Goal: Task Accomplishment & Management: Complete application form

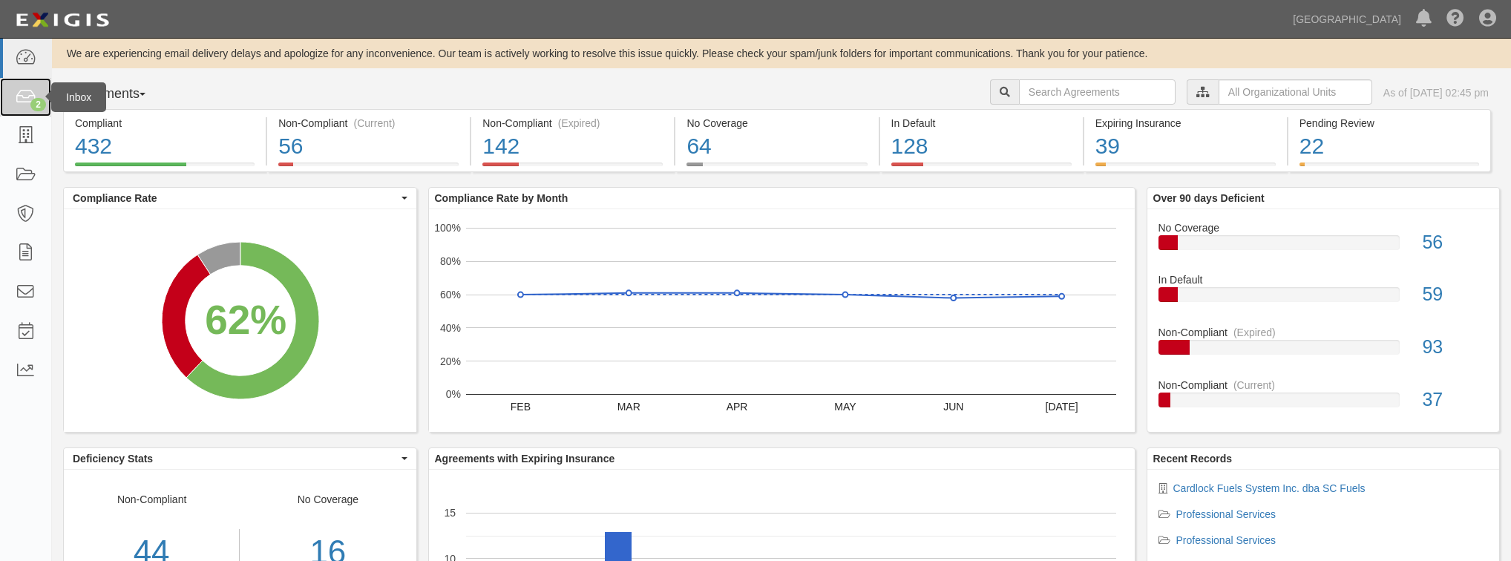
click at [38, 98] on div "2" at bounding box center [38, 104] width 16 height 13
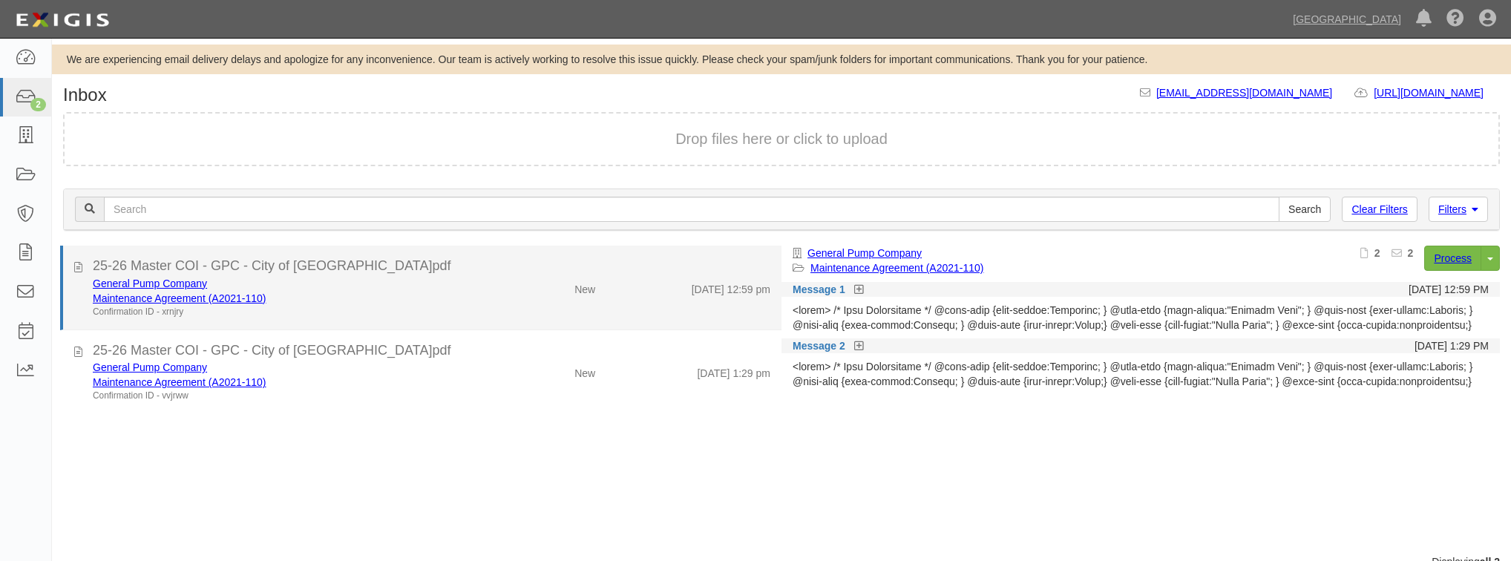
click at [449, 282] on div "General Pump Company" at bounding box center [286, 283] width 386 height 15
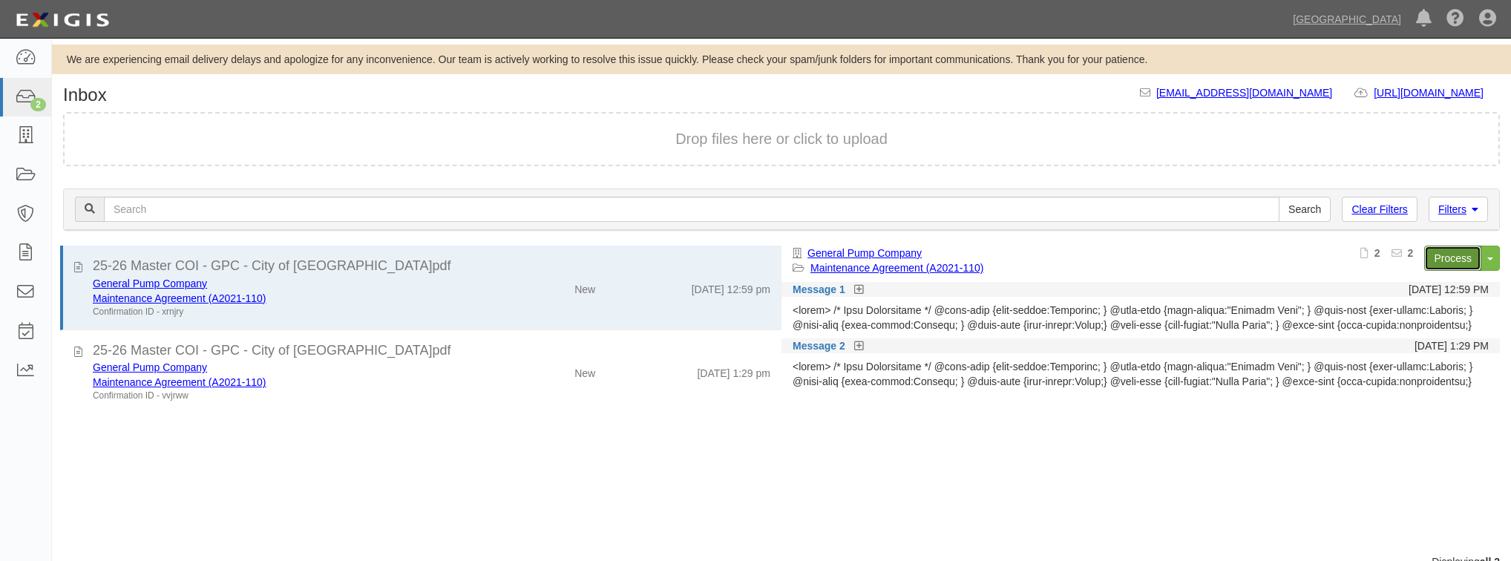
click at [1453, 258] on link "Process" at bounding box center [1452, 258] width 57 height 25
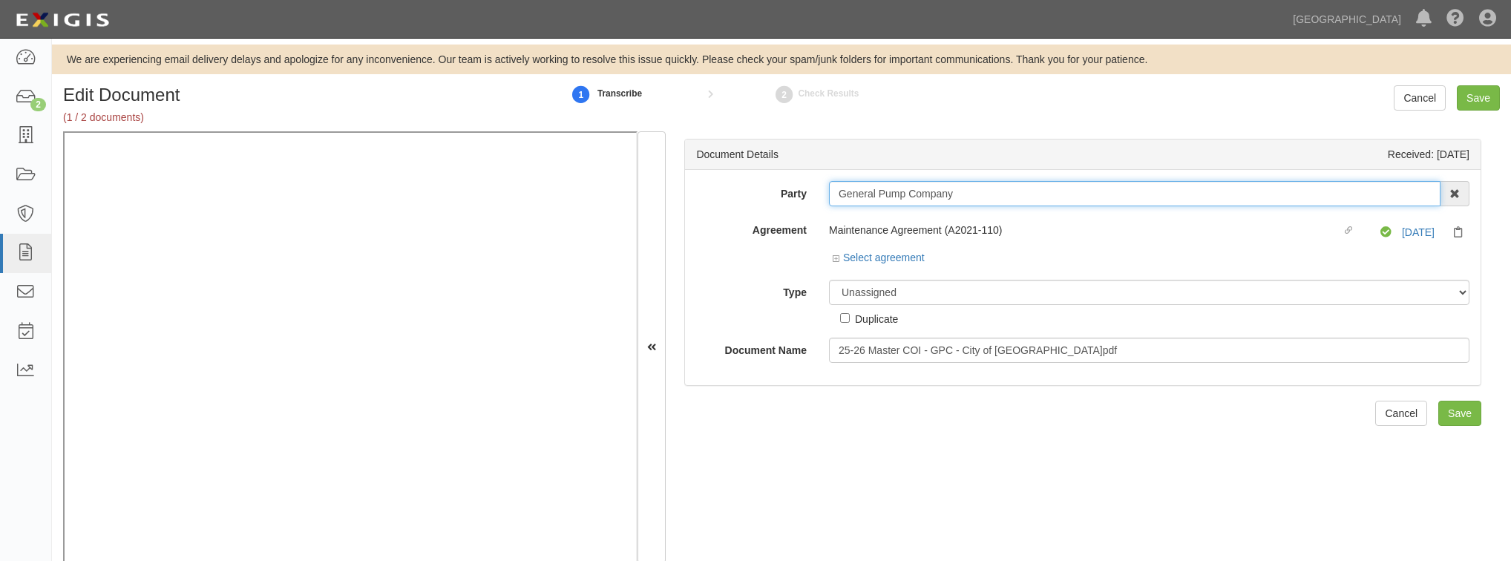
drag, startPoint x: 958, startPoint y: 193, endPoint x: 799, endPoint y: 210, distance: 160.5
click at [799, 210] on div "Party General Pump Company 4LEAF, Inc. Abba Termite & Pest Control Abound Food …" at bounding box center [1082, 272] width 773 height 182
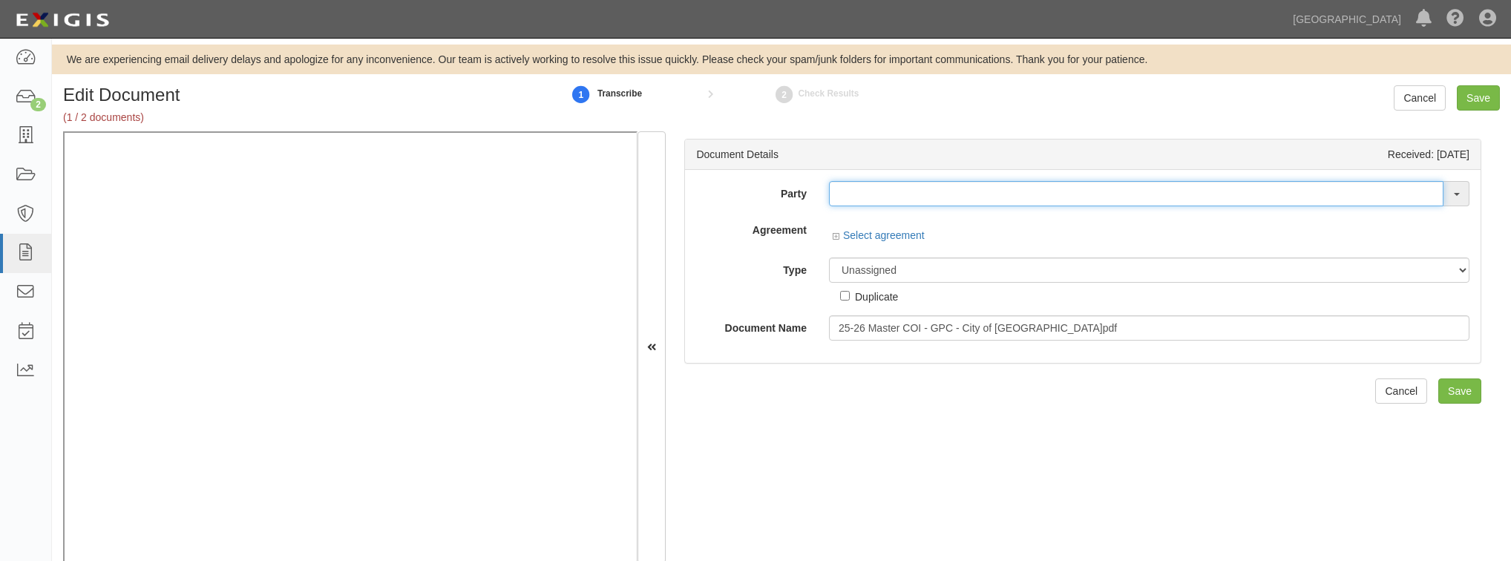
click at [843, 197] on input "text" at bounding box center [1136, 193] width 614 height 25
paste input "General Pump Company"
type input "General Pump Company"
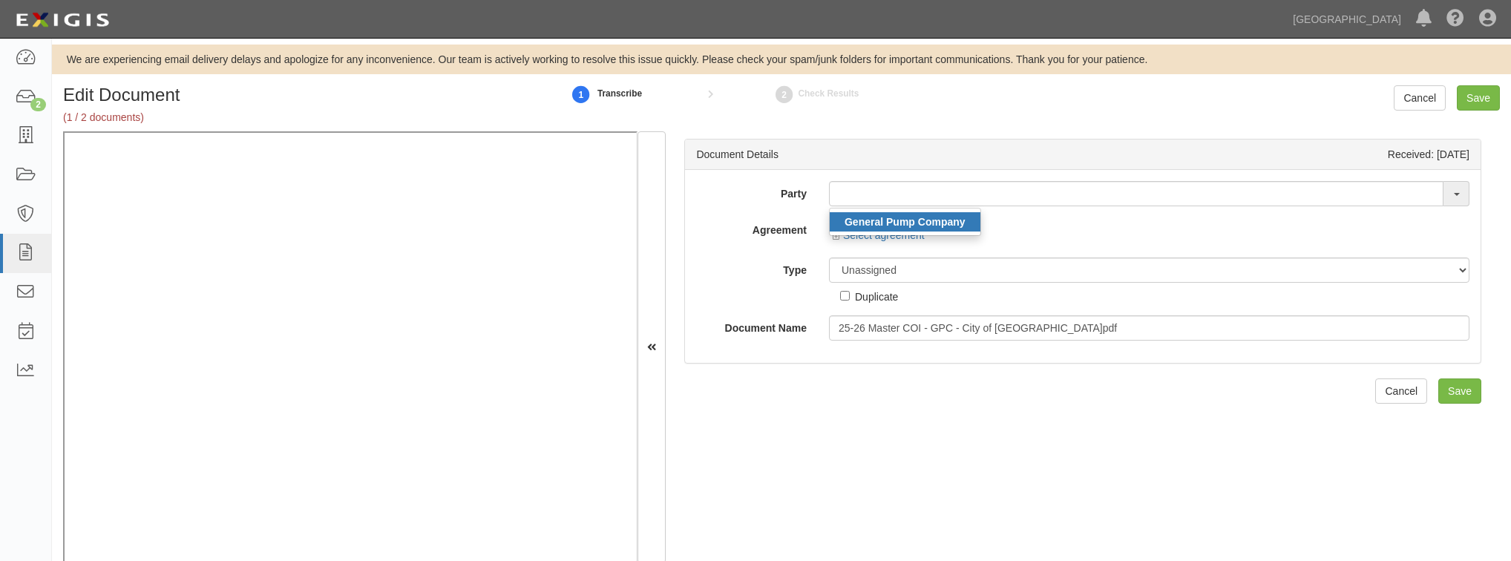
click at [910, 220] on strong "General Pump Company" at bounding box center [905, 222] width 121 height 12
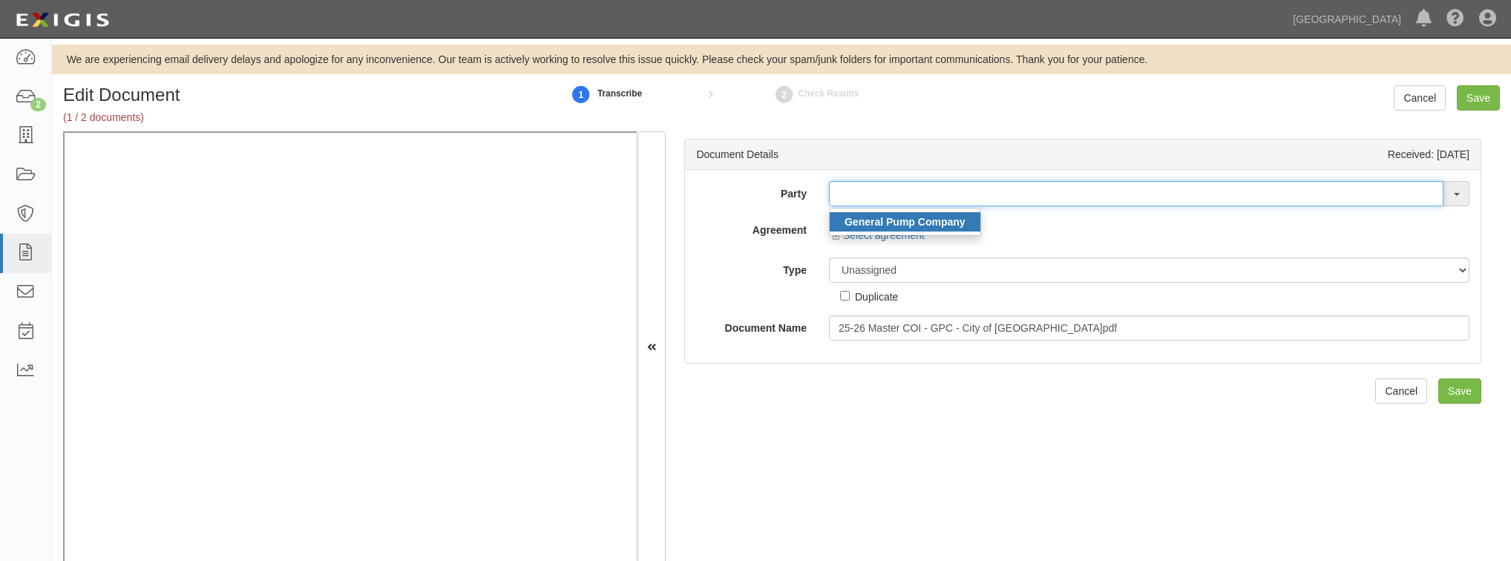
type input "General Pump Company"
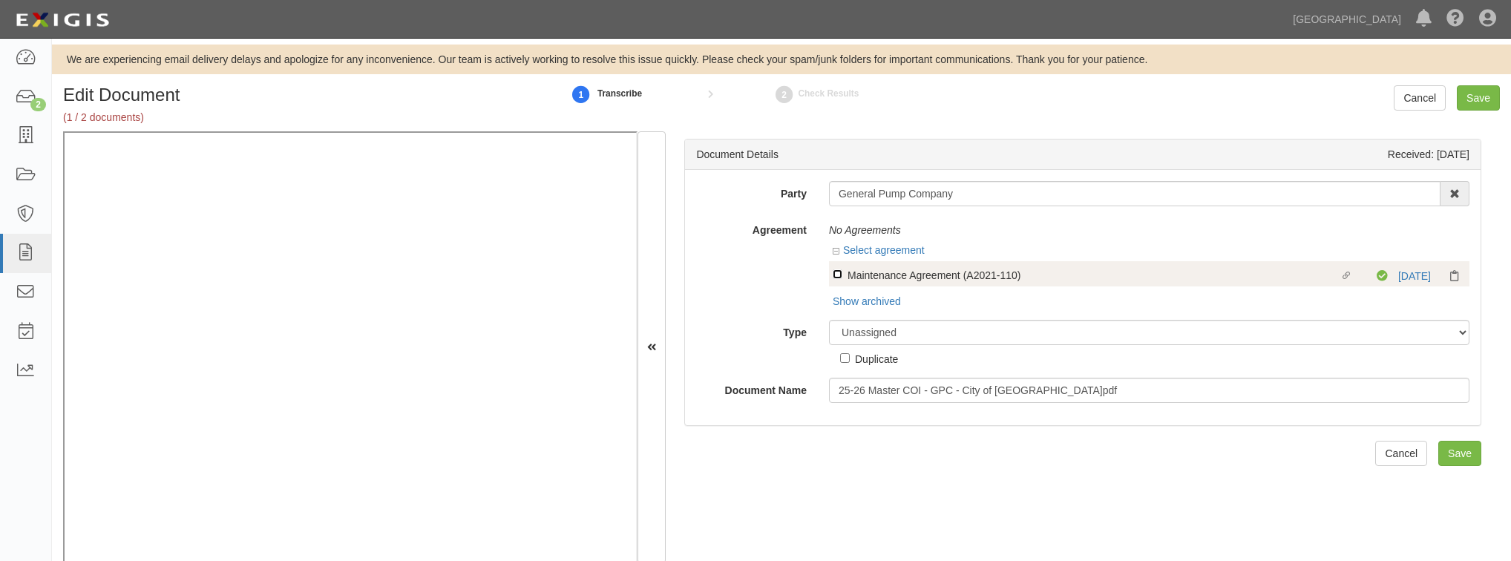
click at [839, 272] on input "Linked agreement Maintenance Agreement (A2021-110) Linked agreement" at bounding box center [838, 274] width 10 height 10
checkbox input "true"
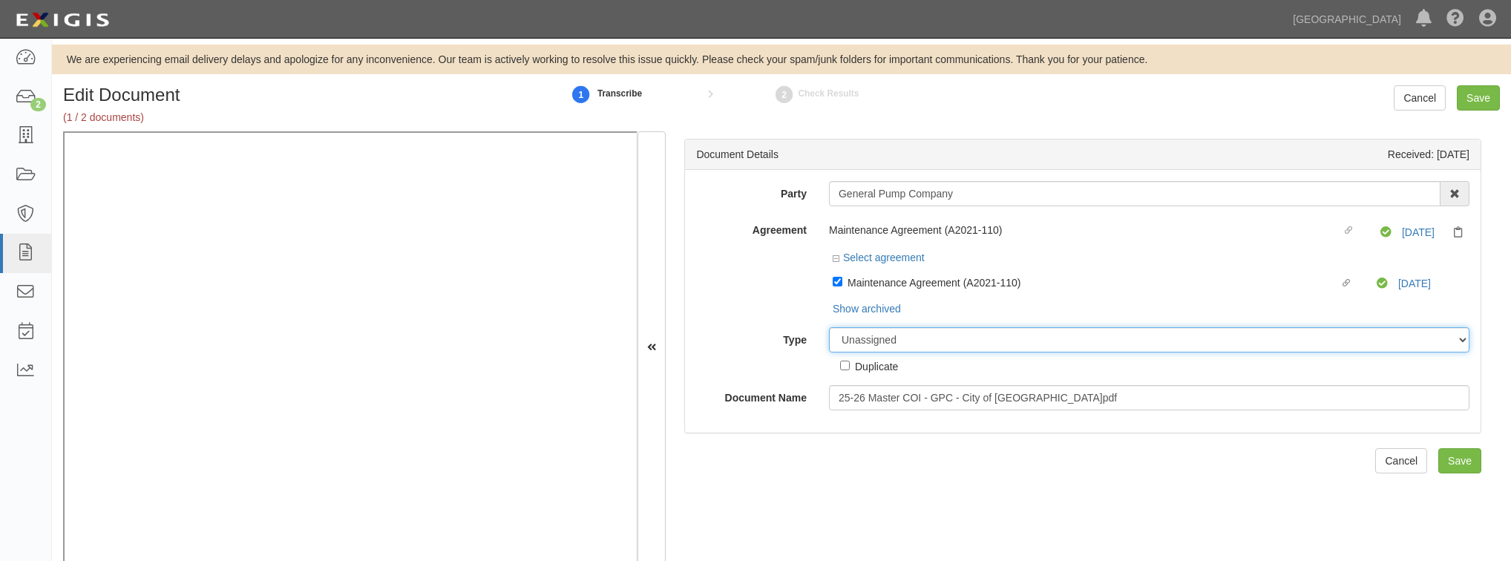
click at [871, 342] on select "Unassigned Binder Cancellation Notice Certificate Contract Endorsement Insuranc…" at bounding box center [1149, 339] width 640 height 25
select select "CertificateDetail"
click at [829, 327] on select "Unassigned Binder Cancellation Notice Certificate Contract Endorsement Insuranc…" at bounding box center [1149, 339] width 640 height 25
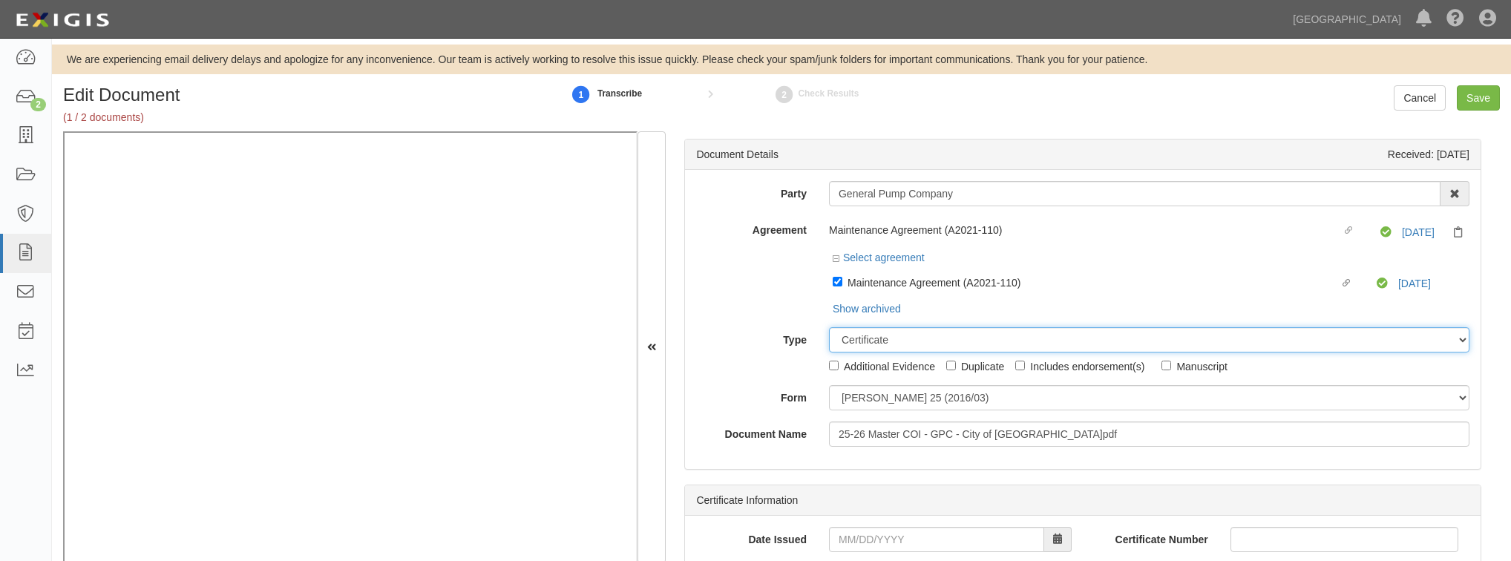
scroll to position [59, 0]
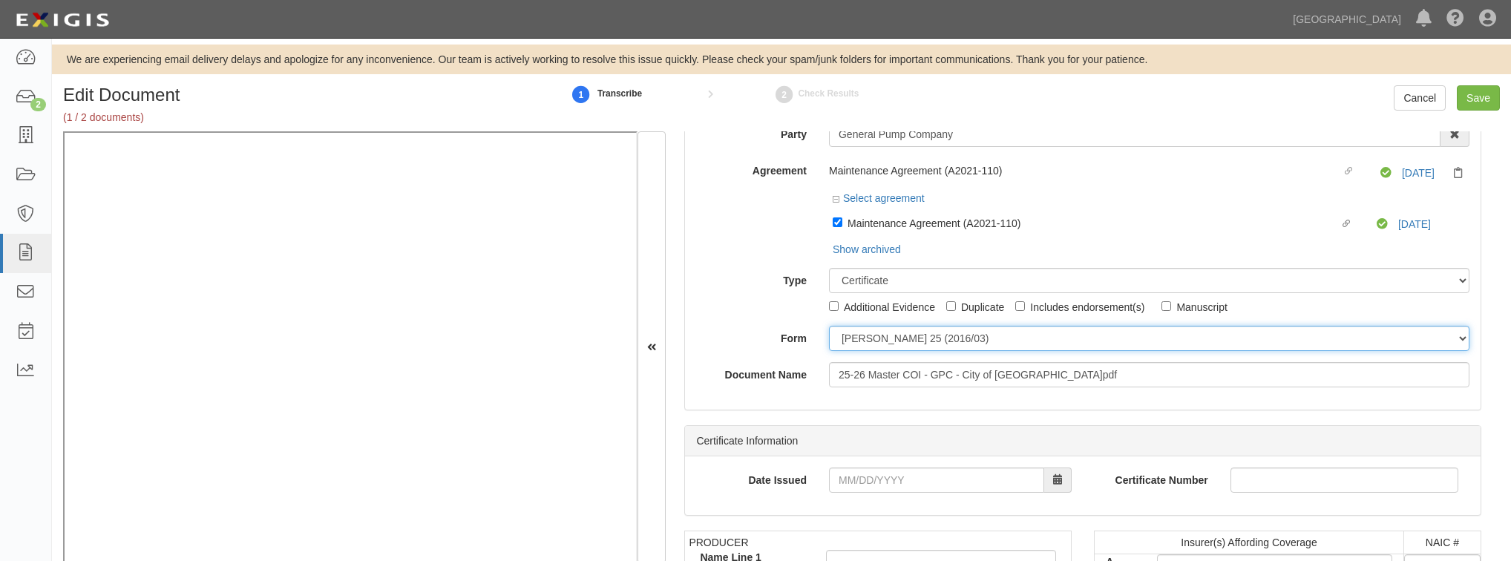
click at [853, 341] on select "ACORD 25 (2016/03) ACORD 101 ACORD 855 NY (2014/05) General" at bounding box center [1149, 338] width 640 height 25
select select "GeneralFormDetail"
click at [829, 326] on select "ACORD 25 (2016/03) ACORD 101 ACORD 855 NY (2014/05) General" at bounding box center [1149, 338] width 640 height 25
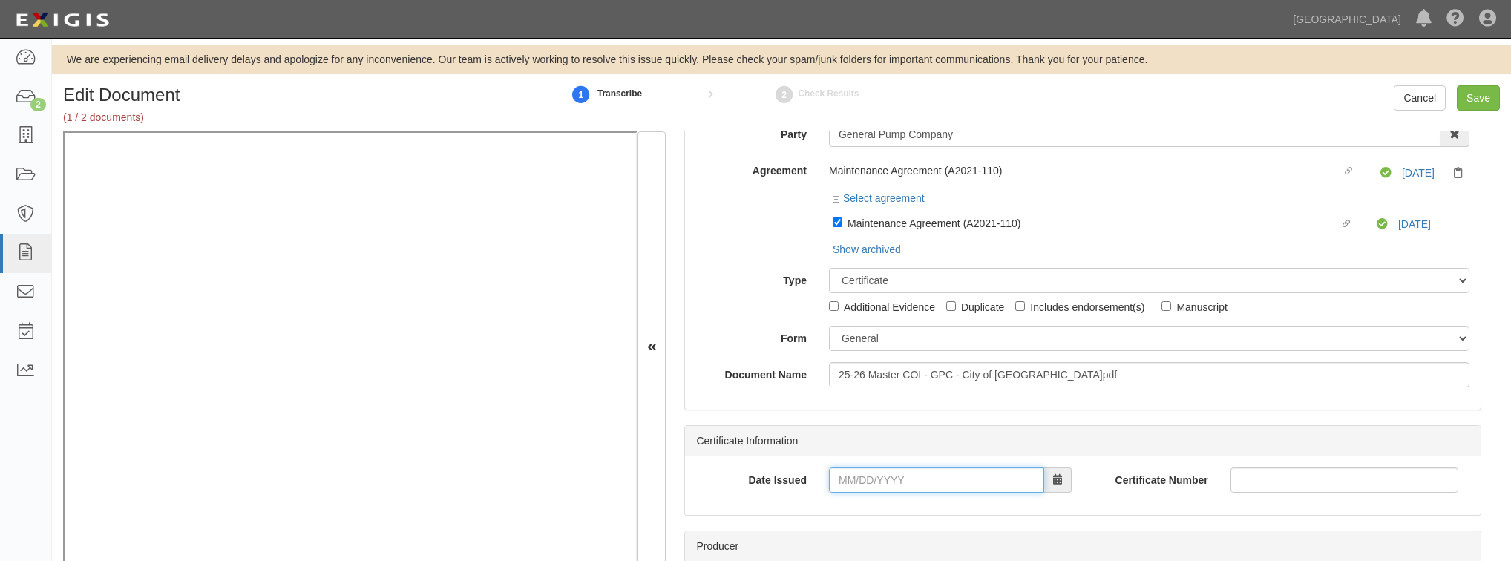
drag, startPoint x: 882, startPoint y: 491, endPoint x: 865, endPoint y: 490, distance: 17.1
click at [882, 491] on input "Date Issued" at bounding box center [936, 480] width 215 height 25
type input "[DATE]"
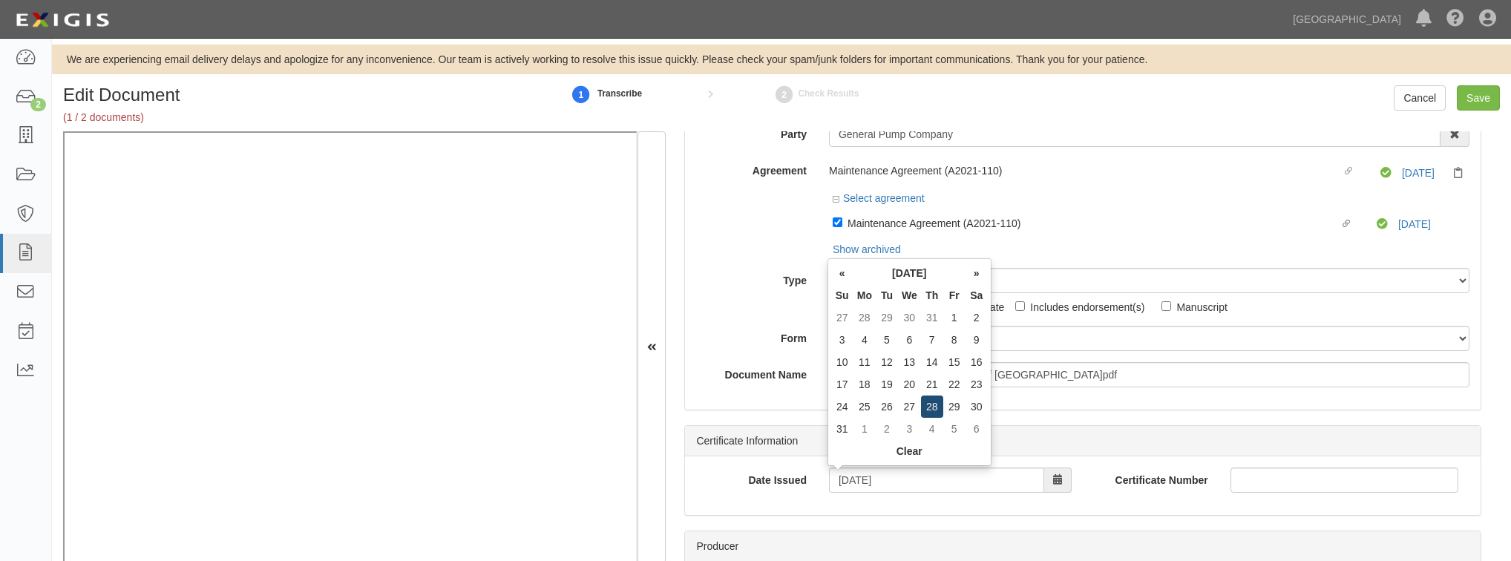
click at [928, 409] on td "28" at bounding box center [932, 407] width 22 height 22
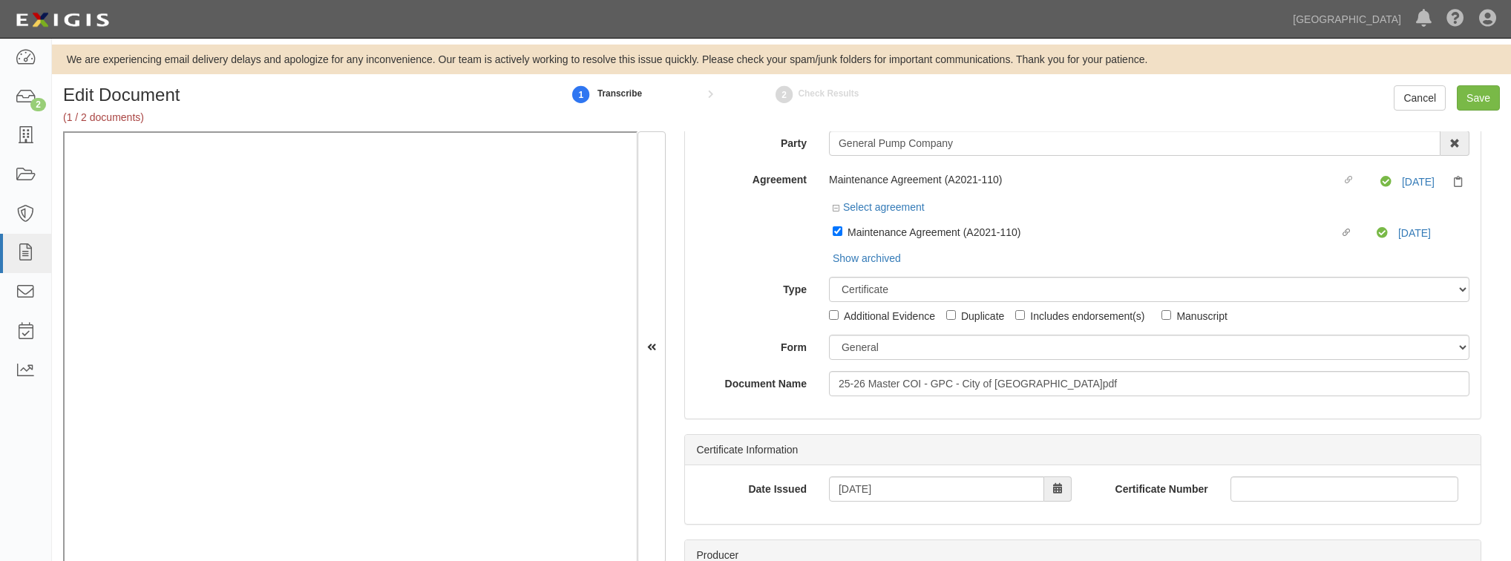
scroll to position [0, 0]
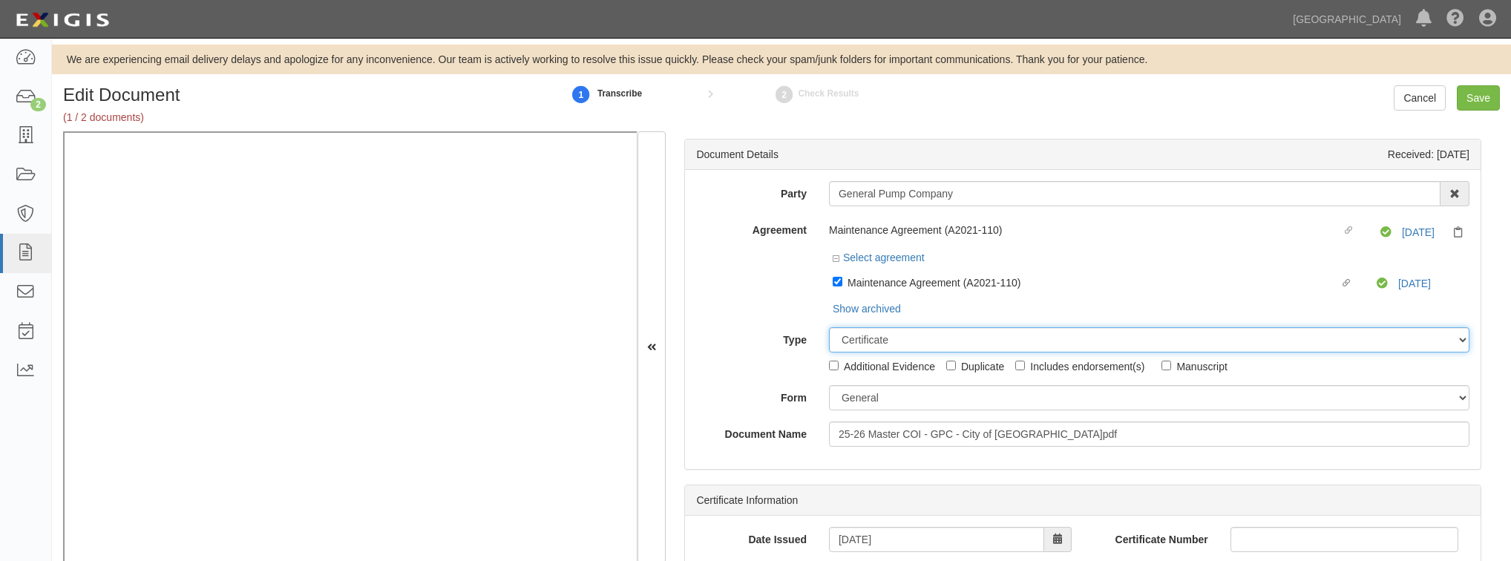
click at [885, 332] on select "Unassigned Binder Cancellation Notice Certificate Contract Endorsement Insuranc…" at bounding box center [1149, 339] width 640 height 25
click at [829, 327] on select "Unassigned Binder Cancellation Notice Certificate Contract Endorsement Insuranc…" at bounding box center [1149, 339] width 640 height 25
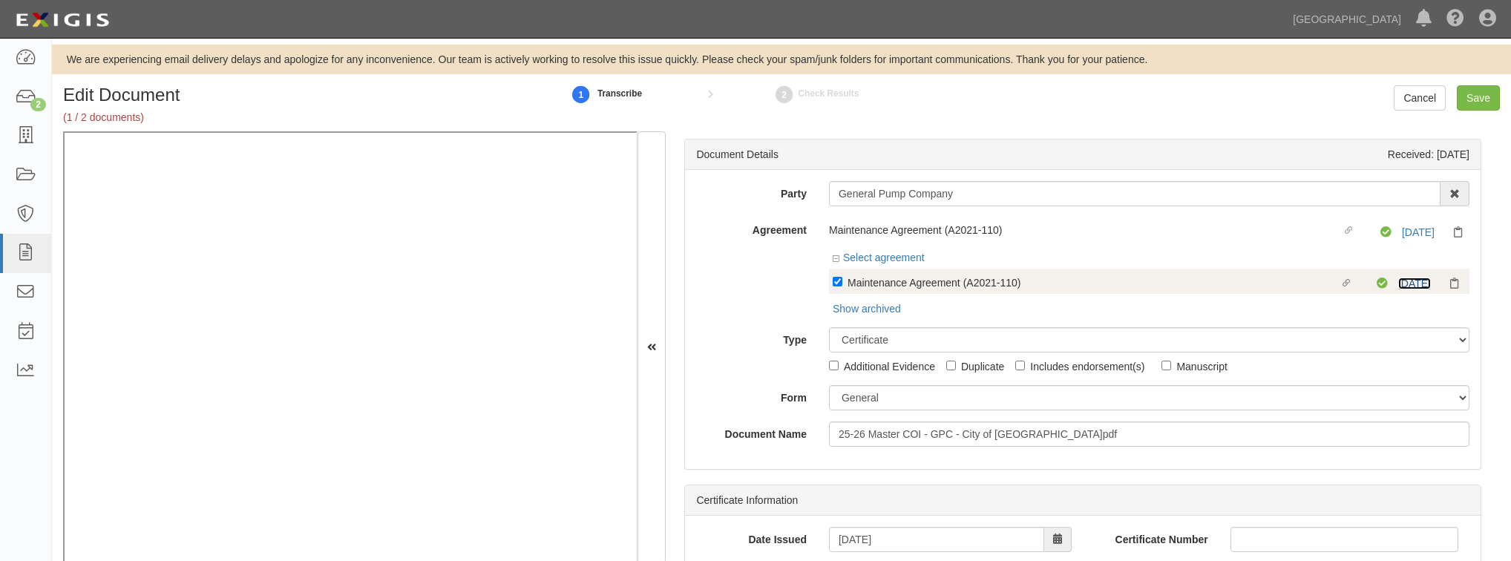
click at [1406, 281] on link "8/31/25" at bounding box center [1414, 284] width 33 height 12
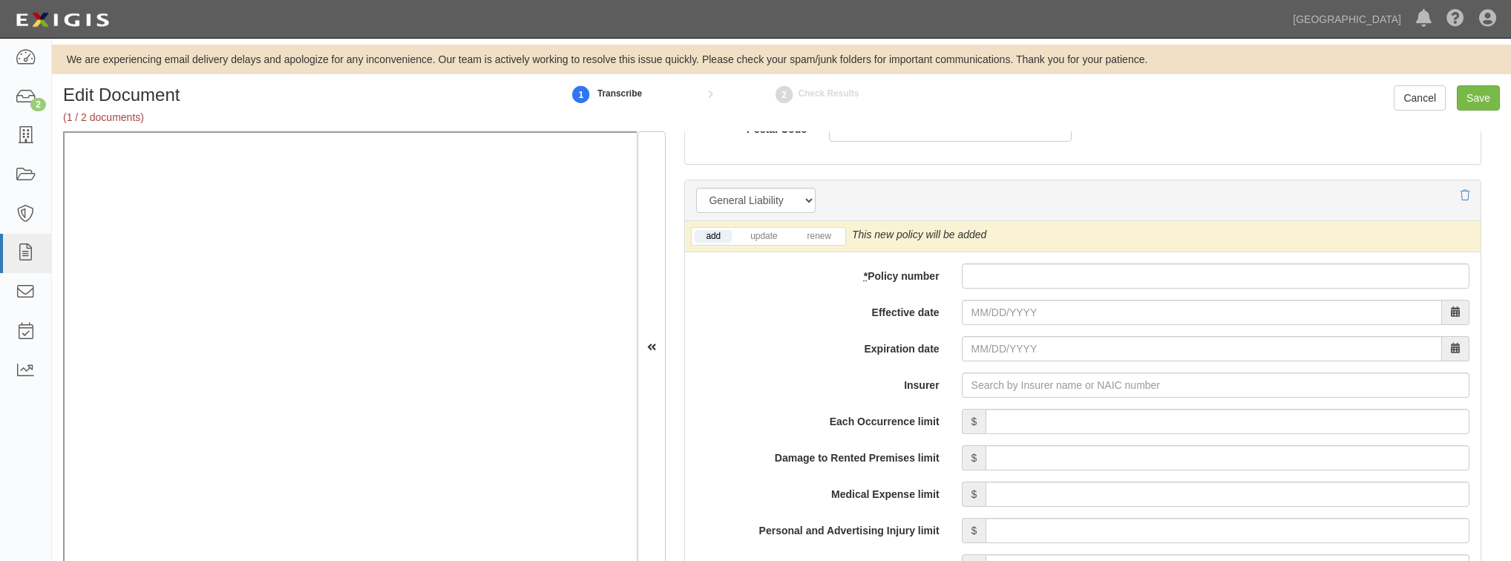
scroll to position [1009, 0]
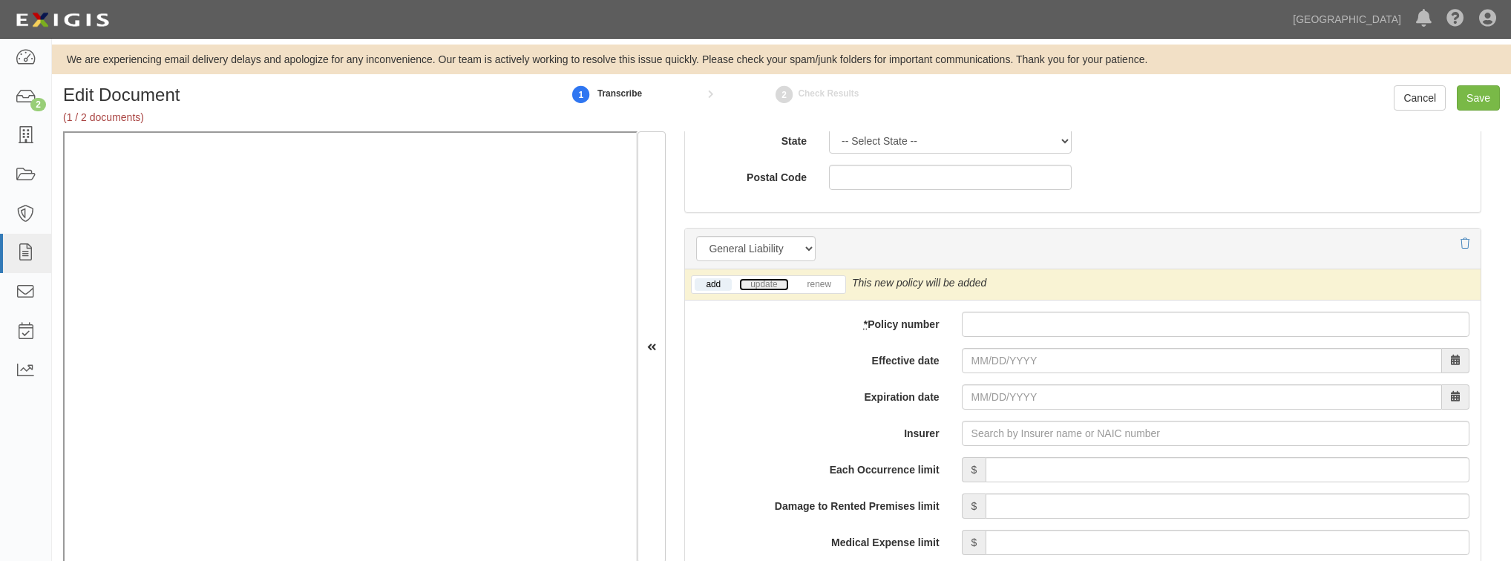
click at [770, 283] on link "update" at bounding box center [763, 284] width 49 height 13
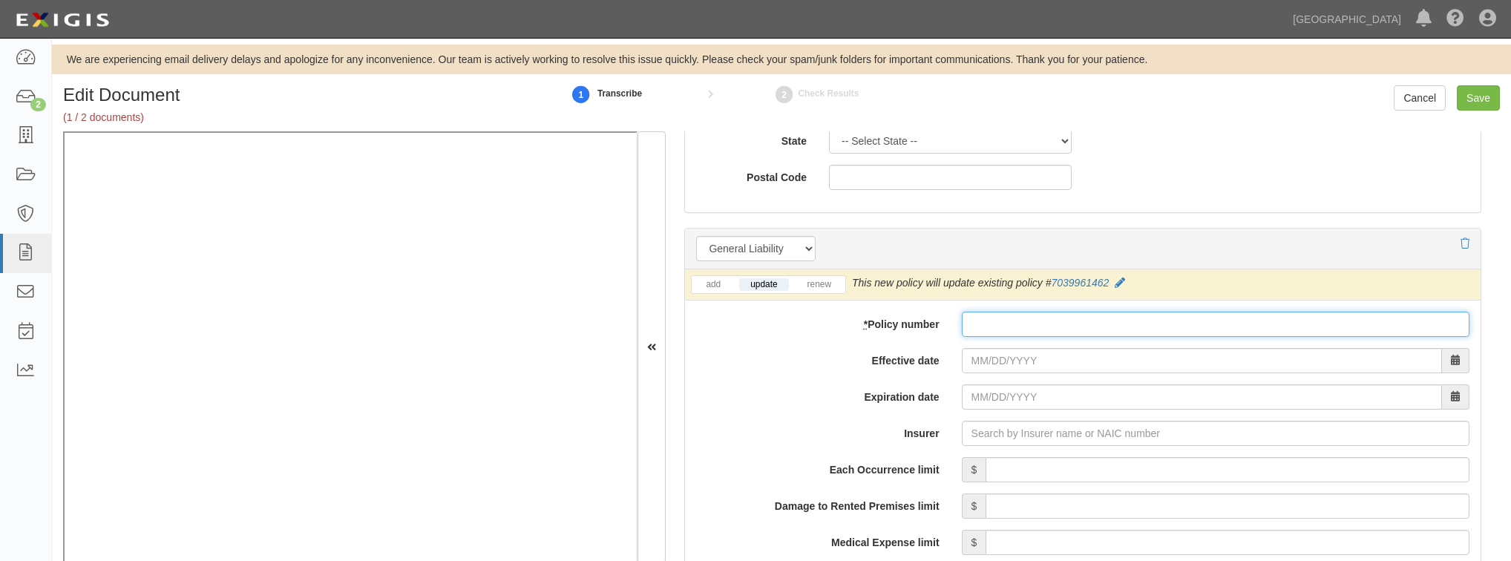
click at [1021, 324] on input "* Policy number" at bounding box center [1216, 324] width 508 height 25
paste input "General Pump Company"
type input "General Pump Company"
drag, startPoint x: 1090, startPoint y: 325, endPoint x: 855, endPoint y: 333, distance: 235.4
click at [855, 333] on div "* Policy number General Pump Company" at bounding box center [1083, 324] width 796 height 25
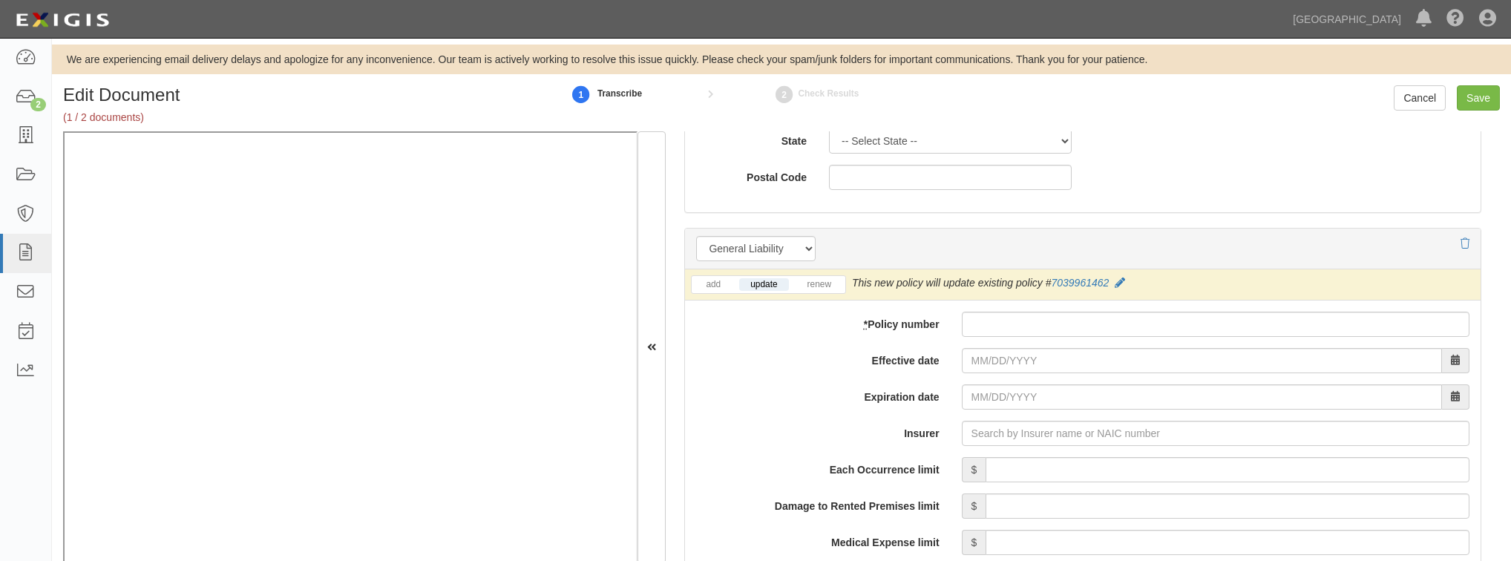
click at [1110, 327] on input "* Policy number" at bounding box center [1216, 324] width 508 height 25
paste input "7039961462"
type input "7039961462"
click at [1078, 367] on input "Effective date" at bounding box center [1202, 360] width 480 height 25
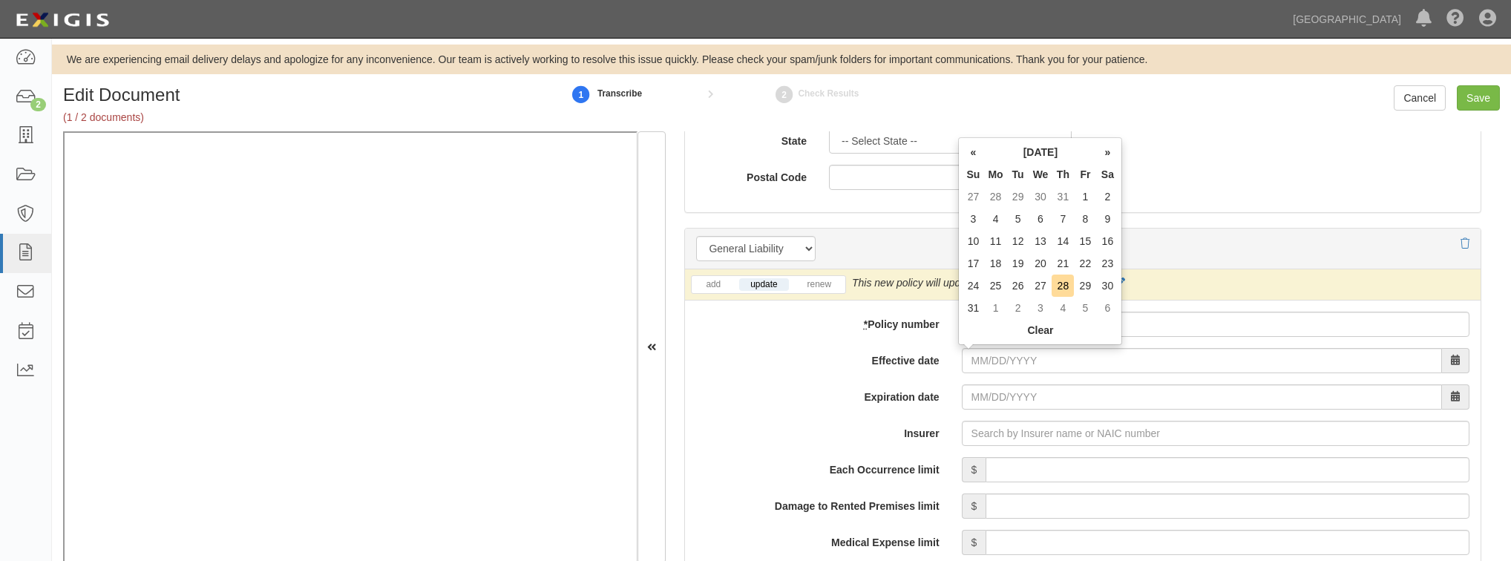
click at [727, 361] on label "Effective date" at bounding box center [817, 358] width 265 height 20
click at [962, 361] on input "Effective date" at bounding box center [1202, 360] width 480 height 25
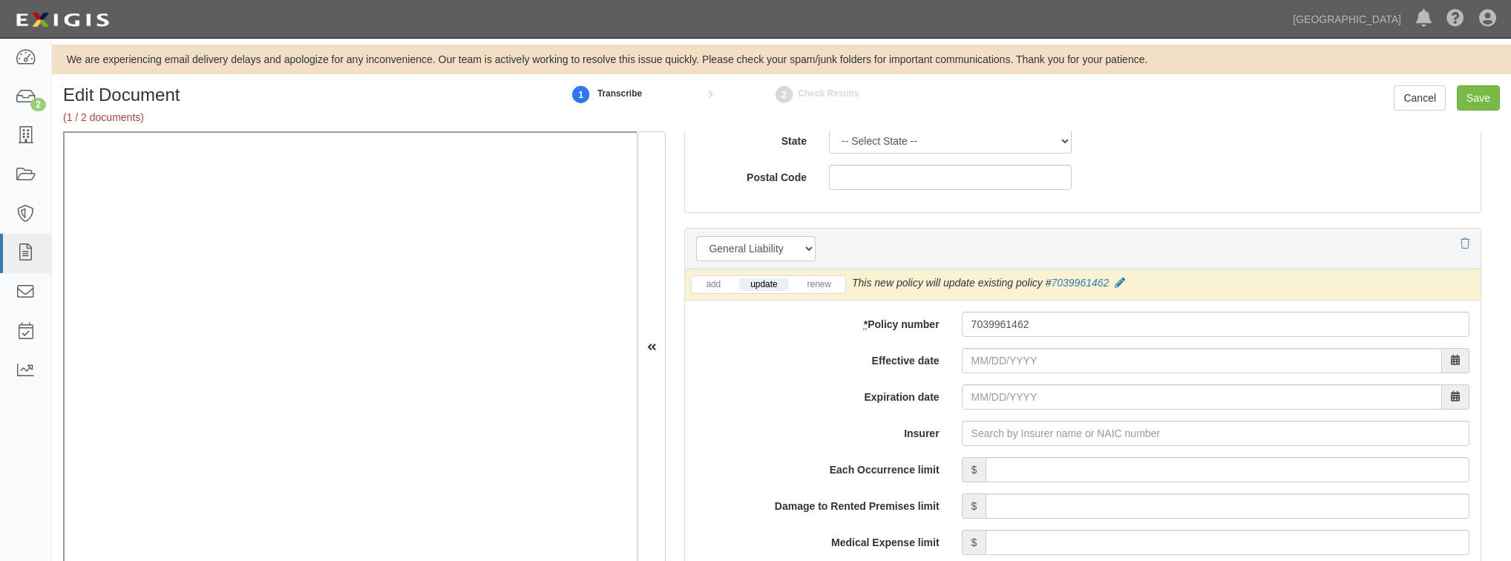
click at [790, 384] on label "Expiration date" at bounding box center [817, 394] width 265 height 20
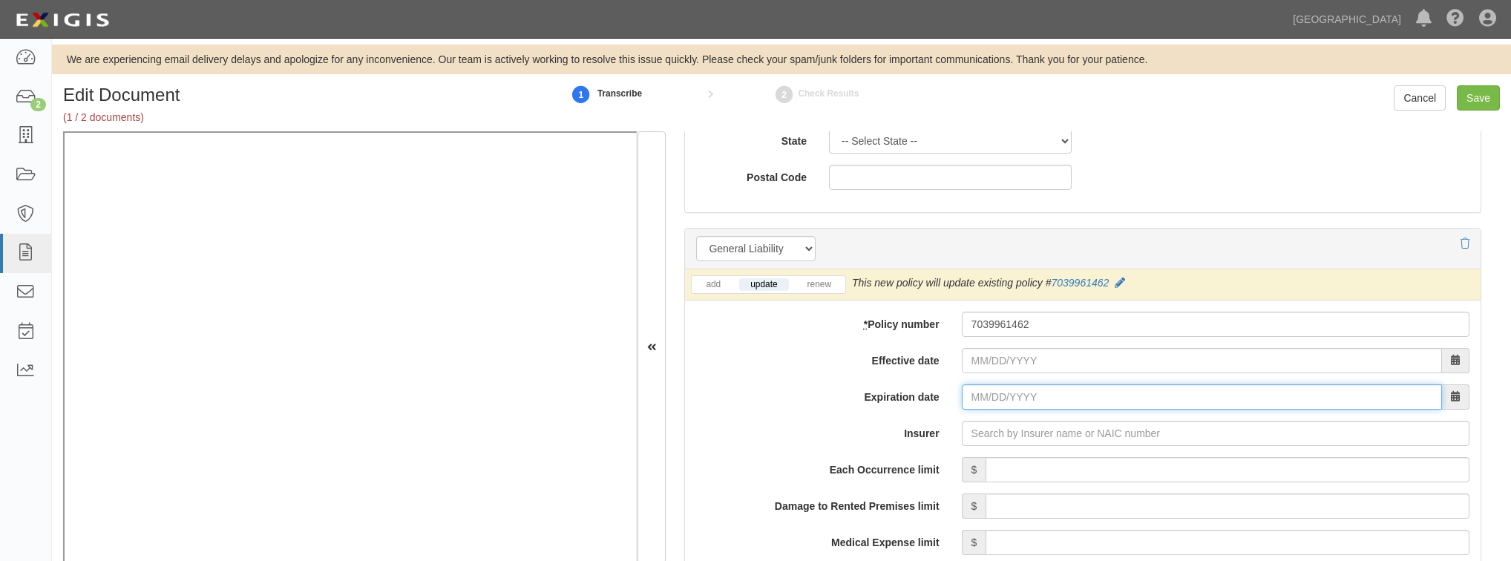
click at [962, 384] on input "Expiration date" at bounding box center [1202, 396] width 480 height 25
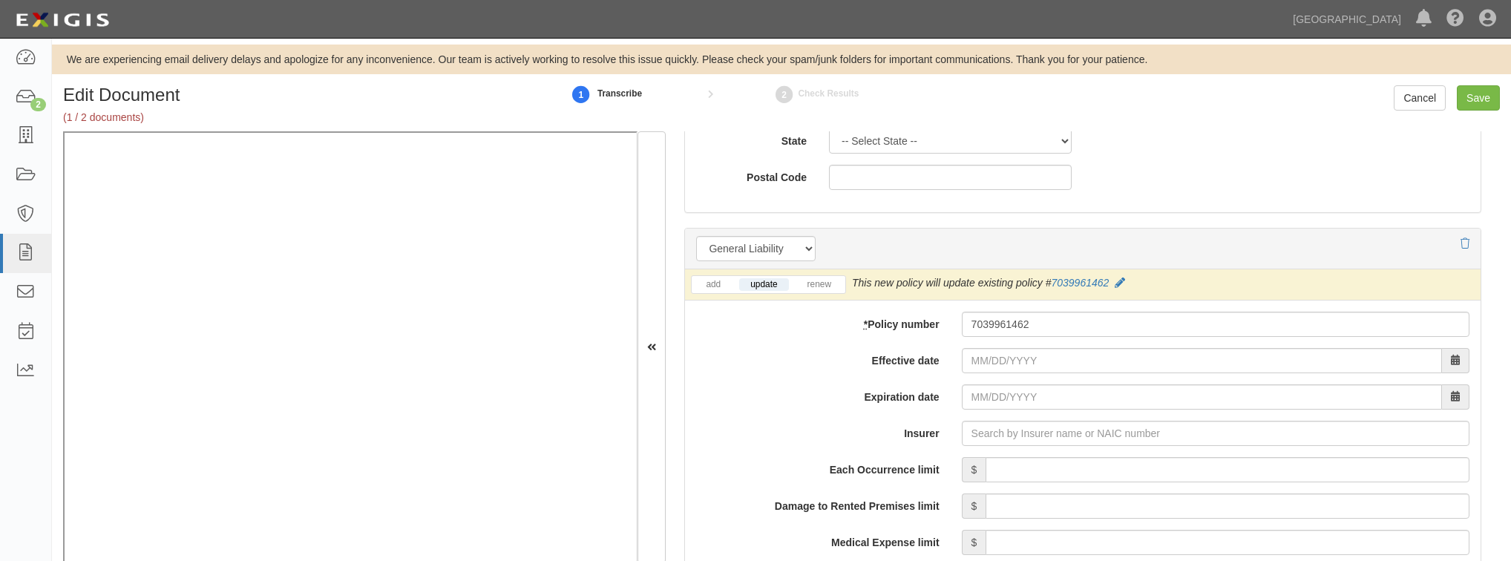
click at [704, 389] on label "Expiration date" at bounding box center [817, 394] width 265 height 20
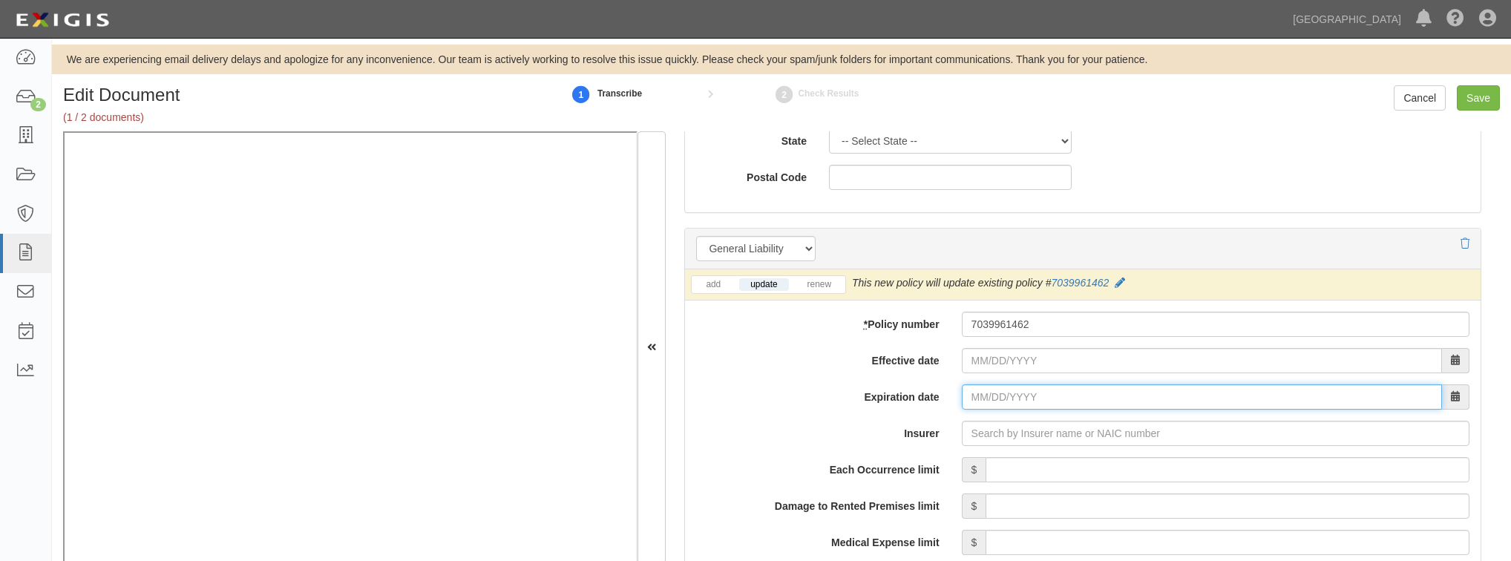
click at [962, 389] on input "Expiration date" at bounding box center [1202, 396] width 480 height 25
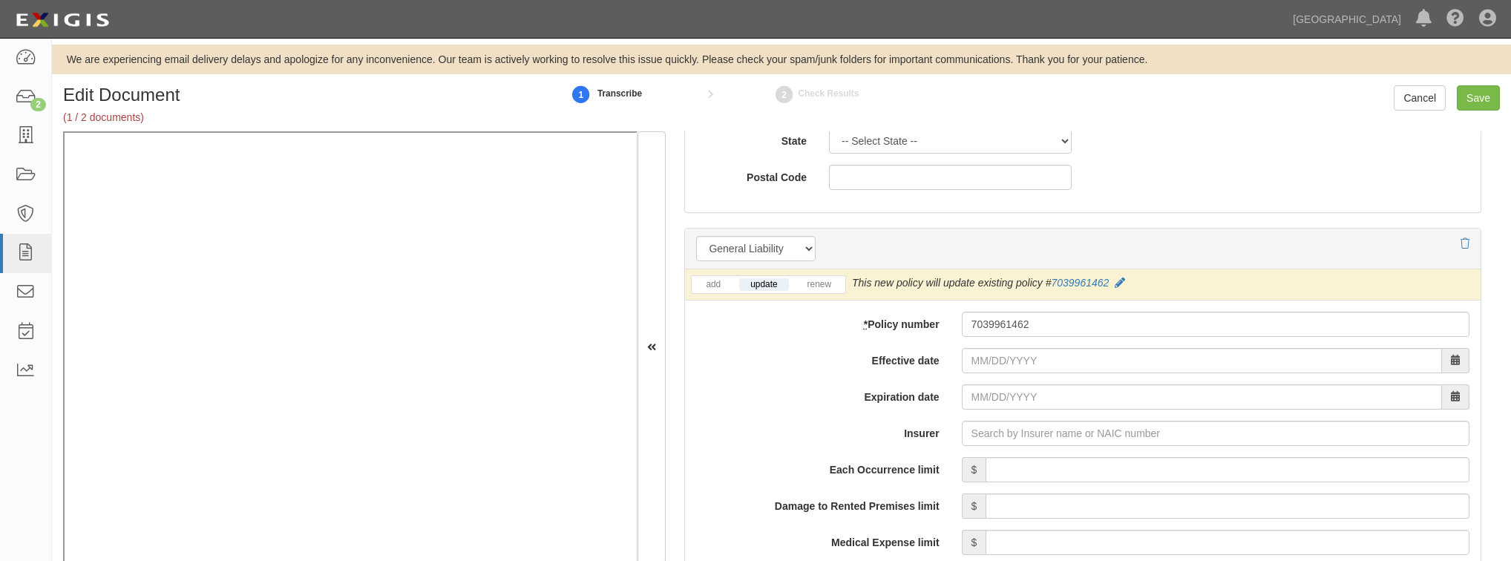
click at [816, 353] on label "Effective date" at bounding box center [817, 358] width 265 height 20
click at [962, 353] on input "Effective date" at bounding box center [1202, 360] width 480 height 25
click at [822, 363] on label "Effective date" at bounding box center [817, 358] width 265 height 20
click at [962, 363] on input "Effective date" at bounding box center [1202, 360] width 480 height 25
click at [726, 350] on label "Effective date" at bounding box center [817, 358] width 265 height 20
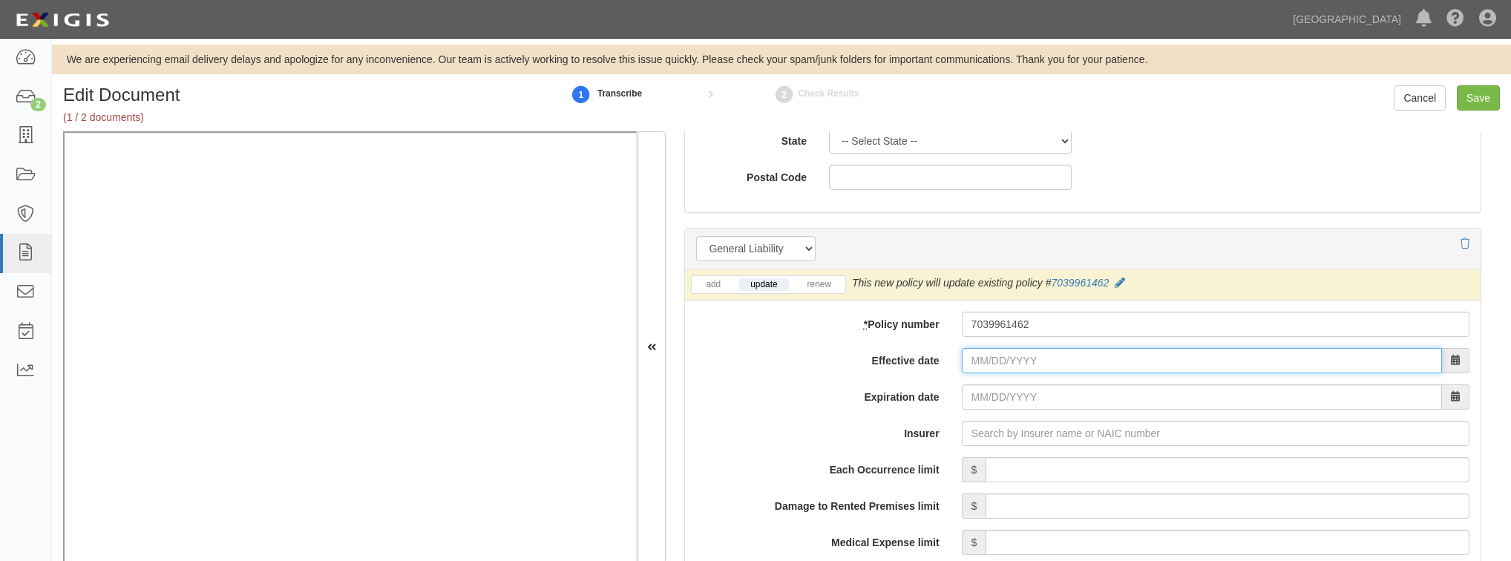
click at [962, 350] on input "Effective date" at bounding box center [1202, 360] width 480 height 25
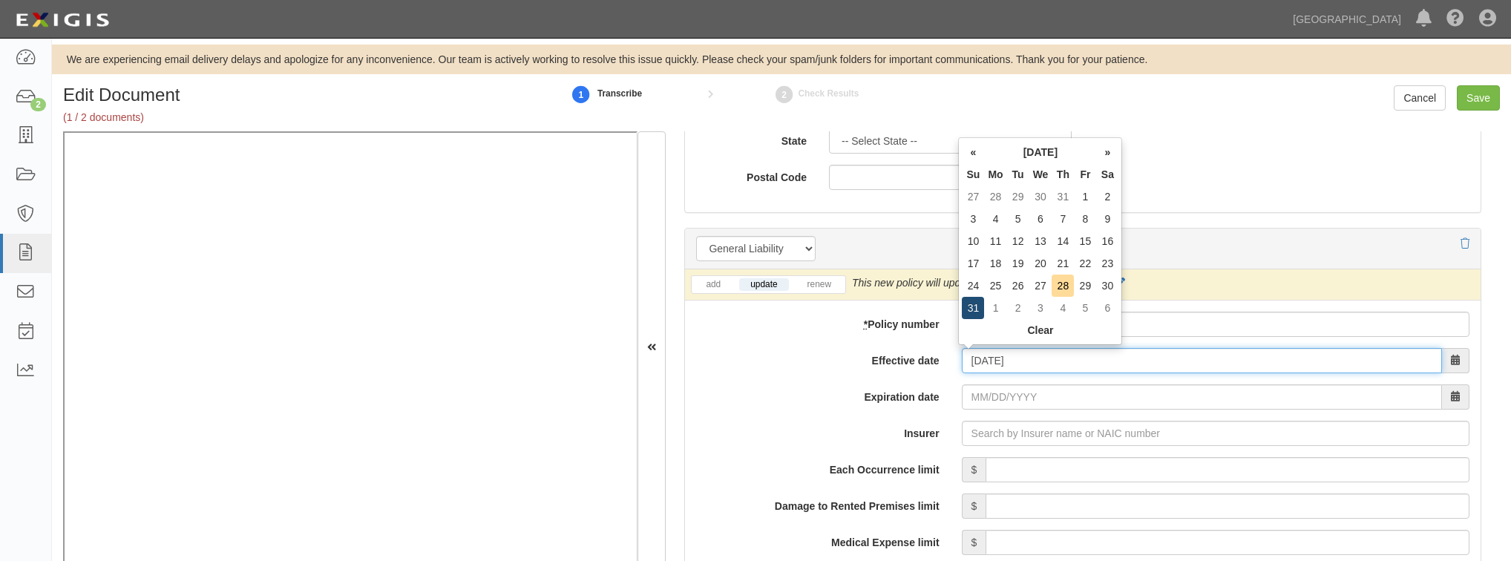
type input "[DATE]"
click at [974, 314] on td "31" at bounding box center [973, 308] width 22 height 22
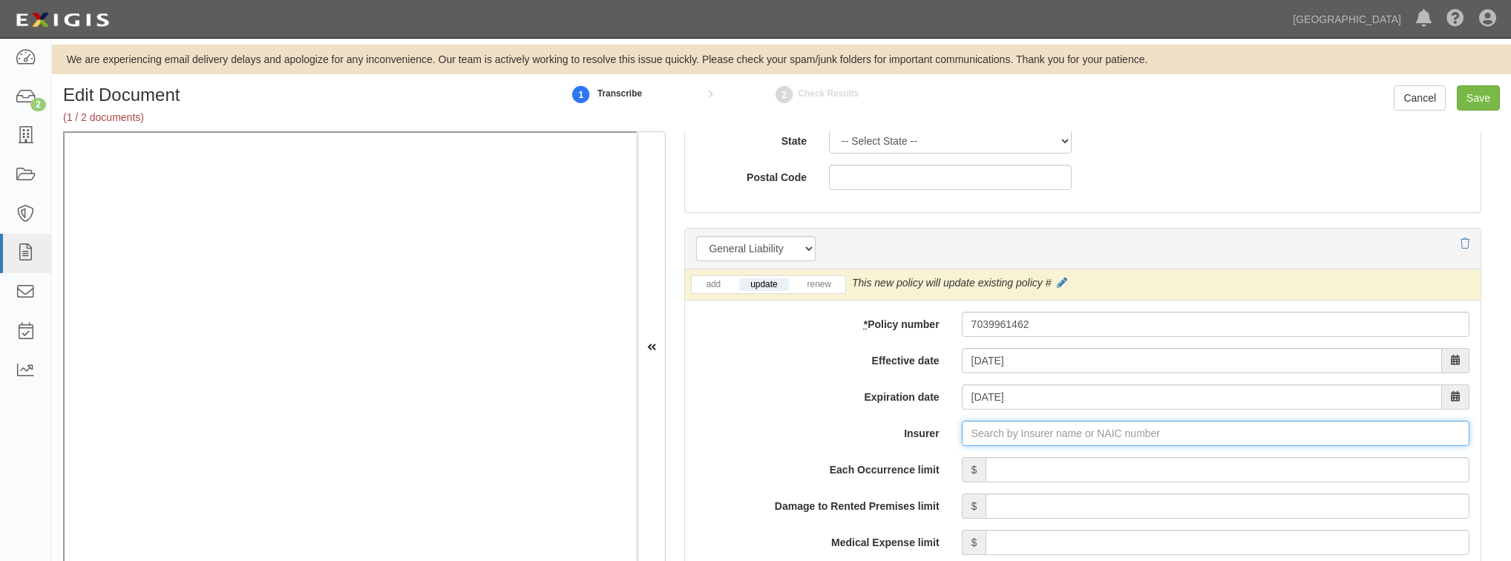
click at [970, 430] on input "Insurer" at bounding box center [1216, 433] width 508 height 25
type input "21st Century Advantage Insurance Company (25232) NR Rating"
type input "2"
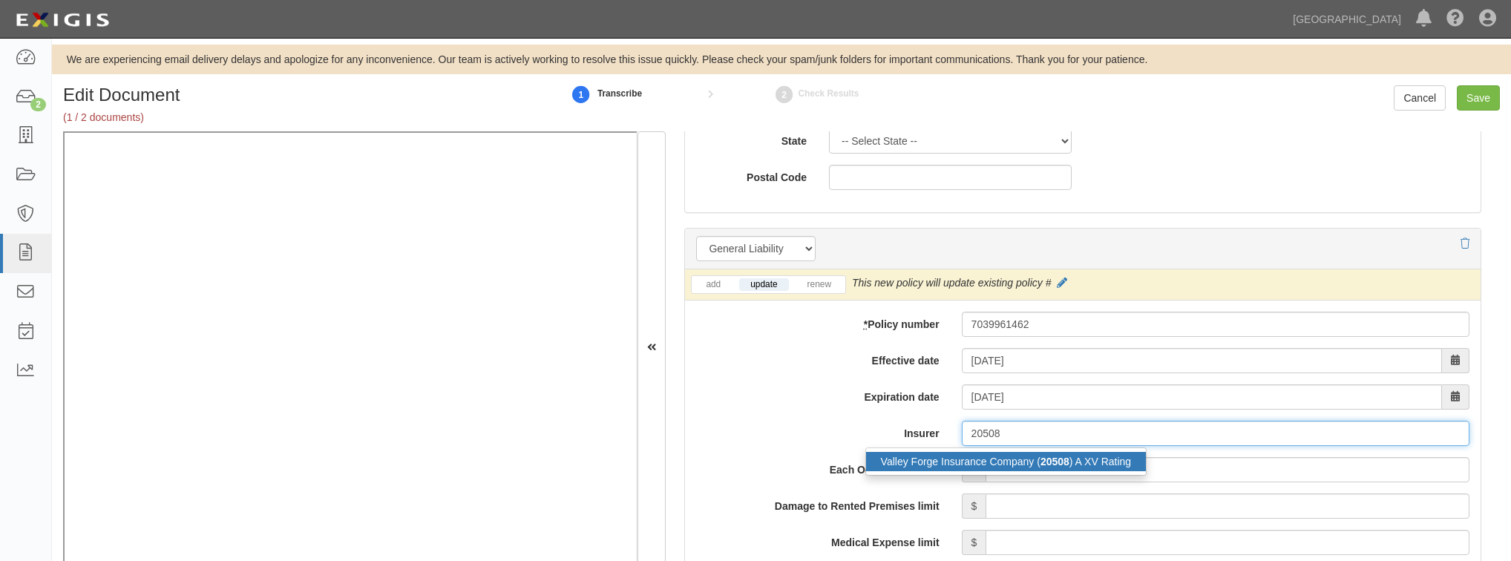
click at [971, 457] on div "Valley Forge Insurance Company ( 20508 ) A XV Rating" at bounding box center [1006, 461] width 281 height 19
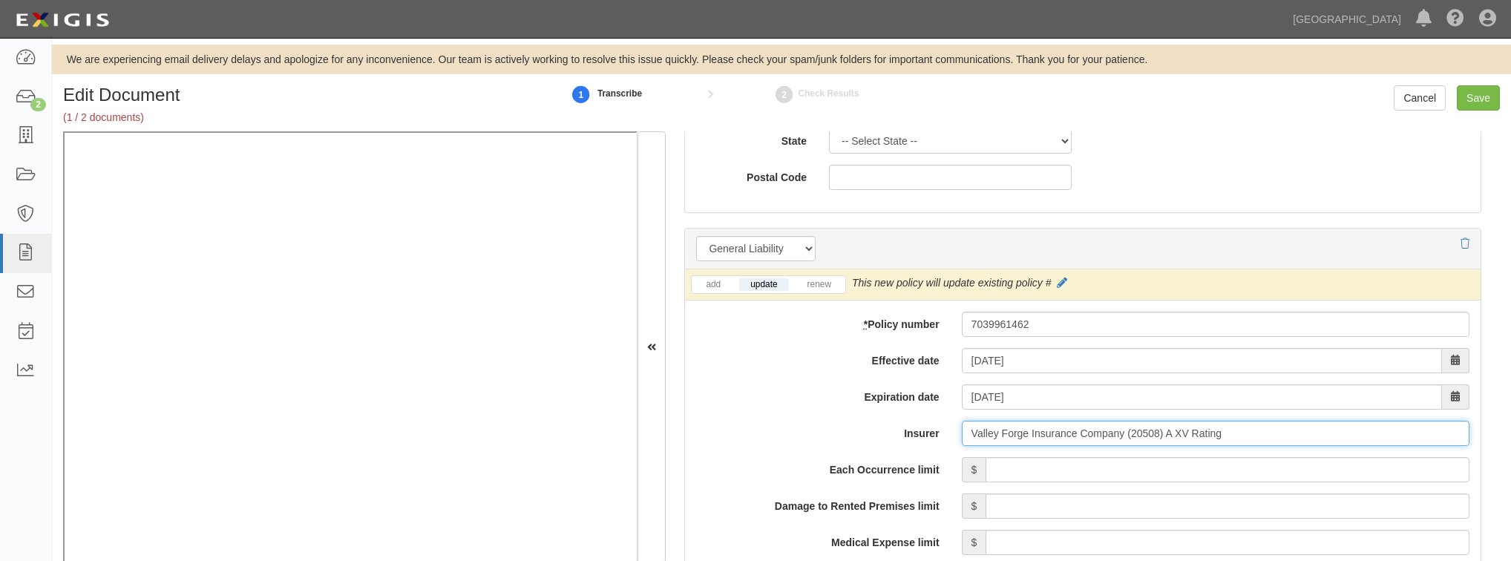
type input "Valley Forge Insurance Company (20508) A XV Rating"
click at [986, 463] on input "Each Occurrence limit" at bounding box center [1228, 469] width 484 height 25
type input "1,000,000"
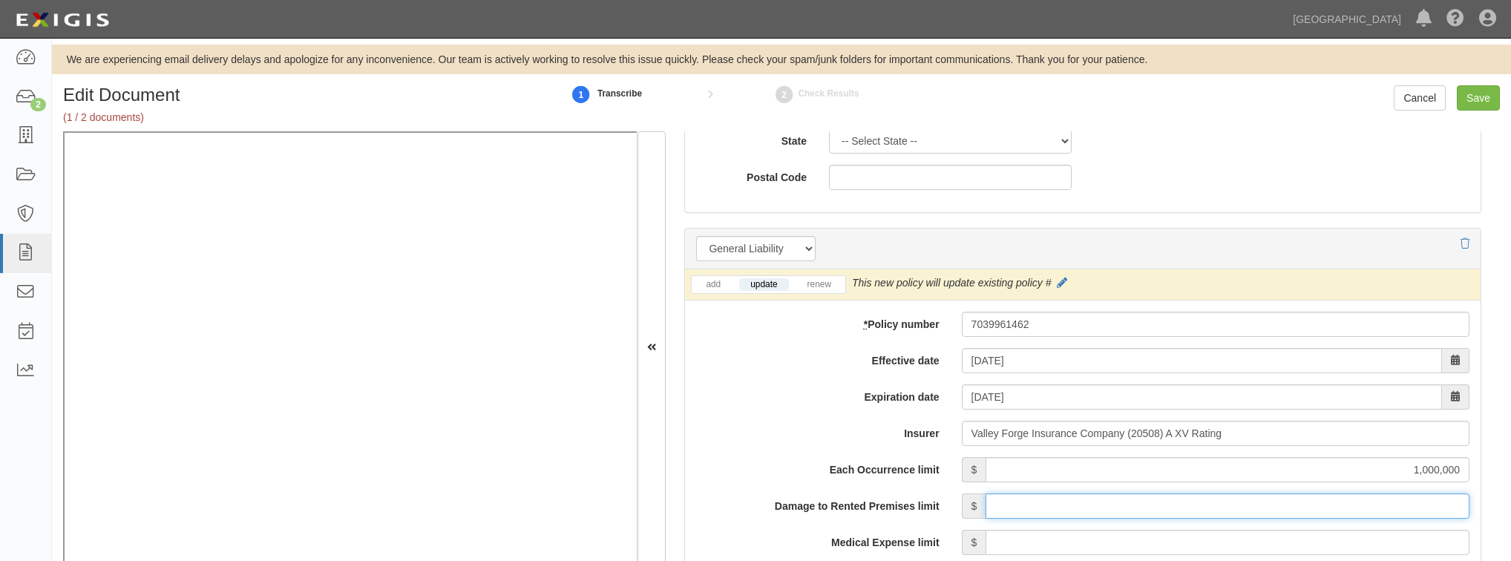
click at [986, 508] on input "Damage to Rented Premises limit" at bounding box center [1228, 506] width 484 height 25
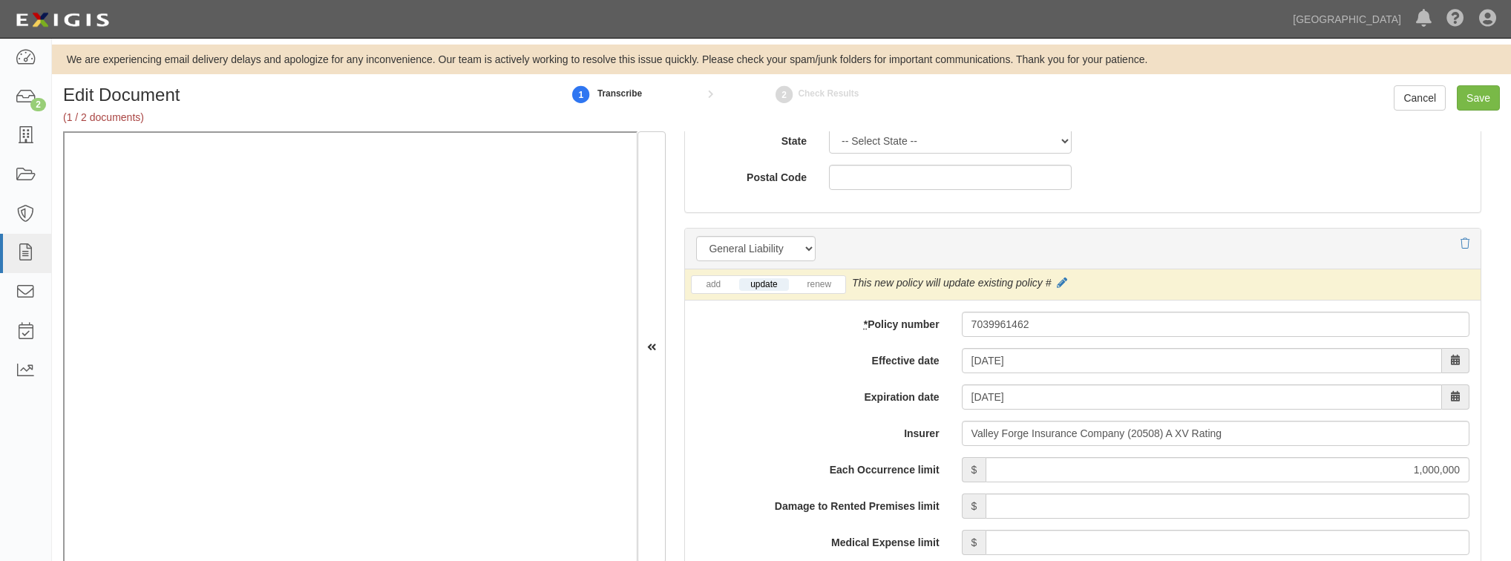
click at [785, 393] on label "Expiration date" at bounding box center [817, 394] width 265 height 20
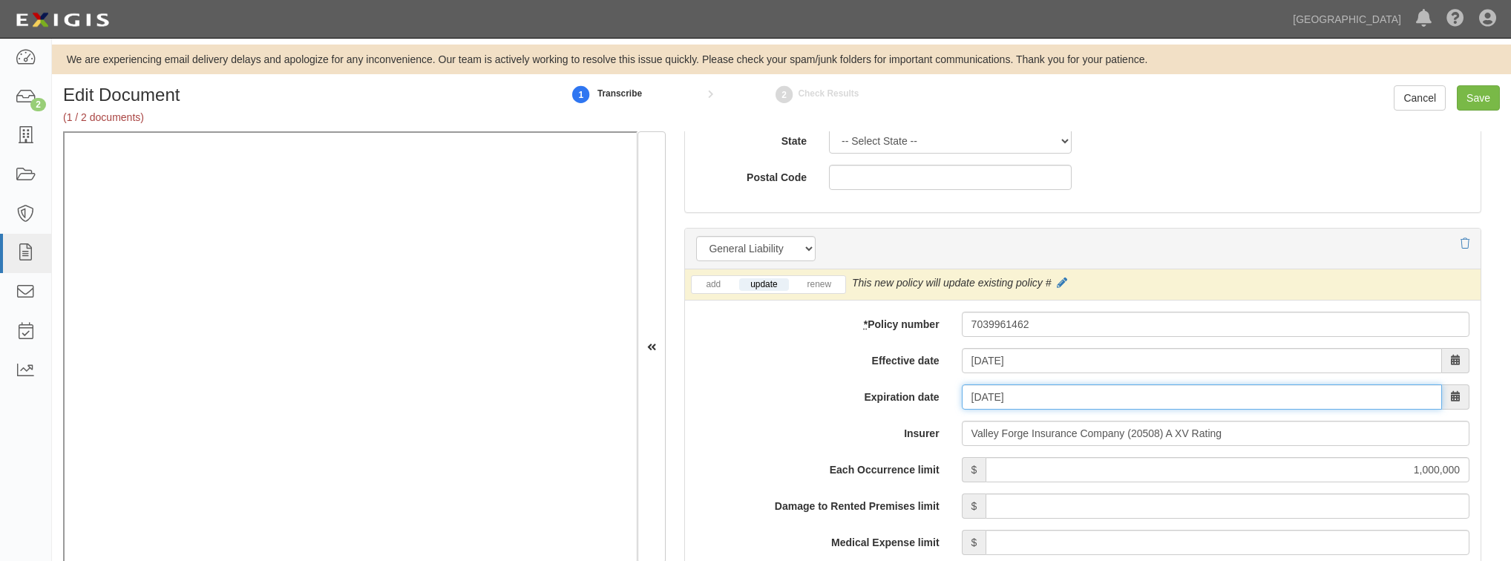
click at [962, 393] on input "[DATE]" at bounding box center [1202, 396] width 480 height 25
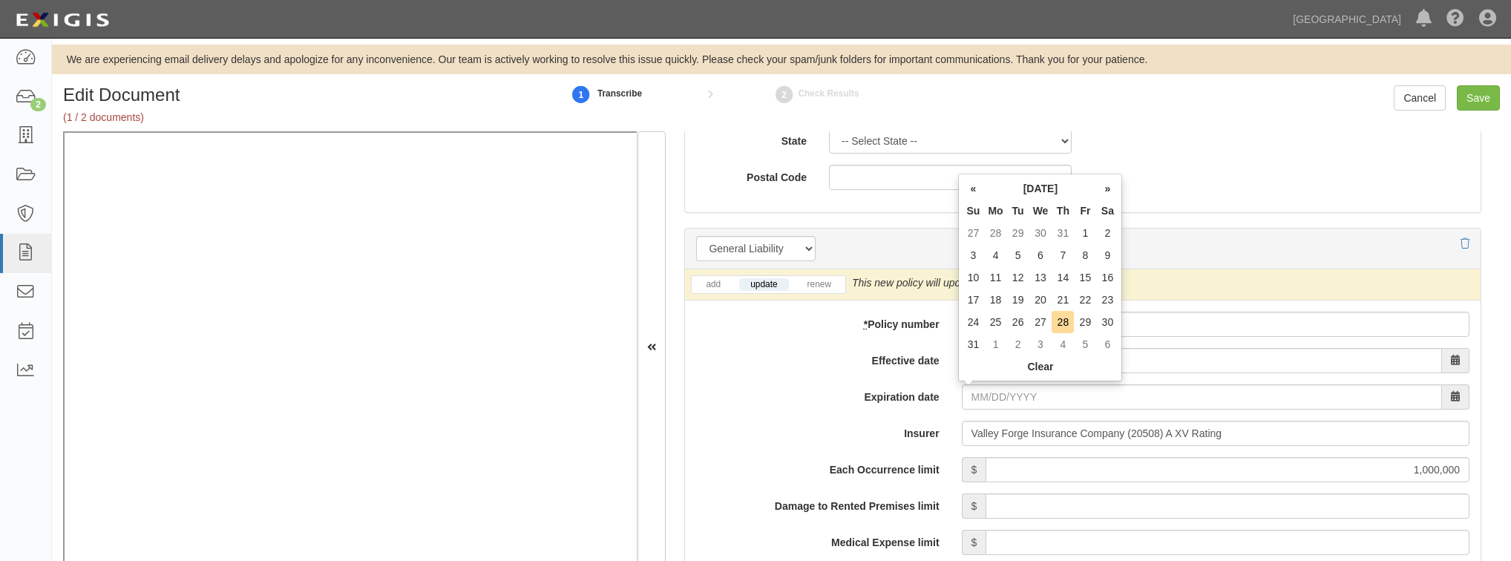
click at [827, 384] on label "Expiration date" at bounding box center [817, 394] width 265 height 20
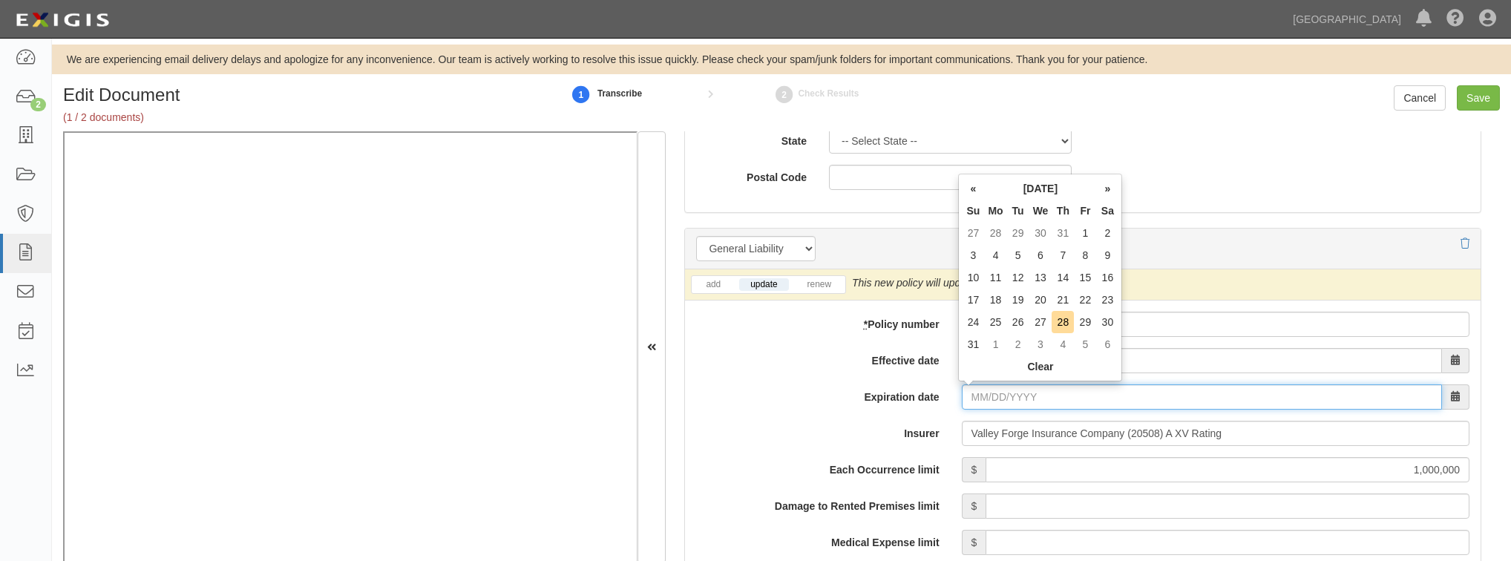
click at [962, 384] on input "Expiration date" at bounding box center [1202, 396] width 480 height 25
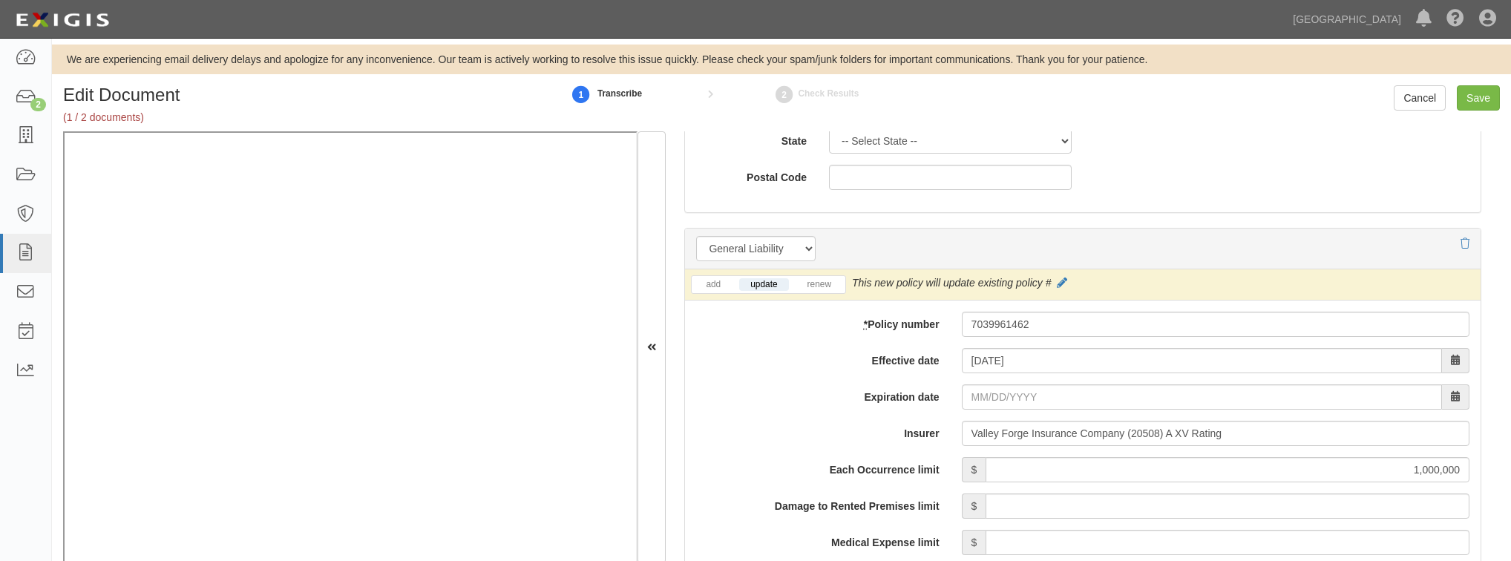
click at [804, 358] on label "Effective date" at bounding box center [817, 358] width 265 height 20
click at [962, 358] on input "08/31/2025" at bounding box center [1202, 360] width 480 height 25
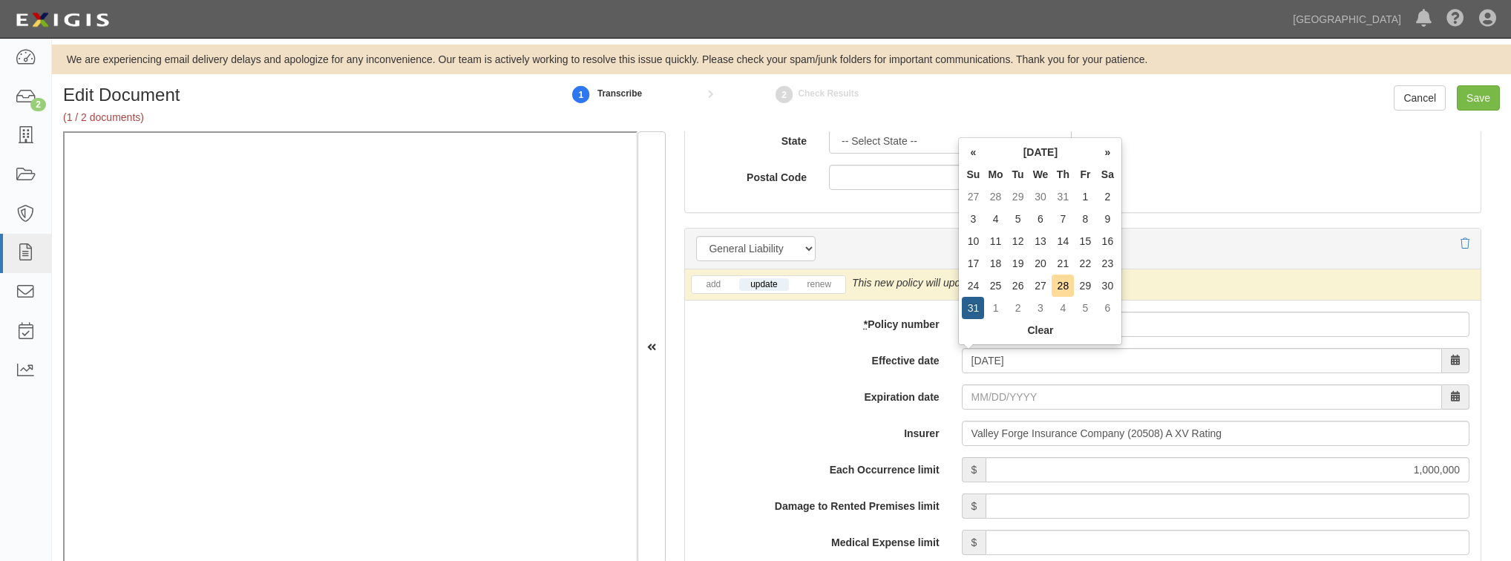
type input "[DATE]"
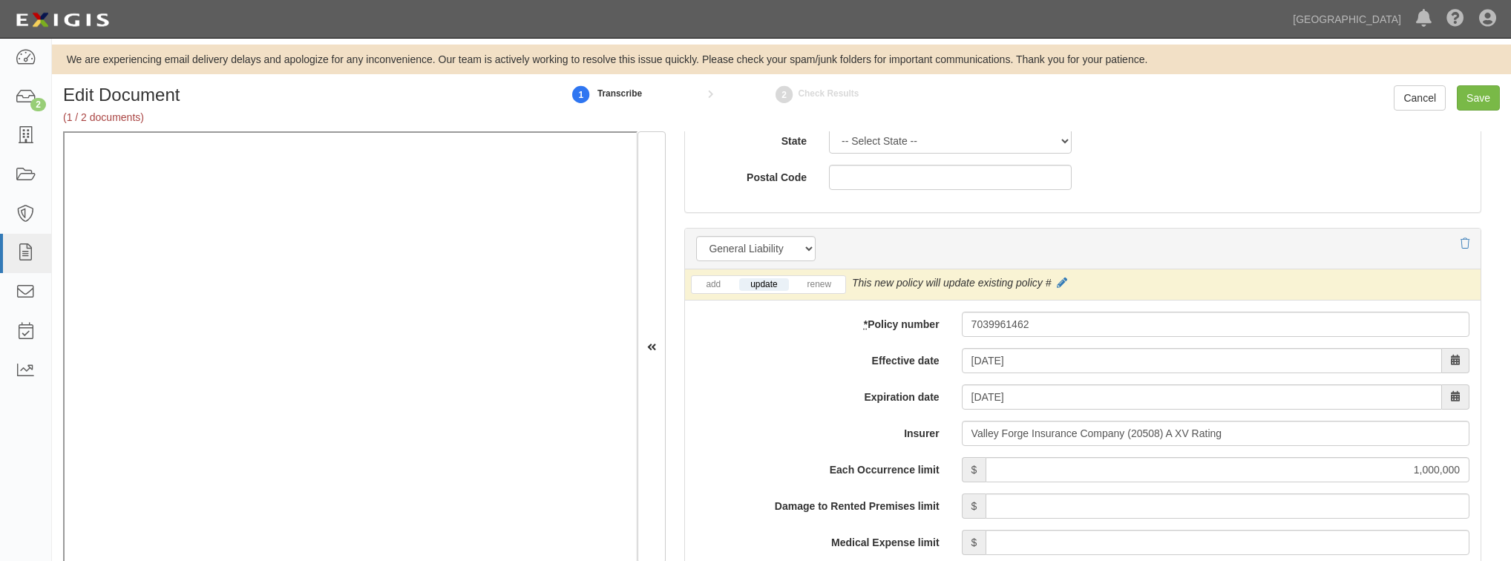
click at [920, 236] on div at bounding box center [1082, 248] width 773 height 25
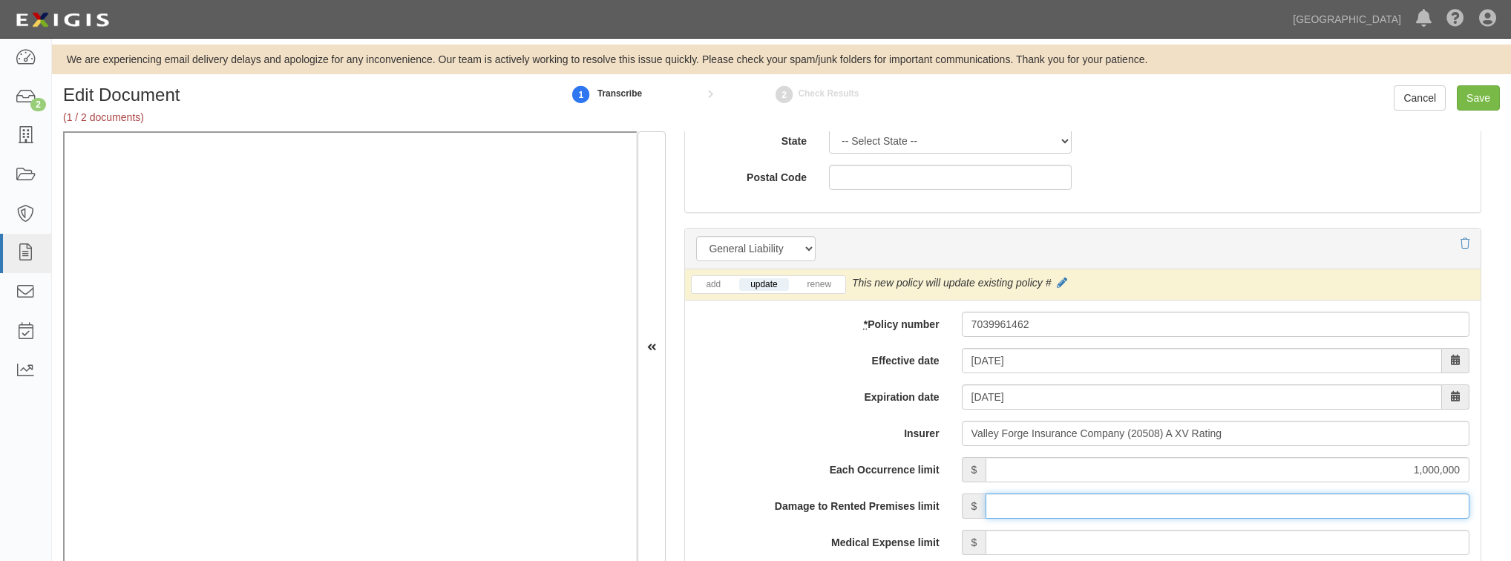
click at [1065, 514] on input "Damage to Rented Premises limit" at bounding box center [1228, 506] width 484 height 25
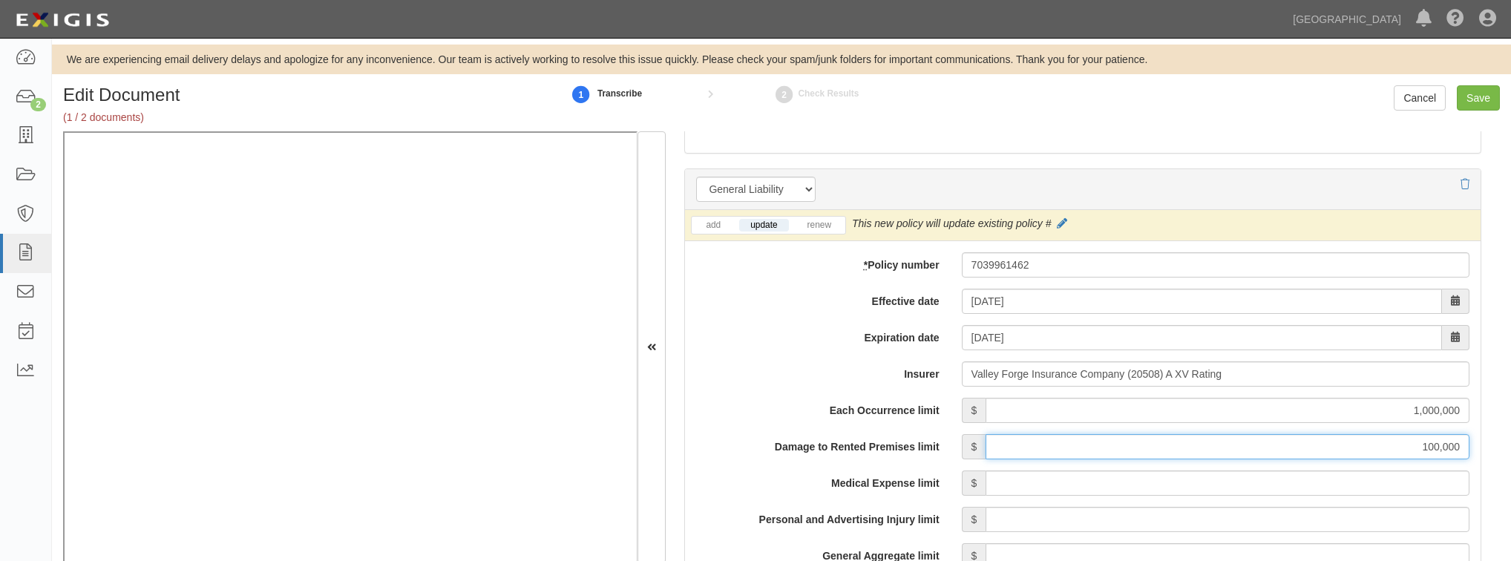
type input "100,000"
click at [1229, 486] on input "Medical Expense limit" at bounding box center [1228, 483] width 484 height 25
type input "15,000"
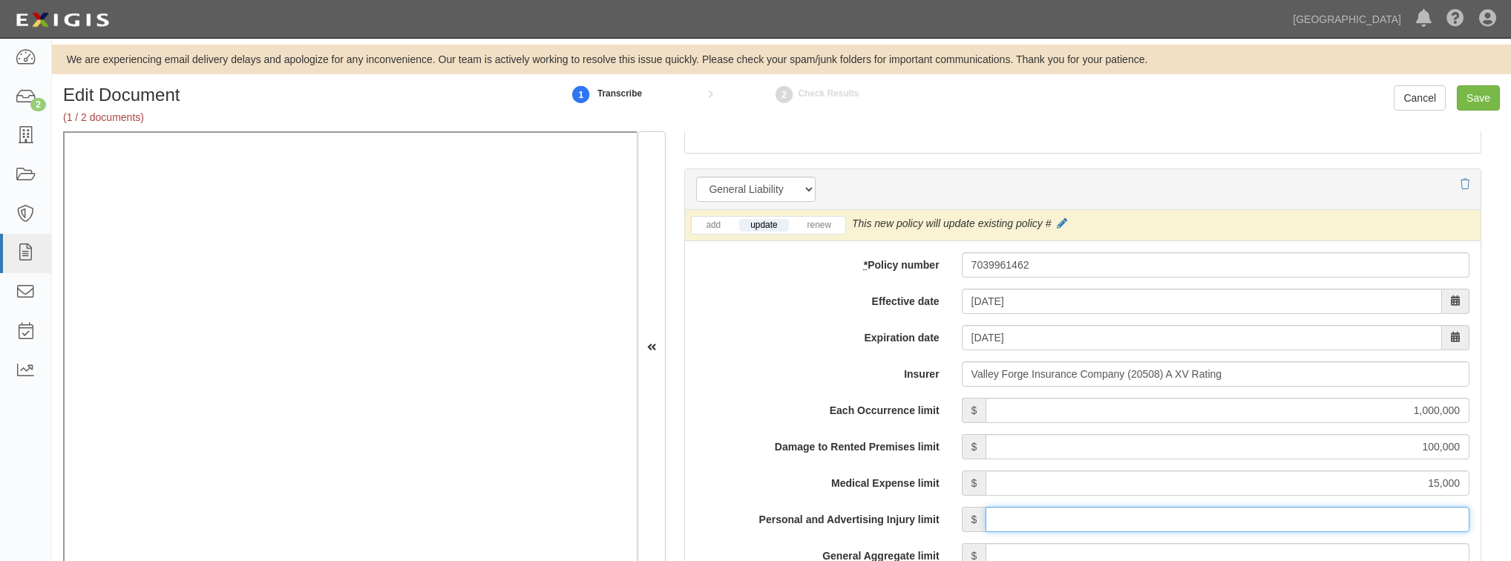
click at [1057, 520] on input "Personal and Advertising Injury limit" at bounding box center [1228, 519] width 484 height 25
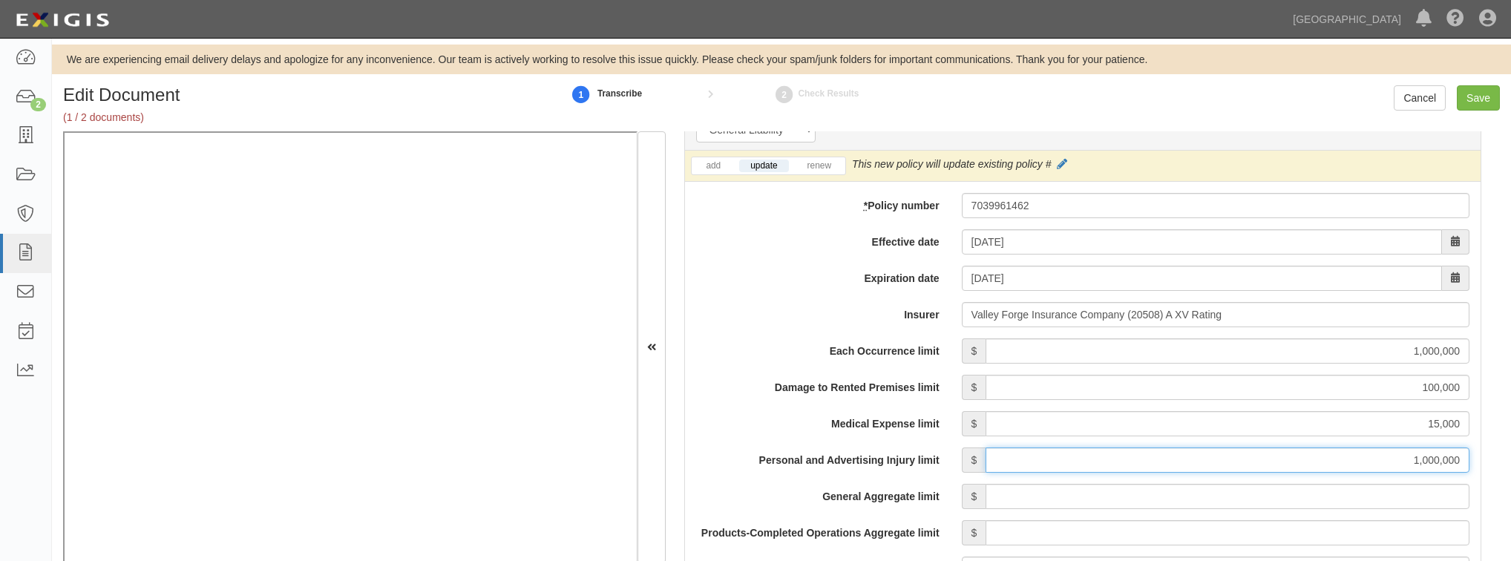
type input "1,000,000"
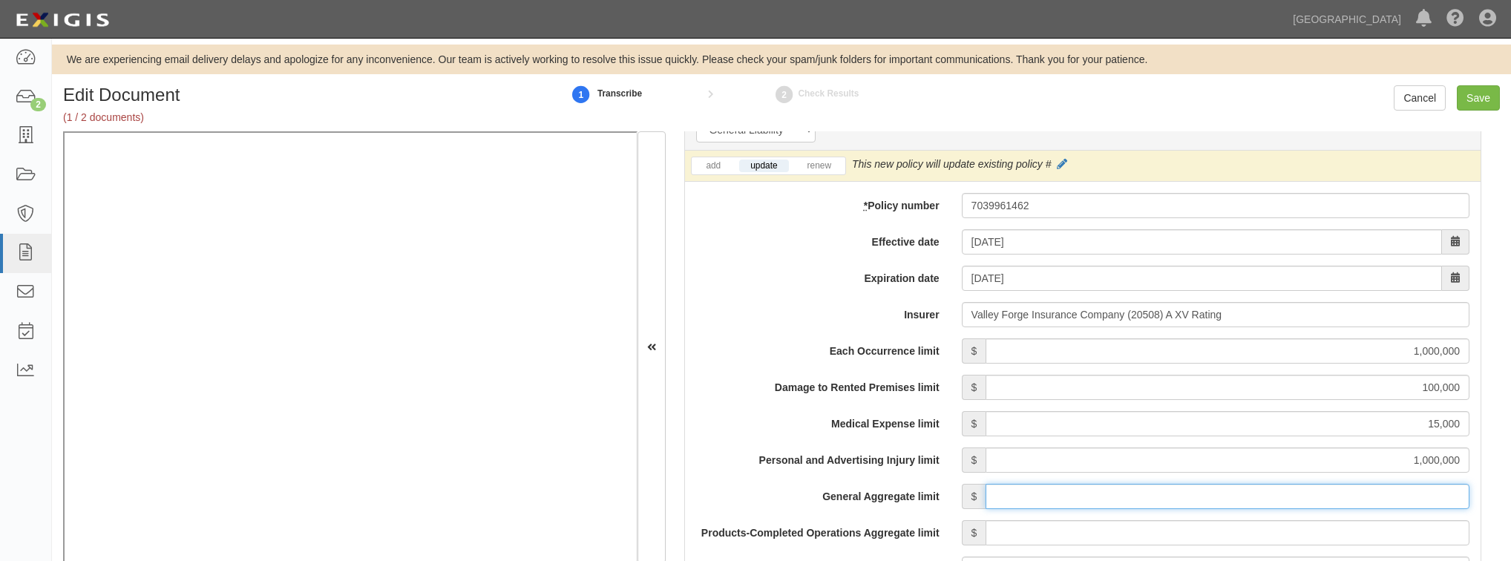
click at [1004, 490] on input "General Aggregate limit" at bounding box center [1228, 496] width 484 height 25
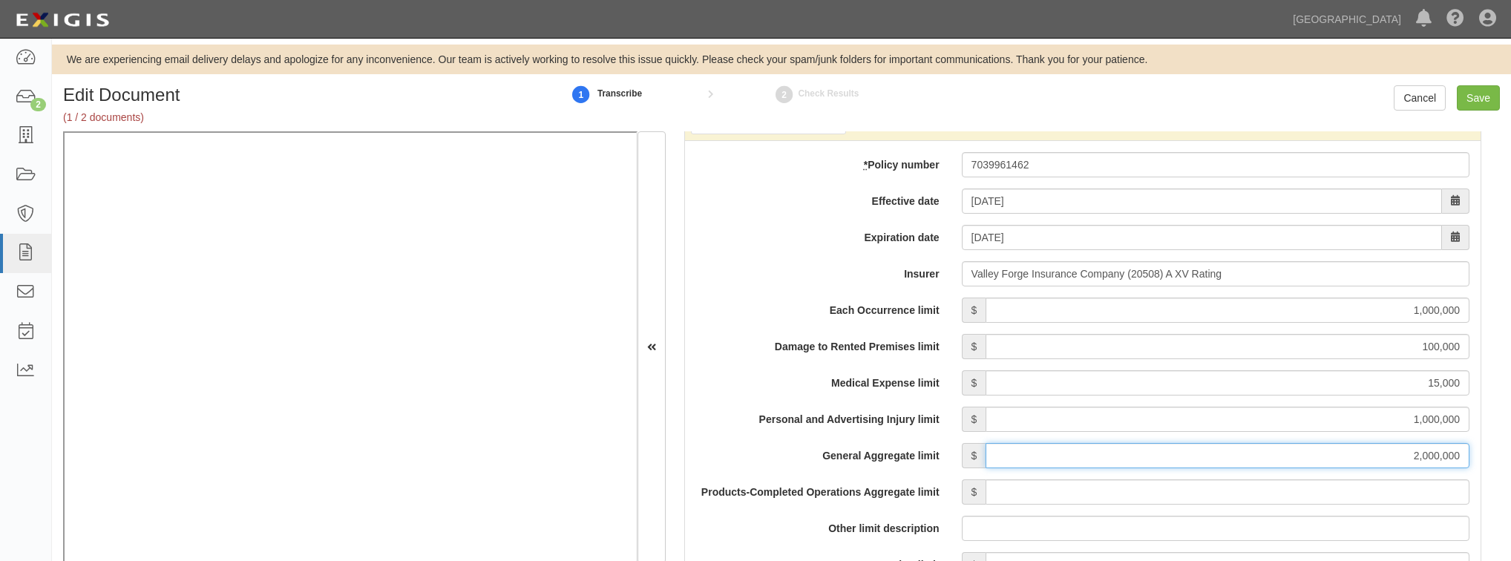
scroll to position [1187, 0]
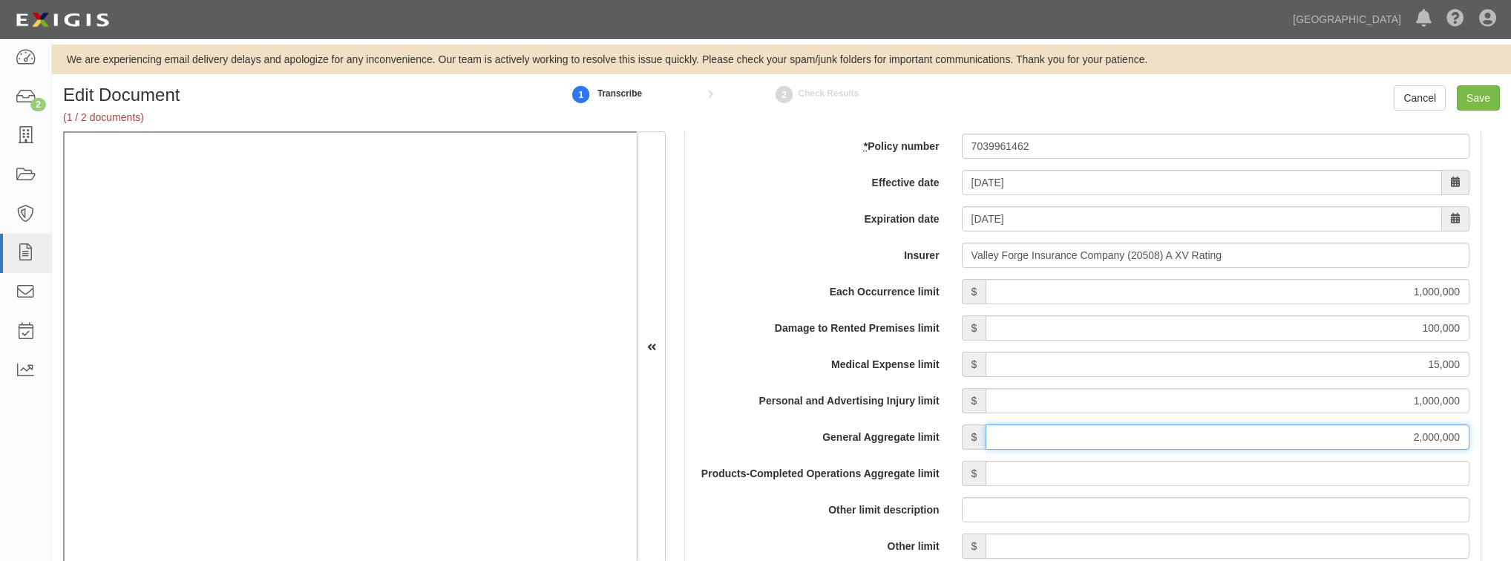
type input "2,000,000"
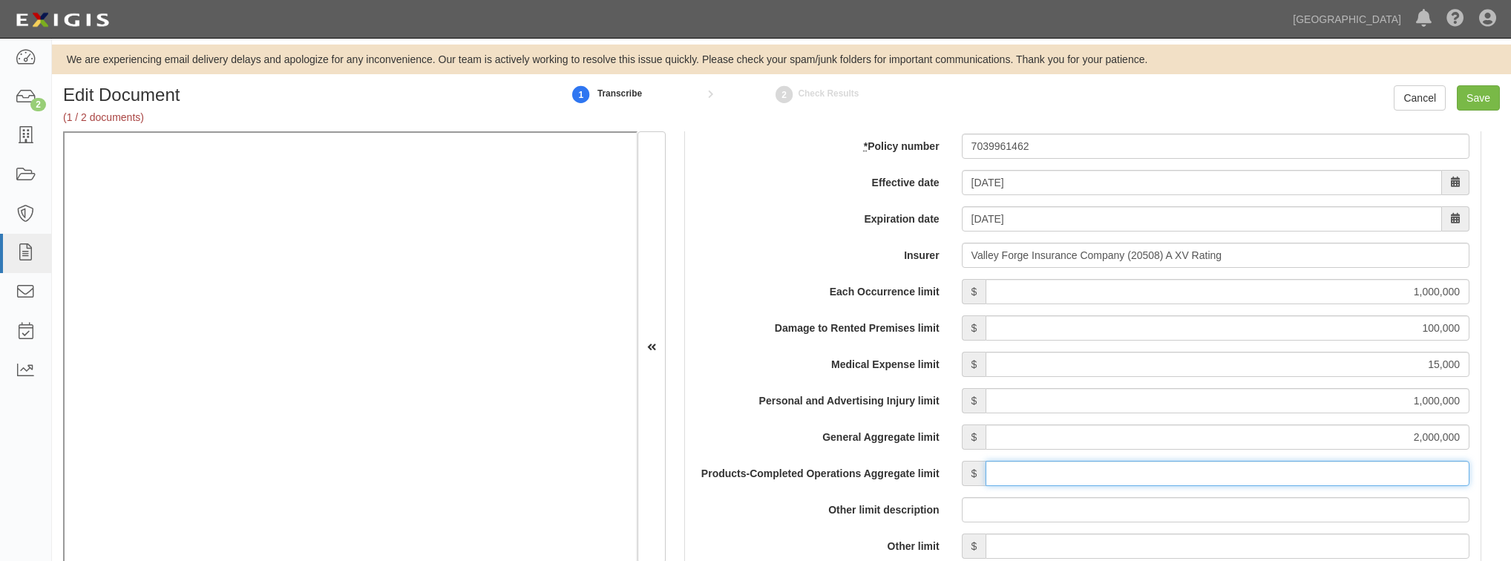
click at [1020, 472] on input "Products-Completed Operations Aggregate limit" at bounding box center [1228, 473] width 484 height 25
type input "2,000,000"
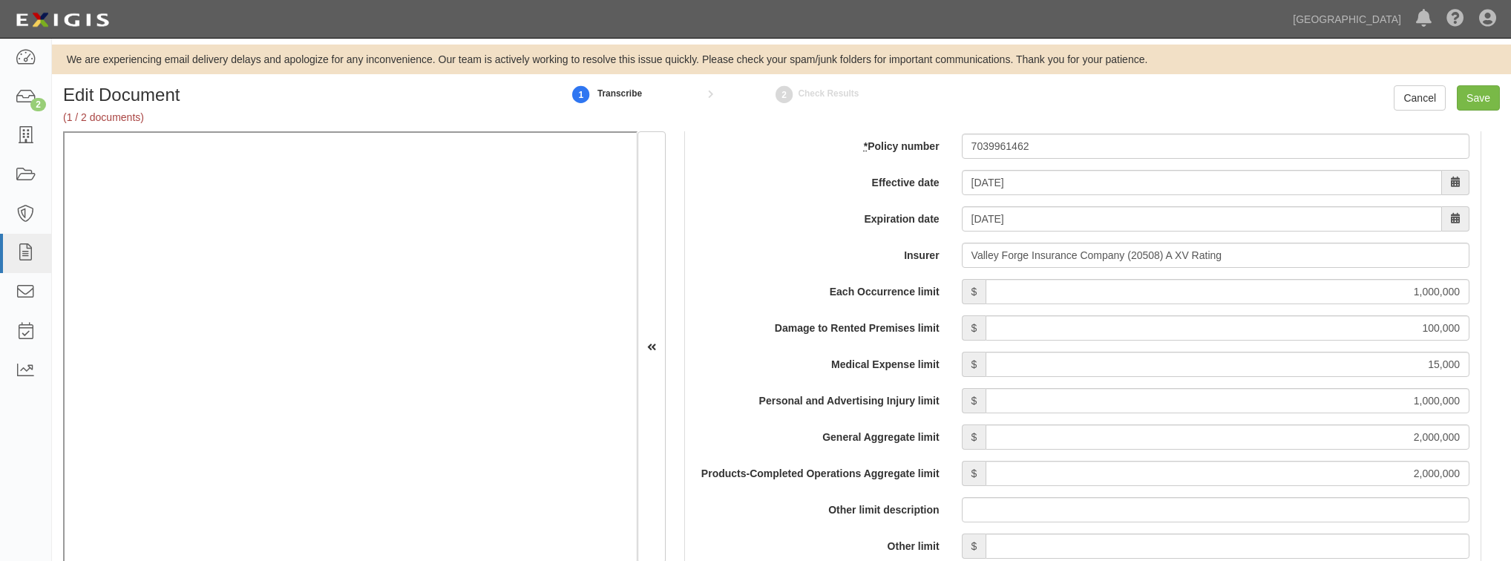
click at [860, 520] on div "Other limit description" at bounding box center [1083, 509] width 796 height 25
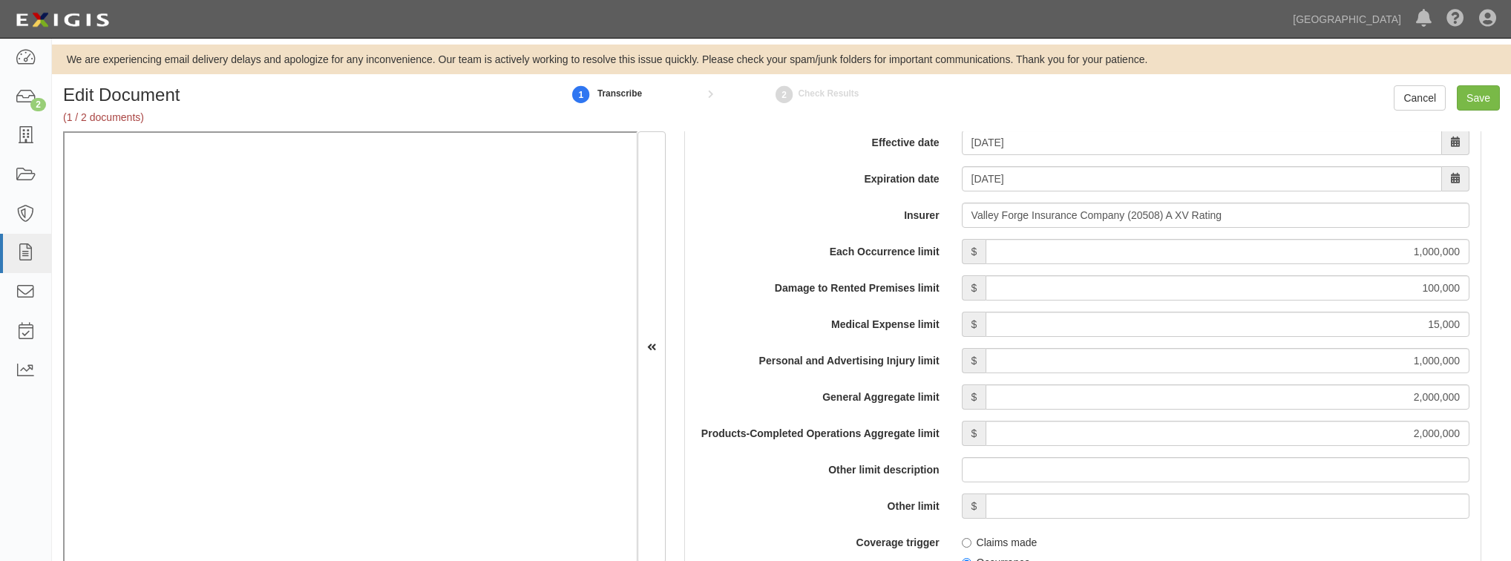
scroll to position [1247, 0]
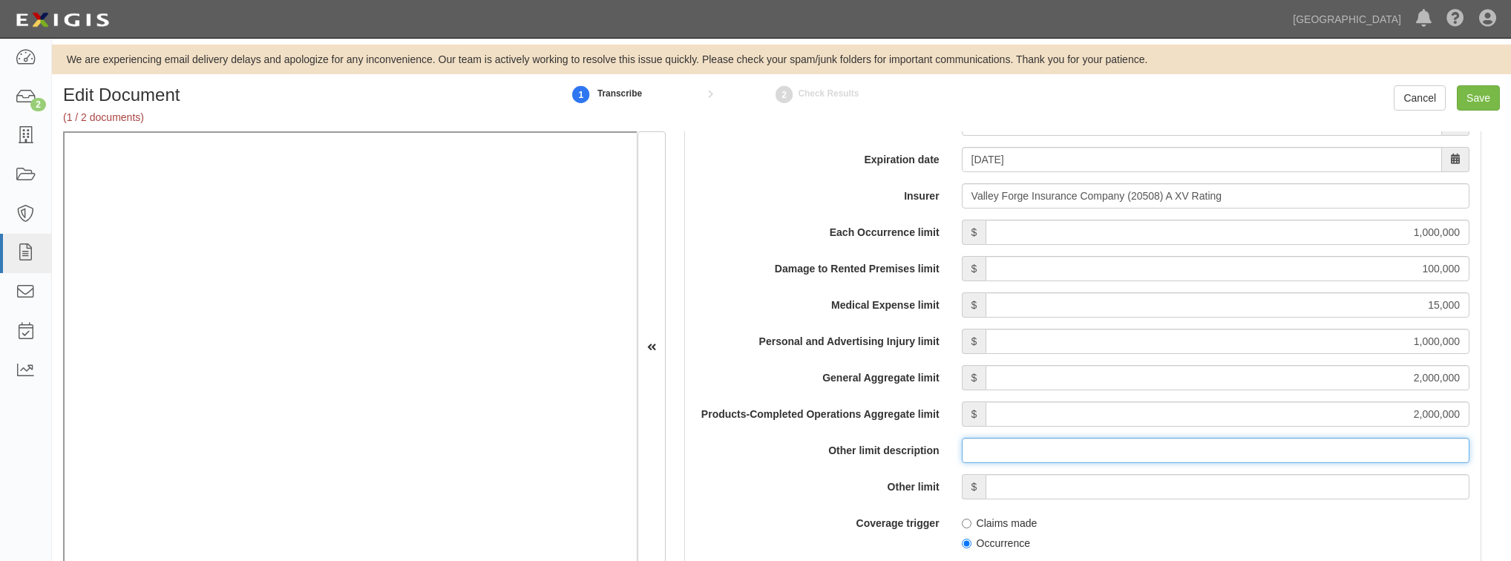
click at [1265, 460] on input "Other limit description" at bounding box center [1216, 450] width 508 height 25
click at [783, 451] on label "Other limit description" at bounding box center [817, 448] width 265 height 20
click at [962, 451] on input "Other limit description" at bounding box center [1216, 450] width 508 height 25
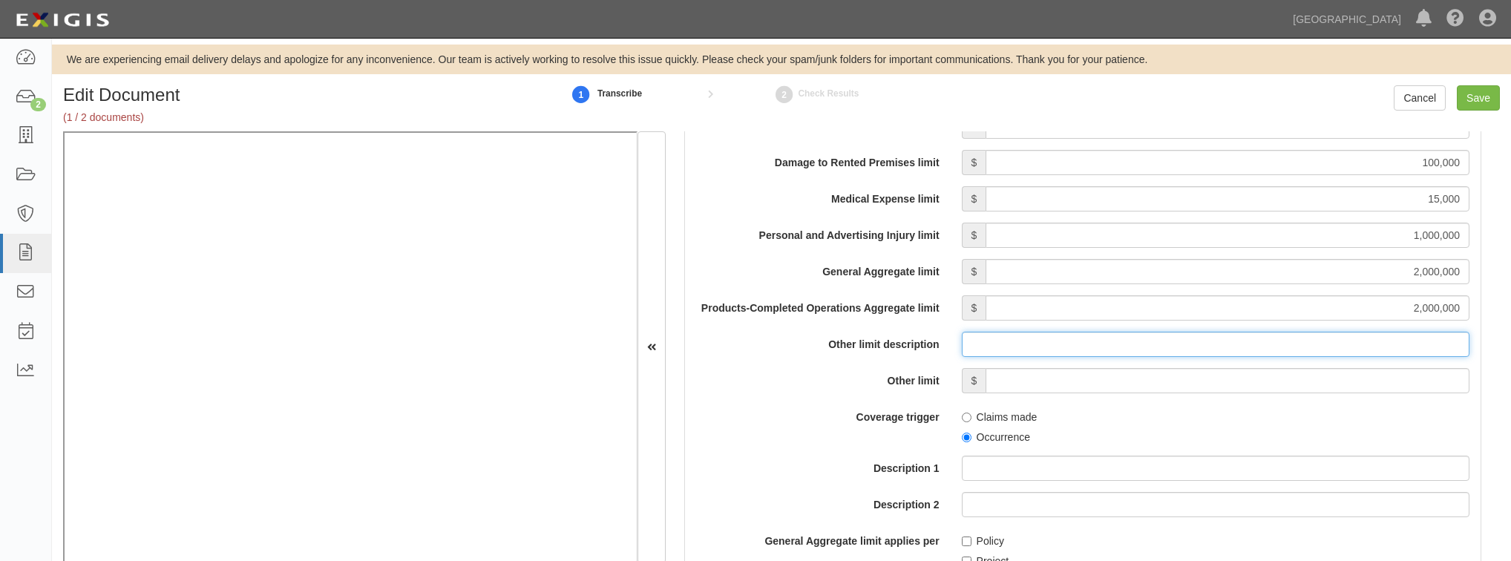
scroll to position [1366, 0]
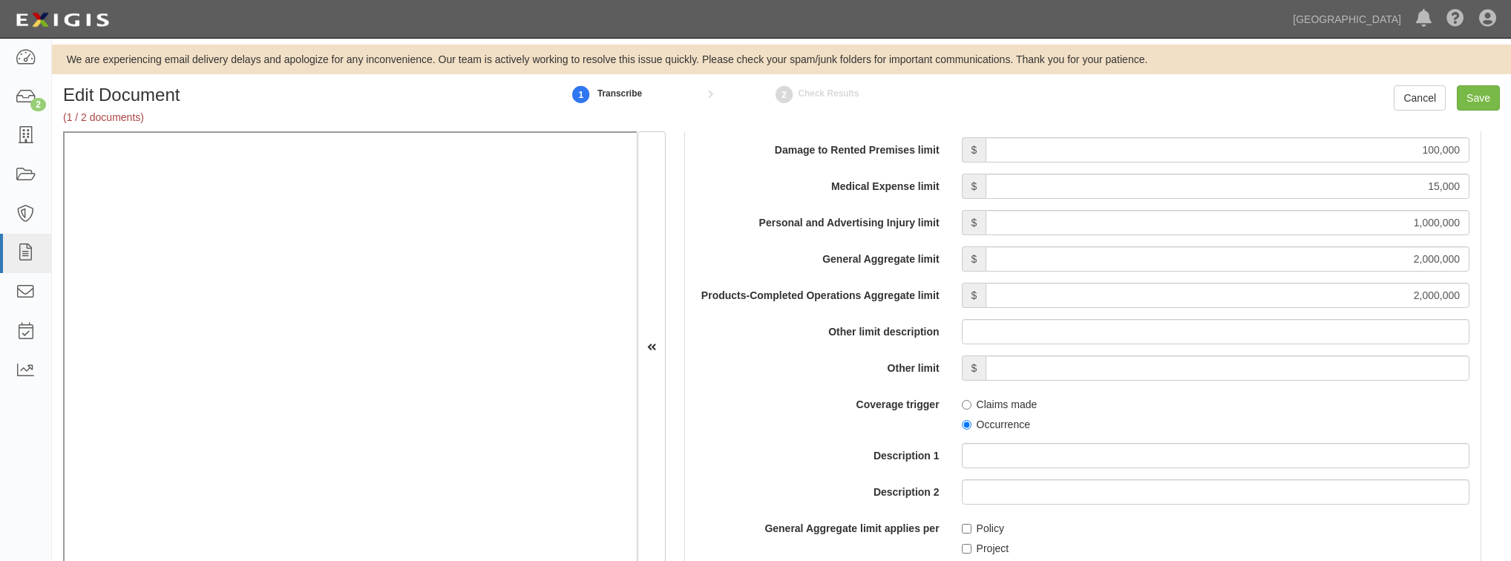
click at [957, 431] on div "Each Occurrence limit $ 1,000,000 Damage to Rented Premises limit $ 100,000 Med…" at bounding box center [1082, 453] width 773 height 705
click at [962, 425] on input "Occurrence" at bounding box center [967, 425] width 10 height 10
radio input "true"
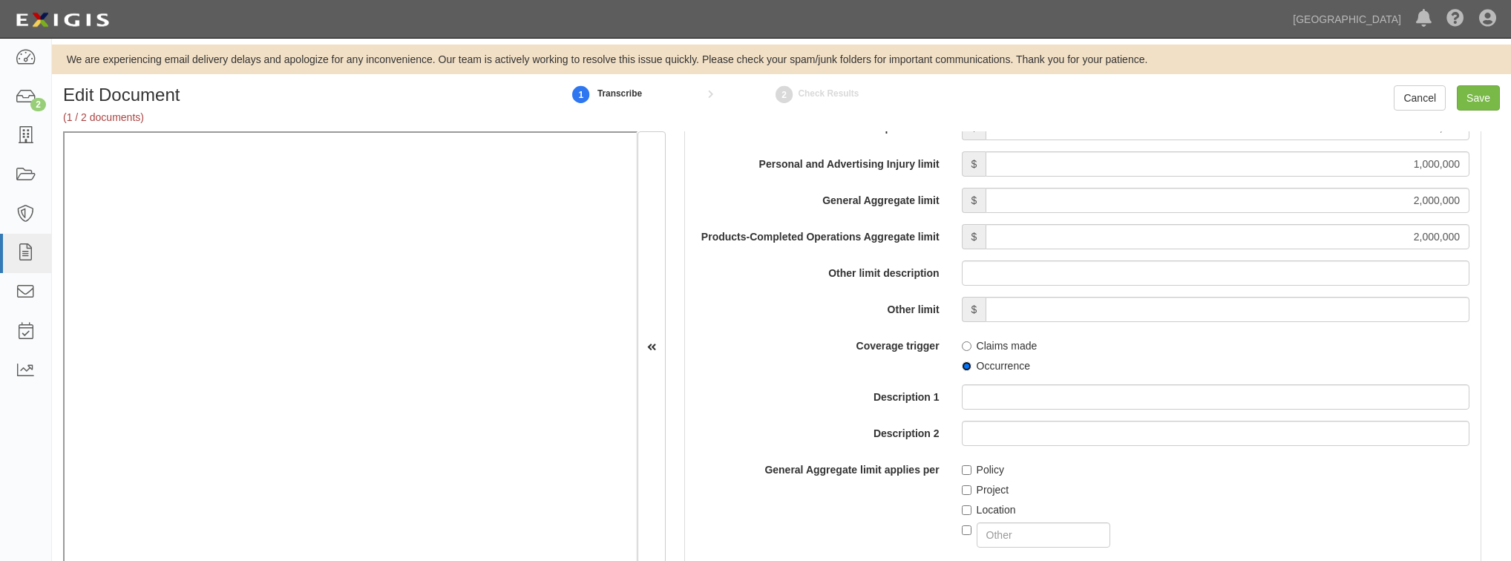
scroll to position [1425, 0]
click at [966, 489] on input "Project" at bounding box center [967, 490] width 10 height 10
checkbox input "true"
click at [966, 470] on input "Policy" at bounding box center [967, 470] width 10 height 10
checkbox input "true"
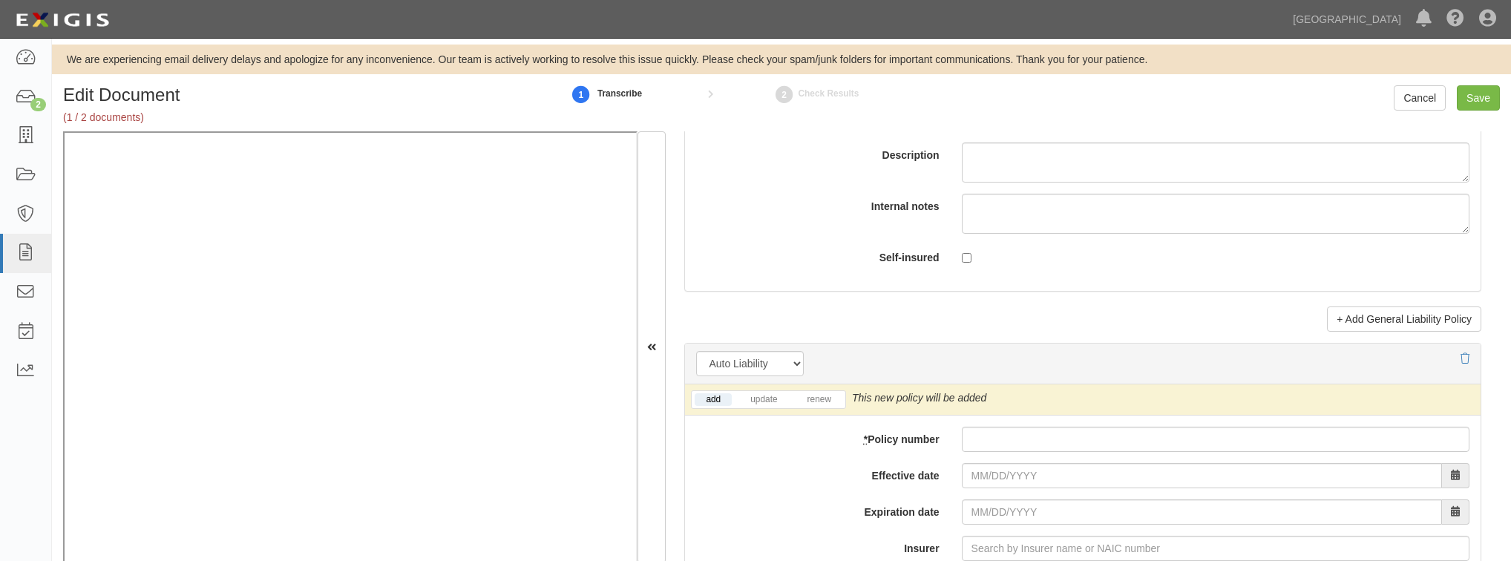
scroll to position [1841, 0]
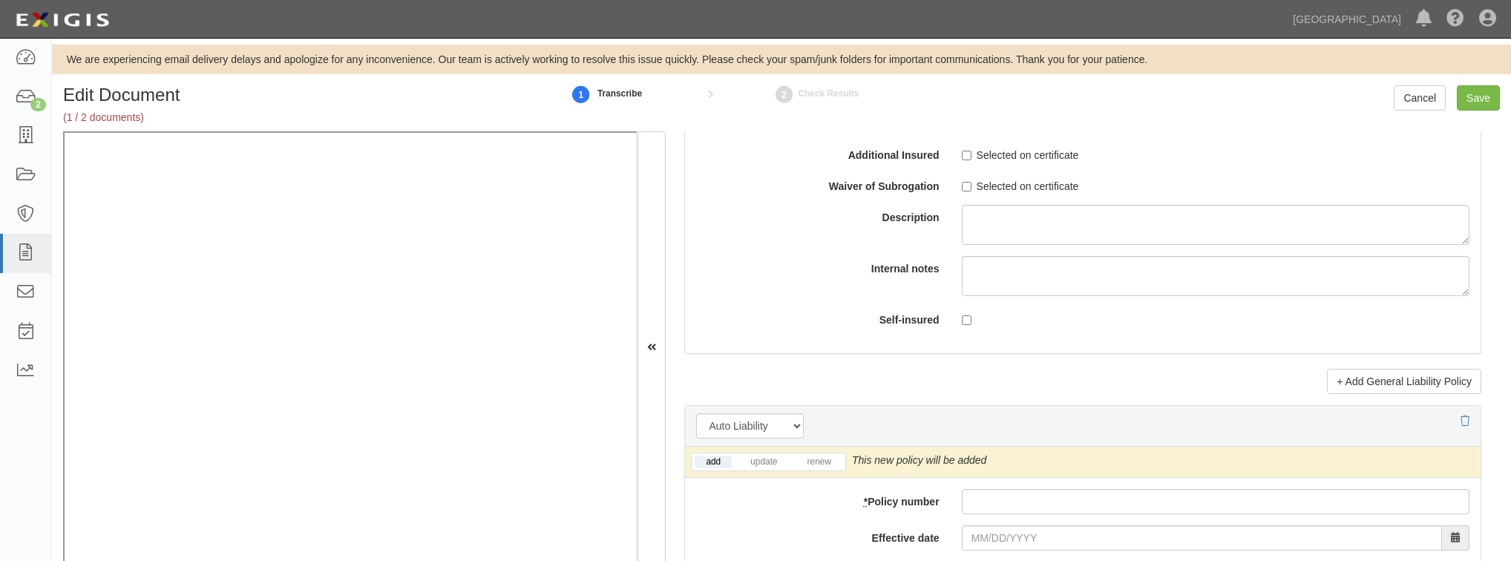
click at [956, 131] on div "Edit Document (1 / 2 documents) 1 Transcribe 2 Check Results Cancel Save" at bounding box center [781, 108] width 1459 height 46
click at [968, 148] on label "Selected on certificate" at bounding box center [1020, 155] width 117 height 15
click at [968, 151] on input "Selected on certificate" at bounding box center [967, 156] width 10 height 10
checkbox input "true"
click at [962, 184] on input "Selected on certificate" at bounding box center [967, 187] width 10 height 10
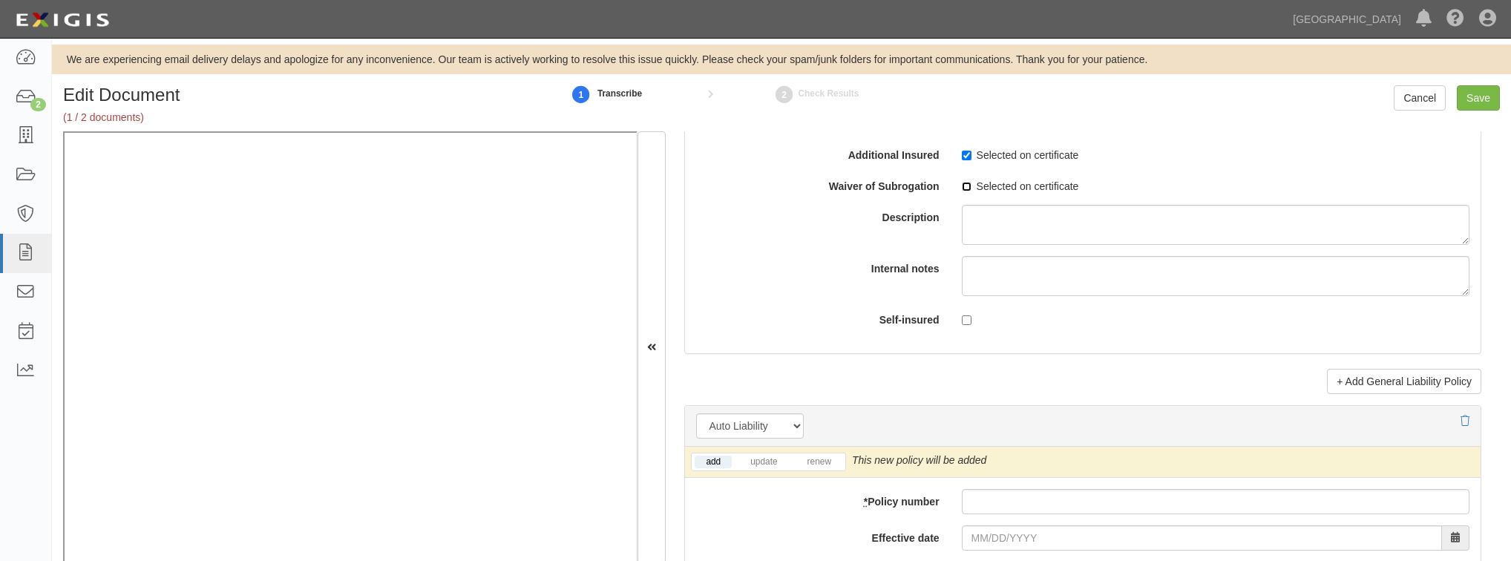
checkbox input "true"
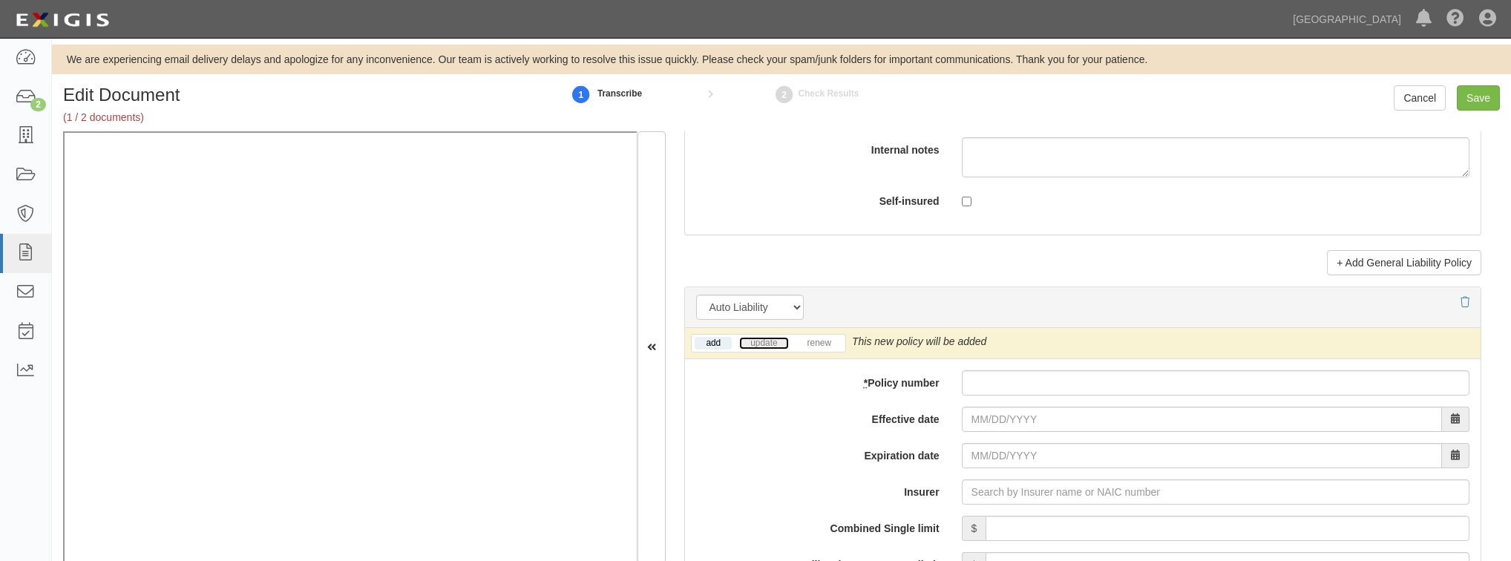
click at [751, 339] on link "update" at bounding box center [763, 343] width 49 height 13
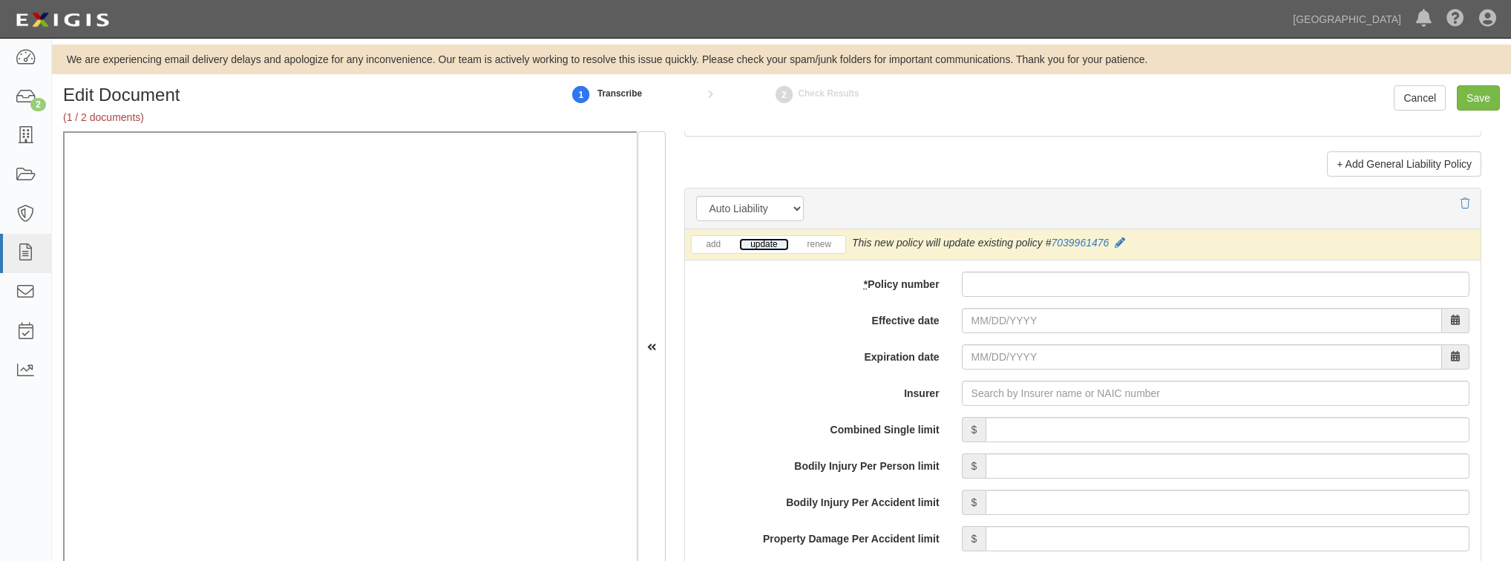
scroll to position [2078, 0]
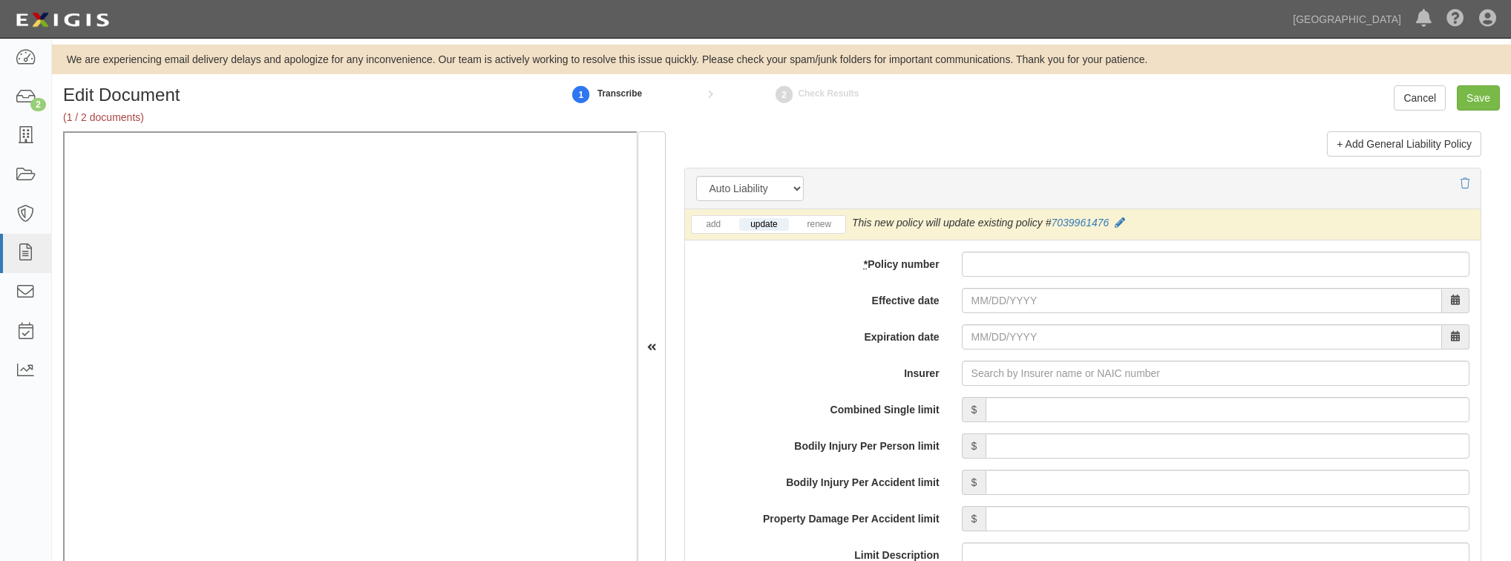
click at [999, 272] on input "* Policy number" at bounding box center [1216, 264] width 508 height 25
paste input "7039961476"
type input "7039961476"
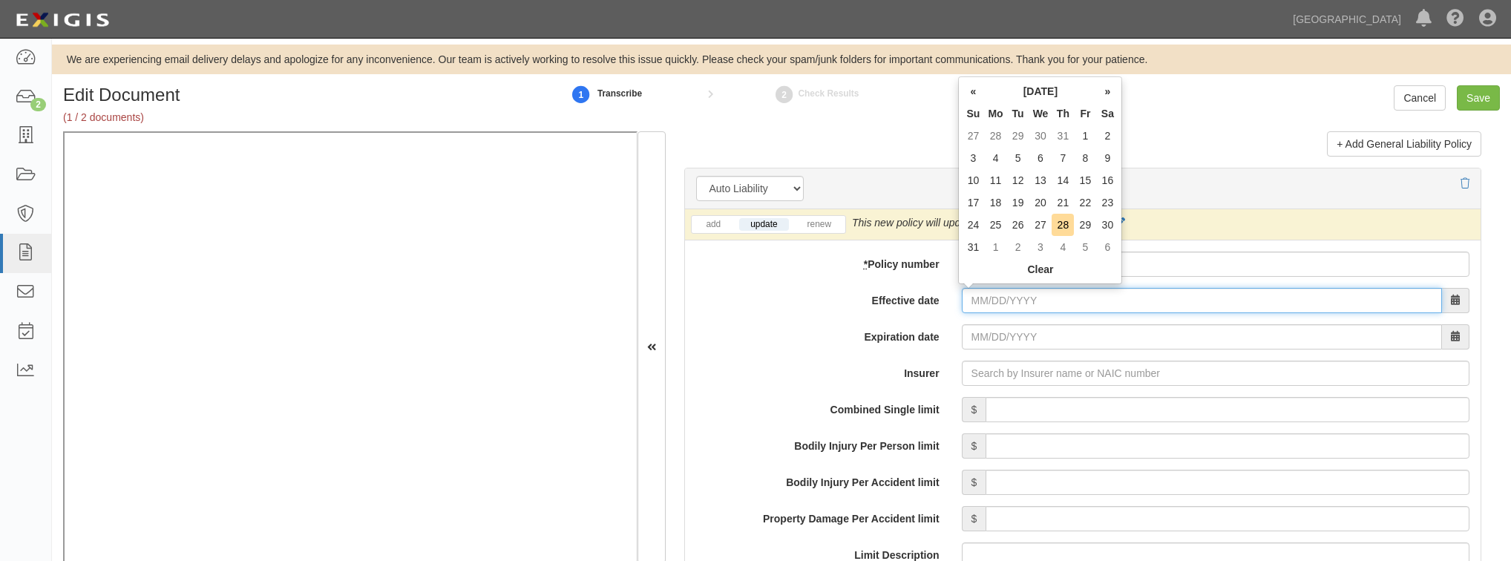
click at [1026, 306] on input "Effective date" at bounding box center [1202, 300] width 480 height 25
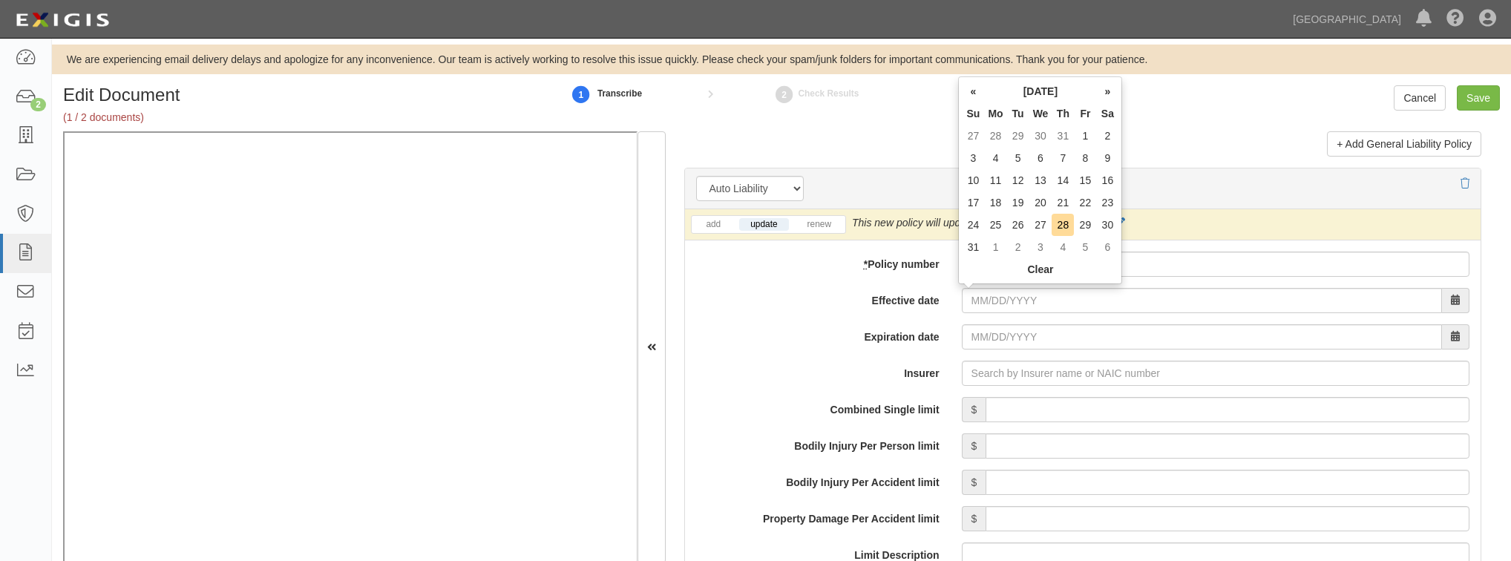
drag, startPoint x: 686, startPoint y: 295, endPoint x: 716, endPoint y: 296, distance: 30.4
click at [686, 295] on label "Effective date" at bounding box center [817, 298] width 265 height 20
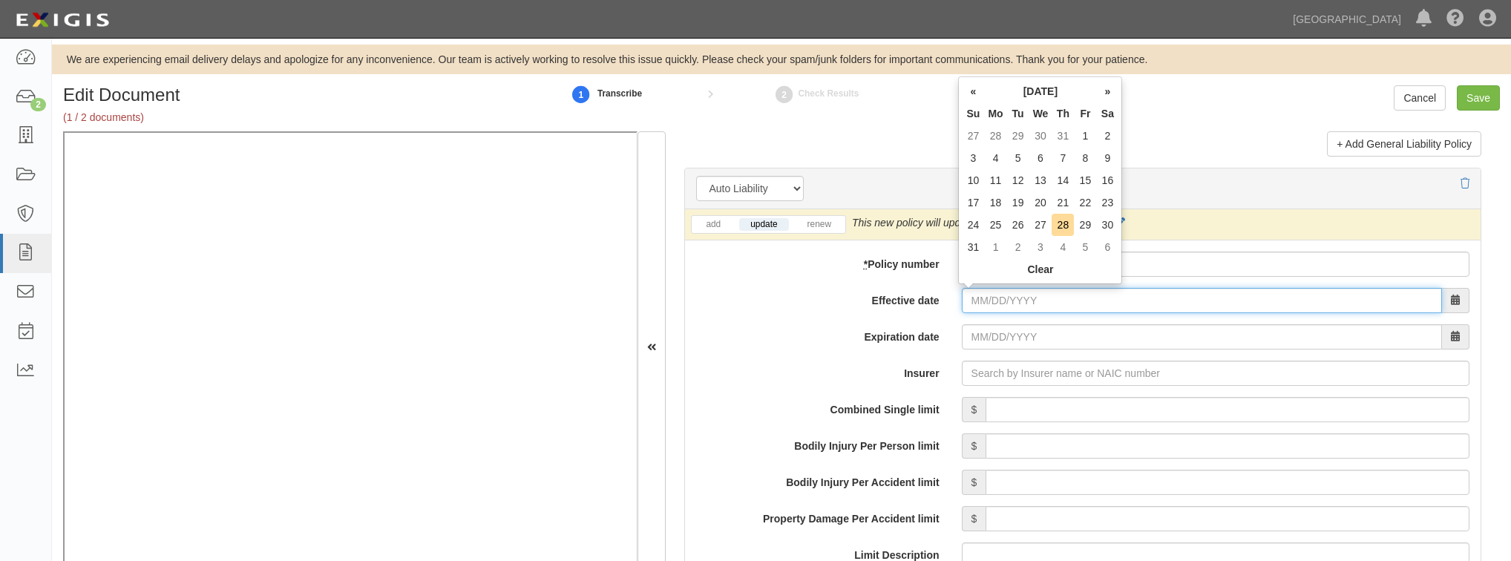
click at [962, 295] on input "Effective date" at bounding box center [1202, 300] width 480 height 25
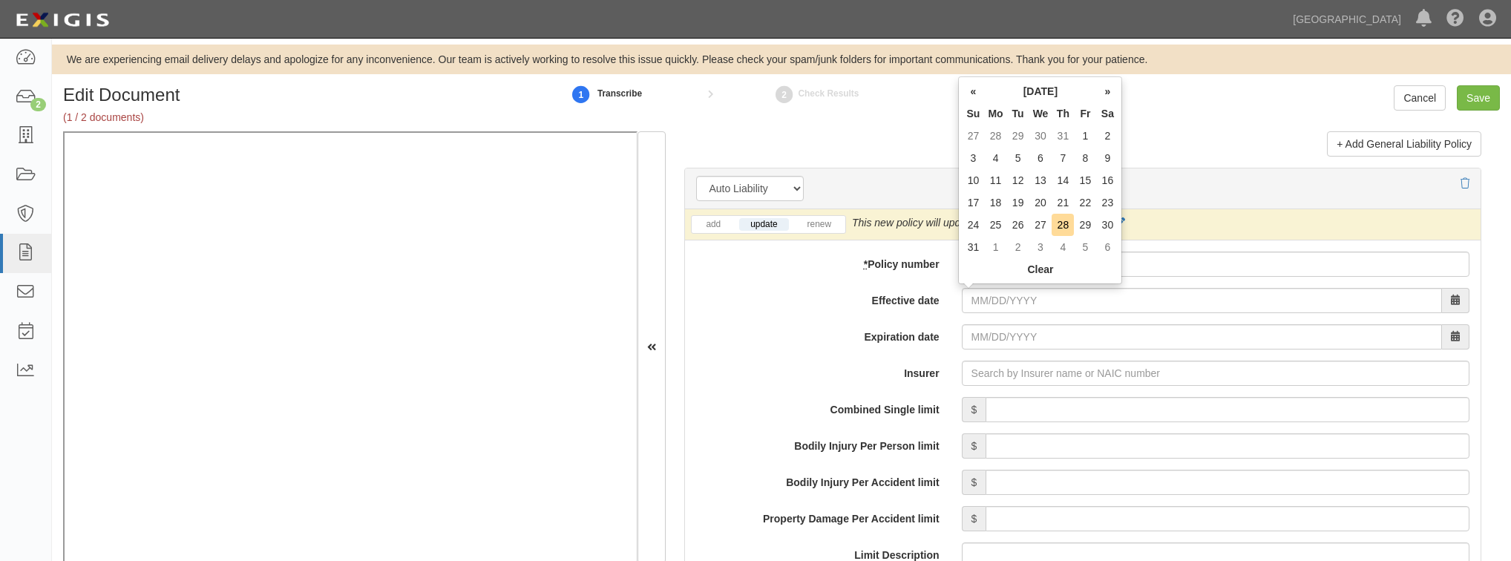
click at [772, 324] on label "Expiration date" at bounding box center [817, 334] width 265 height 20
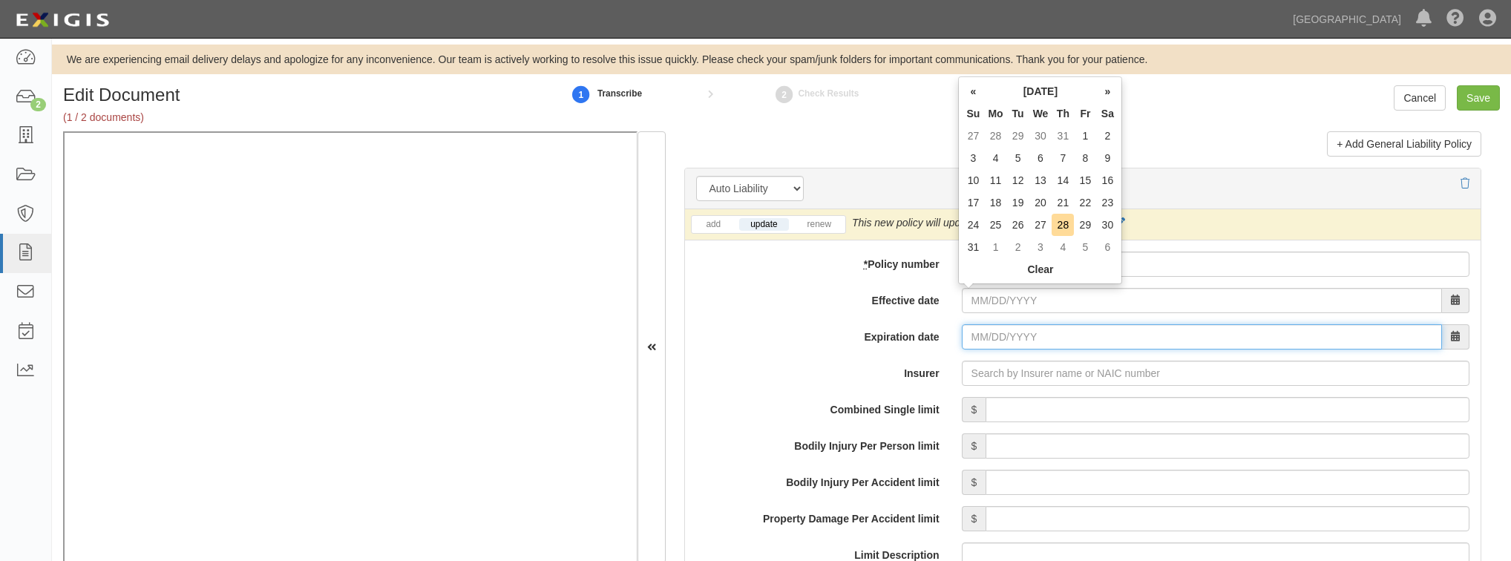
click at [962, 324] on input "Expiration date" at bounding box center [1202, 336] width 480 height 25
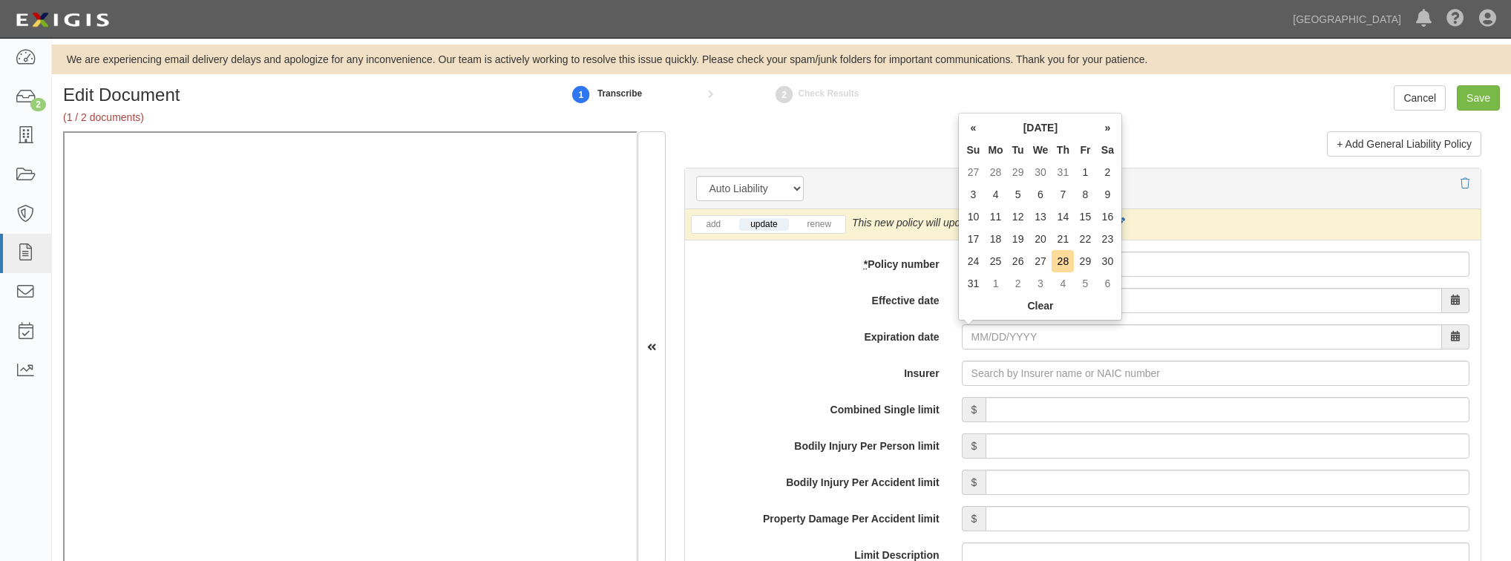
click at [755, 363] on label "Insurer" at bounding box center [817, 371] width 265 height 20
click at [962, 363] on input "Insurer" at bounding box center [1216, 373] width 508 height 25
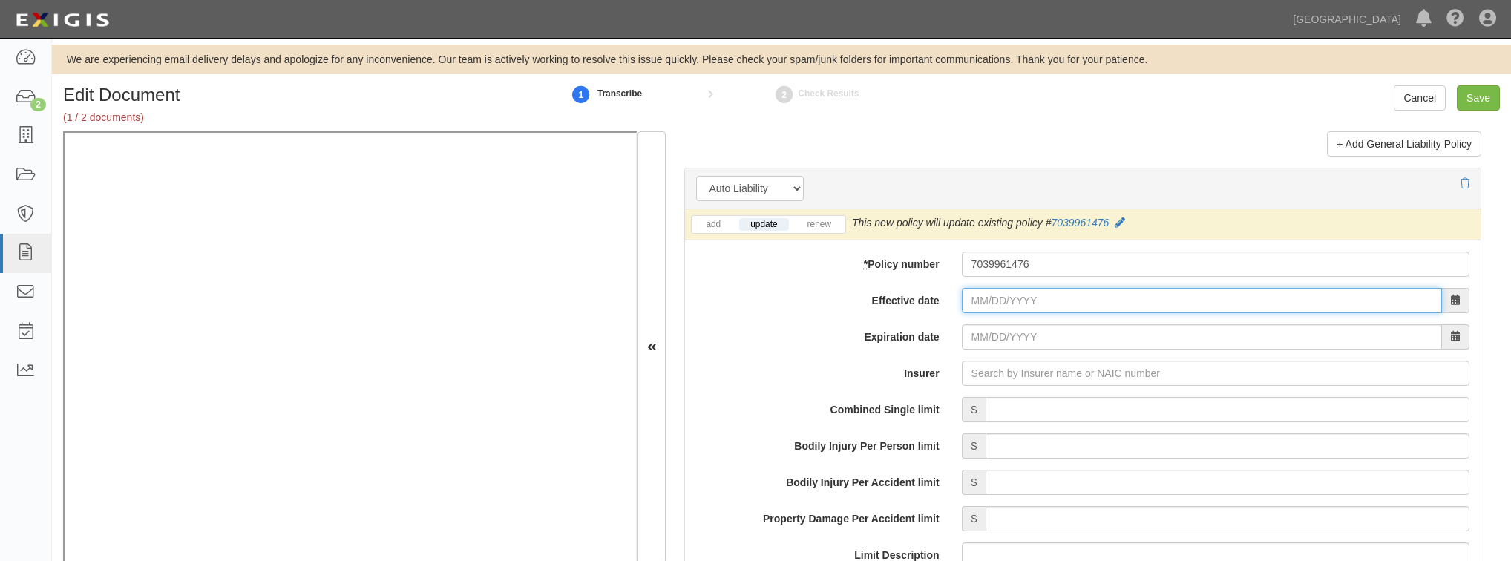
click at [977, 293] on input "Effective date" at bounding box center [1202, 300] width 480 height 25
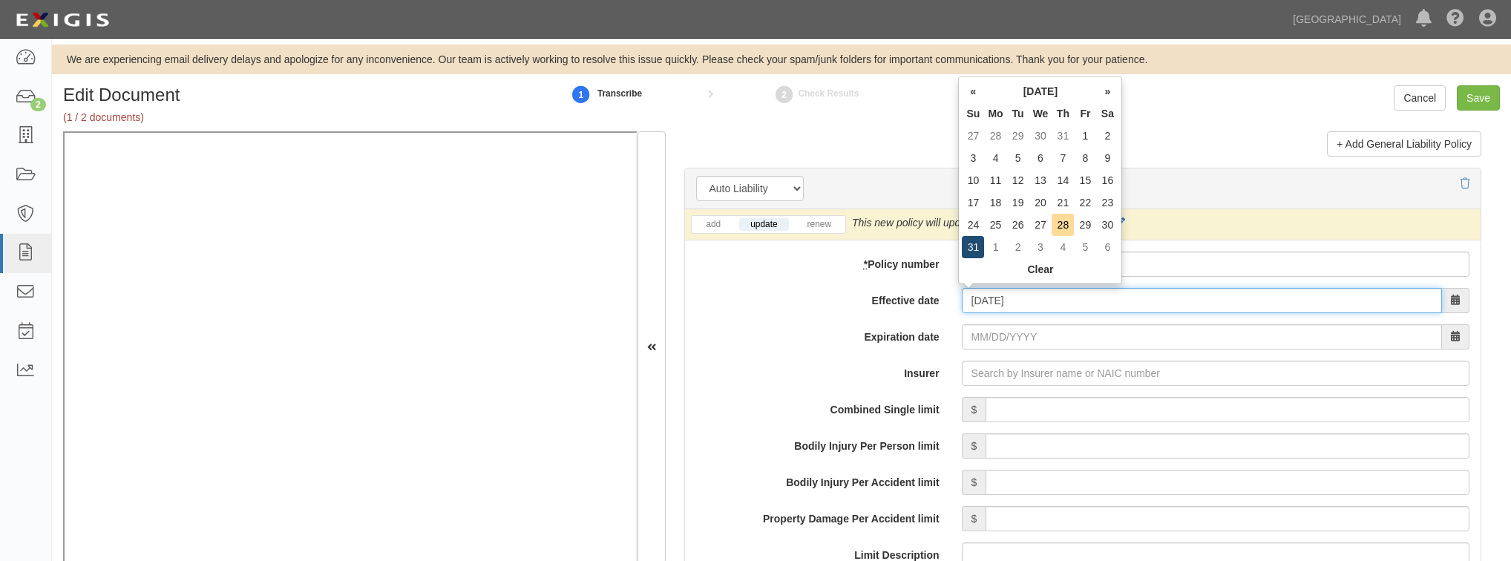
type input "08/31/2025"
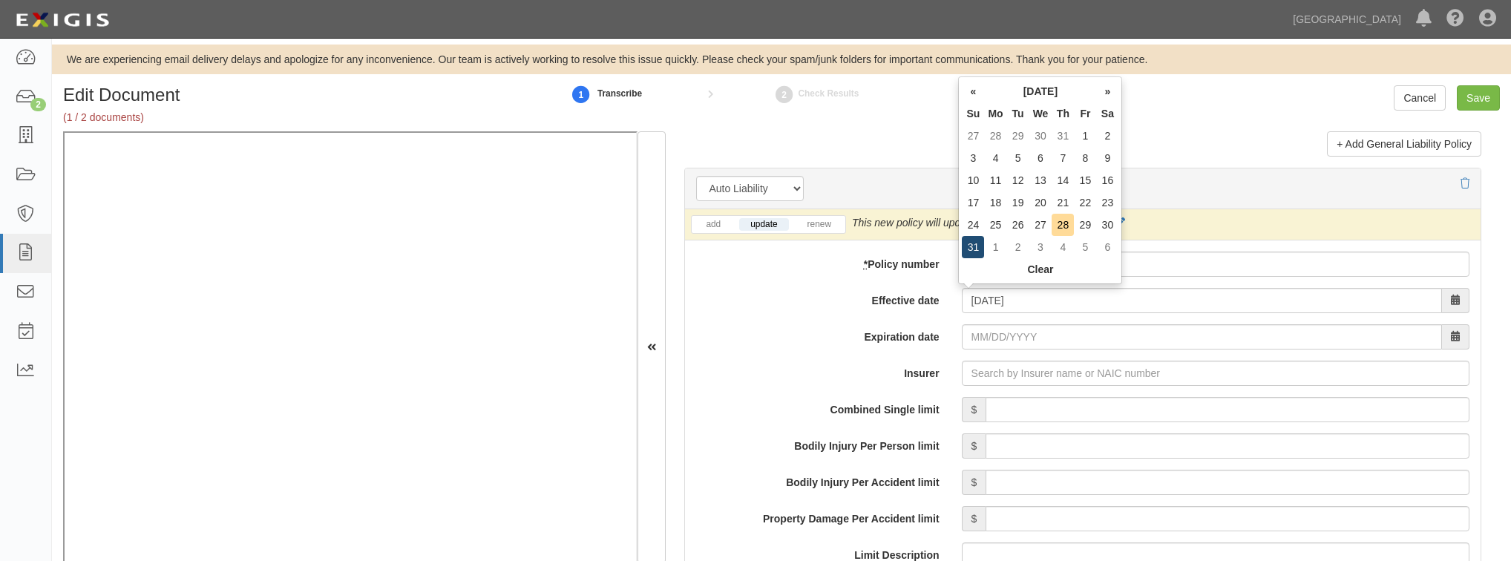
type input "08/31/2026"
click at [976, 249] on td "31" at bounding box center [973, 247] width 22 height 22
click at [997, 370] on input "Insurer" at bounding box center [1216, 373] width 508 height 25
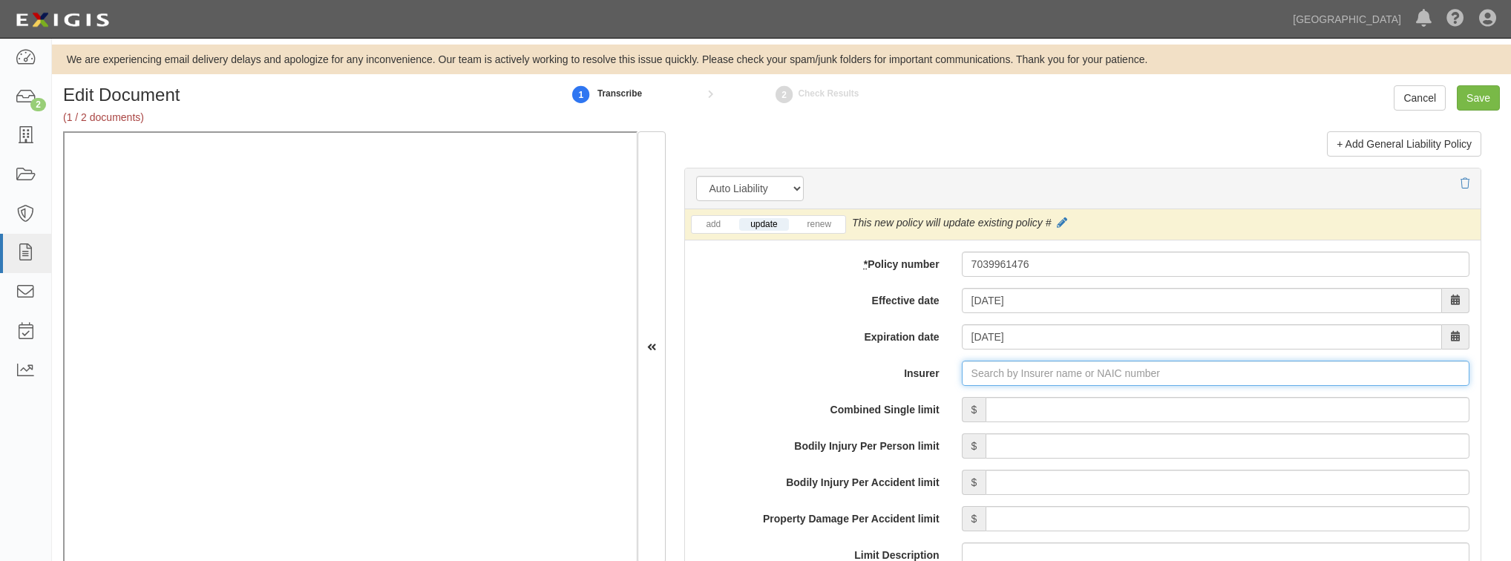
type input "21st Century Advantage Insurance Company (25232) NR Rating"
type input "2"
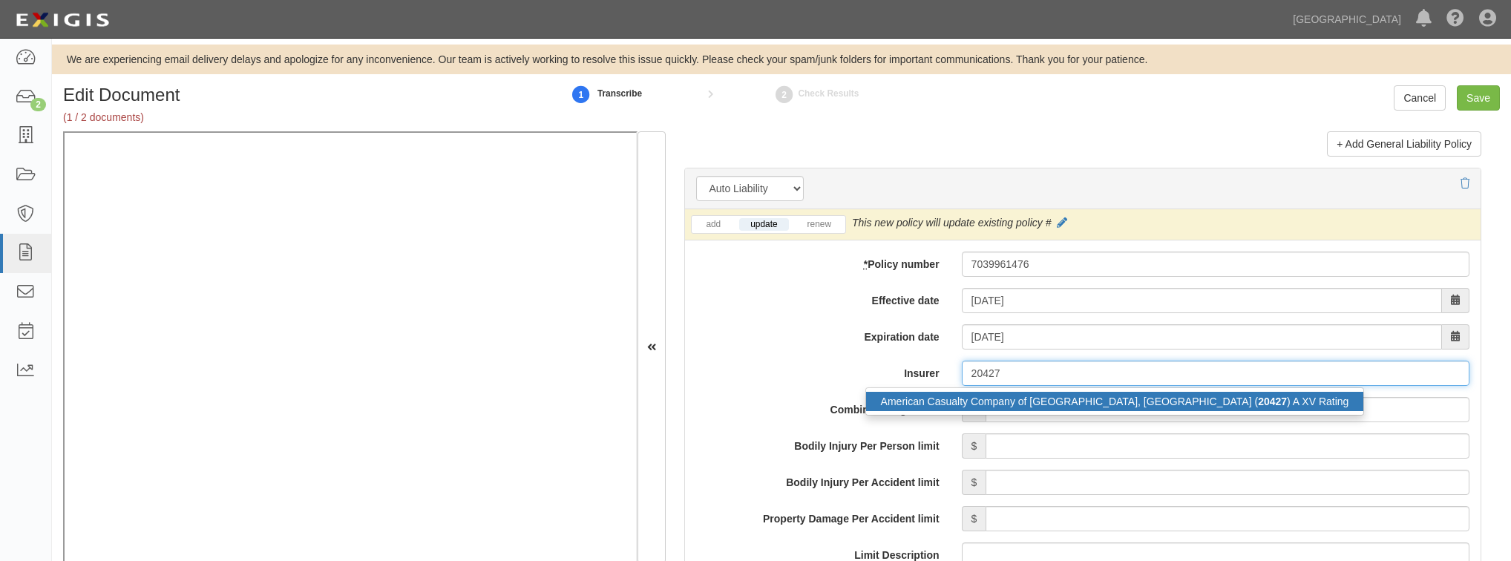
click at [944, 402] on div "American Casualty Company of Reading, PA ( 20427 ) A XV Rating" at bounding box center [1115, 401] width 498 height 19
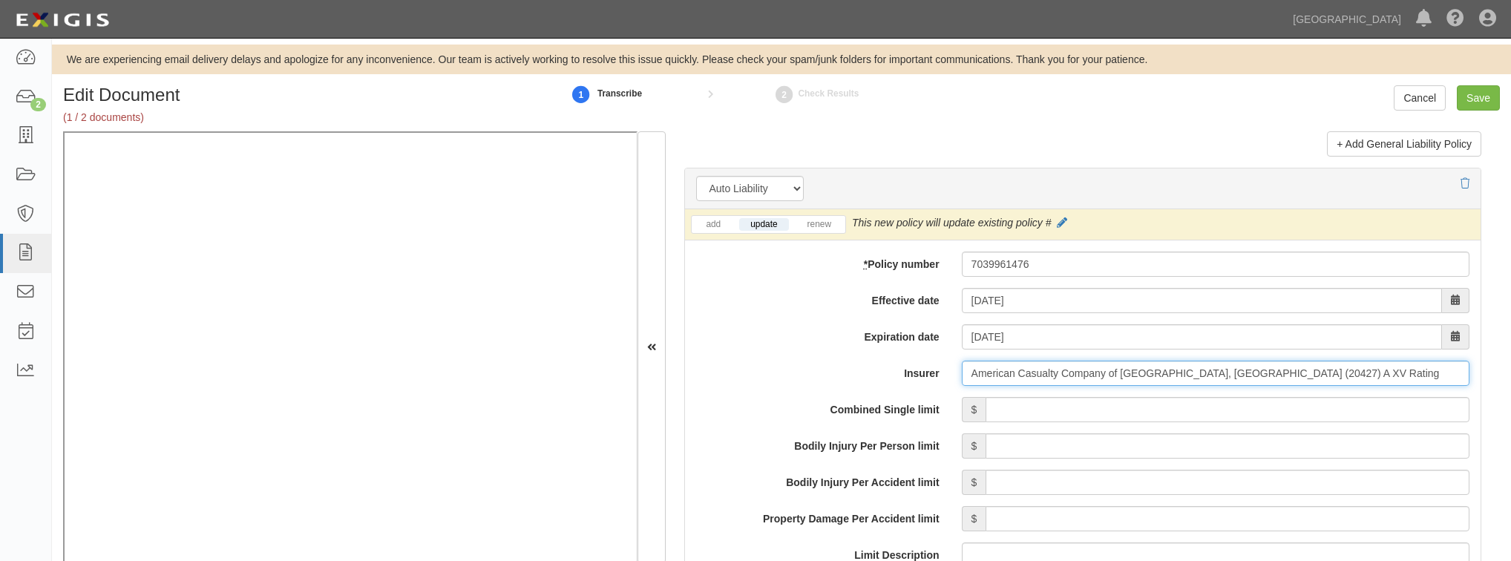
type input "American Casualty Company of Reading, PA (20427) A XV Rating"
click at [1019, 410] on input "Combined Single limit" at bounding box center [1228, 409] width 484 height 25
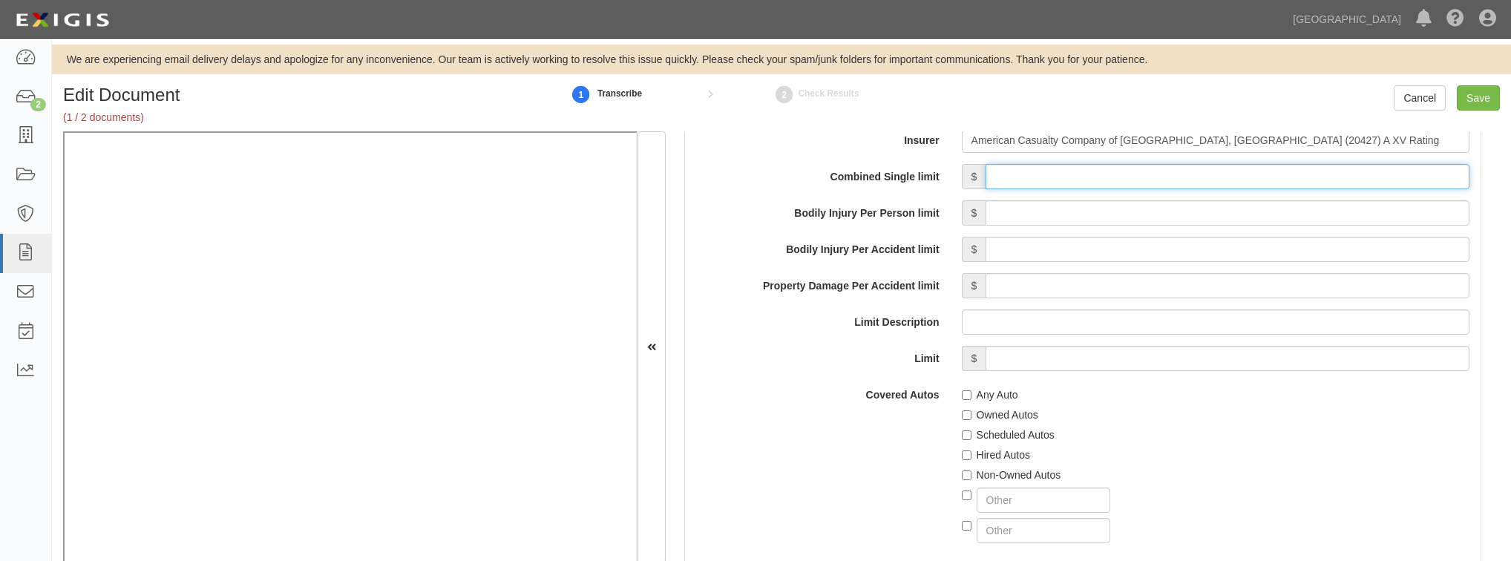
scroll to position [2315, 0]
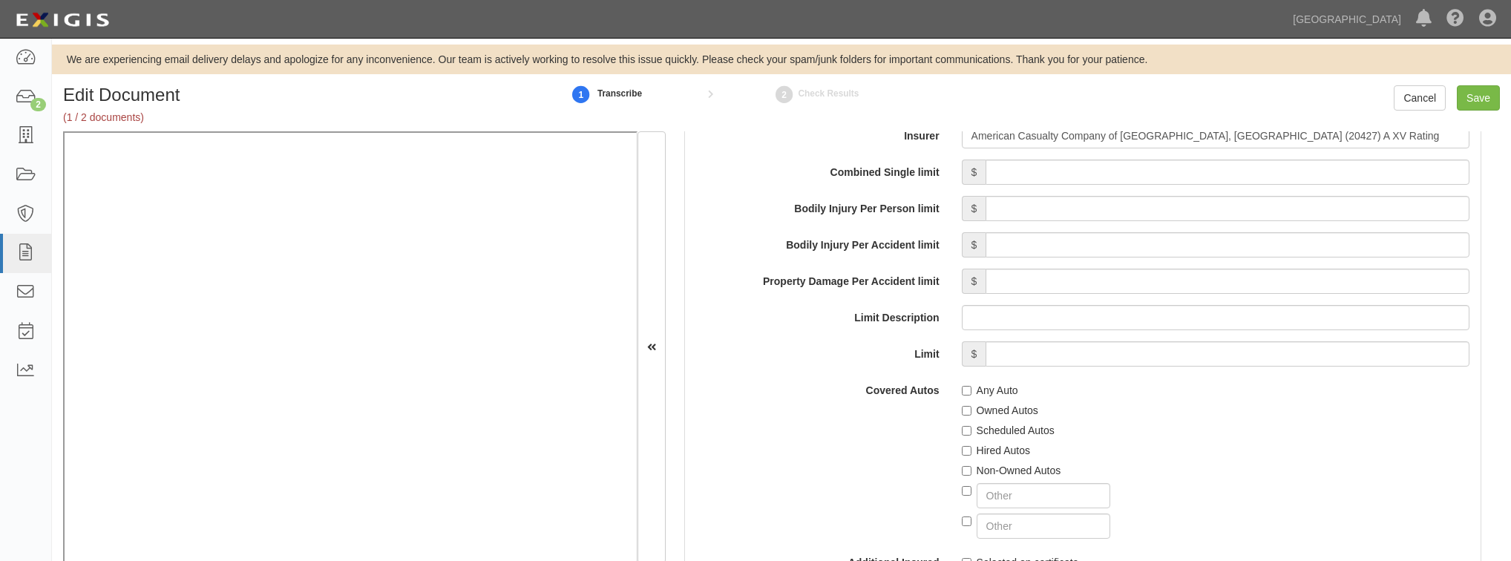
click at [954, 395] on div "Any Auto Owned Autos Scheduled Autos Hired Autos Non-Owned Autos" at bounding box center [1216, 458] width 530 height 161
click at [966, 388] on input "Any Auto" at bounding box center [967, 391] width 10 height 10
checkbox input "true"
click at [965, 453] on input "Hired Autos" at bounding box center [967, 451] width 10 height 10
checkbox input "true"
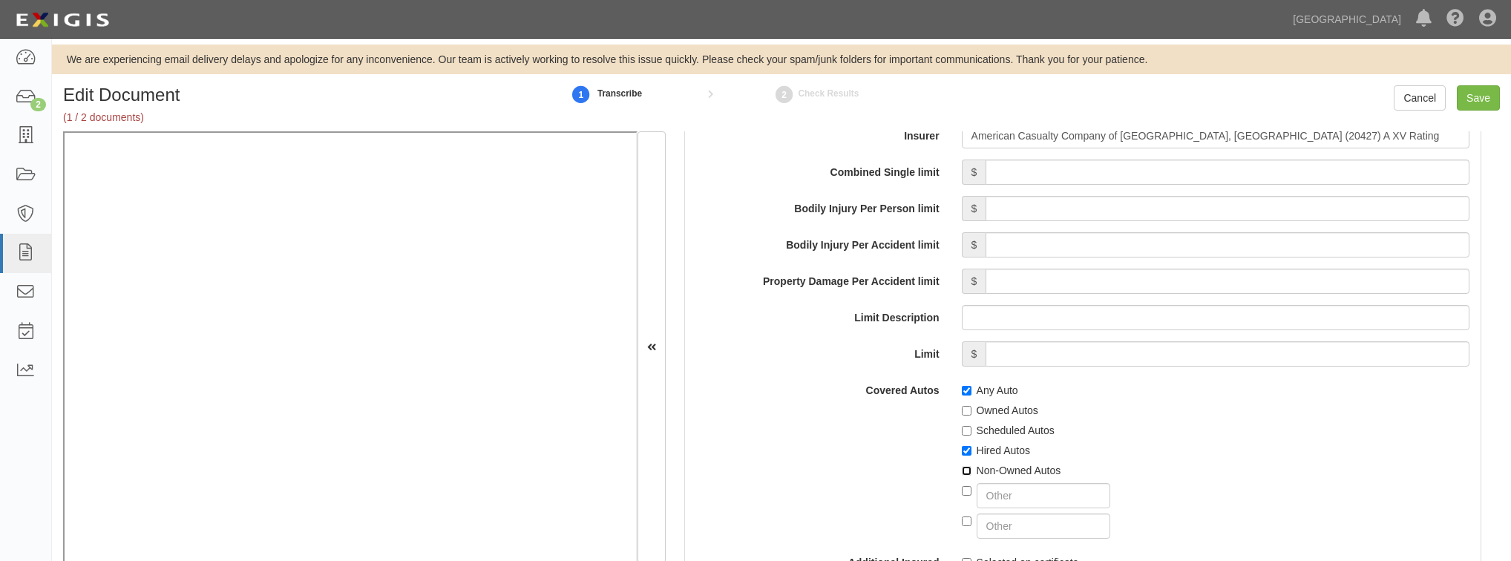
click at [966, 468] on input "Non-Owned Autos" at bounding box center [967, 471] width 10 height 10
checkbox input "true"
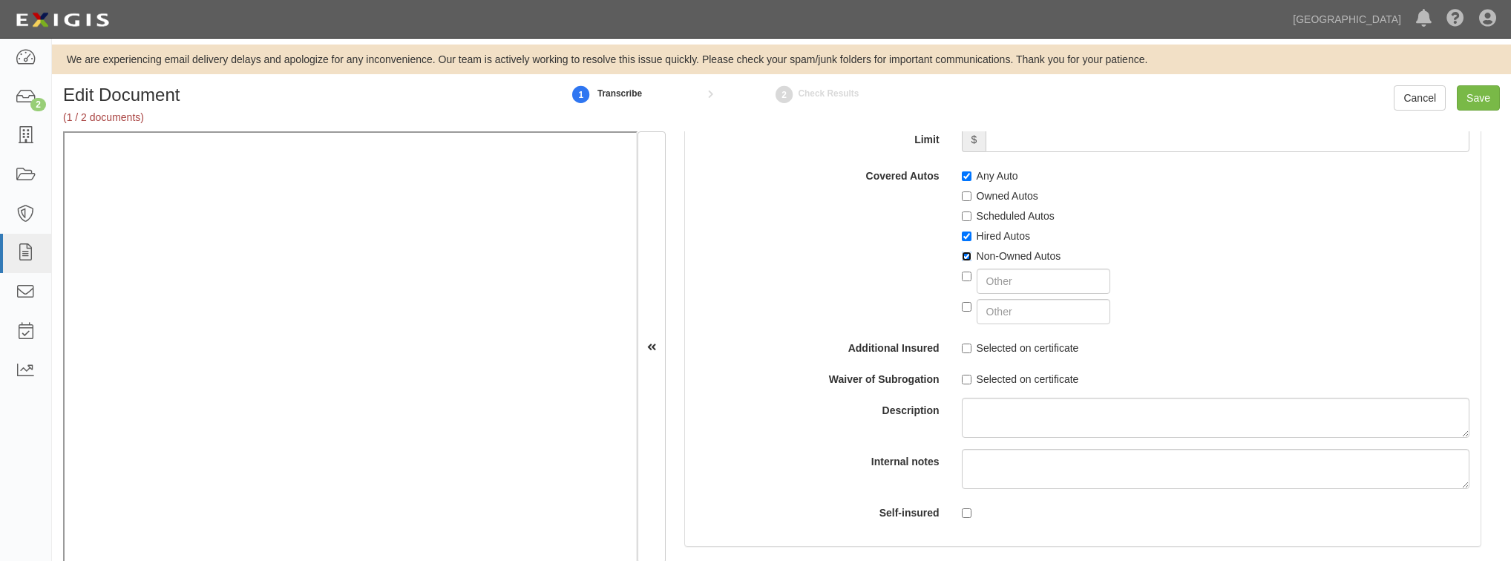
scroll to position [2553, 0]
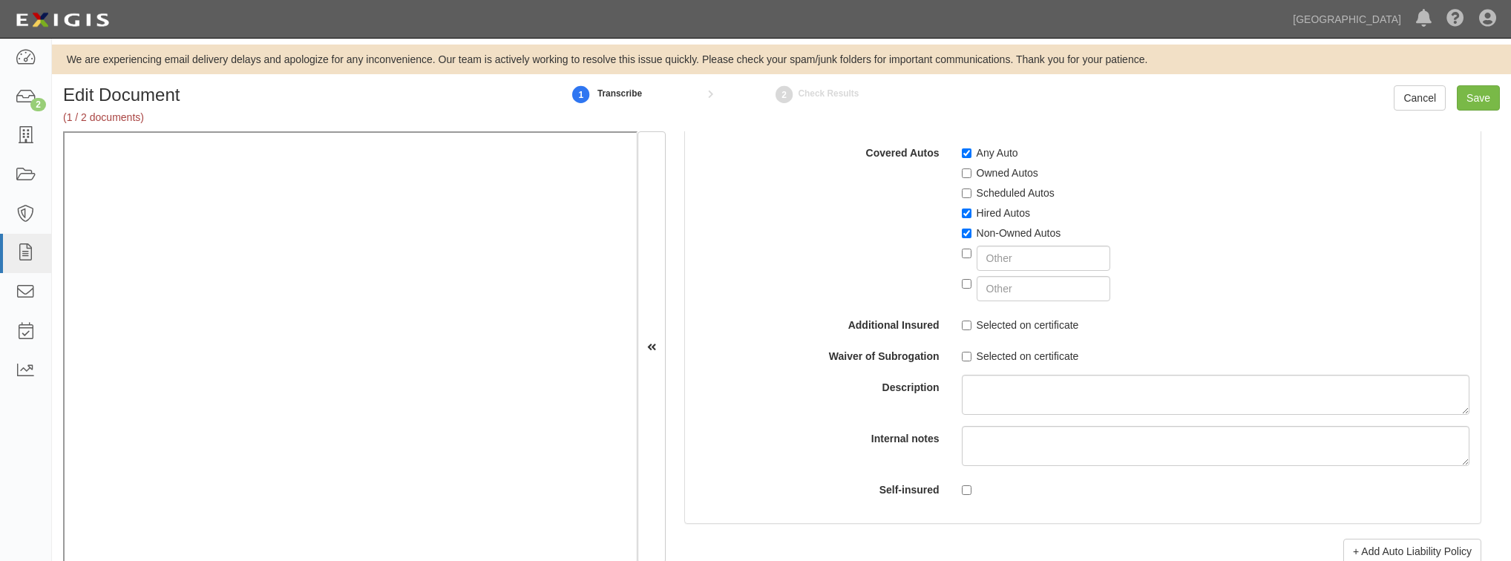
click at [956, 321] on div "Selected on certificate" at bounding box center [1216, 322] width 530 height 20
click at [963, 322] on input "Selected on certificate" at bounding box center [967, 326] width 10 height 10
checkbox input "true"
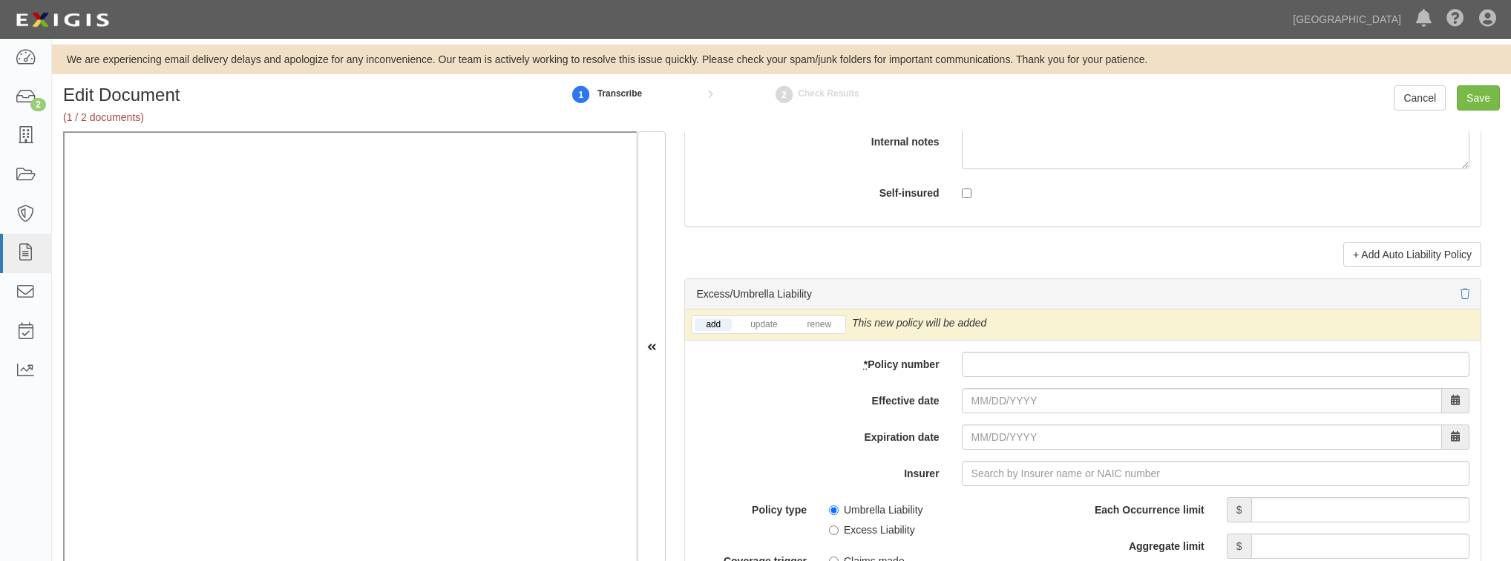
scroll to position [2969, 0]
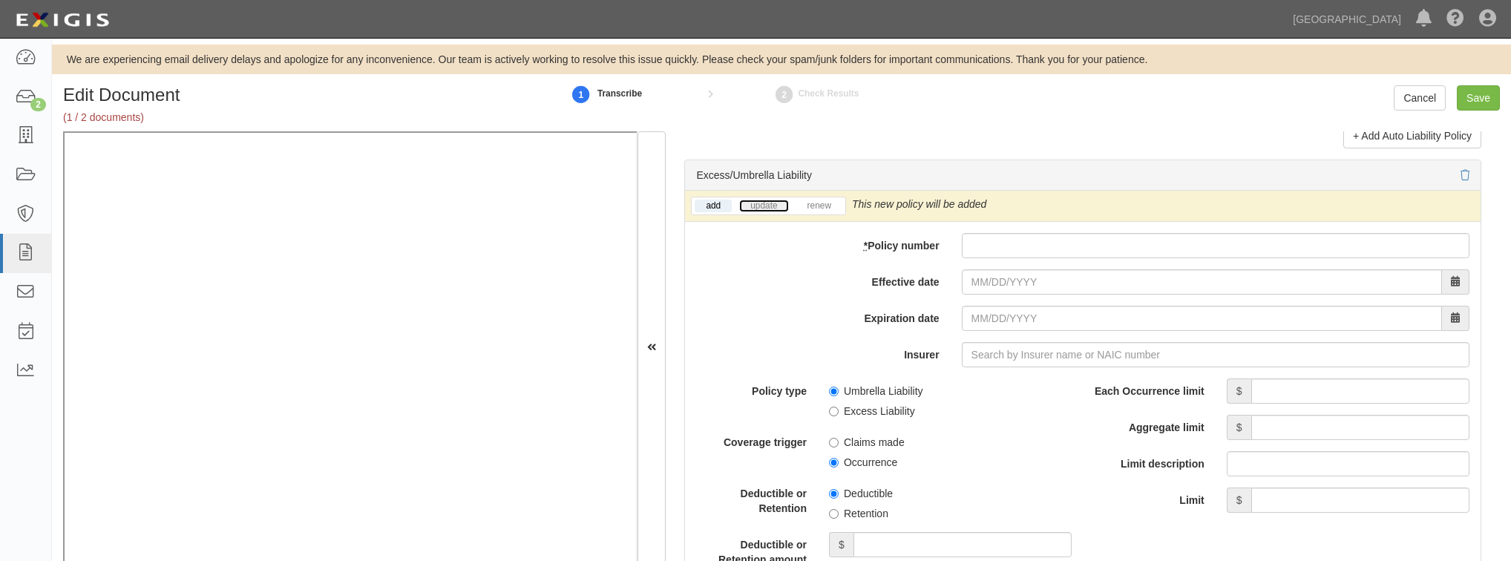
click at [764, 206] on link "update" at bounding box center [763, 206] width 49 height 13
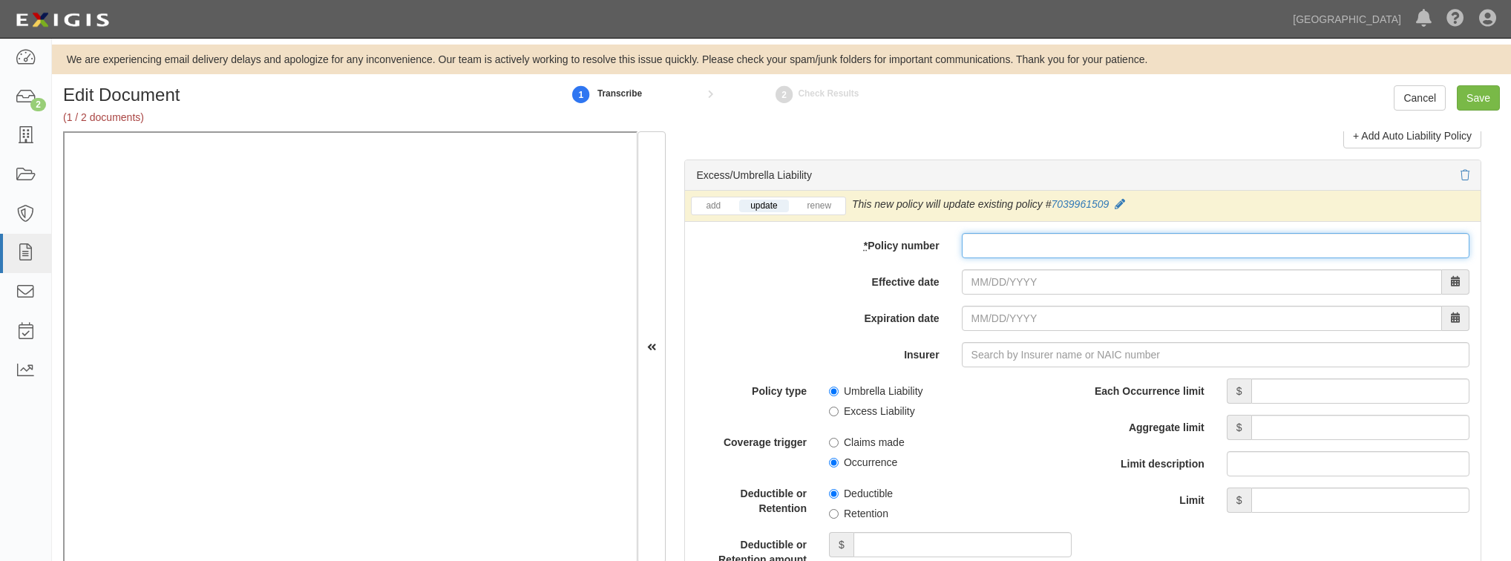
click at [991, 240] on input "* Policy number" at bounding box center [1216, 245] width 508 height 25
paste input "7039961509"
type input "7039961509"
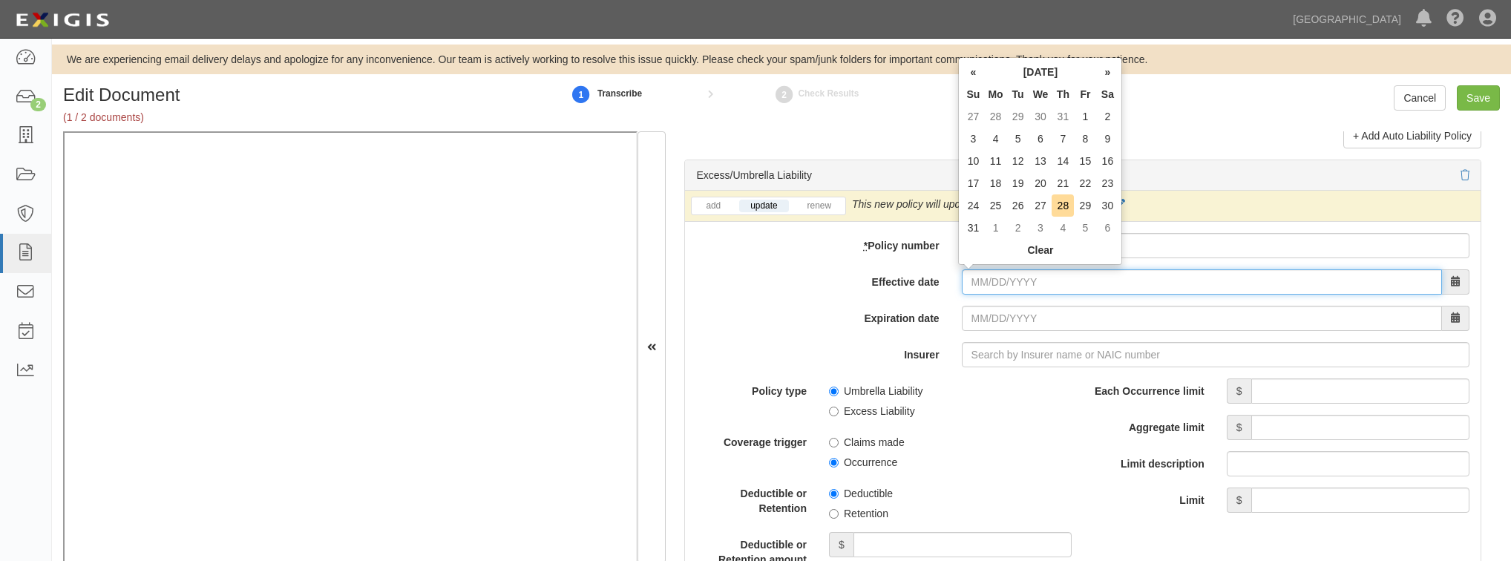
click at [989, 290] on input "Effective date" at bounding box center [1202, 281] width 480 height 25
type input "08/31/2025"
type input "08/31/2026"
click at [969, 230] on td "31" at bounding box center [973, 228] width 22 height 22
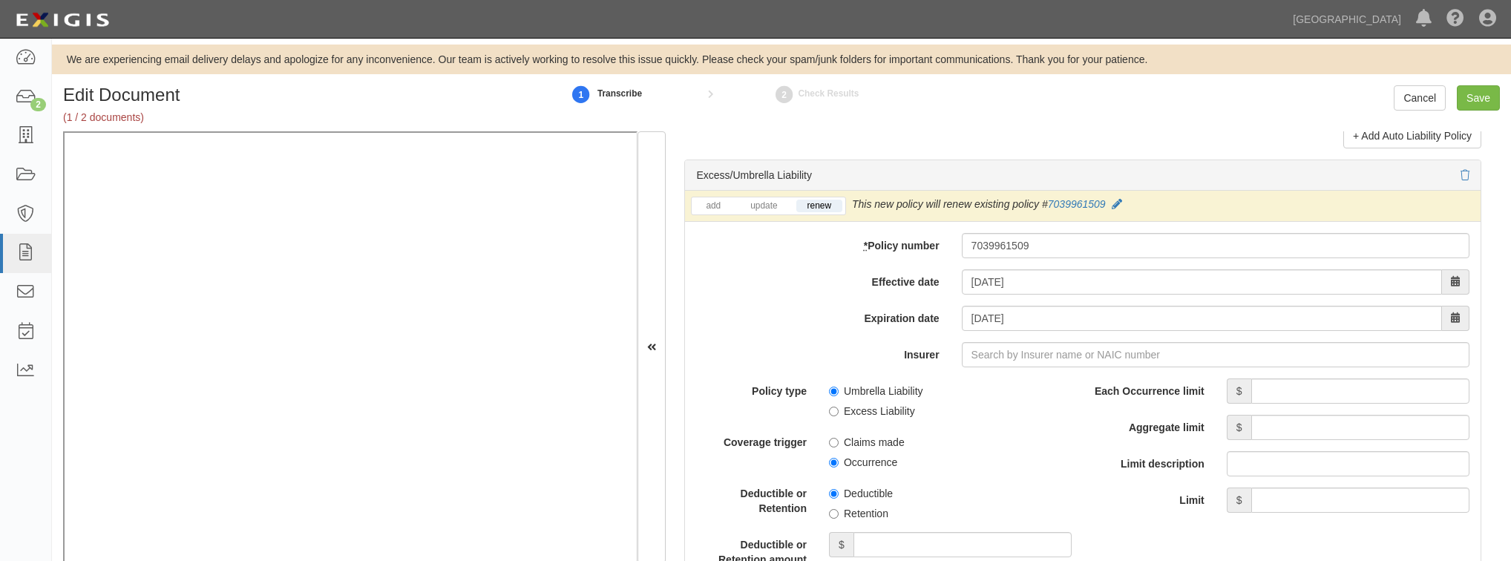
click at [772, 212] on div "add update renew This new policy will be added This new policy will update exis…" at bounding box center [1083, 206] width 796 height 31
click at [764, 206] on link "update" at bounding box center [763, 206] width 49 height 13
click at [985, 359] on input "Insurer" at bounding box center [1216, 354] width 508 height 25
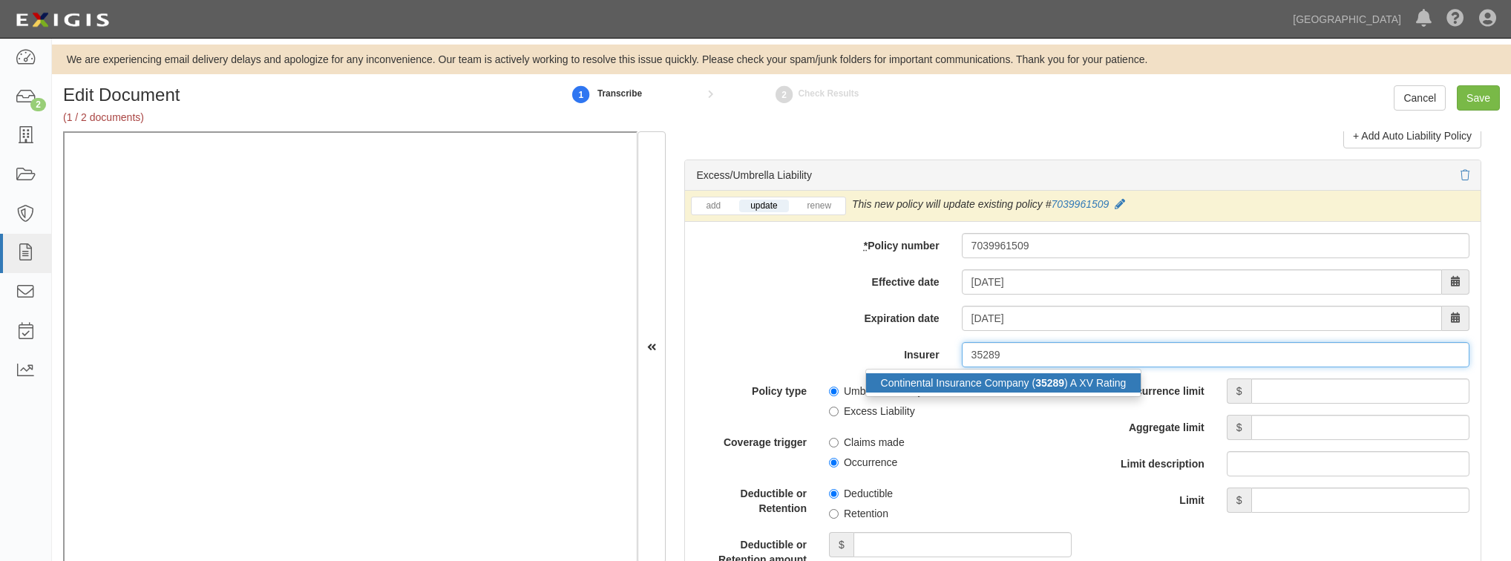
click at [994, 377] on div "Continental Insurance Company ( 35289 ) A XV Rating" at bounding box center [1003, 382] width 275 height 19
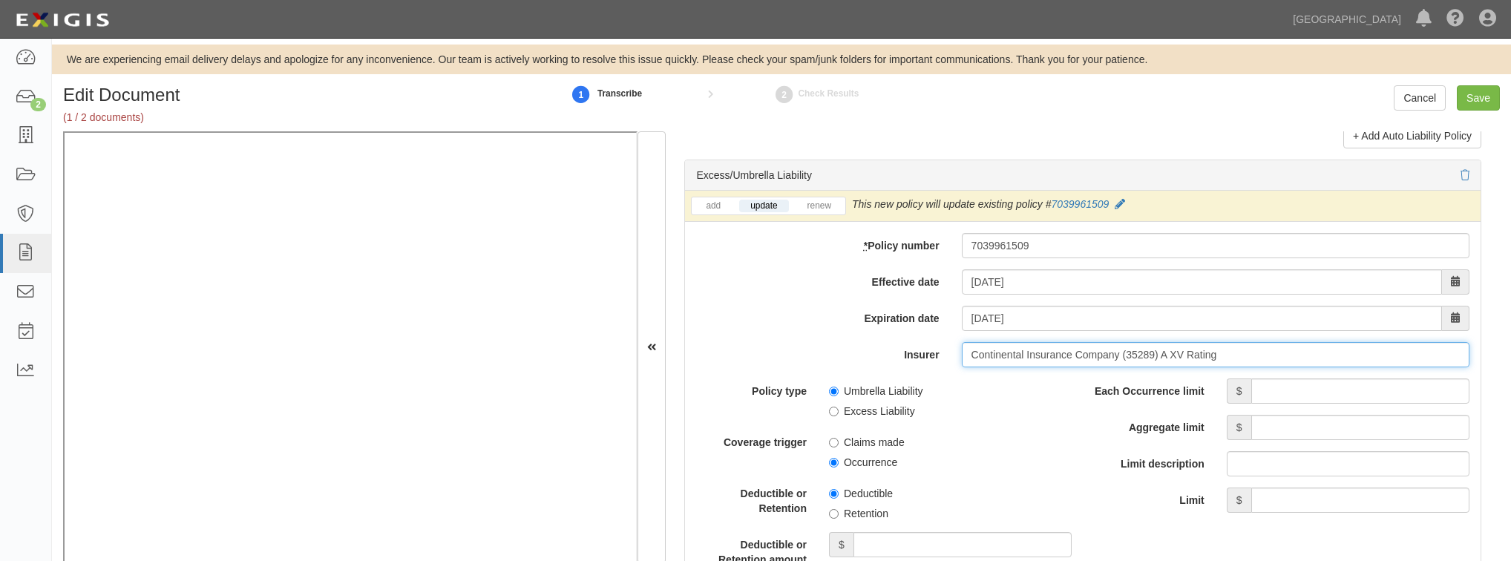
type input "Continental Insurance Company (35289) A XV Rating"
click at [1312, 390] on input "Each Occurrence limit" at bounding box center [1360, 390] width 218 height 25
click at [1314, 386] on input "Each Occurrence limit" at bounding box center [1360, 390] width 218 height 25
type input "9,000,000"
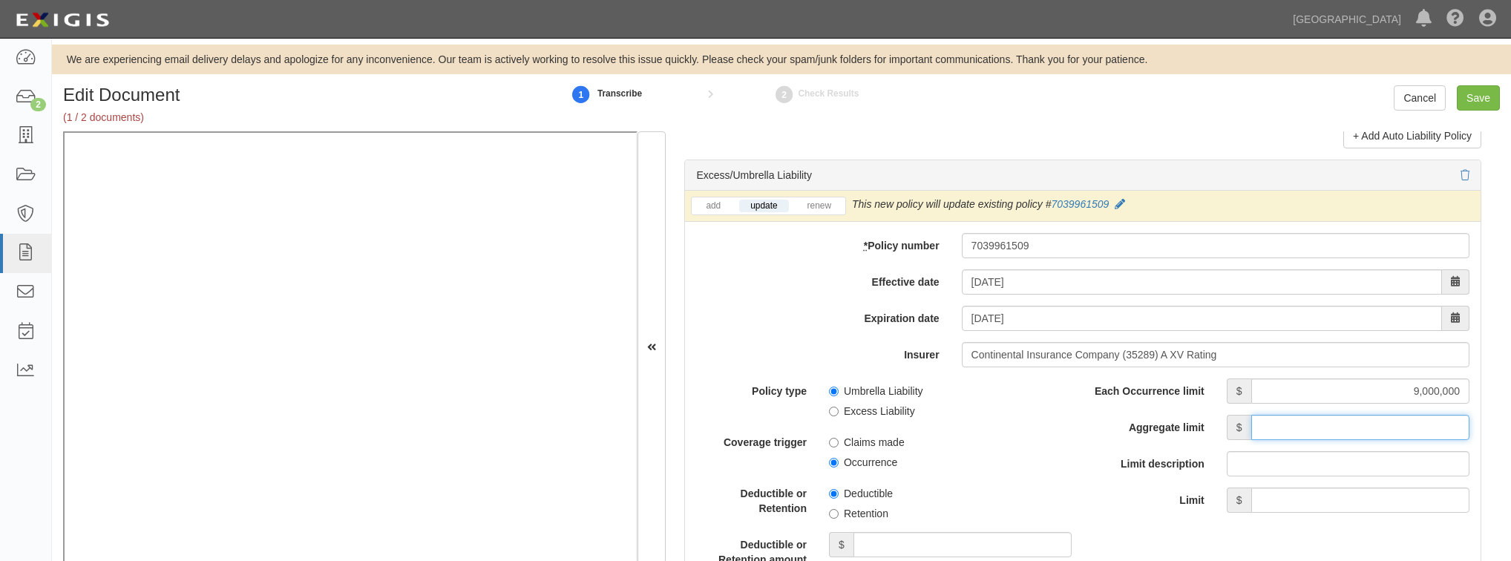
click at [1317, 440] on input "Aggregate limit" at bounding box center [1360, 427] width 218 height 25
type input "9,000,000"
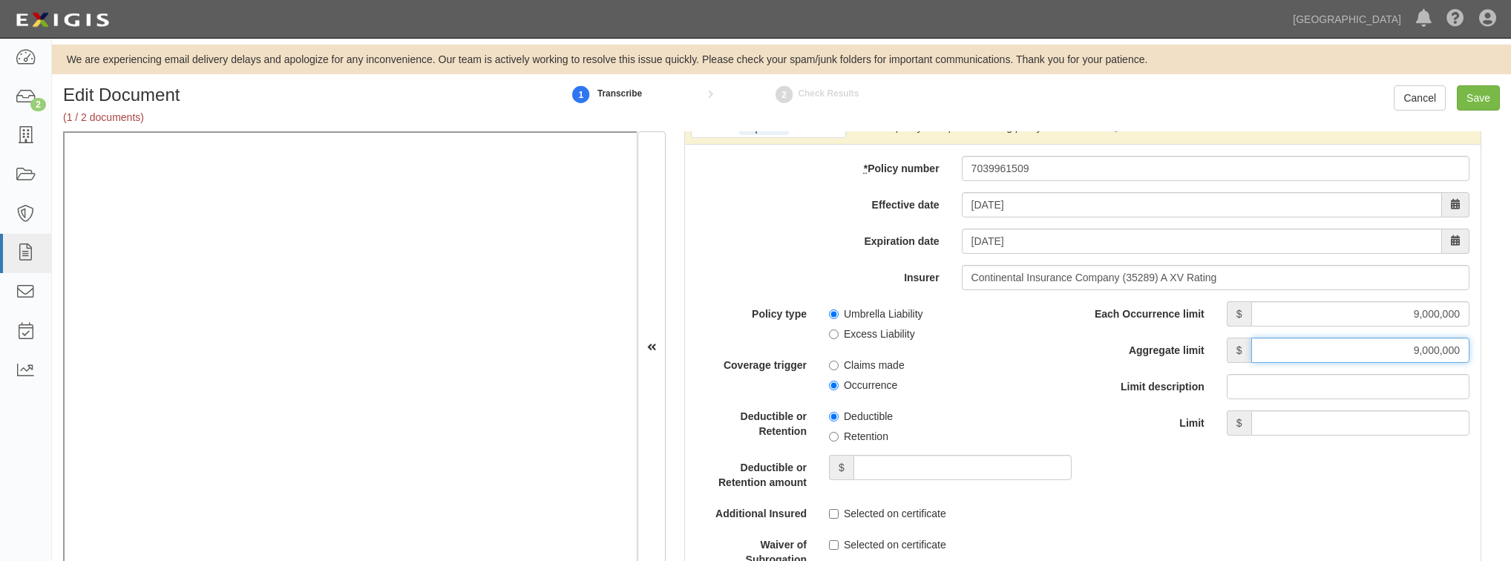
scroll to position [3028, 0]
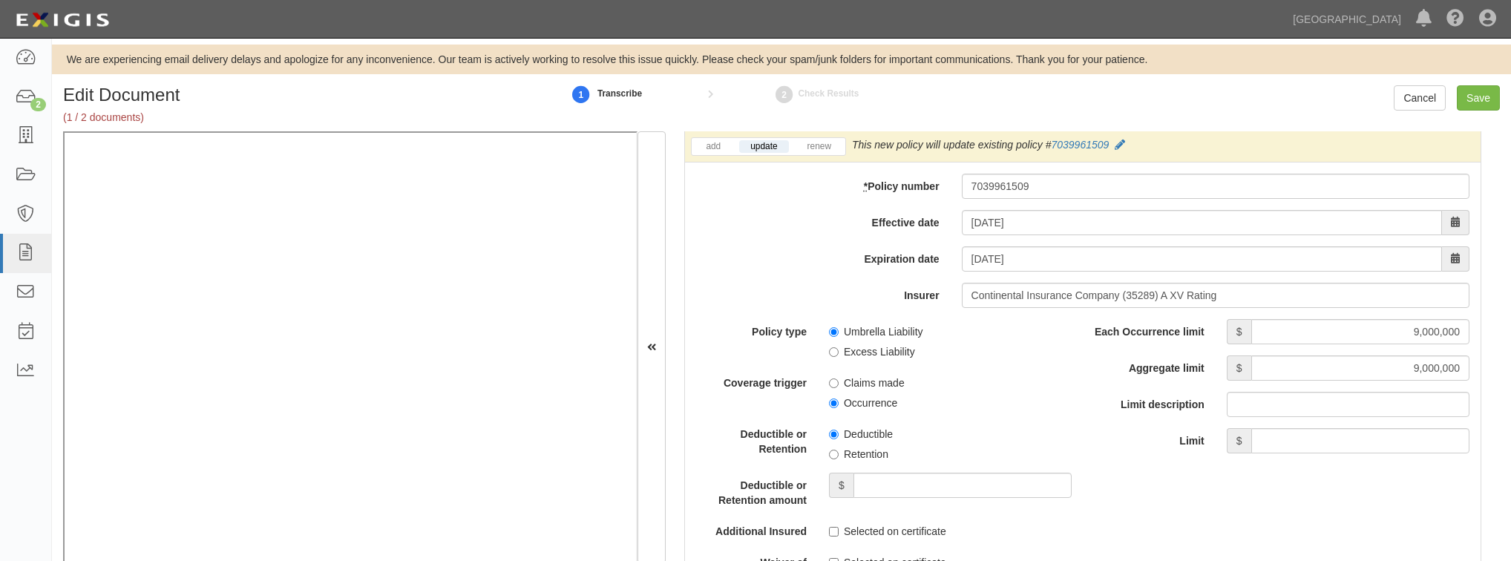
click at [760, 283] on label "Insurer" at bounding box center [817, 293] width 265 height 20
click at [962, 283] on input "Continental Insurance Company (35289) A XV Rating" at bounding box center [1216, 295] width 508 height 25
click at [1110, 453] on div "Limit $" at bounding box center [1282, 440] width 398 height 25
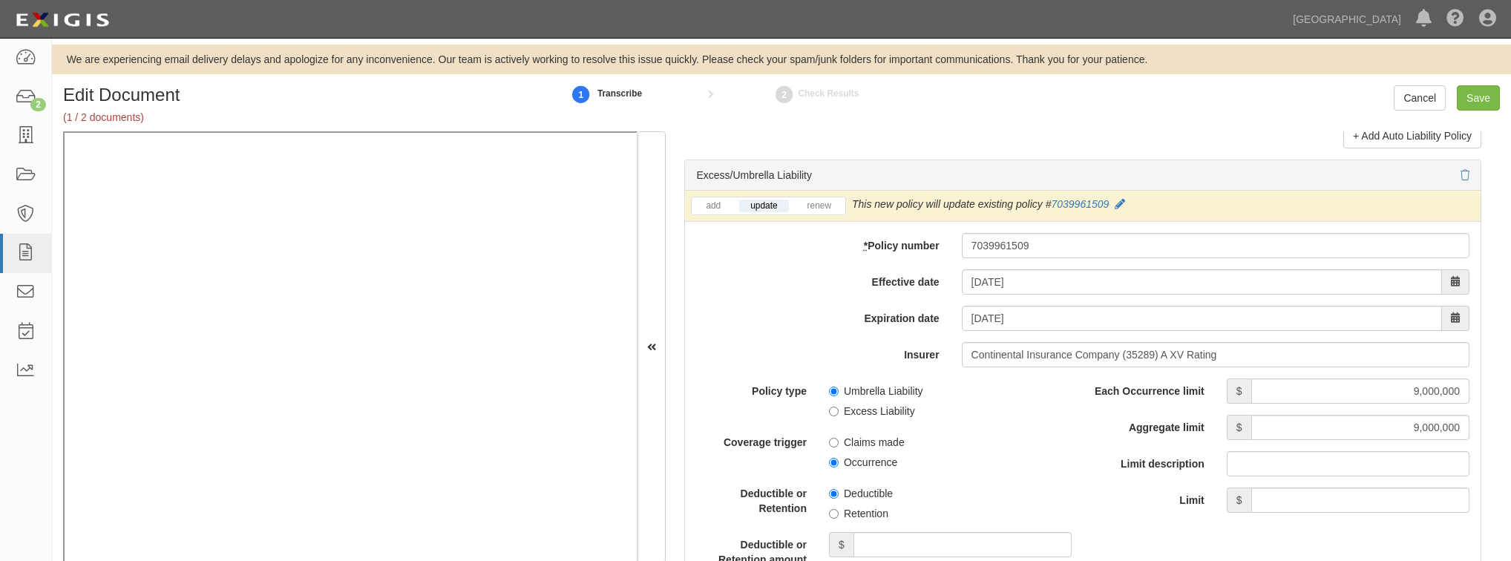
click at [720, 338] on div "add update renew This new policy will be added This new policy will update exis…" at bounding box center [1083, 518] width 796 height 655
click at [741, 258] on div "add update renew This new policy will be added This new policy will update exis…" at bounding box center [1083, 518] width 796 height 655
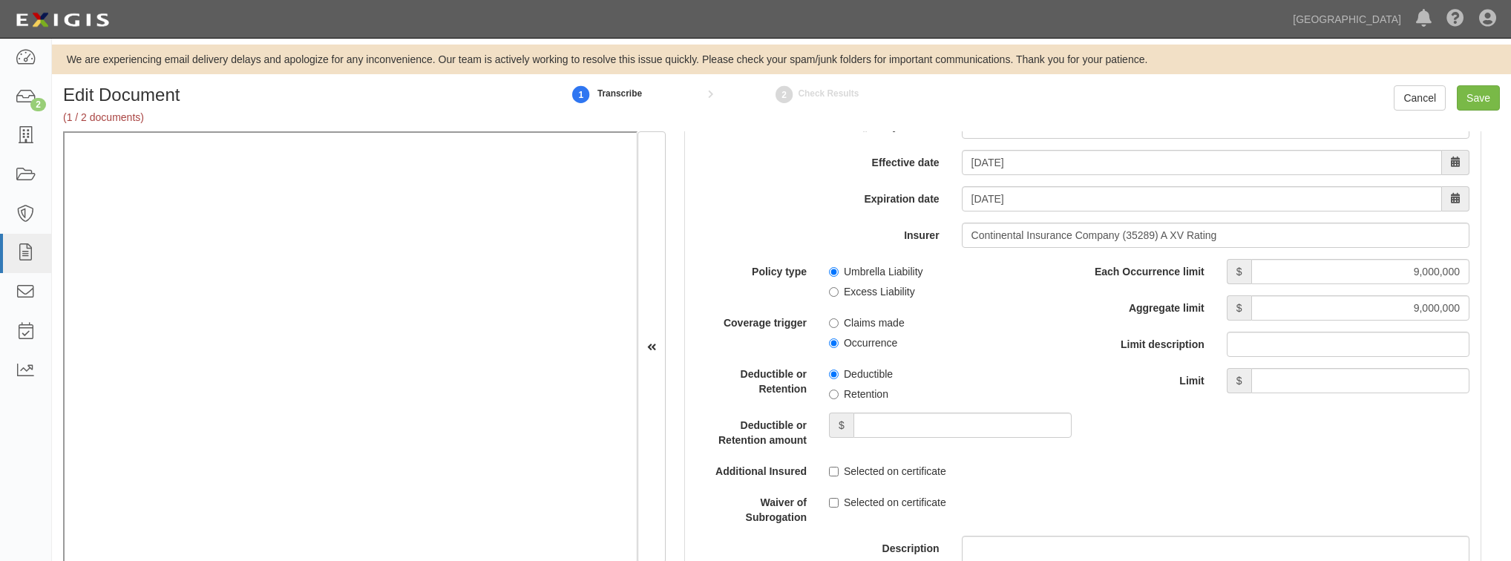
scroll to position [3087, 0]
click at [833, 468] on input "Selected on certificate" at bounding box center [834, 473] width 10 height 10
checkbox input "true"
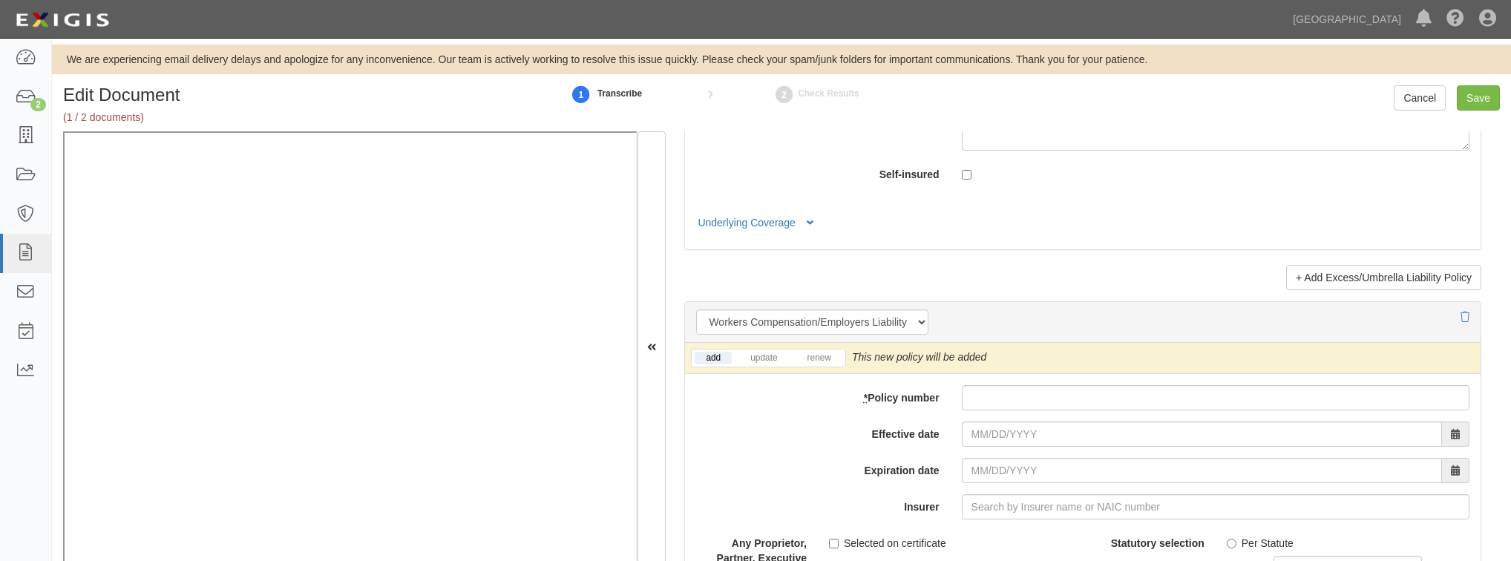
scroll to position [3622, 0]
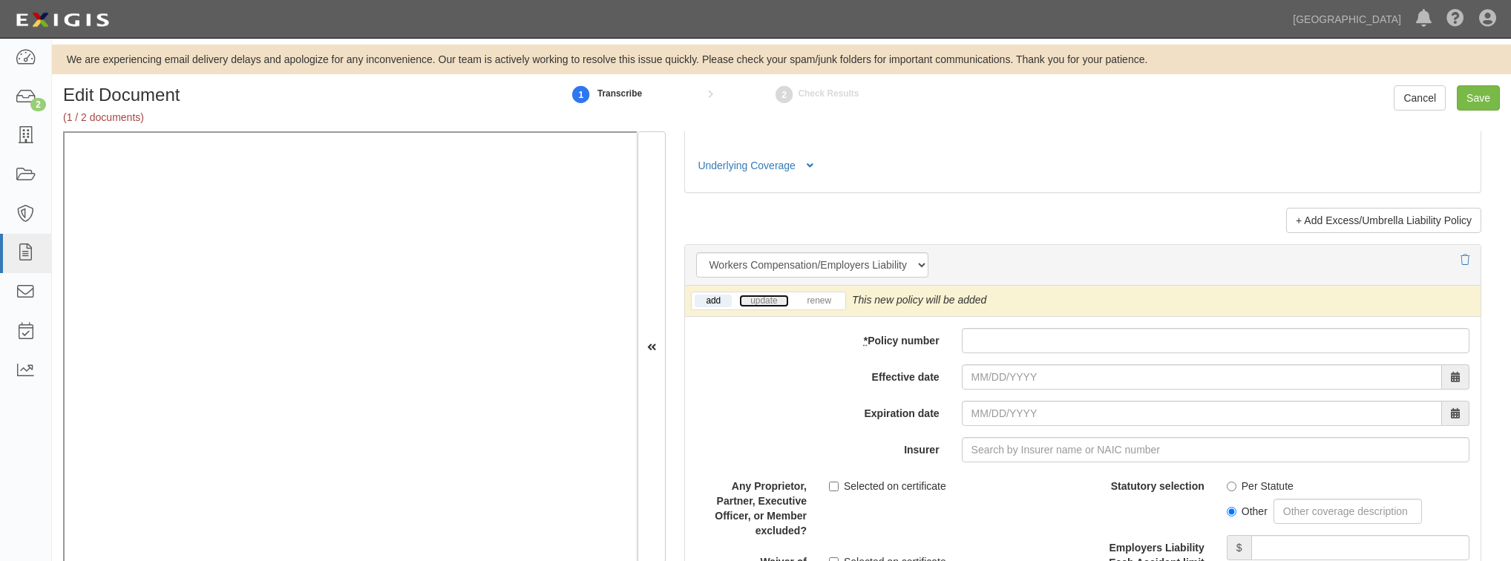
click at [750, 297] on link "update" at bounding box center [763, 301] width 49 height 13
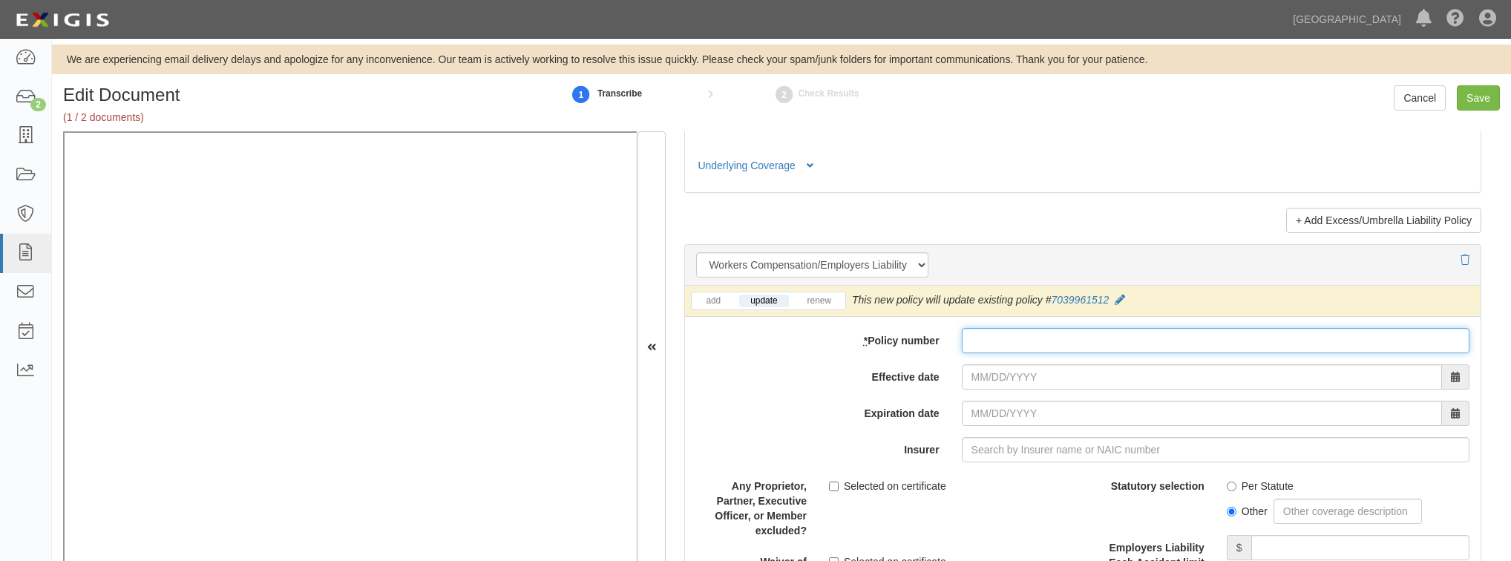
click at [1014, 341] on input "* Policy number" at bounding box center [1216, 340] width 508 height 25
paste input "7039961512"
type input "7039961512"
click at [1009, 381] on input "Effective date" at bounding box center [1202, 376] width 480 height 25
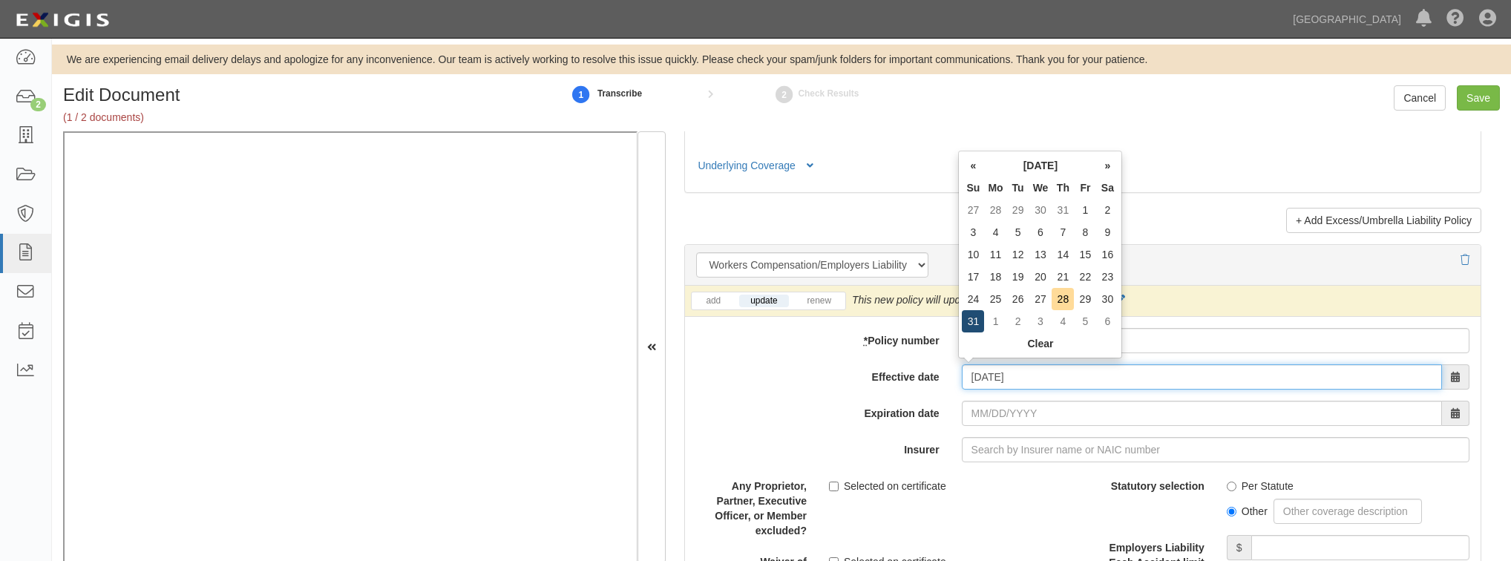
type input "08/31/2025"
type input "08/31/2026"
click at [967, 319] on td "31" at bounding box center [973, 321] width 22 height 22
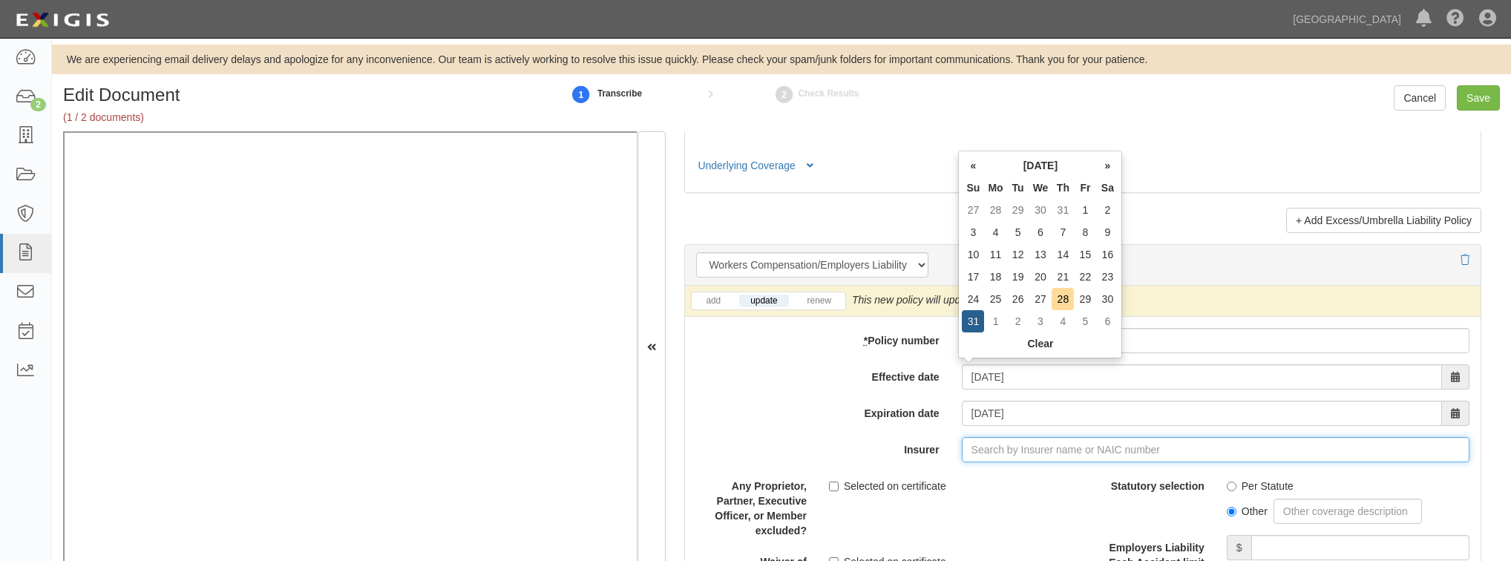
click at [980, 444] on input "Insurer" at bounding box center [1216, 449] width 508 height 25
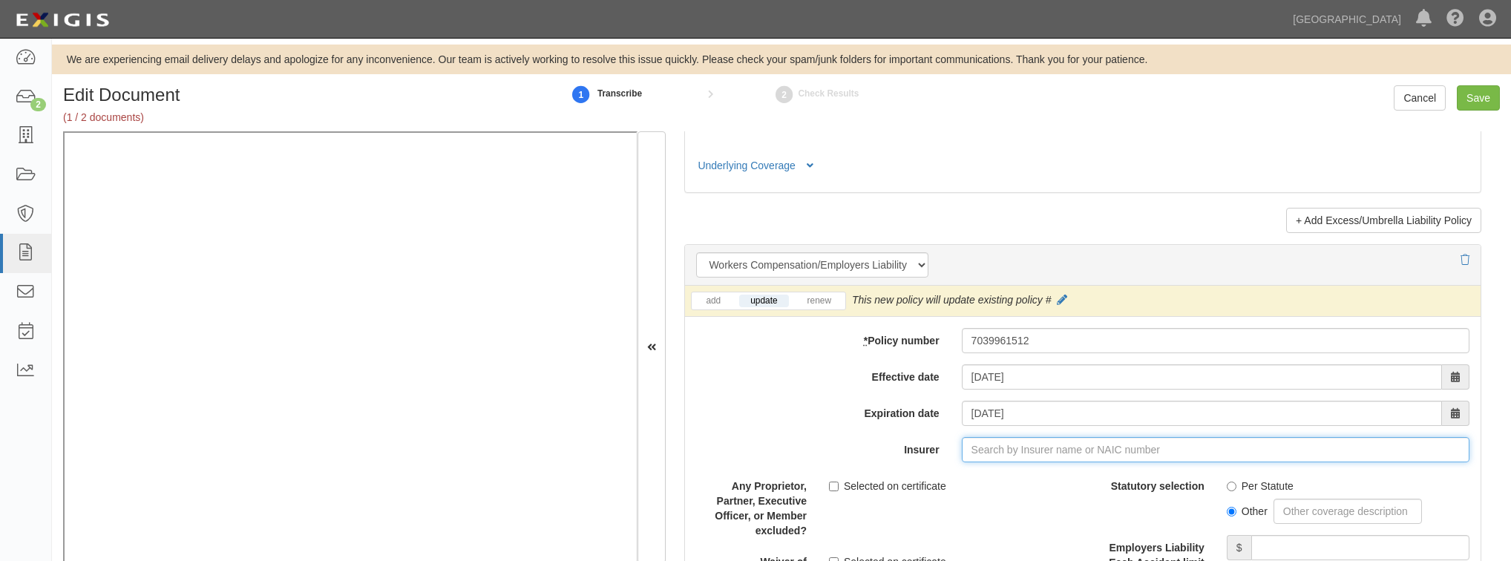
type input "21st Century Advantage Insurance Company (25232) NR Rating"
type input "2"
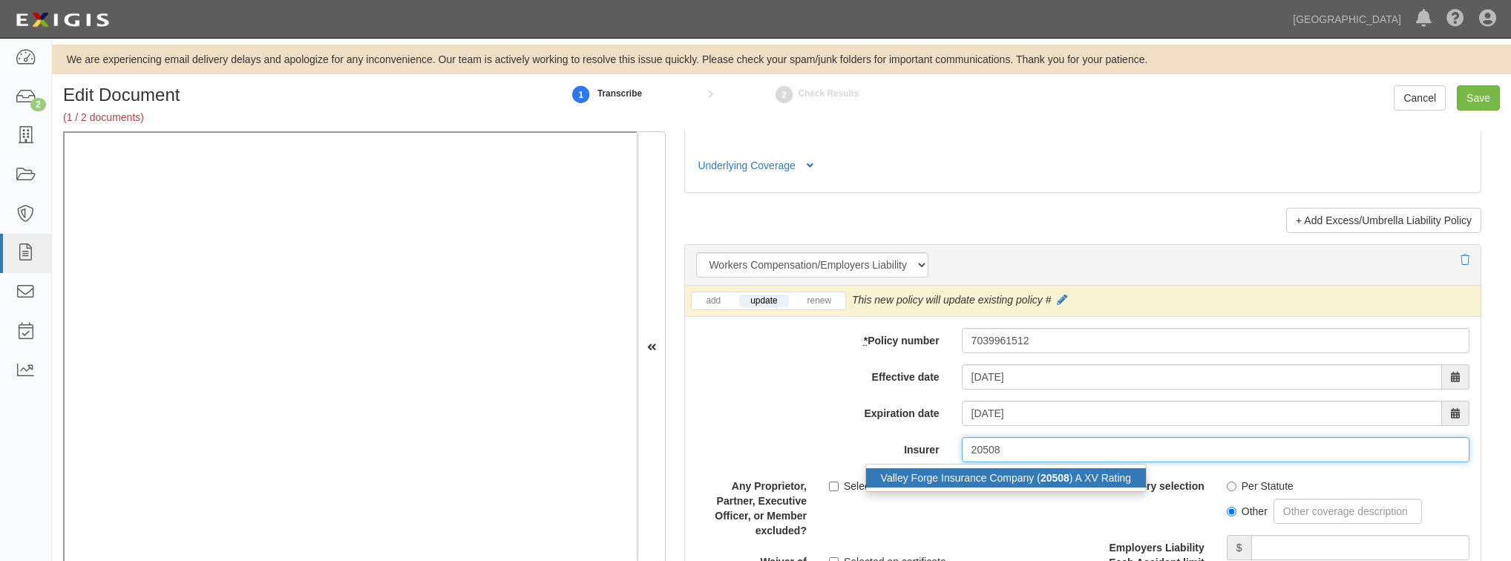
click at [1006, 477] on div "Valley Forge Insurance Company ( 20508 ) A XV Rating" at bounding box center [1006, 477] width 281 height 19
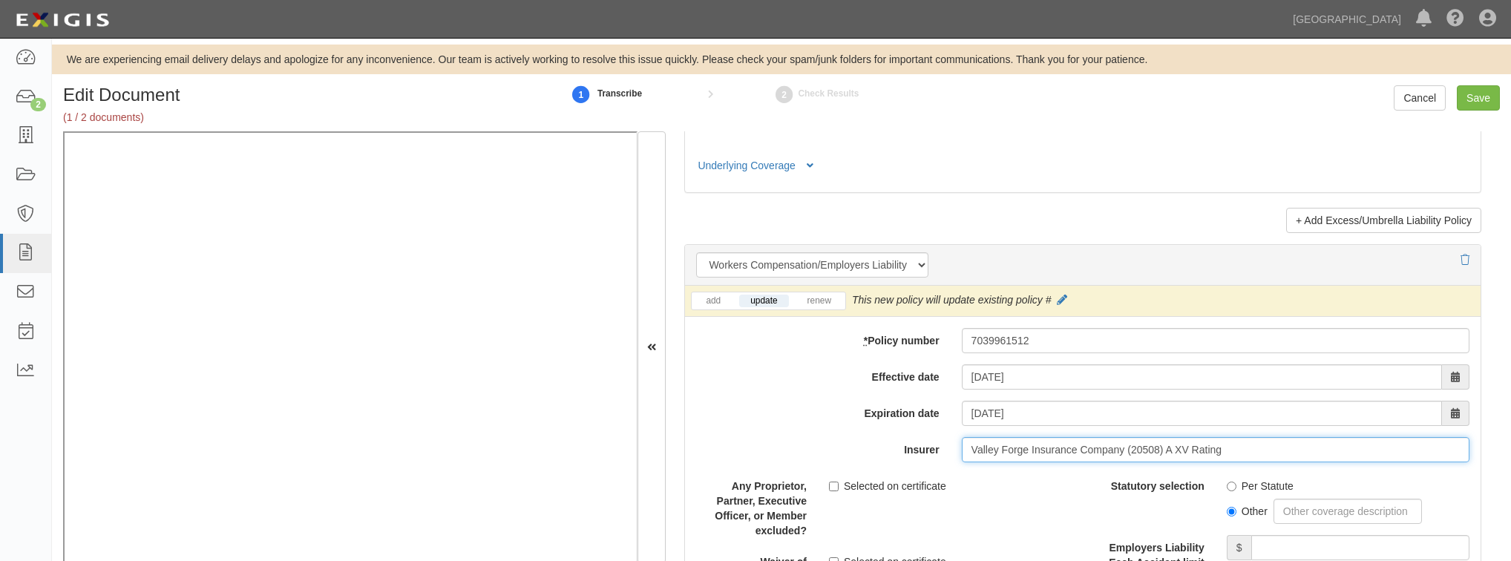
type input "Valley Forge Insurance Company (20508) A XV Rating"
click at [1227, 482] on input "Per Statute" at bounding box center [1232, 487] width 10 height 10
radio input "true"
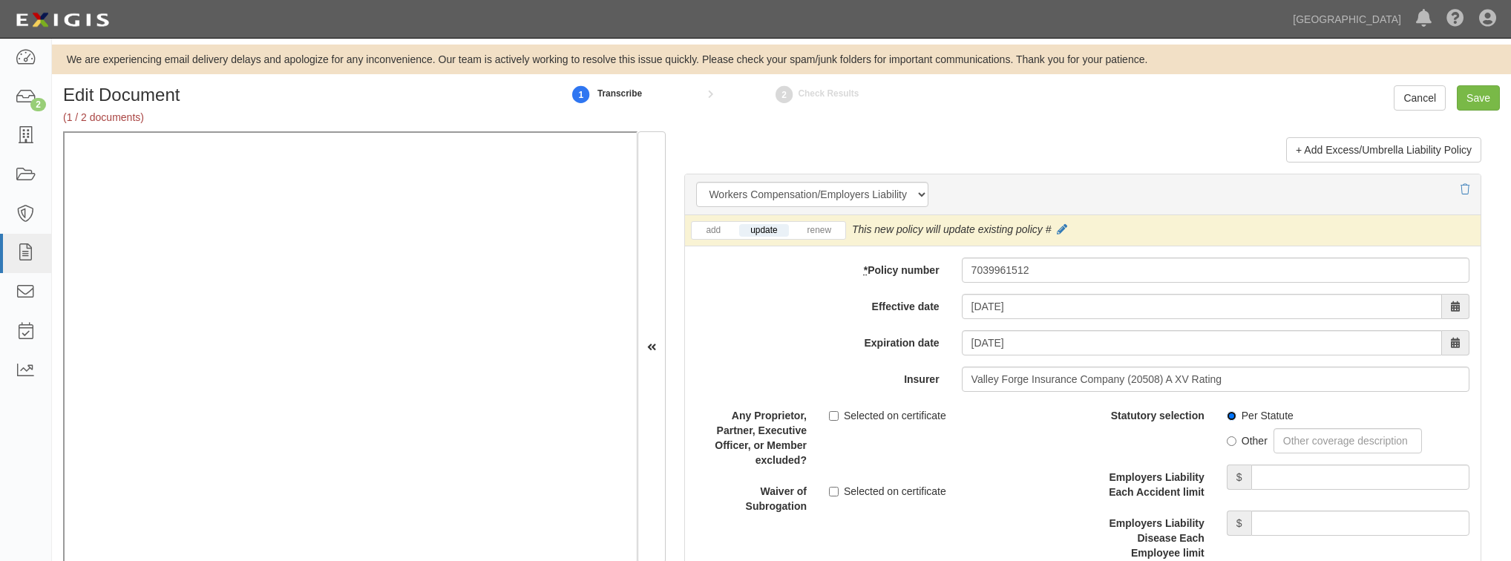
scroll to position [3800, 0]
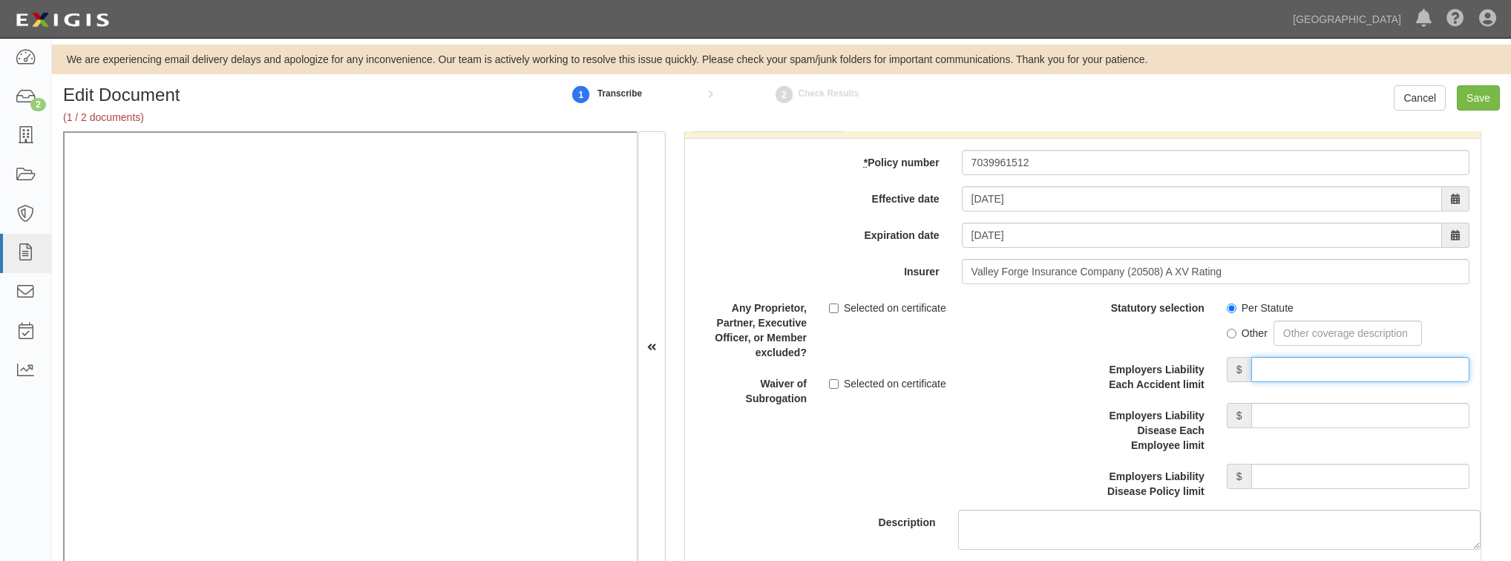
click at [1280, 358] on input "Employers Liability Each Accident limit" at bounding box center [1360, 369] width 218 height 25
type input "1,000,000"
click at [1331, 408] on input "Employers Liability Disease Each Employee limit" at bounding box center [1360, 415] width 218 height 25
type input "1,000,000"
drag, startPoint x: 1302, startPoint y: 475, endPoint x: 1306, endPoint y: 454, distance: 21.1
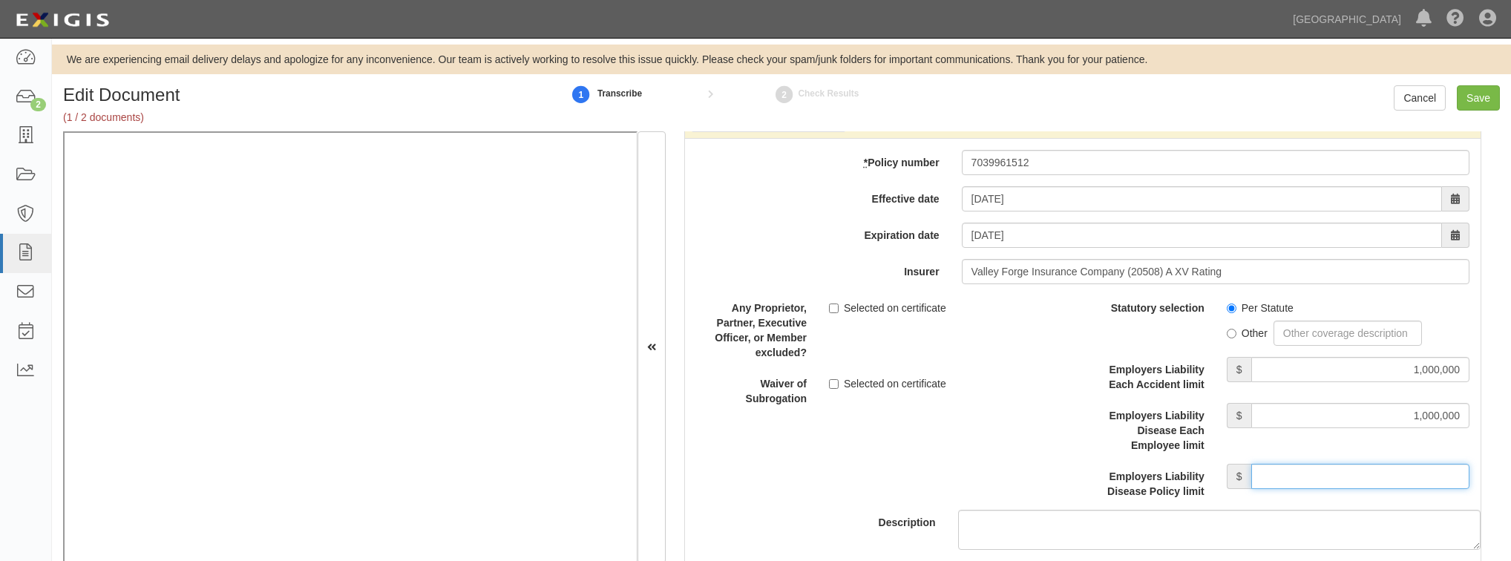
click at [1302, 475] on input "Employers Liability Disease Policy limit" at bounding box center [1360, 476] width 218 height 25
type input "1,000,000"
click at [900, 475] on div "Description" at bounding box center [1083, 422] width 818 height 255
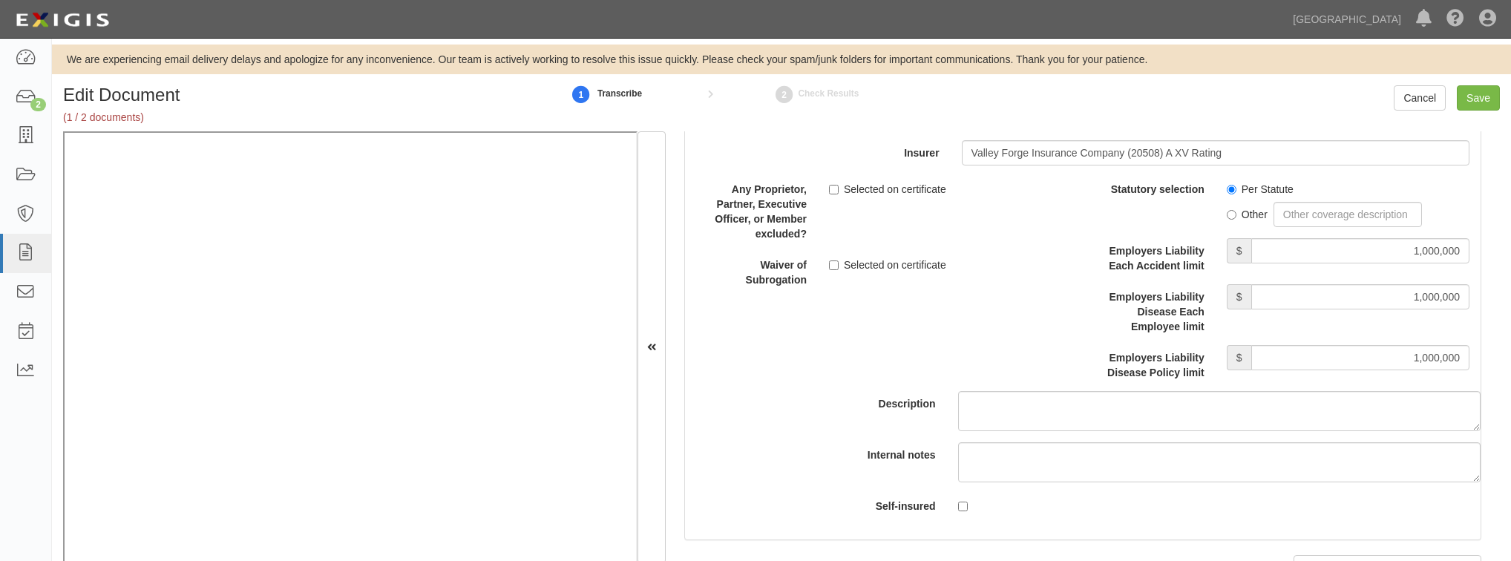
scroll to position [3859, 0]
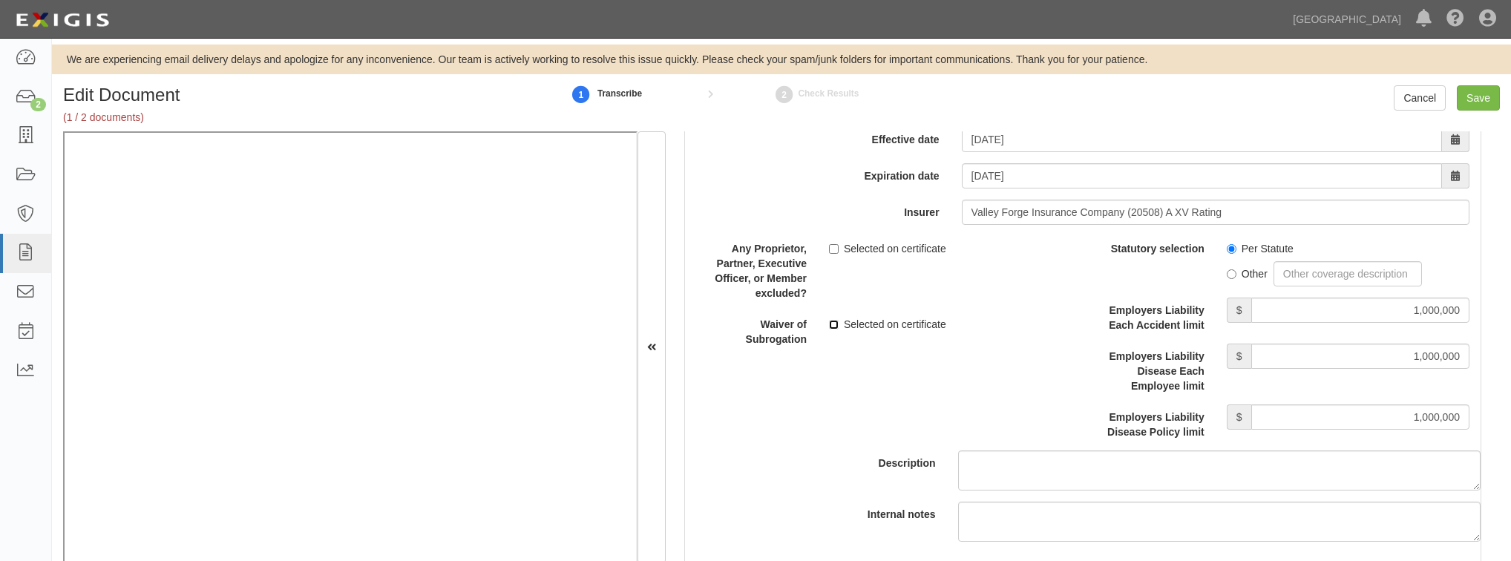
click at [833, 320] on input "Selected on certificate" at bounding box center [834, 325] width 10 height 10
checkbox input "true"
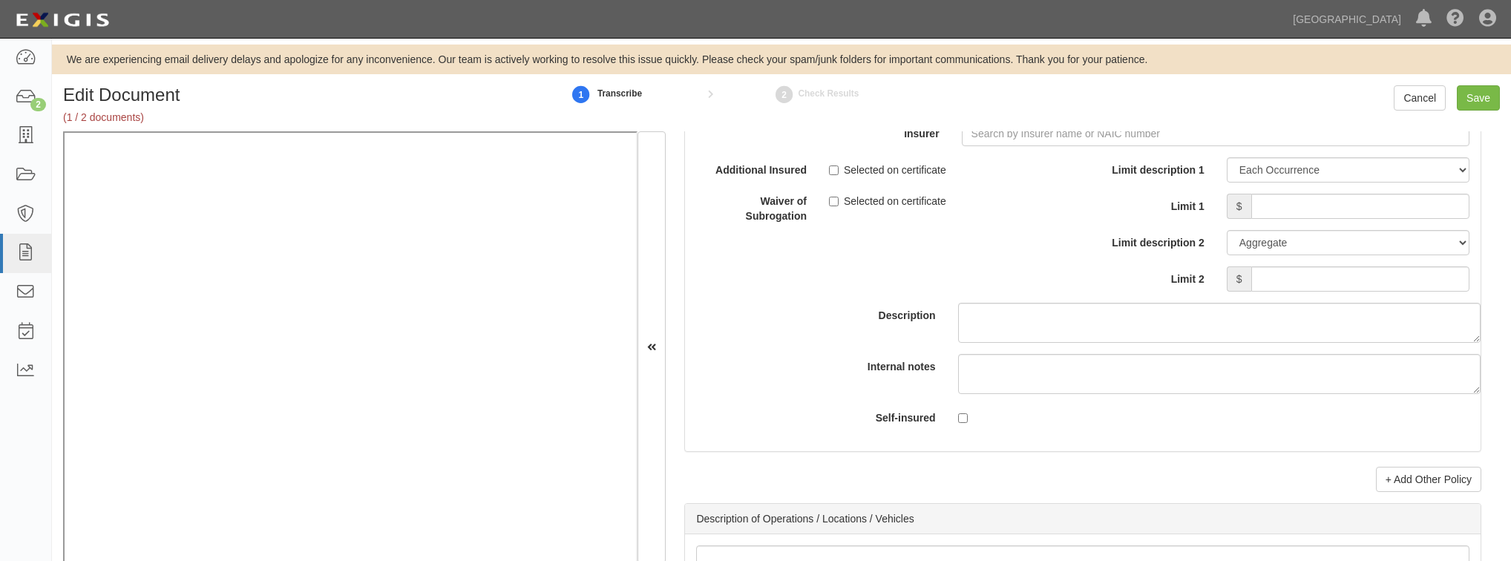
scroll to position [4631, 0]
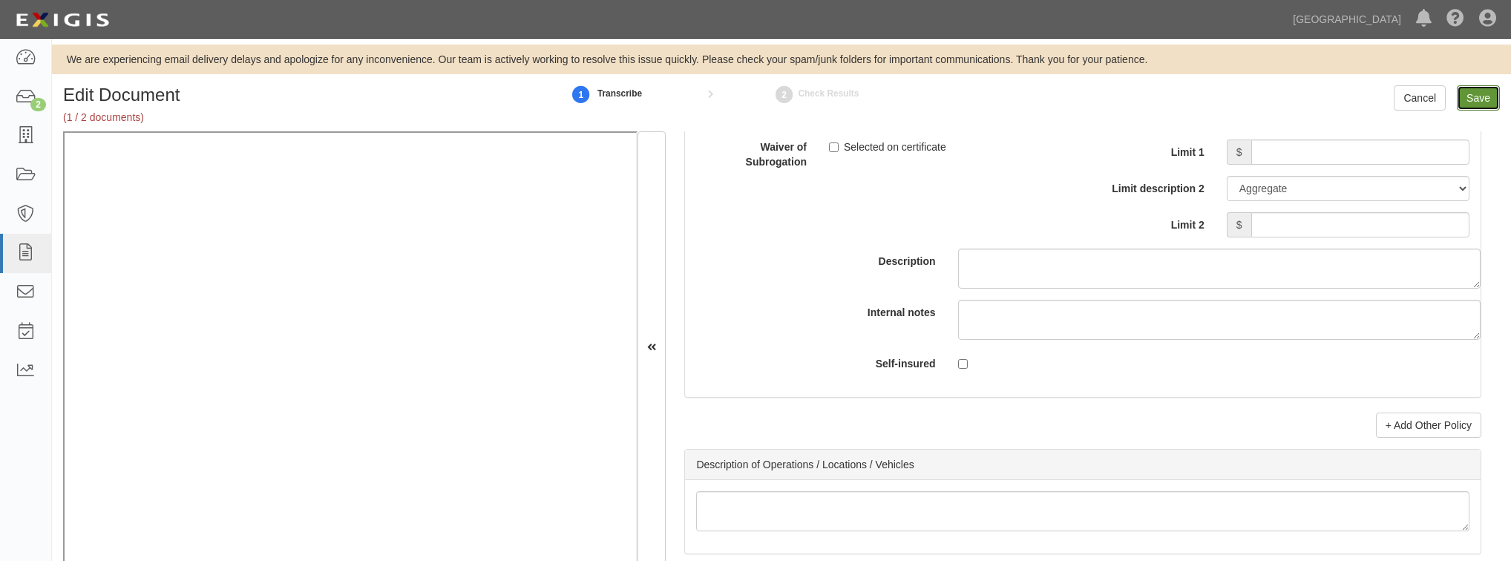
click at [1471, 104] on input "Save" at bounding box center [1478, 97] width 43 height 25
type input "1000000"
type input "100000"
type input "15000"
type input "1000000"
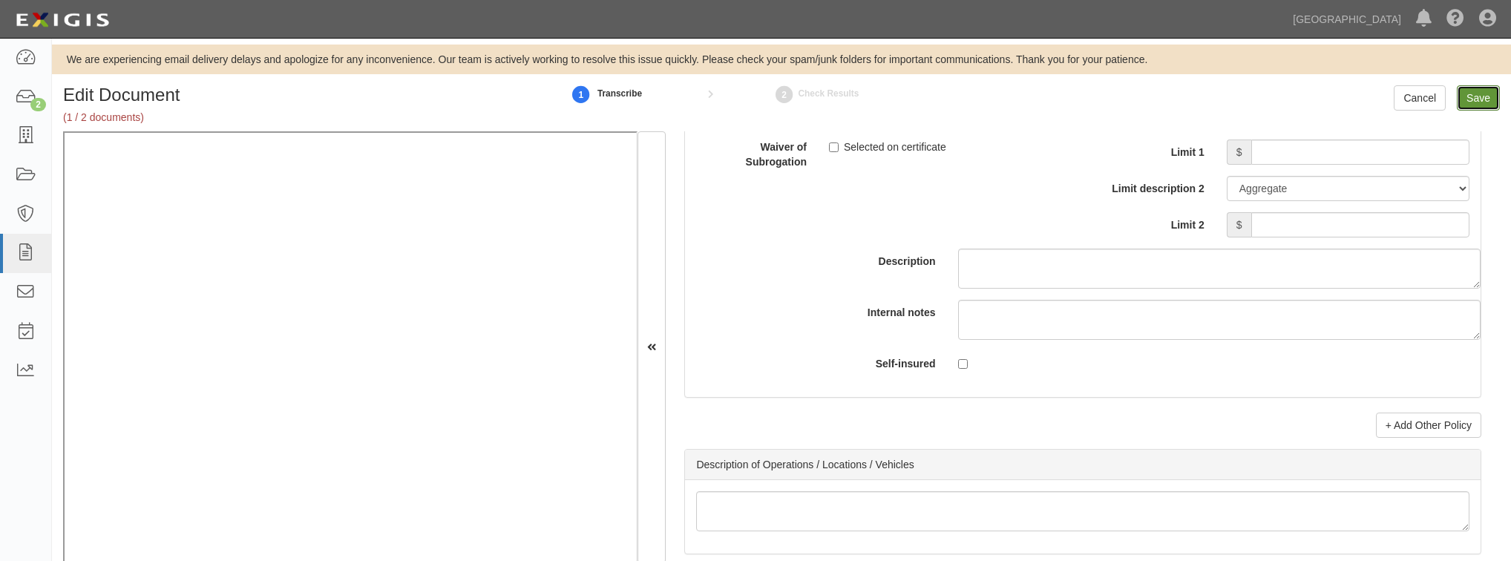
type input "2000000"
type input "9000000"
type input "1000000"
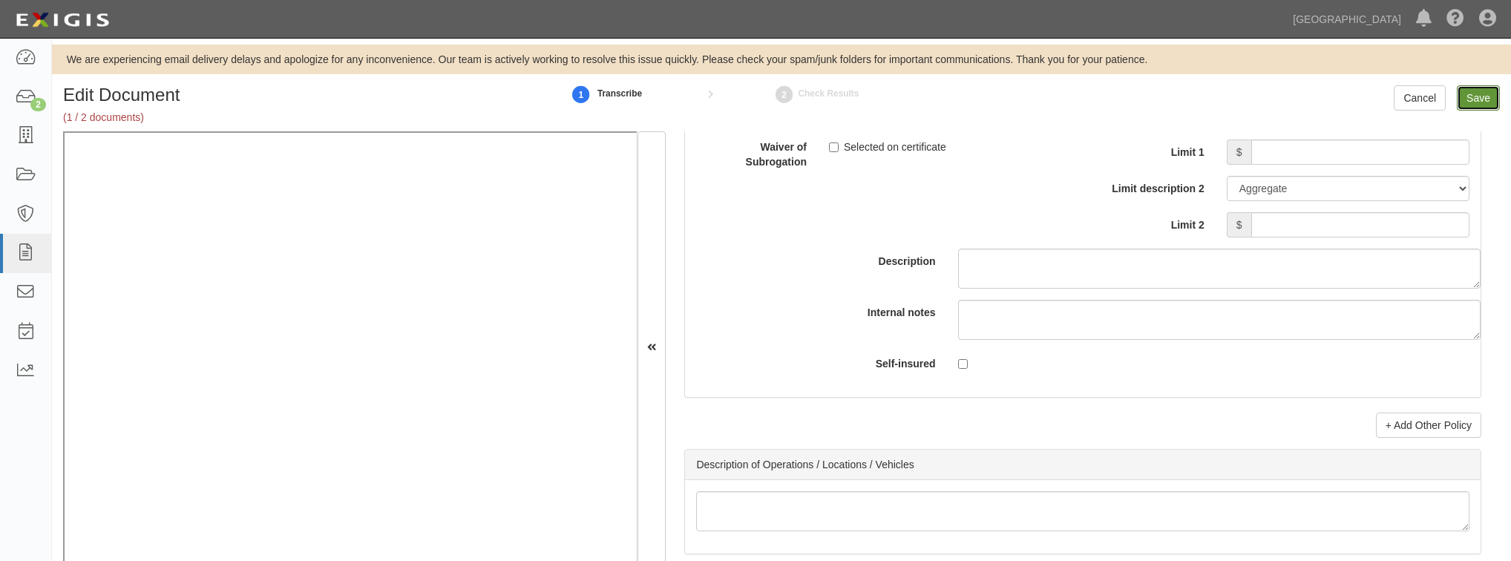
type input "1000000"
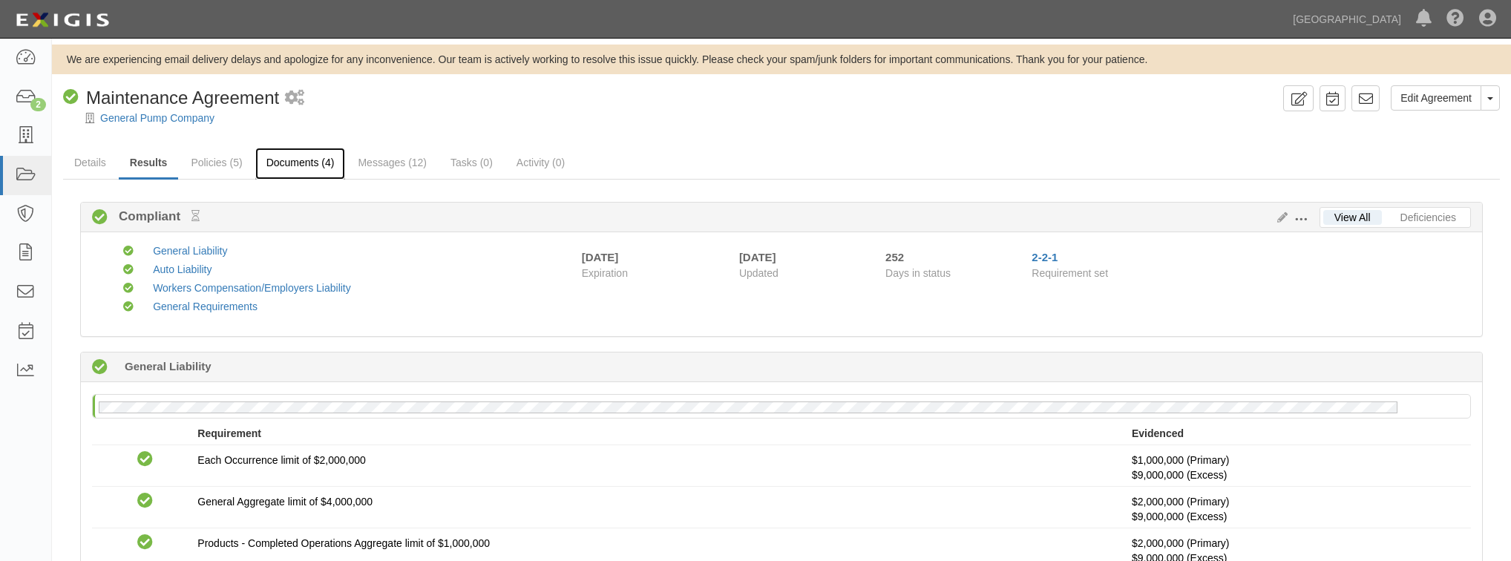
click at [327, 166] on link "Documents (4)" at bounding box center [300, 164] width 91 height 32
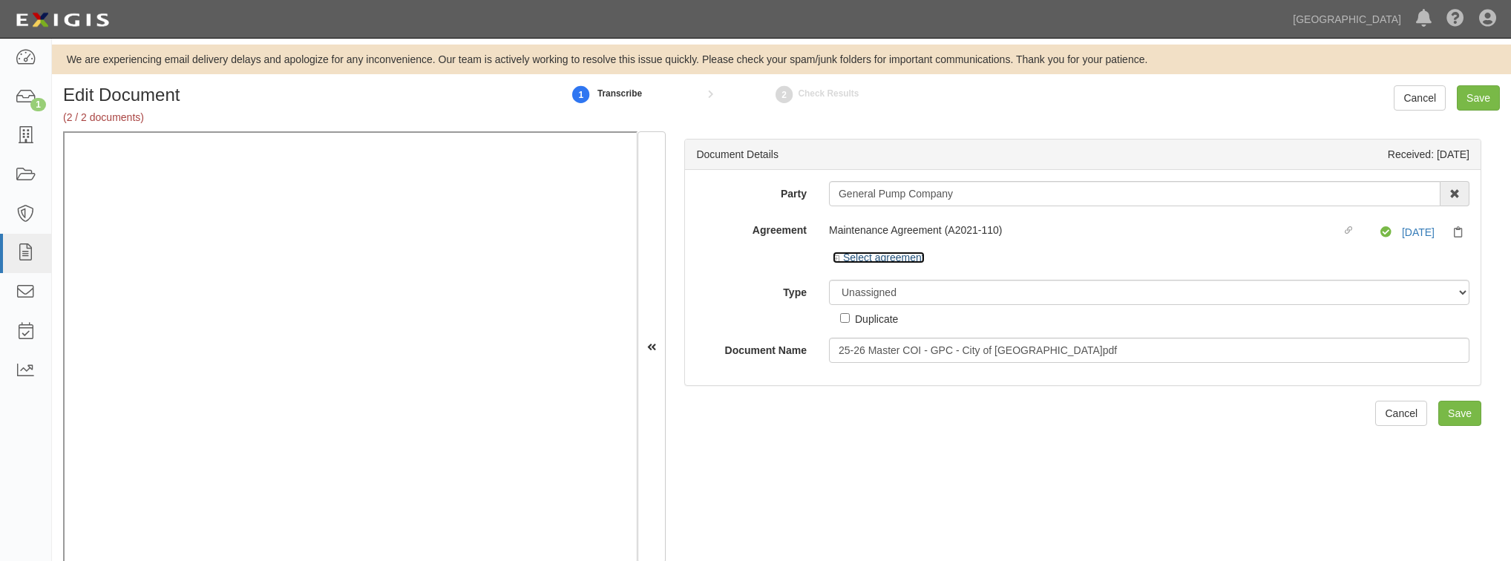
click at [833, 260] on icon at bounding box center [838, 258] width 10 height 7
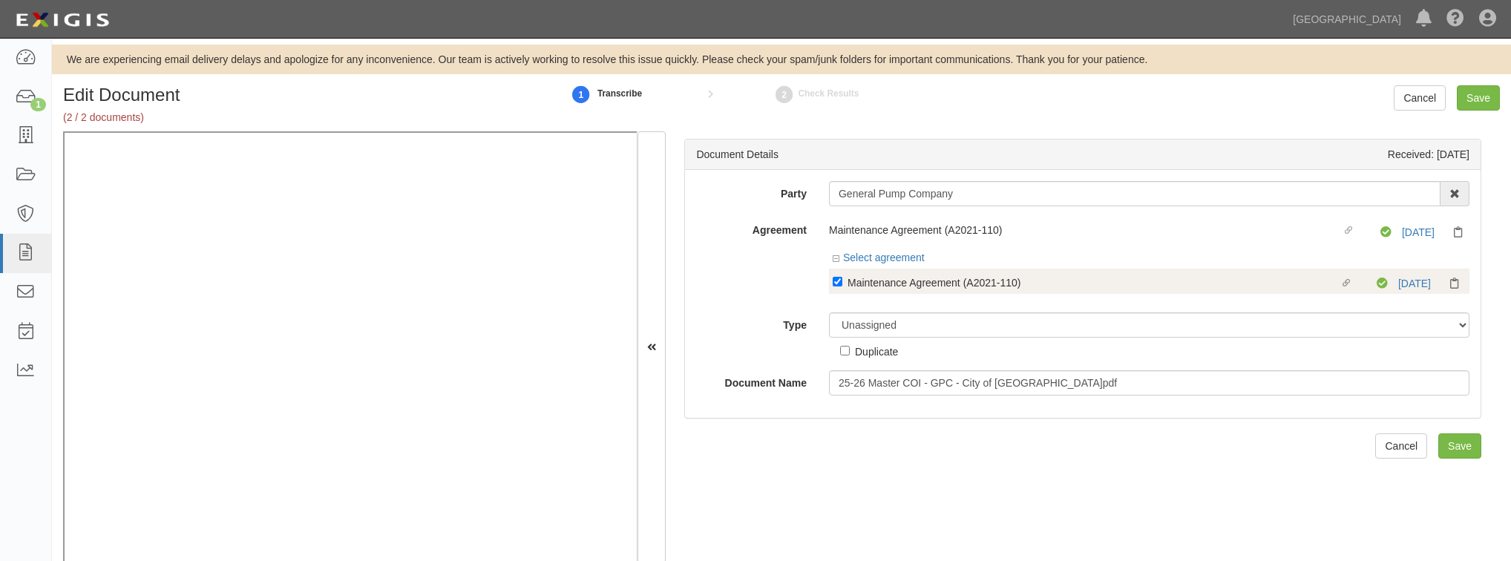
click at [842, 286] on label "Linked agreement Maintenance Agreement (A2021-110) Linked agreement" at bounding box center [1105, 284] width 544 height 20
click at [842, 286] on input "Linked agreement Maintenance Agreement (A2021-110) Linked agreement" at bounding box center [838, 282] width 10 height 10
checkbox input "false"
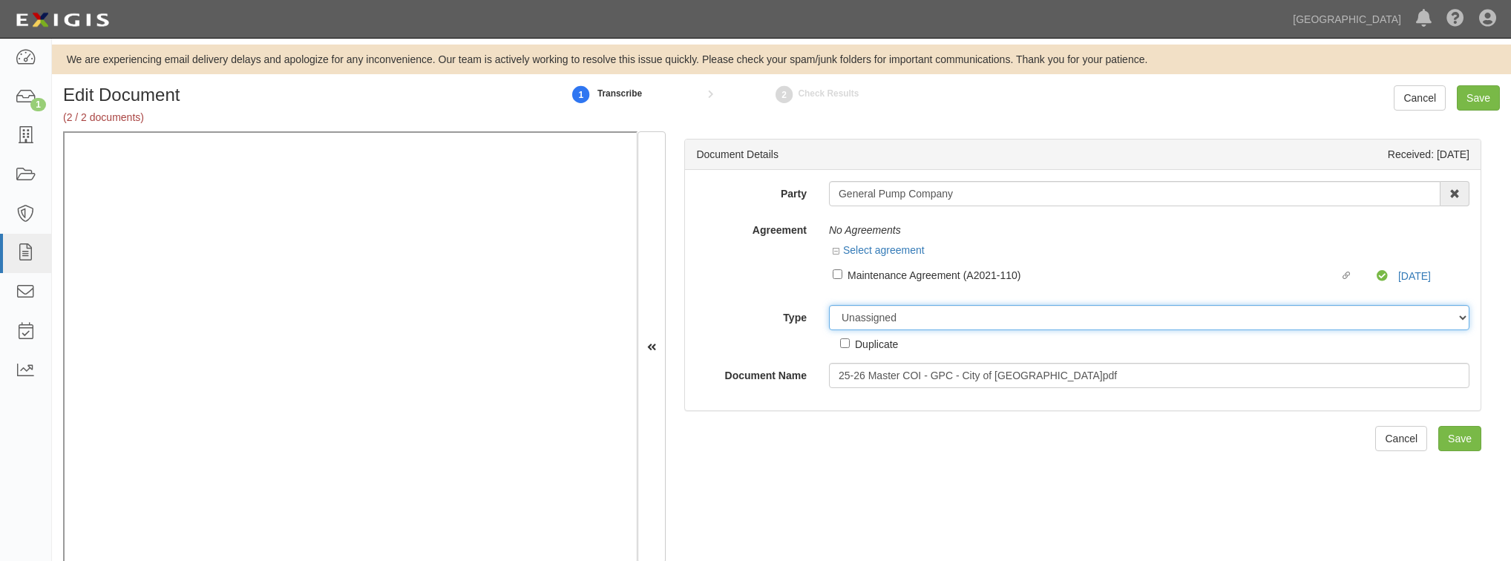
click at [837, 315] on select "Unassigned Binder Cancellation Notice Certificate Contract Endorsement Insuranc…" at bounding box center [1149, 317] width 640 height 25
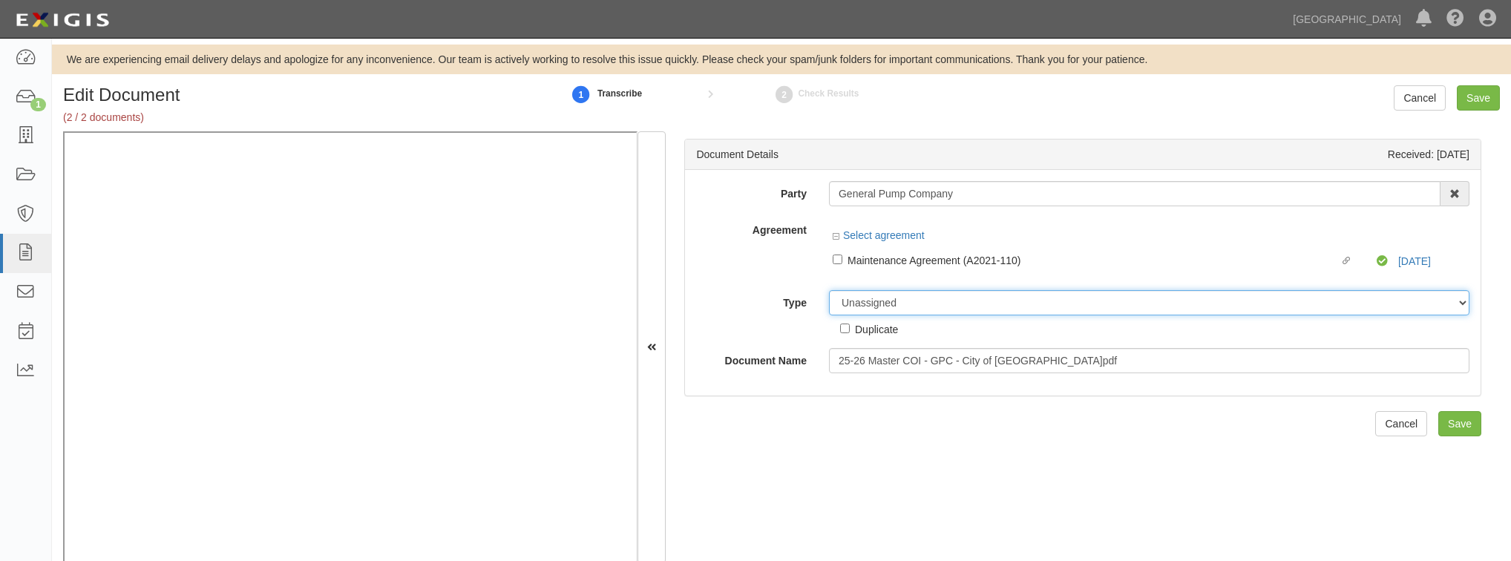
select select "OtherDetail"
click at [829, 290] on select "Unassigned Binder Cancellation Notice Certificate Contract Endorsement Insuranc…" at bounding box center [1149, 302] width 640 height 25
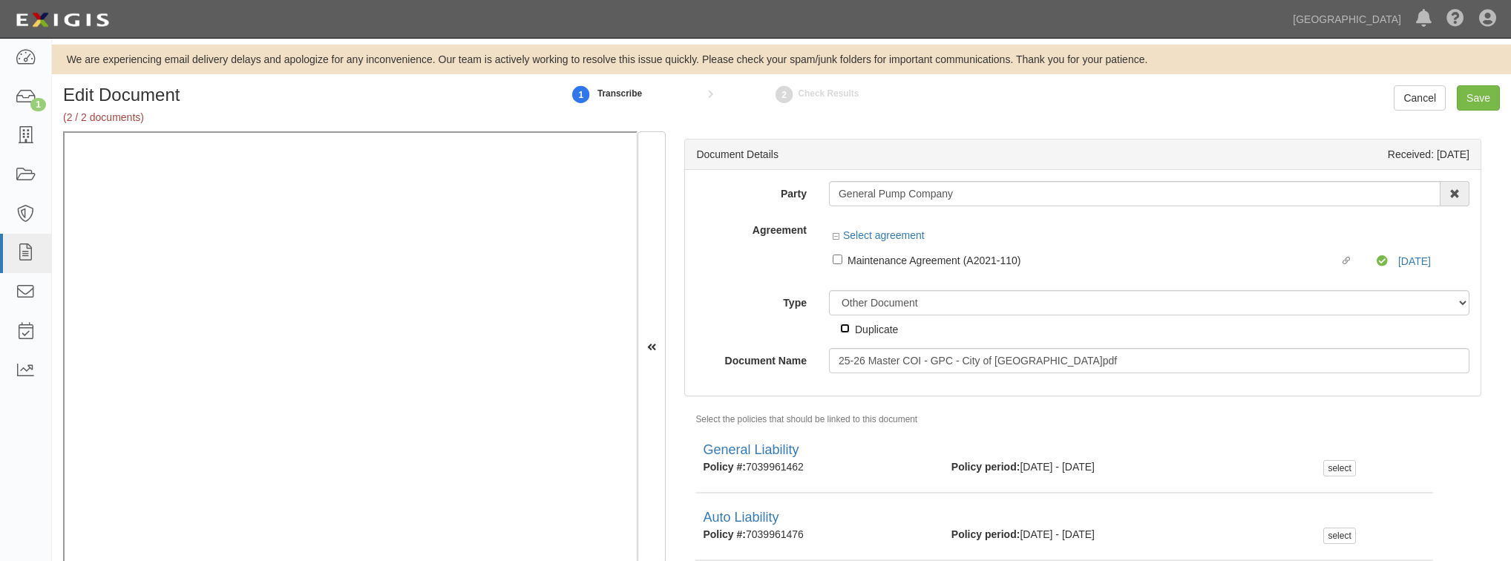
click at [845, 332] on input "Duplicate" at bounding box center [845, 329] width 10 height 10
checkbox input "true"
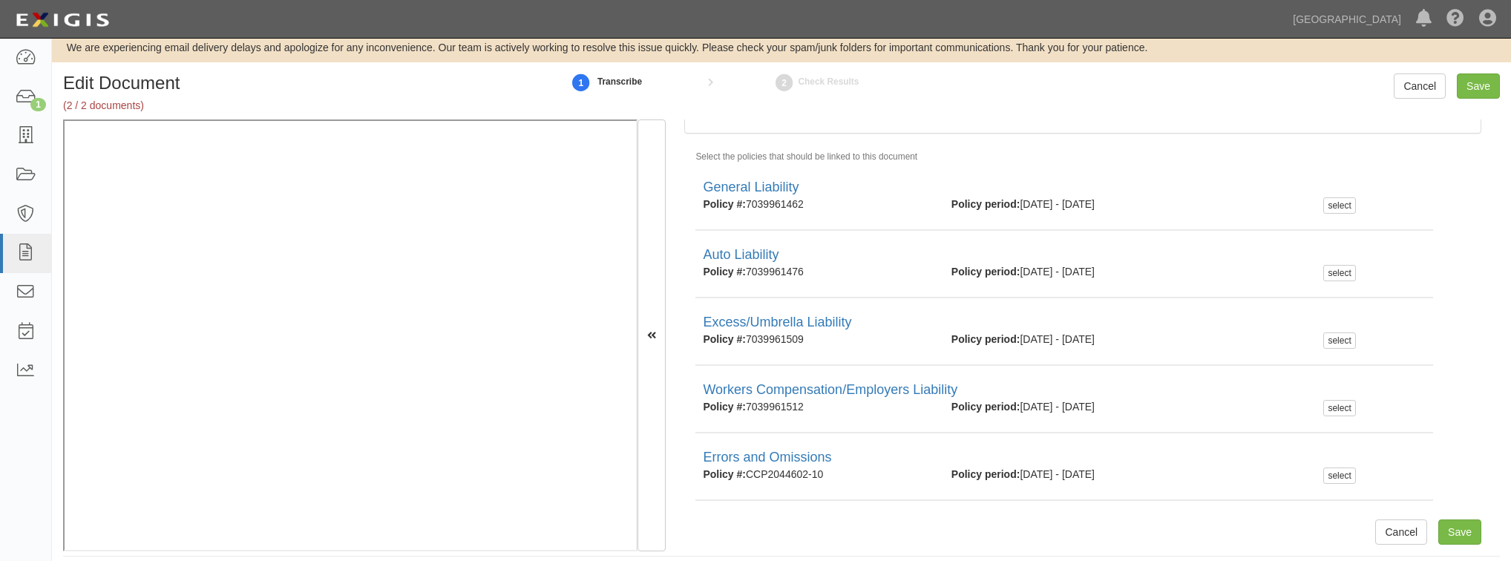
scroll to position [24, 0]
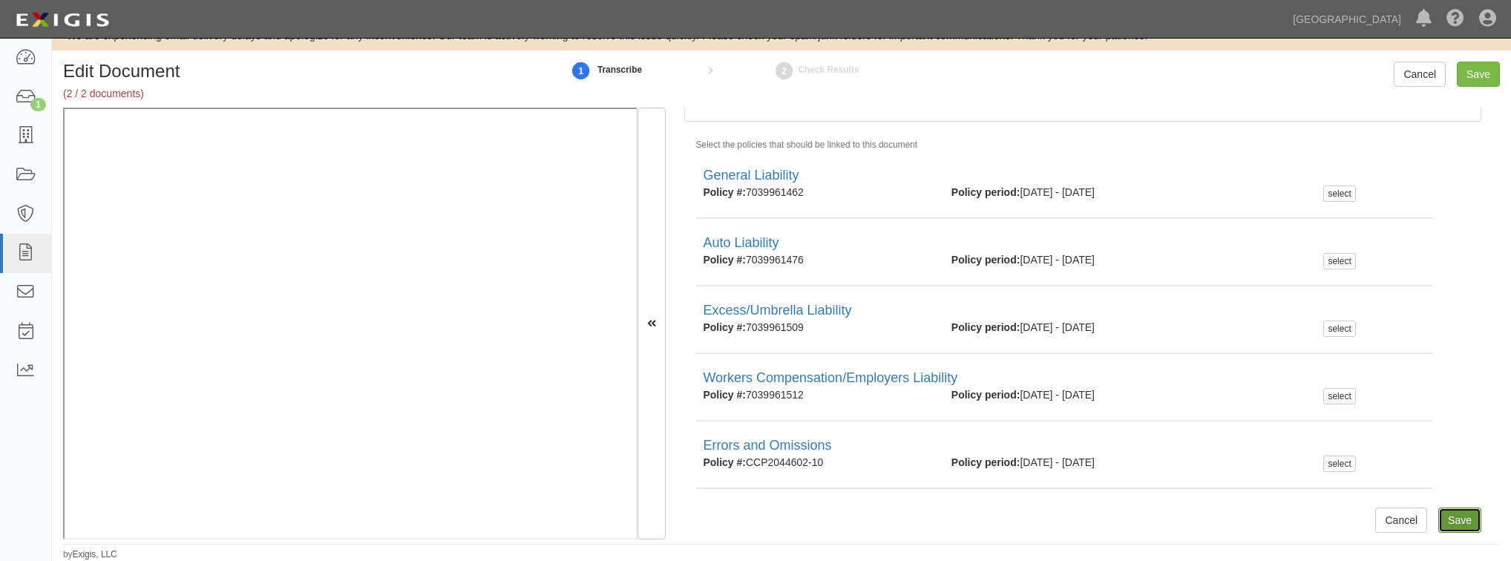
click at [1452, 522] on input "Save" at bounding box center [1459, 520] width 43 height 25
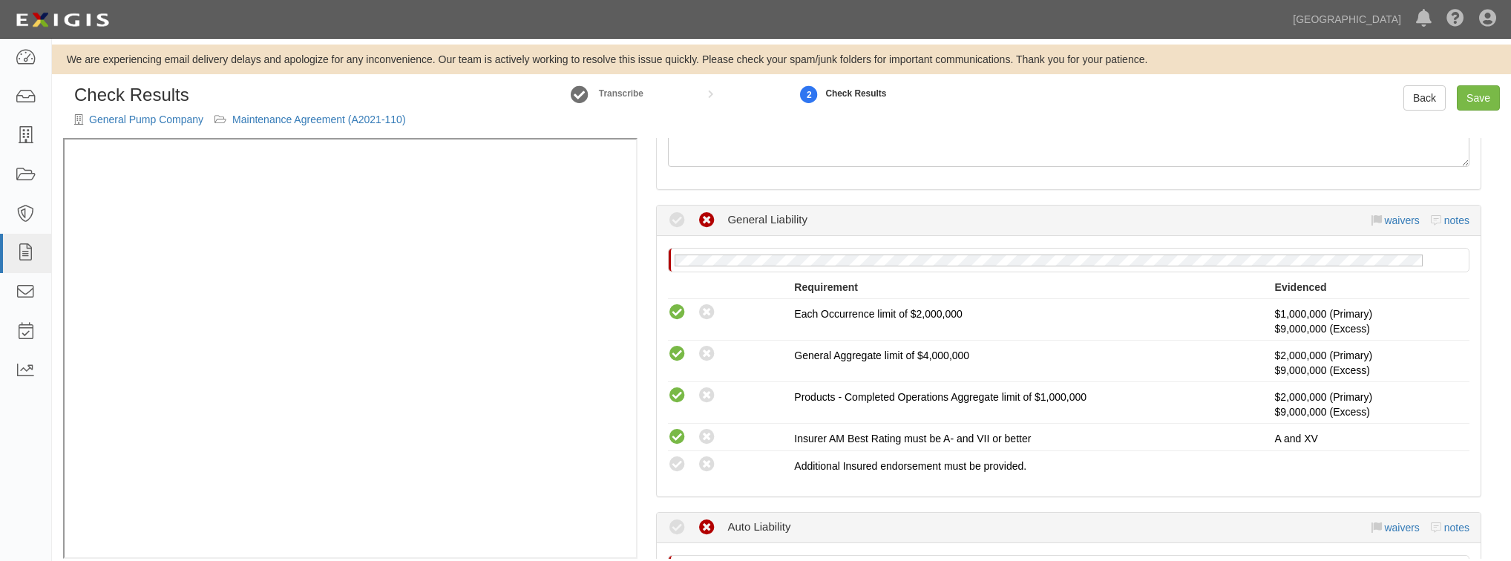
scroll to position [237, 0]
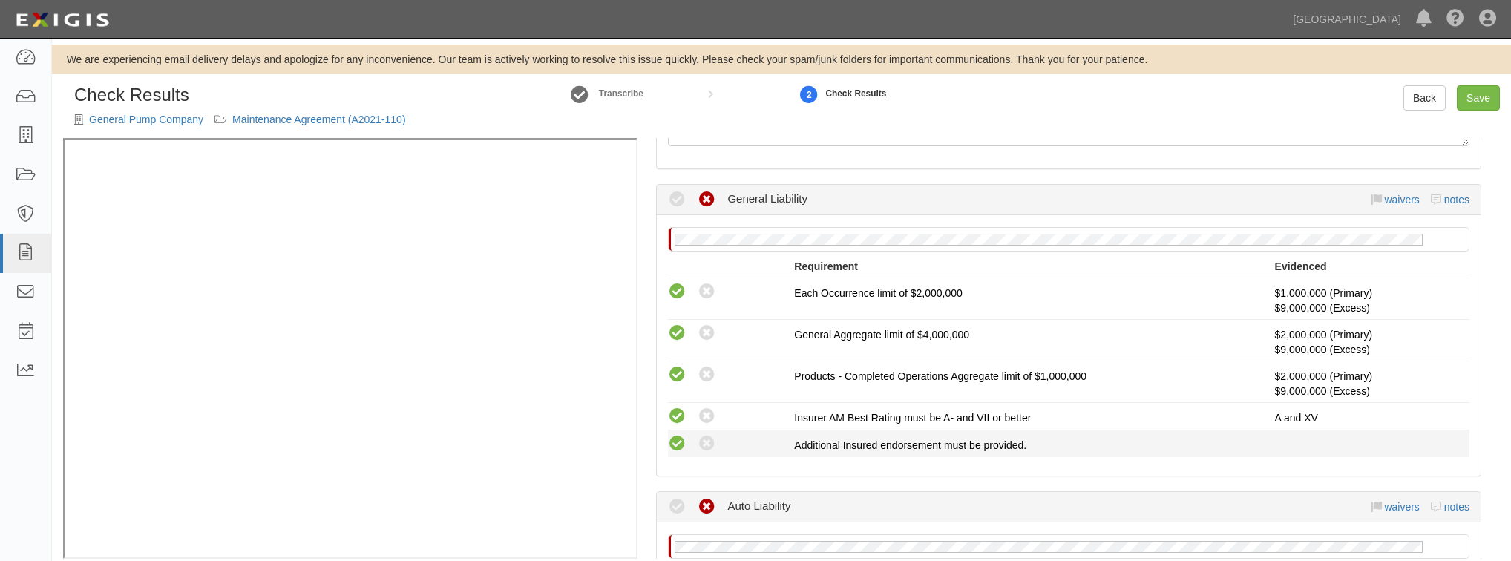
drag, startPoint x: 684, startPoint y: 443, endPoint x: 676, endPoint y: 442, distance: 7.5
click at [678, 442] on icon at bounding box center [677, 444] width 19 height 19
radio input "true"
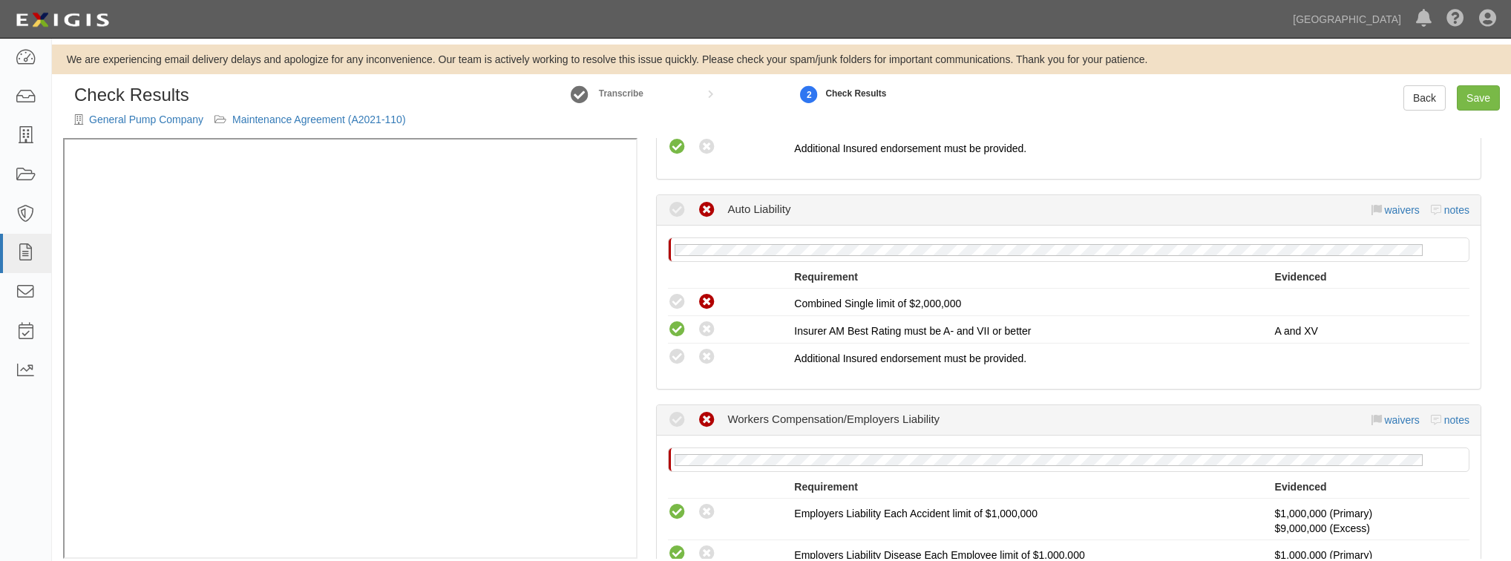
scroll to position [19, 0]
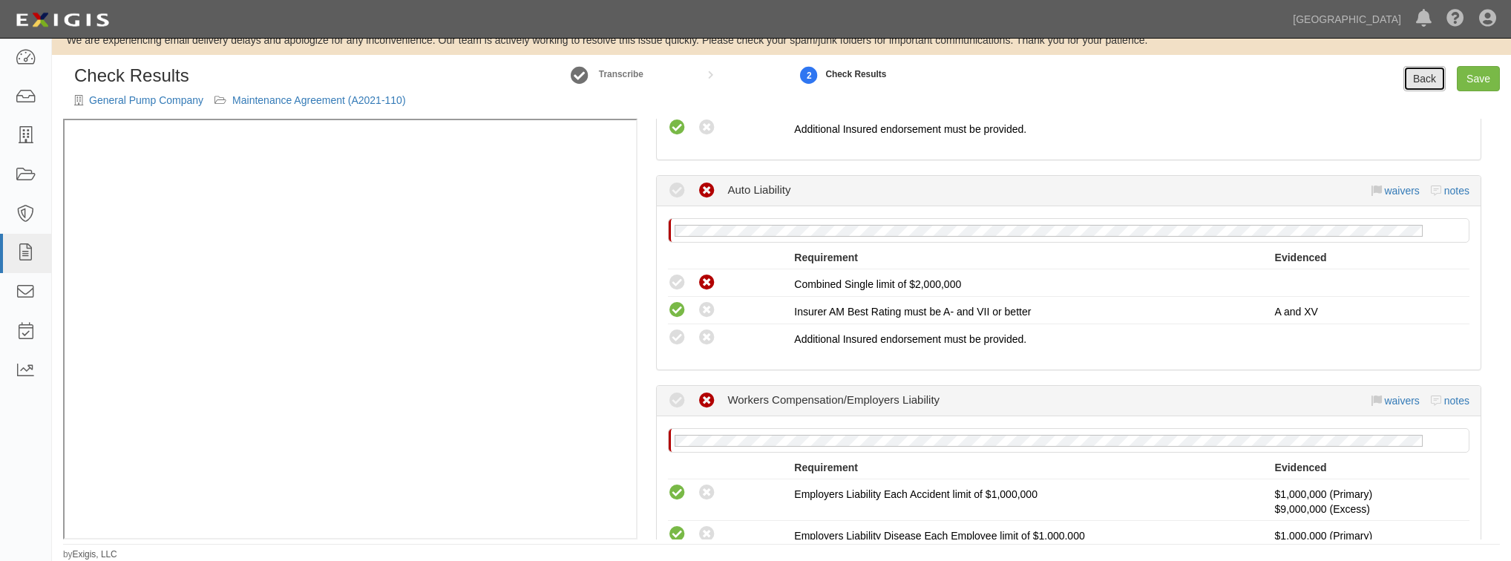
click at [1429, 68] on link "Back" at bounding box center [1424, 78] width 42 height 25
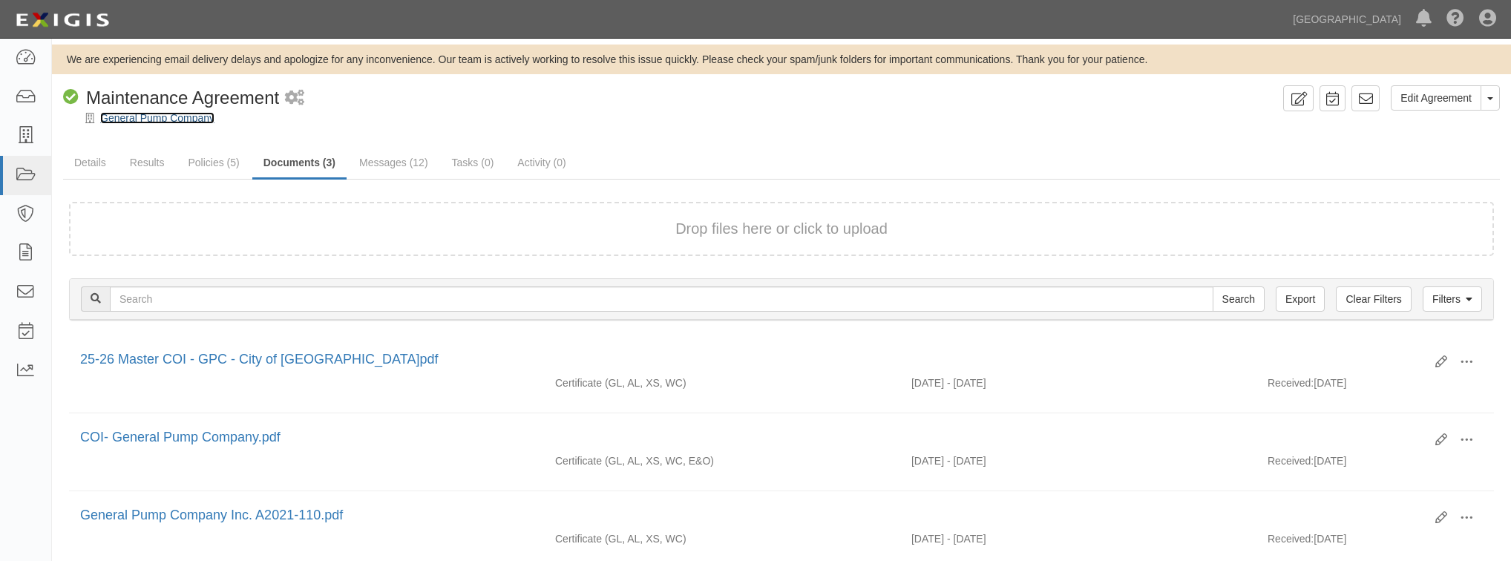
click at [174, 119] on link "General Pump Company" at bounding box center [157, 118] width 114 height 12
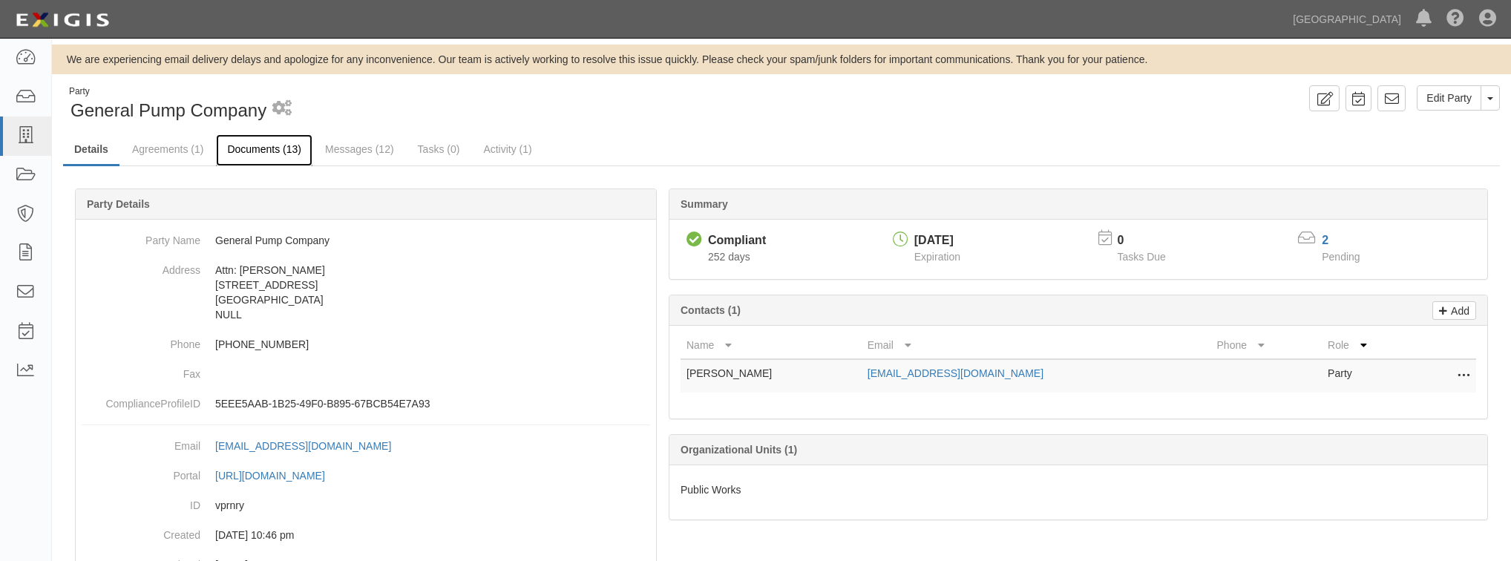
click at [289, 154] on link "Documents (13)" at bounding box center [264, 150] width 96 height 32
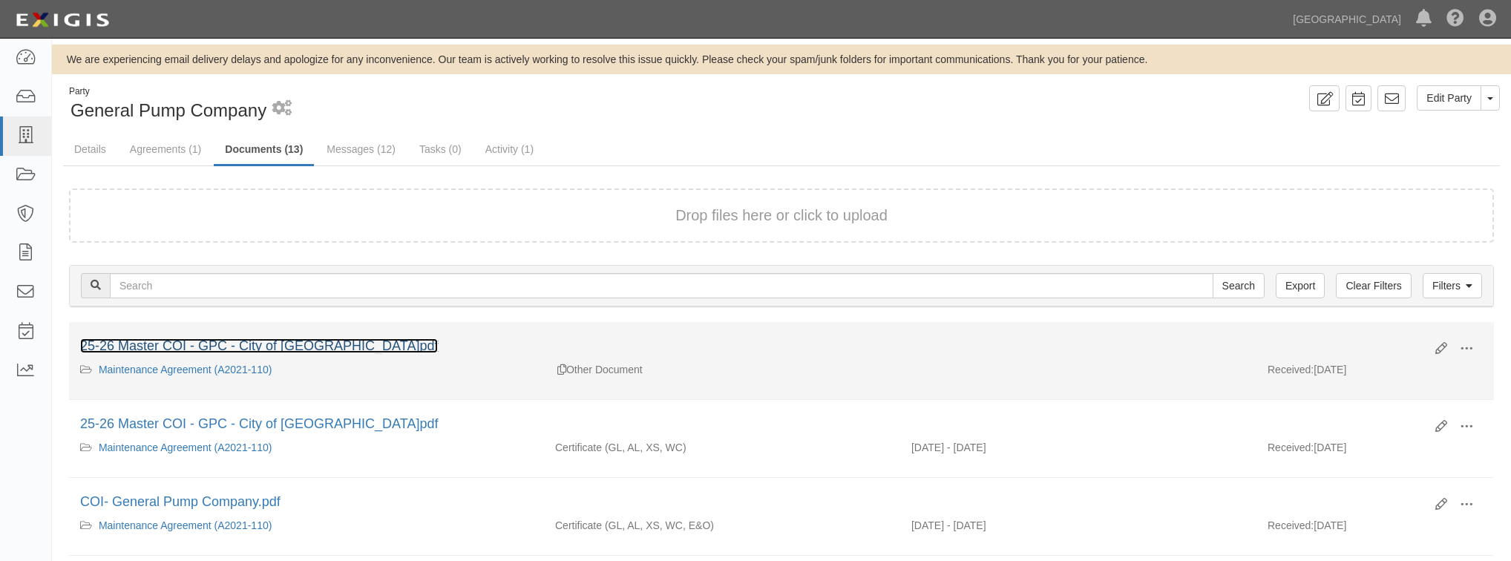
click at [320, 344] on link "25-26 Master COI - GPC - City of [GEOGRAPHIC_DATA]pdf" at bounding box center [259, 345] width 358 height 15
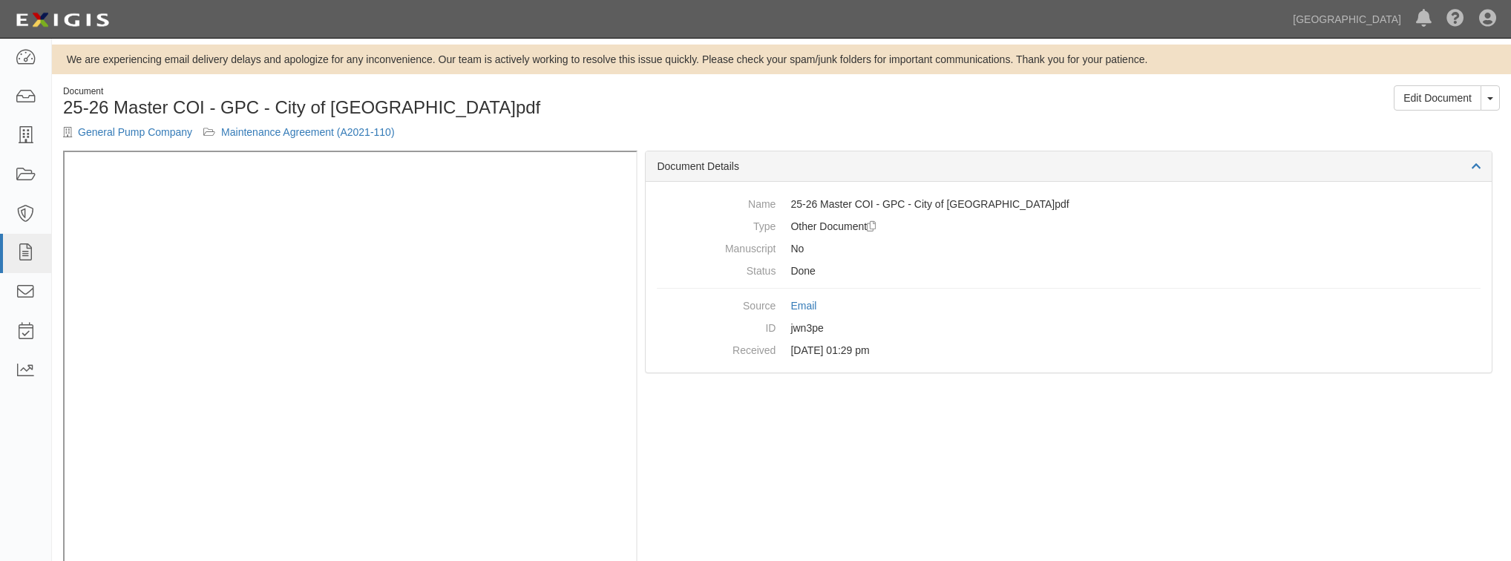
click at [148, 140] on div "General Pump Company Maintenance Agreement (A2021-110)" at bounding box center [416, 132] width 707 height 15
click at [134, 128] on link "General Pump Company" at bounding box center [135, 132] width 114 height 12
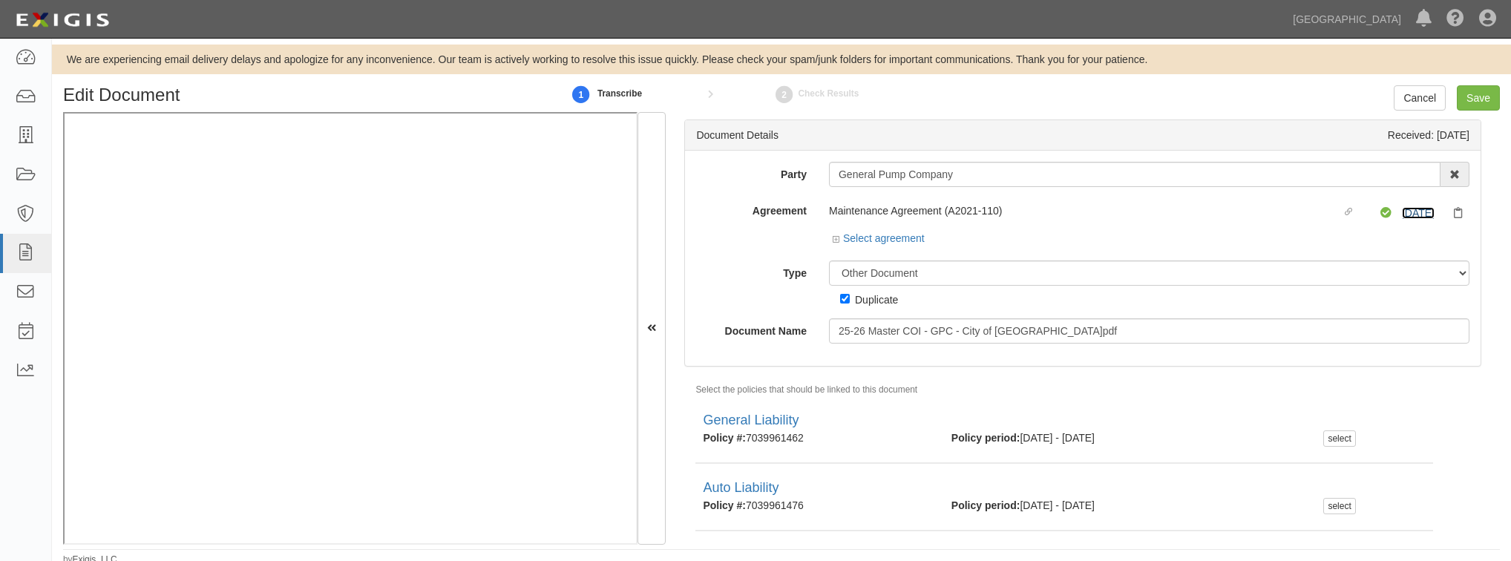
click at [1423, 211] on link "[DATE]" at bounding box center [1418, 213] width 33 height 12
click at [1413, 106] on link "Cancel" at bounding box center [1420, 97] width 52 height 25
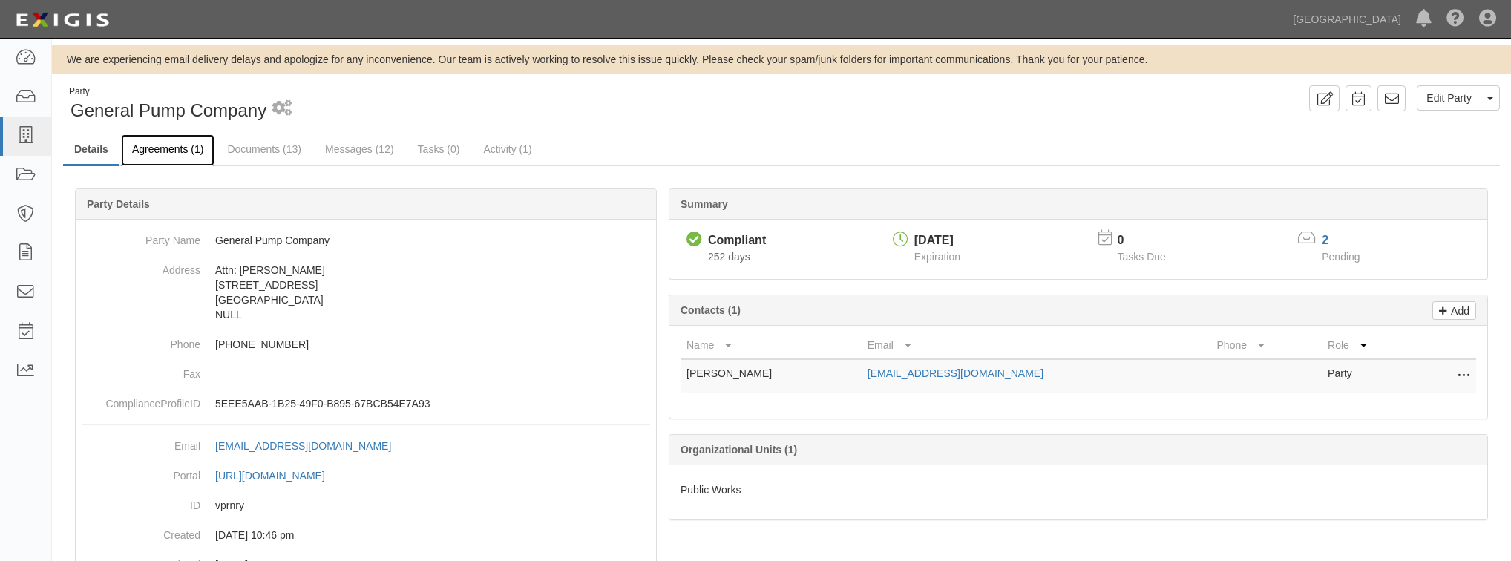
click at [200, 163] on link "Agreements (1)" at bounding box center [168, 150] width 94 height 32
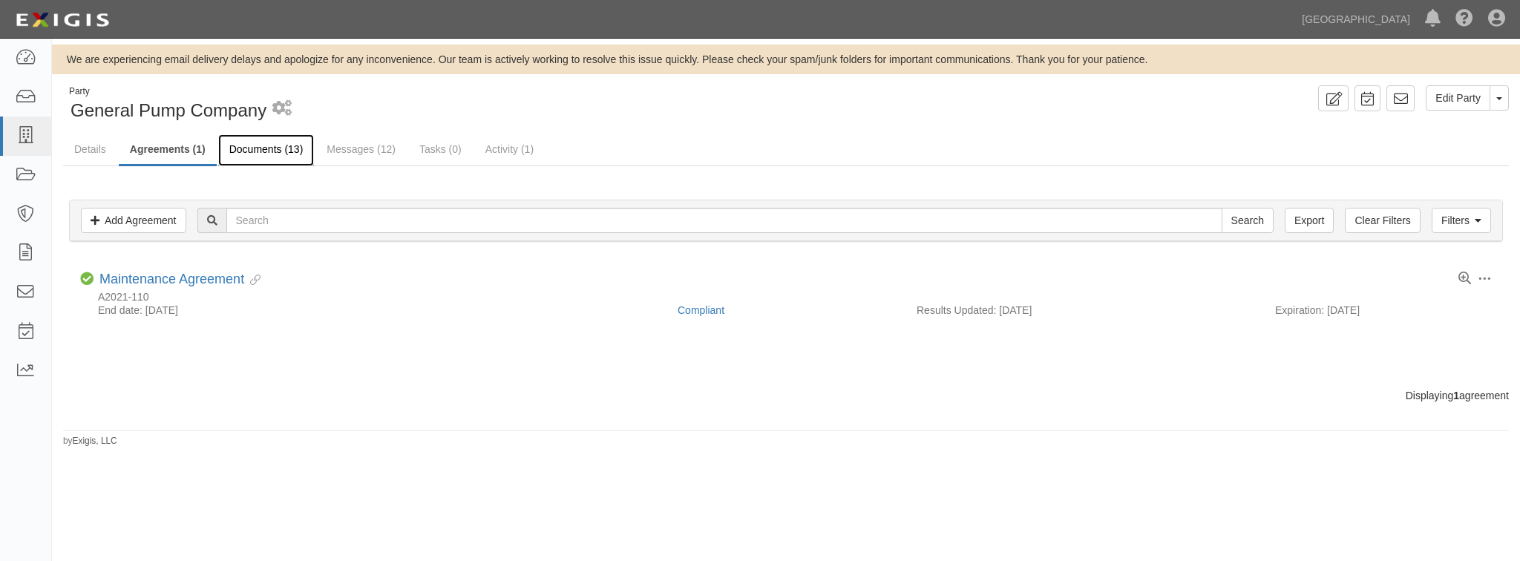
click at [260, 142] on link "Documents (13)" at bounding box center [266, 150] width 96 height 32
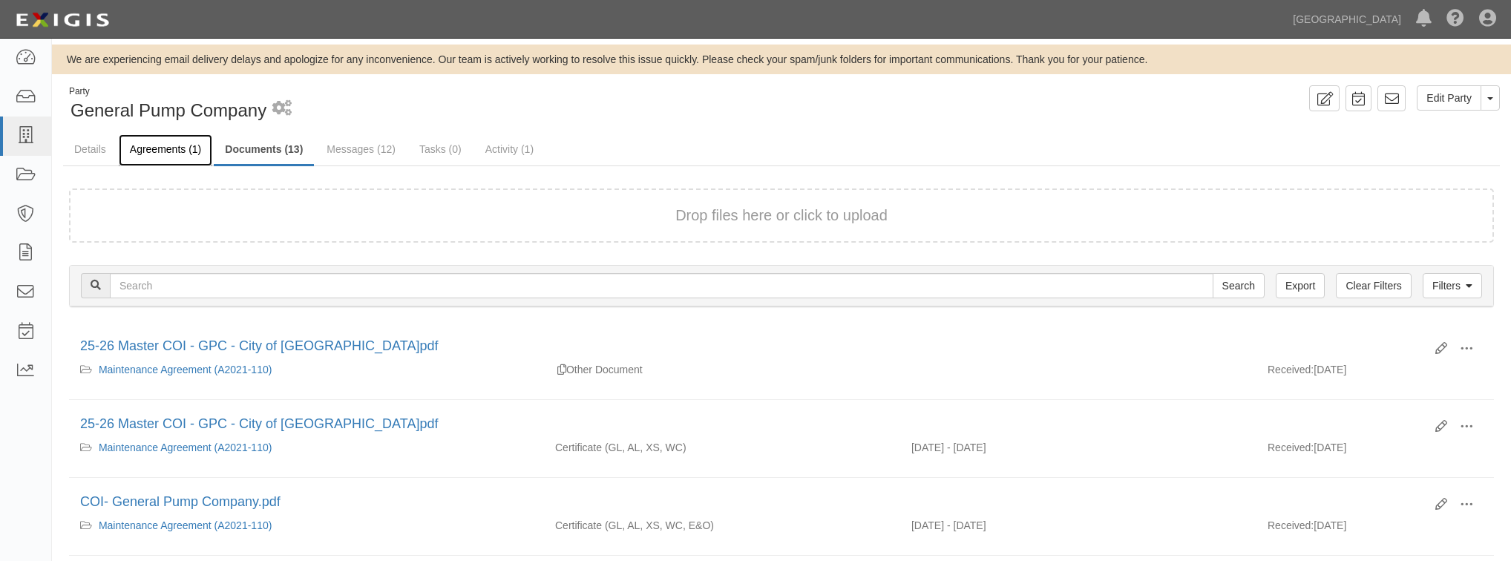
click at [181, 147] on link "Agreements (1)" at bounding box center [166, 150] width 94 height 32
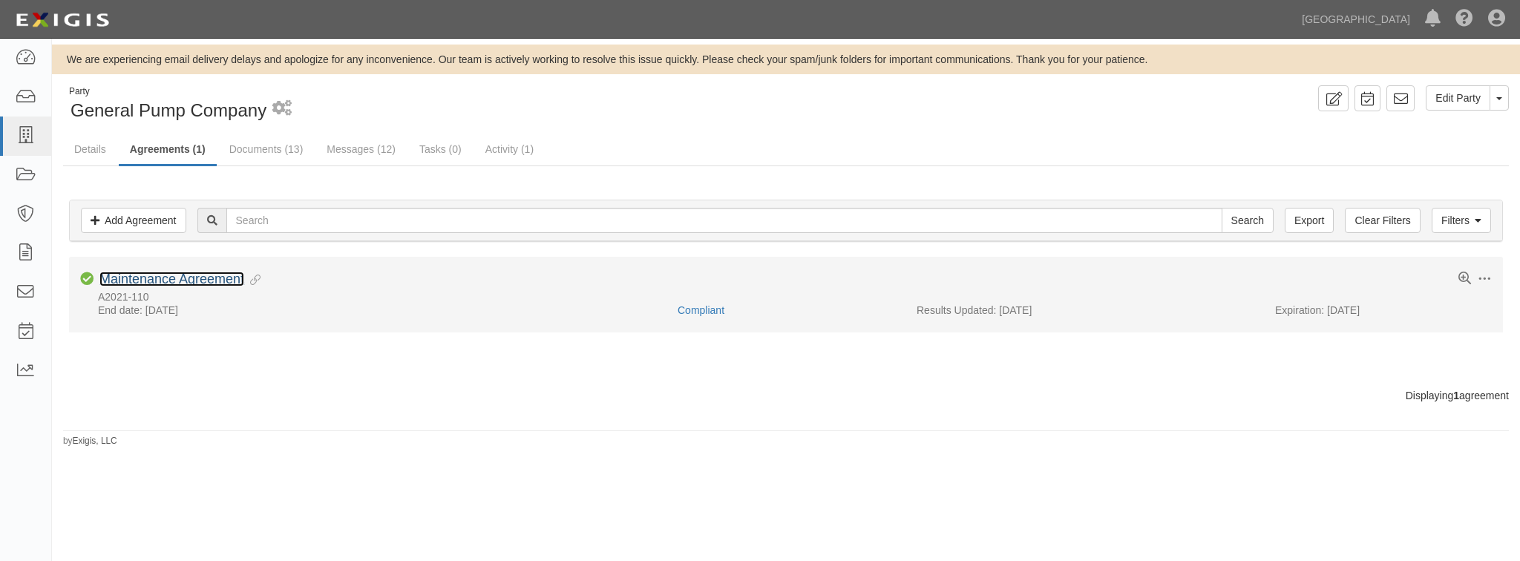
click at [189, 280] on link "Maintenance Agreement" at bounding box center [171, 279] width 145 height 15
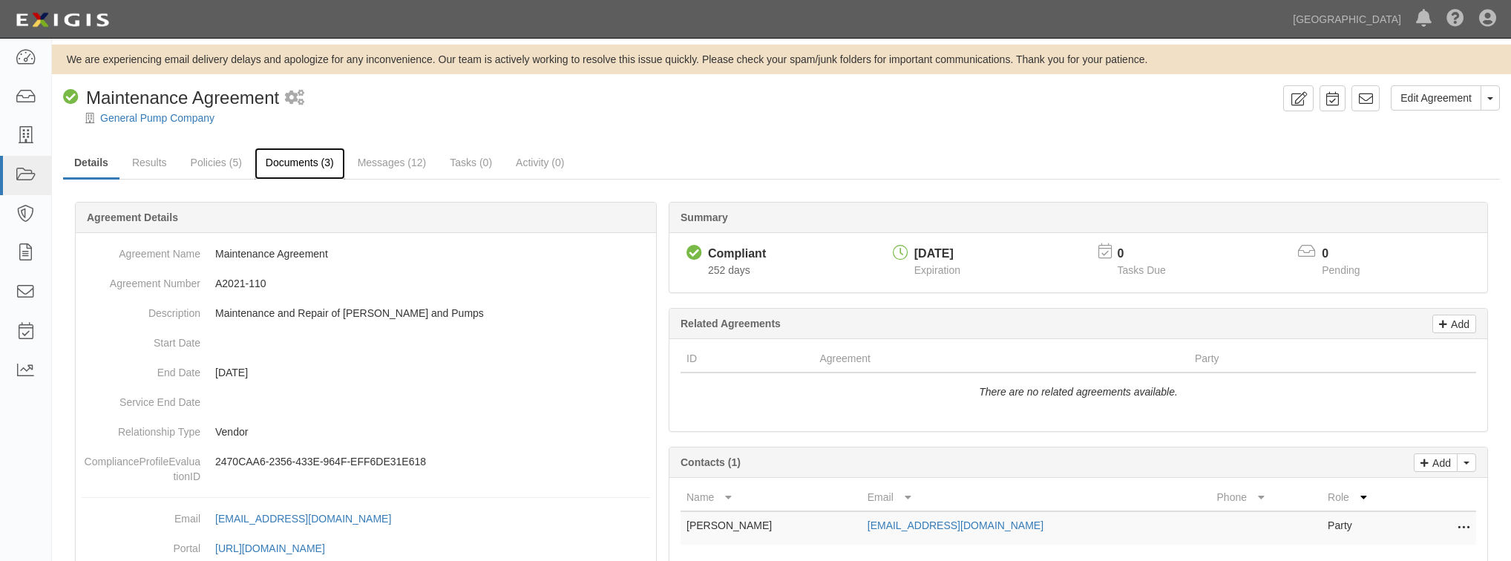
click at [298, 154] on link "Documents (3)" at bounding box center [300, 164] width 91 height 32
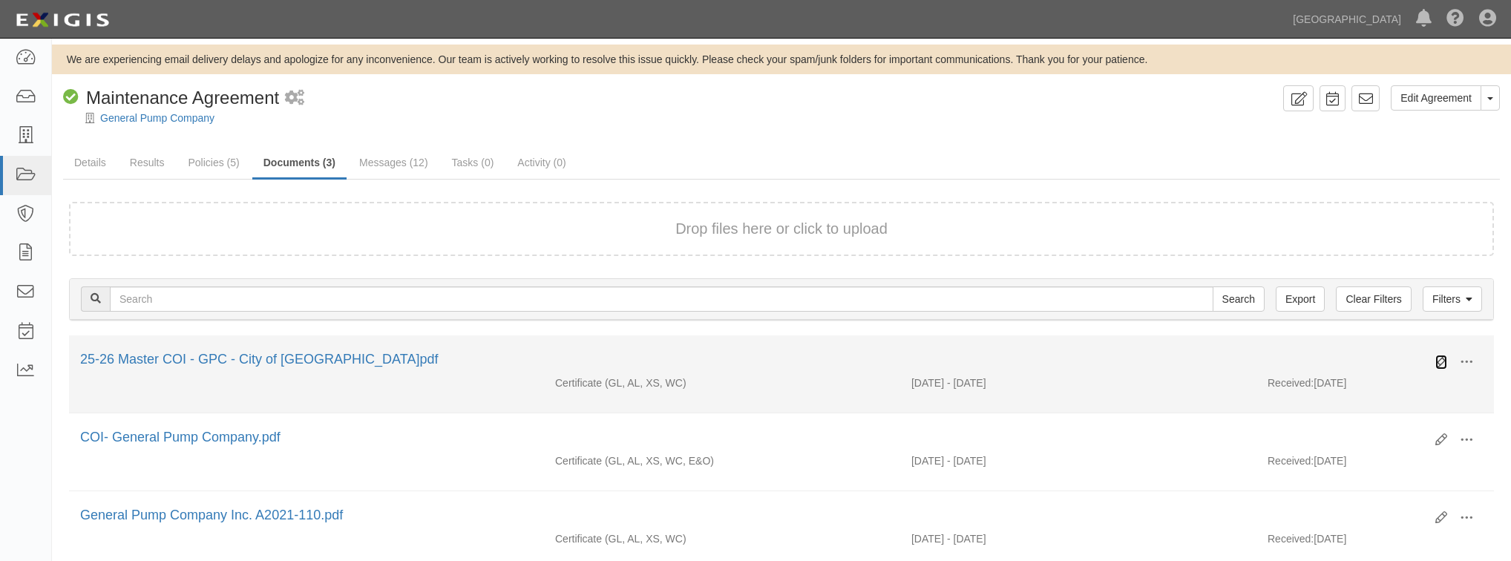
click at [1446, 356] on icon at bounding box center [1441, 362] width 12 height 12
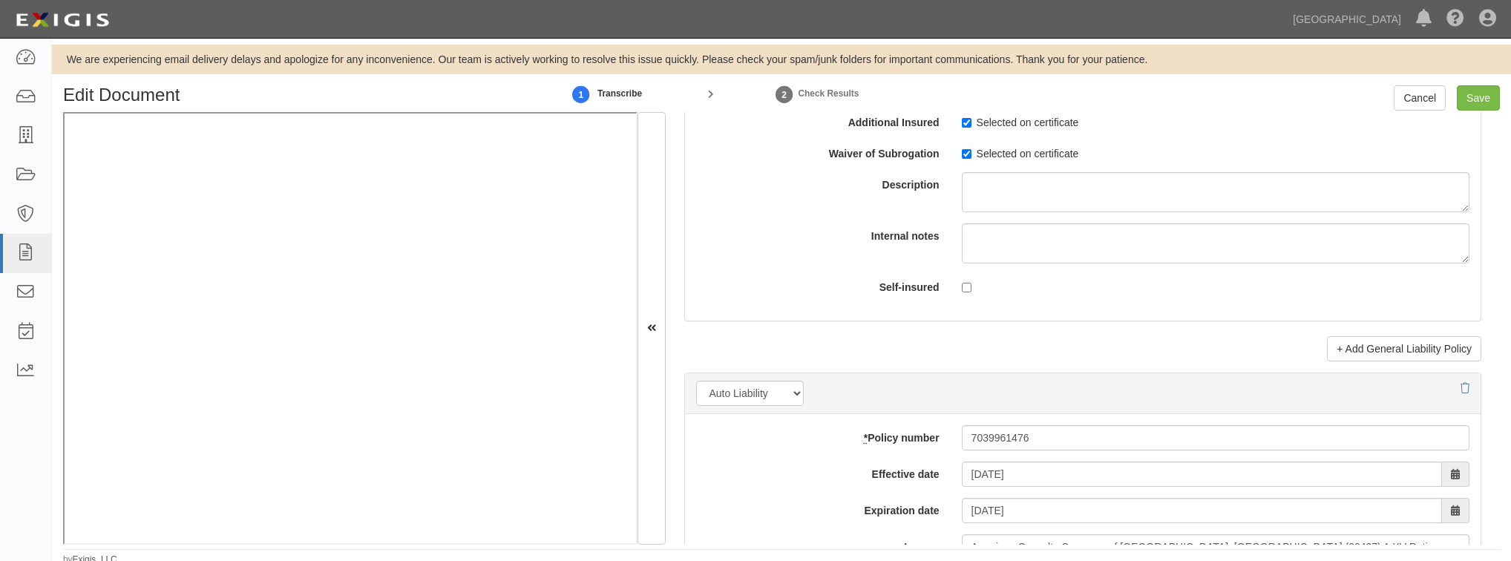
scroll to position [1982, 0]
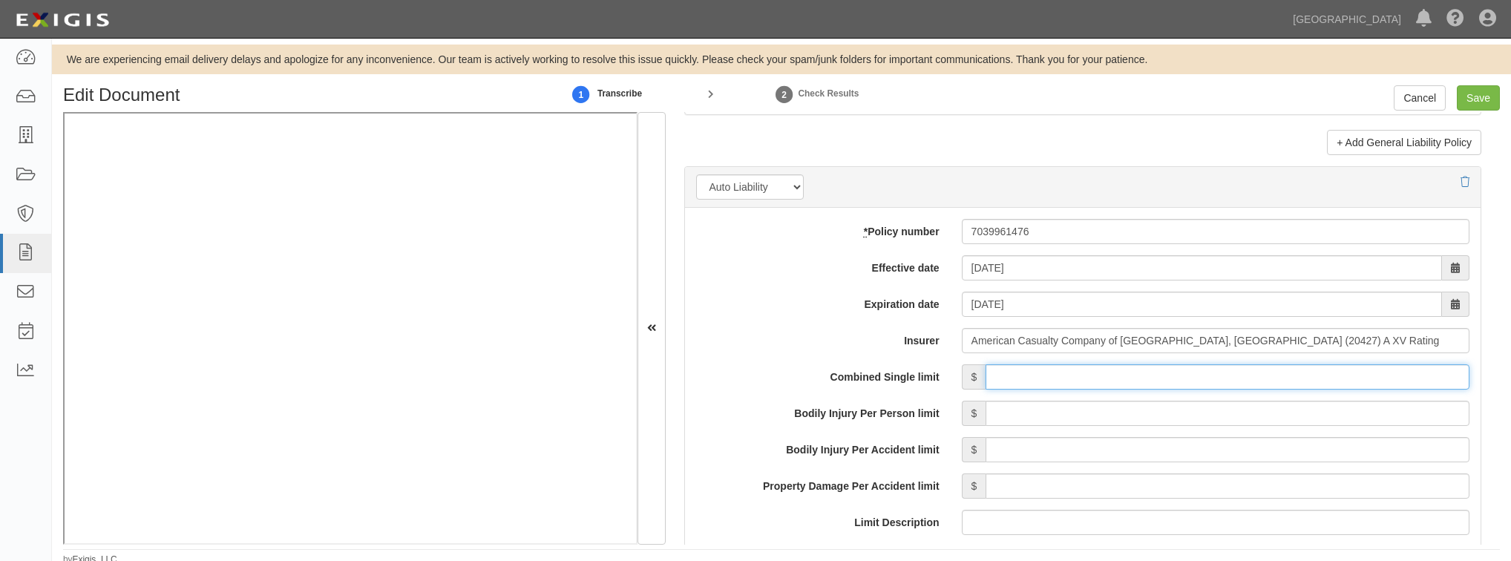
click at [1049, 381] on input "Combined Single limit" at bounding box center [1228, 376] width 484 height 25
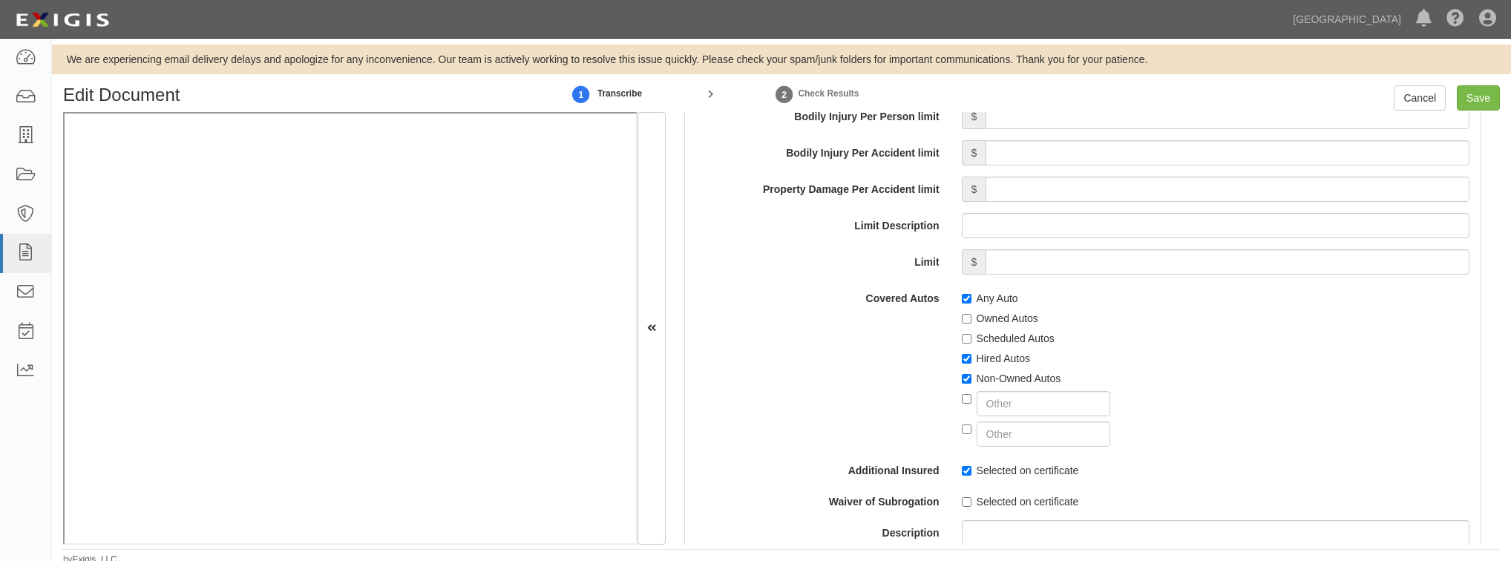
scroll to position [2753, 0]
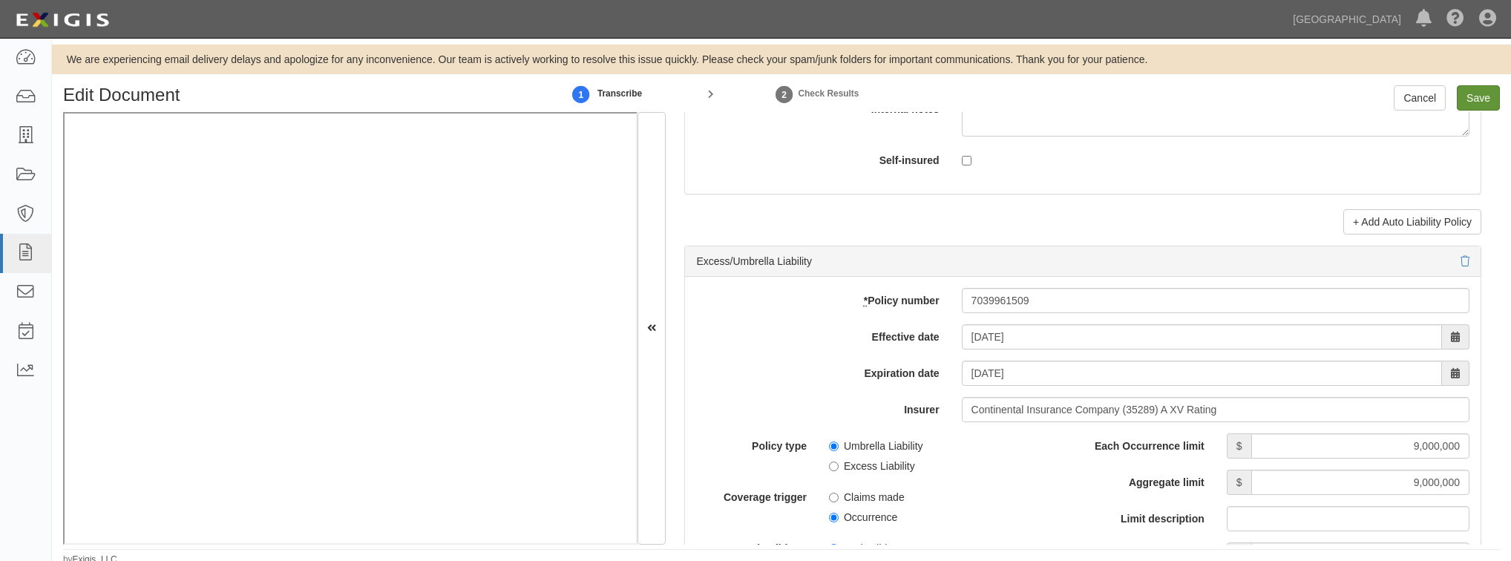
type input "1,000,000"
click at [1476, 103] on input "Save" at bounding box center [1478, 97] width 43 height 25
type input "1000000"
type input "100000"
type input "15000"
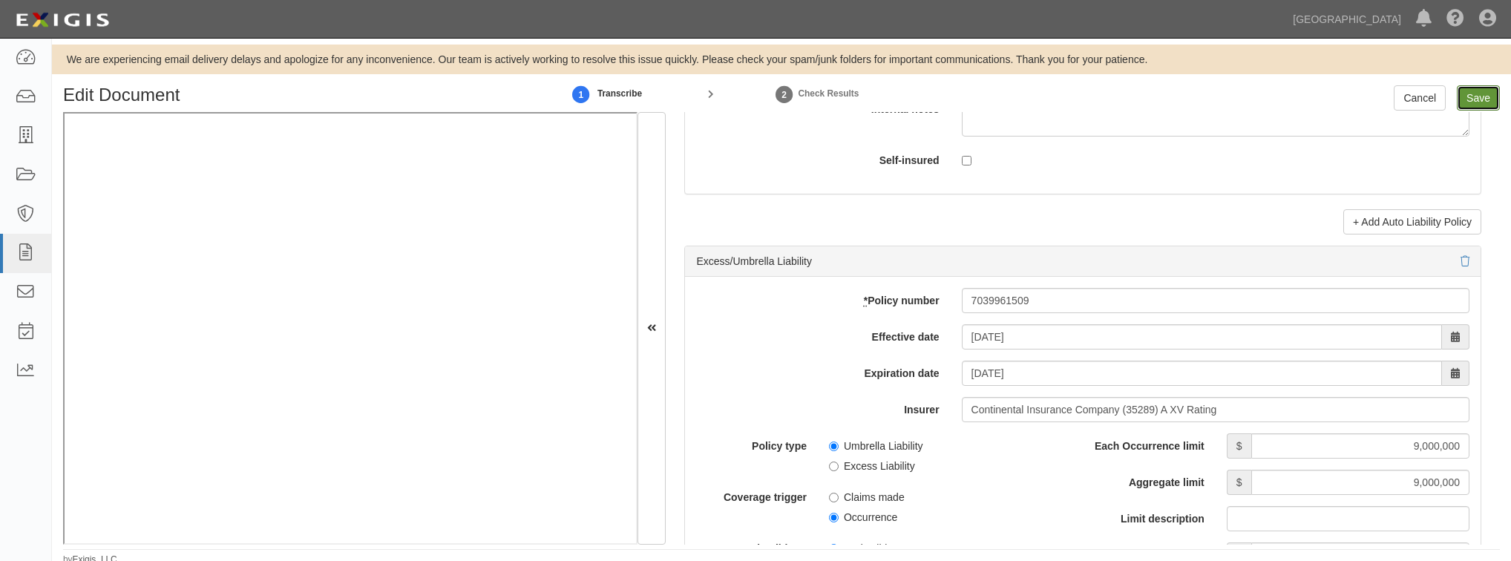
type input "1000000"
type input "2000000"
type input "1000000"
type input "9000000"
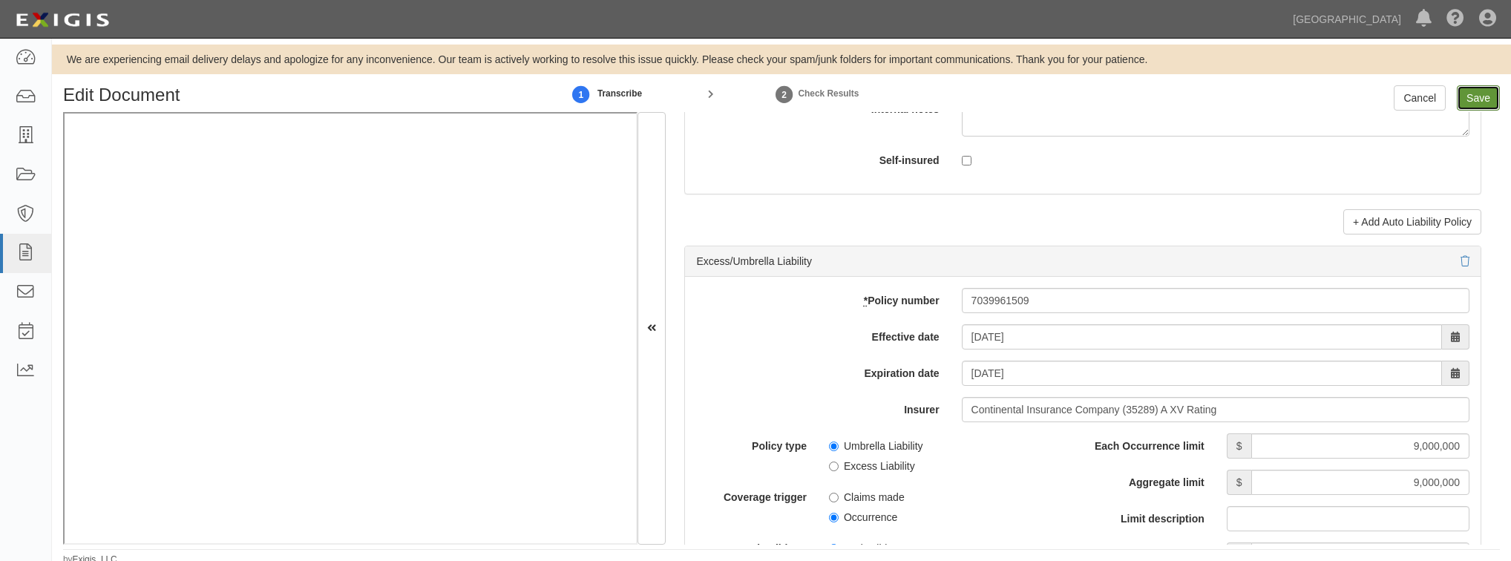
type input "9000000"
type input "1000000"
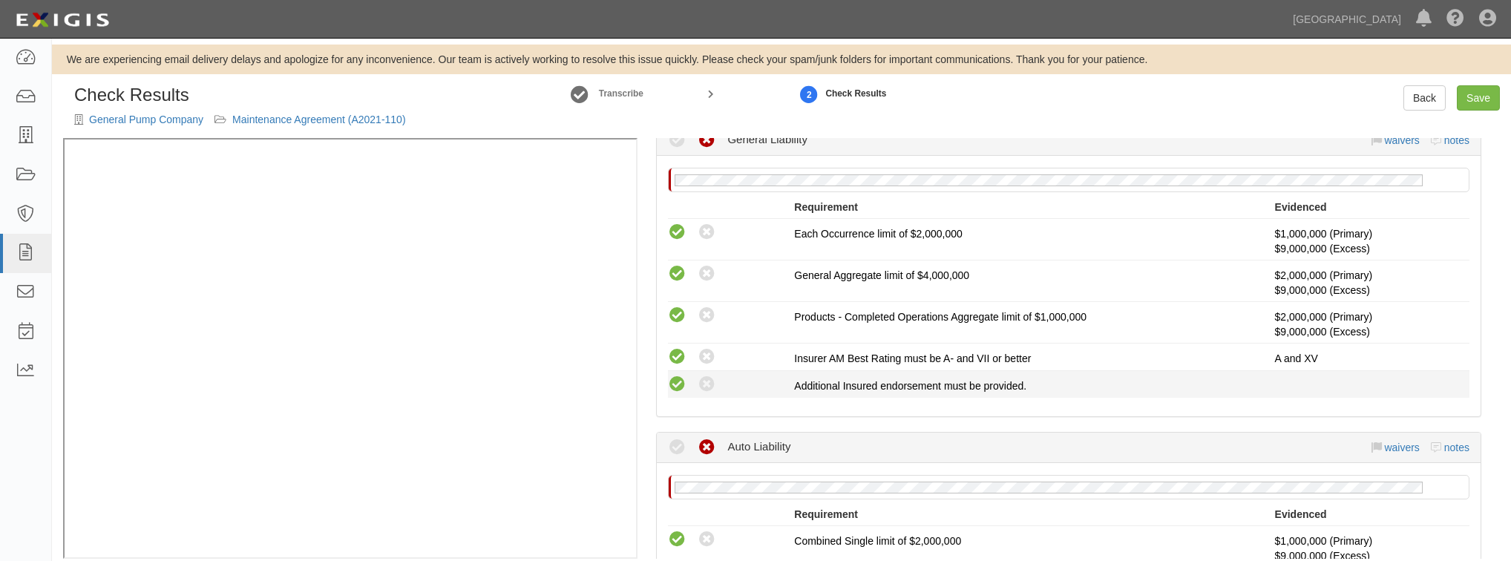
click at [672, 390] on icon at bounding box center [677, 385] width 19 height 19
radio input "true"
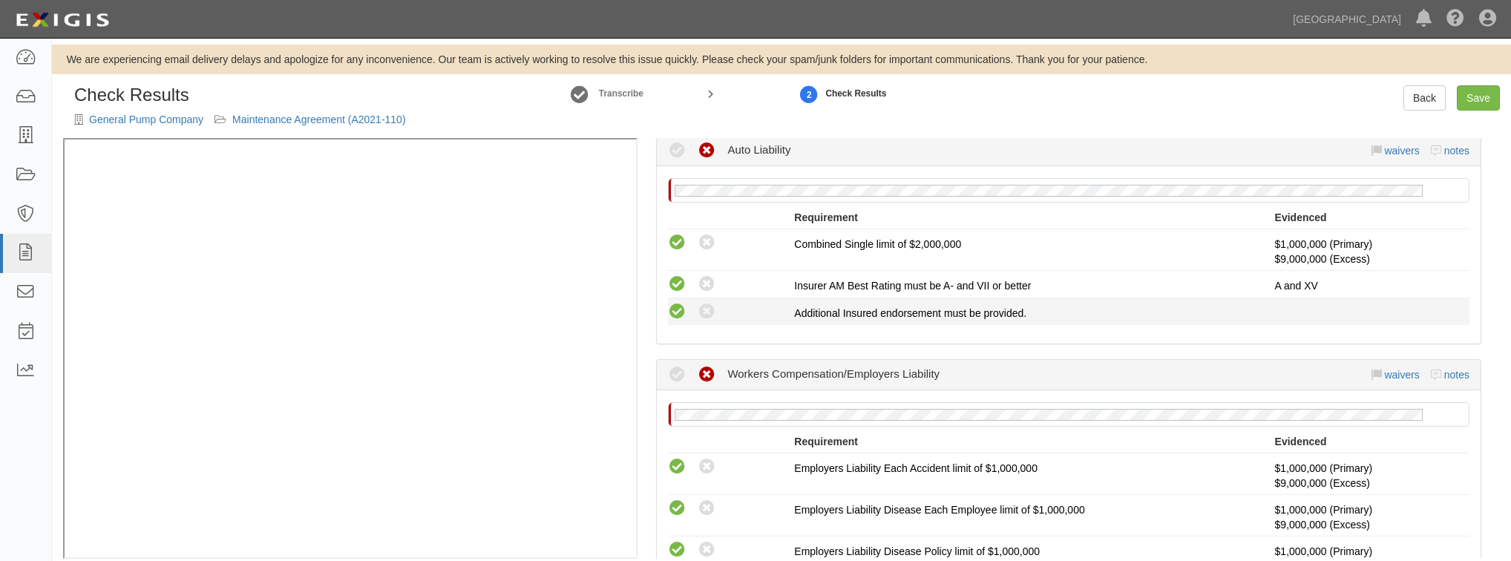
click at [677, 306] on icon at bounding box center [677, 312] width 19 height 19
radio input "true"
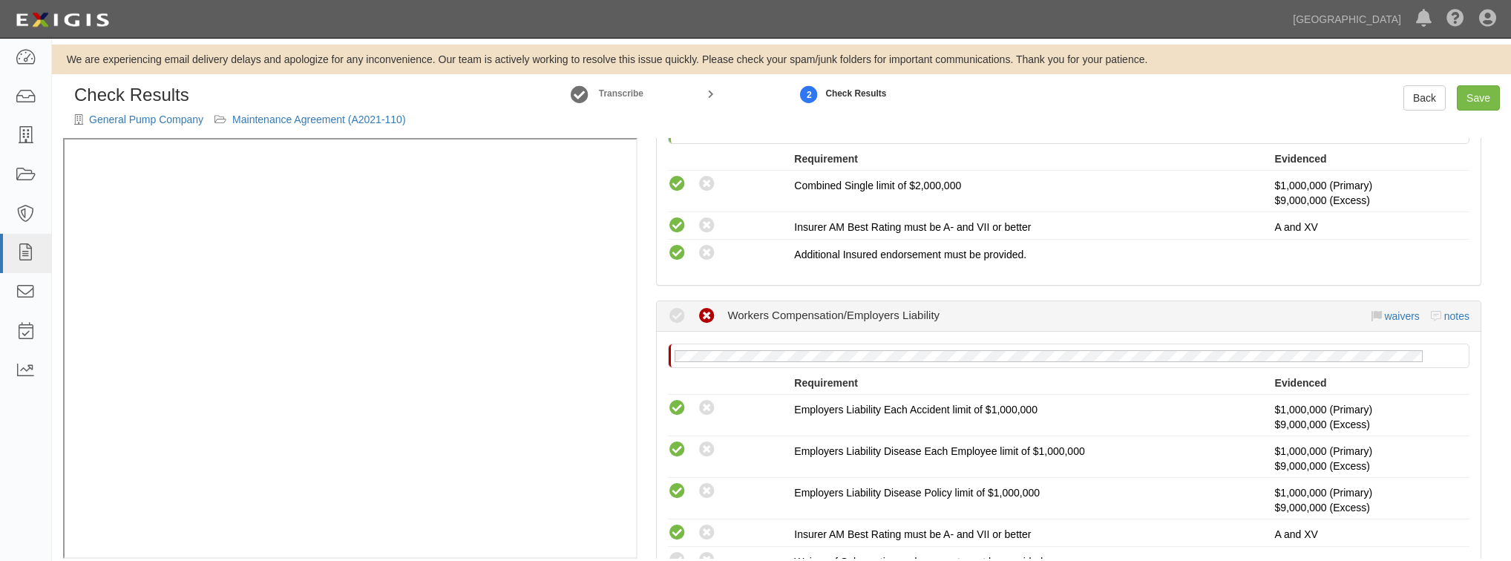
scroll to position [831, 0]
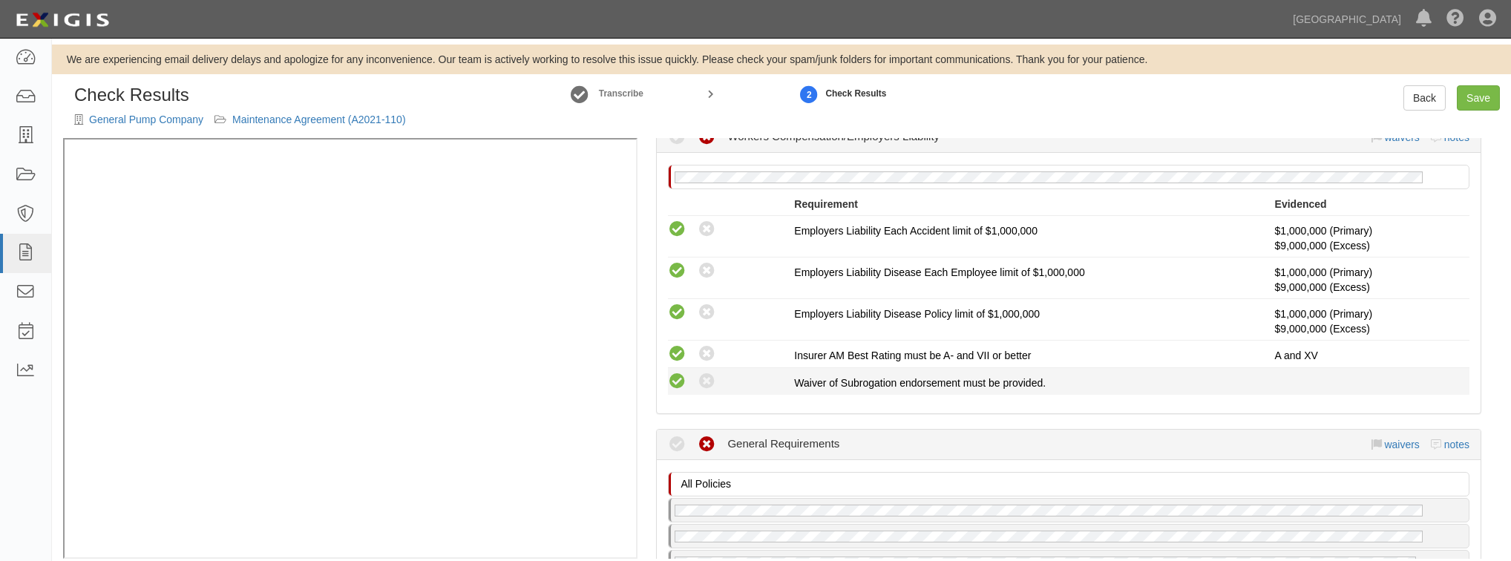
click at [674, 373] on icon at bounding box center [677, 382] width 19 height 19
radio input "true"
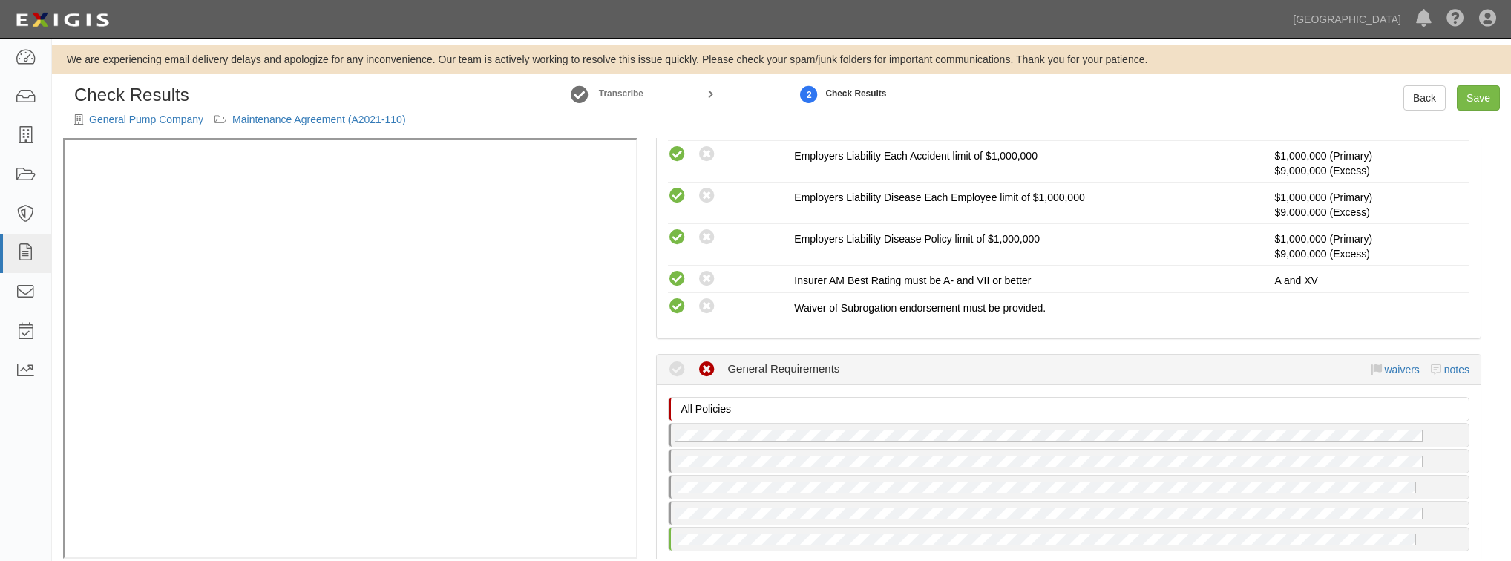
scroll to position [1009, 0]
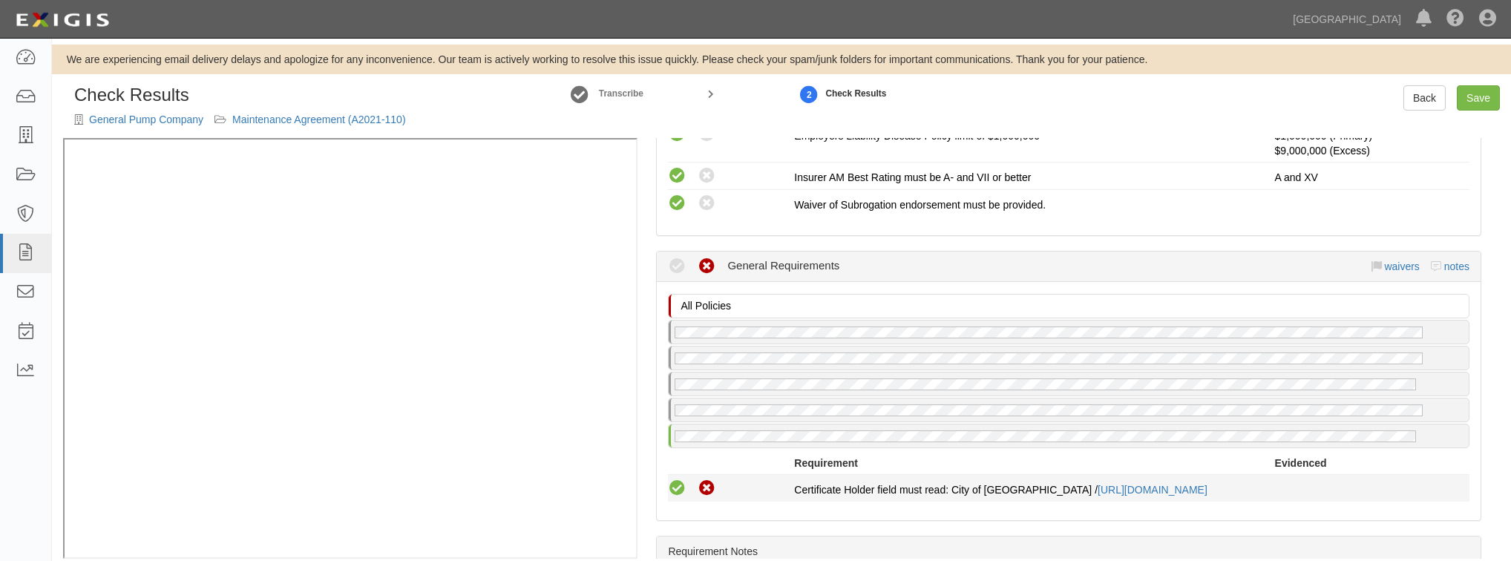
click at [672, 479] on icon at bounding box center [677, 488] width 19 height 19
radio input "true"
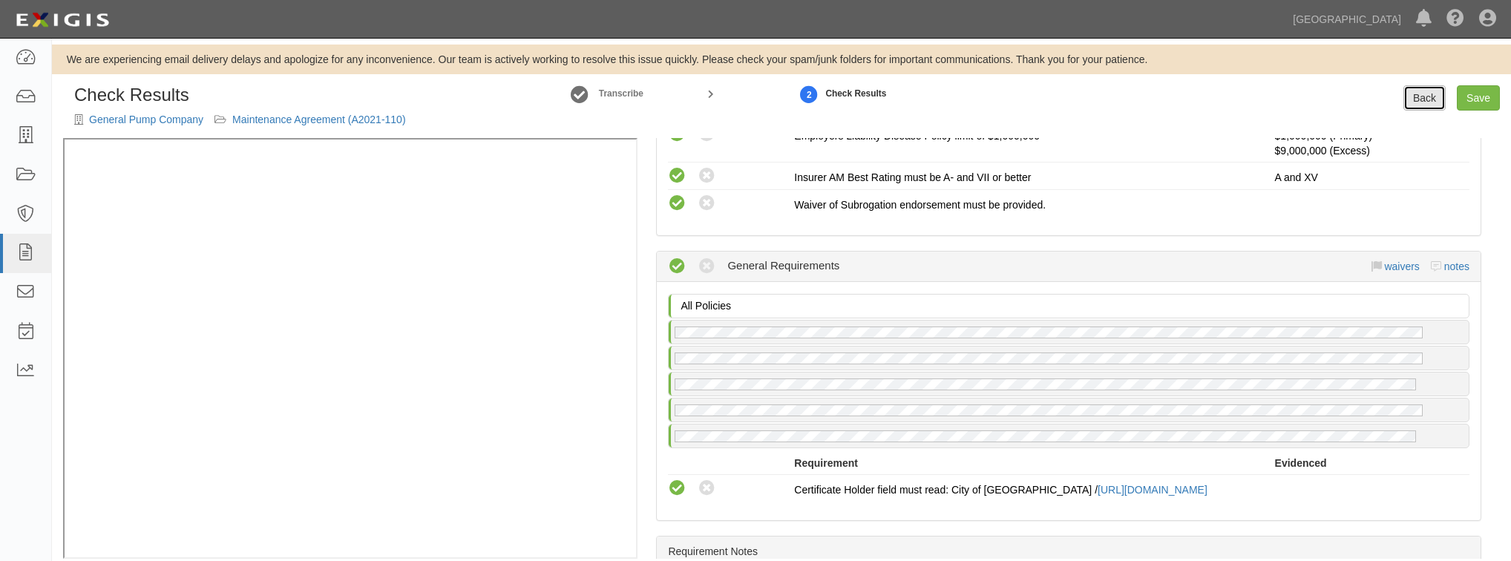
click at [1418, 100] on link "Back" at bounding box center [1424, 97] width 42 height 25
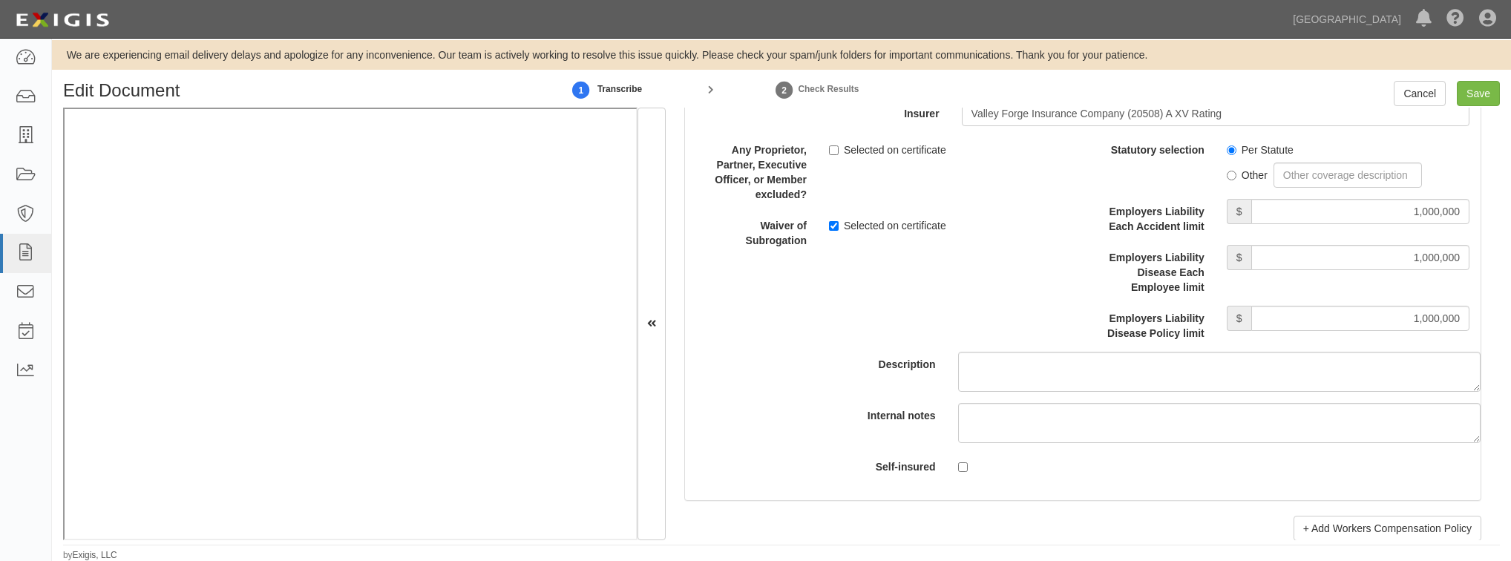
scroll to position [4178, 0]
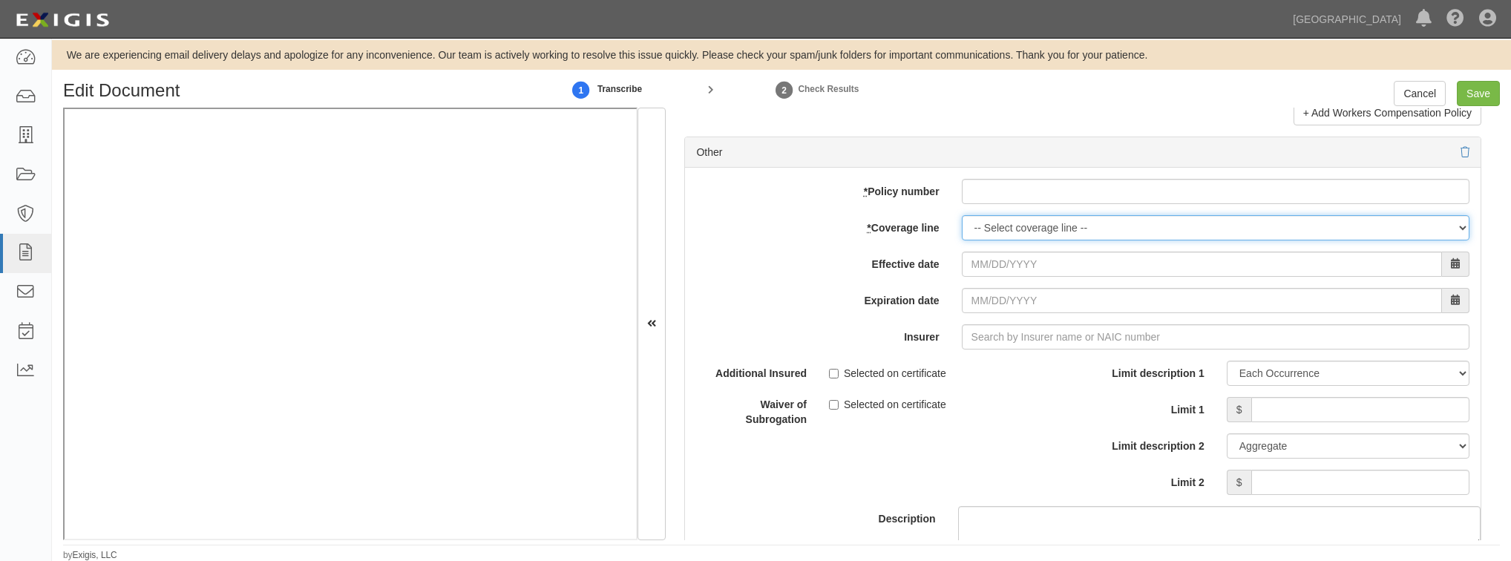
click at [978, 223] on select "-- Select coverage line -- Asbestos Abatement Auto Physical Damage Boiler & Mac…" at bounding box center [1216, 227] width 508 height 25
select select "26"
click at [962, 240] on select "-- Select coverage line -- Asbestos Abatement Auto Physical Damage Boiler & Mac…" at bounding box center [1216, 227] width 508 height 25
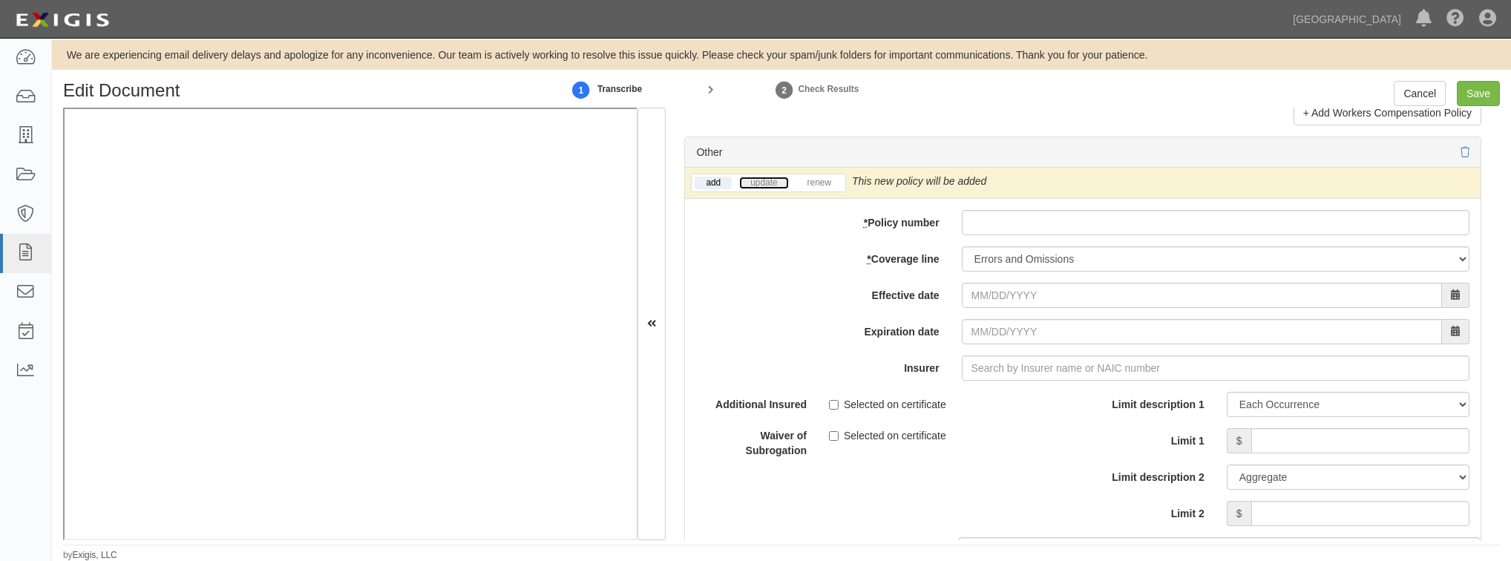
click at [764, 178] on link "update" at bounding box center [763, 183] width 49 height 13
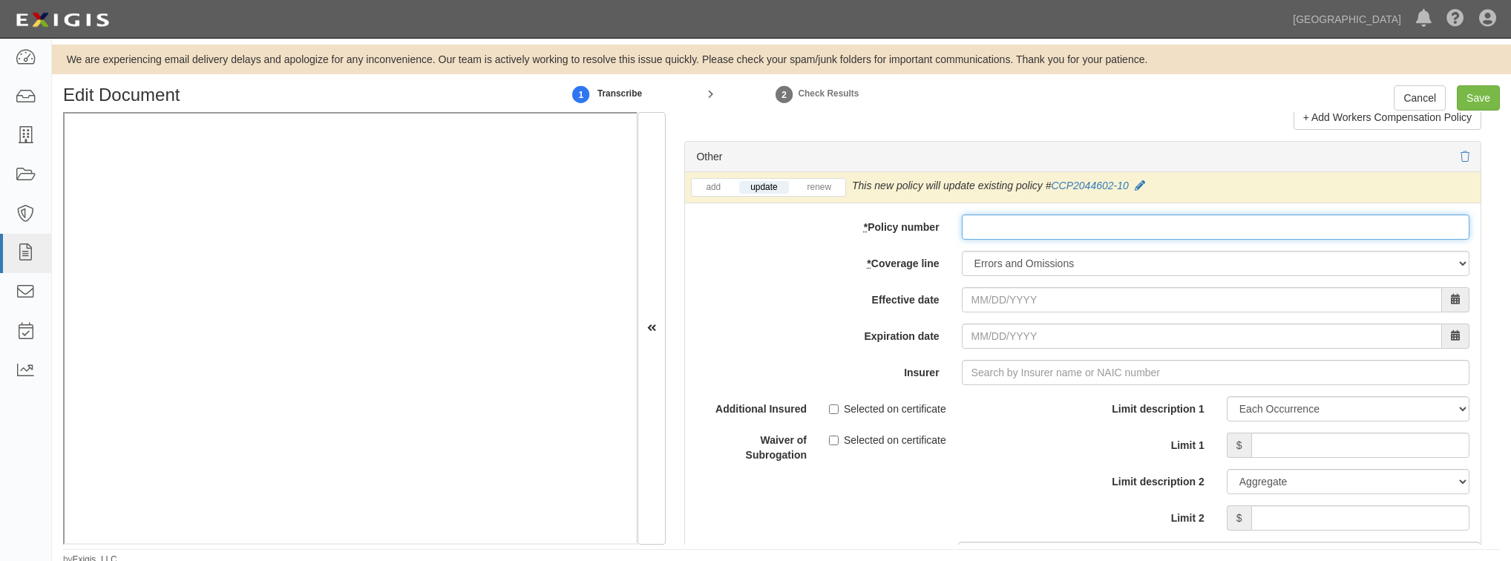
click at [1036, 214] on input "* Policy number" at bounding box center [1216, 226] width 508 height 25
paste input "7039961462"
type input "7039961462"
drag, startPoint x: 1040, startPoint y: 223, endPoint x: 885, endPoint y: 226, distance: 154.4
click at [885, 226] on div "* Policy number 7039961462" at bounding box center [1083, 226] width 796 height 25
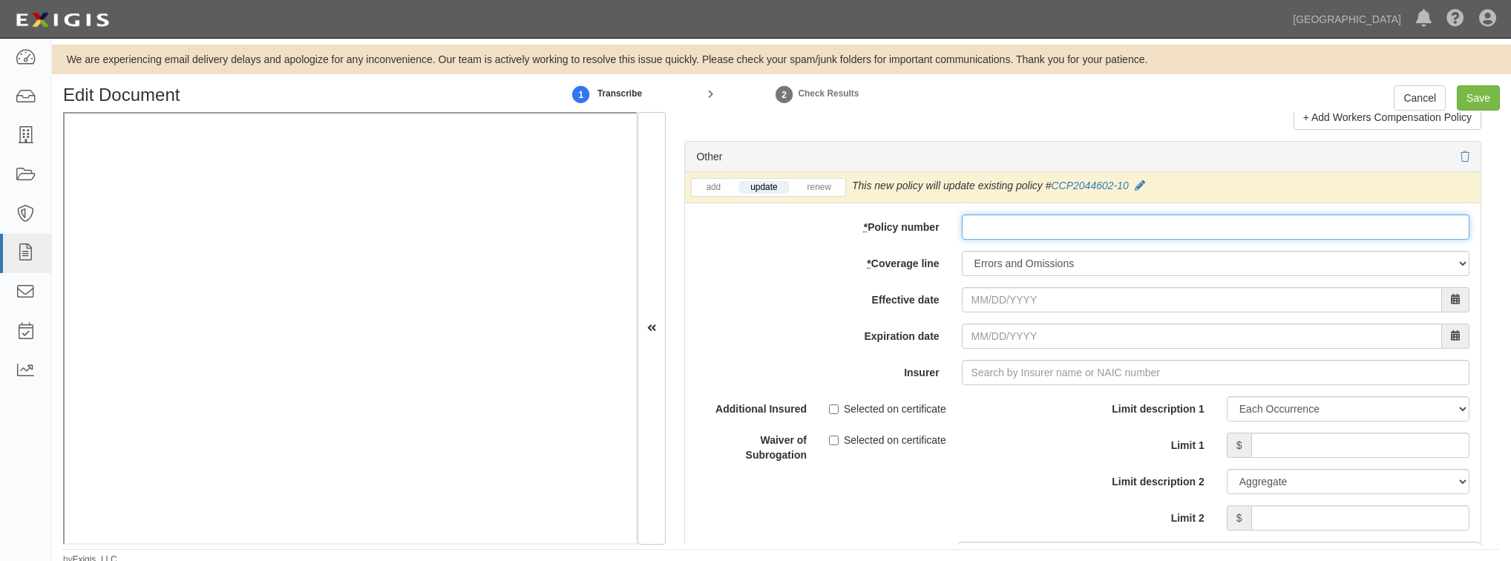
click at [1033, 214] on input "* Policy number" at bounding box center [1216, 226] width 508 height 25
paste input "CP007173-01-2025"
type input "CP007173-01-2025"
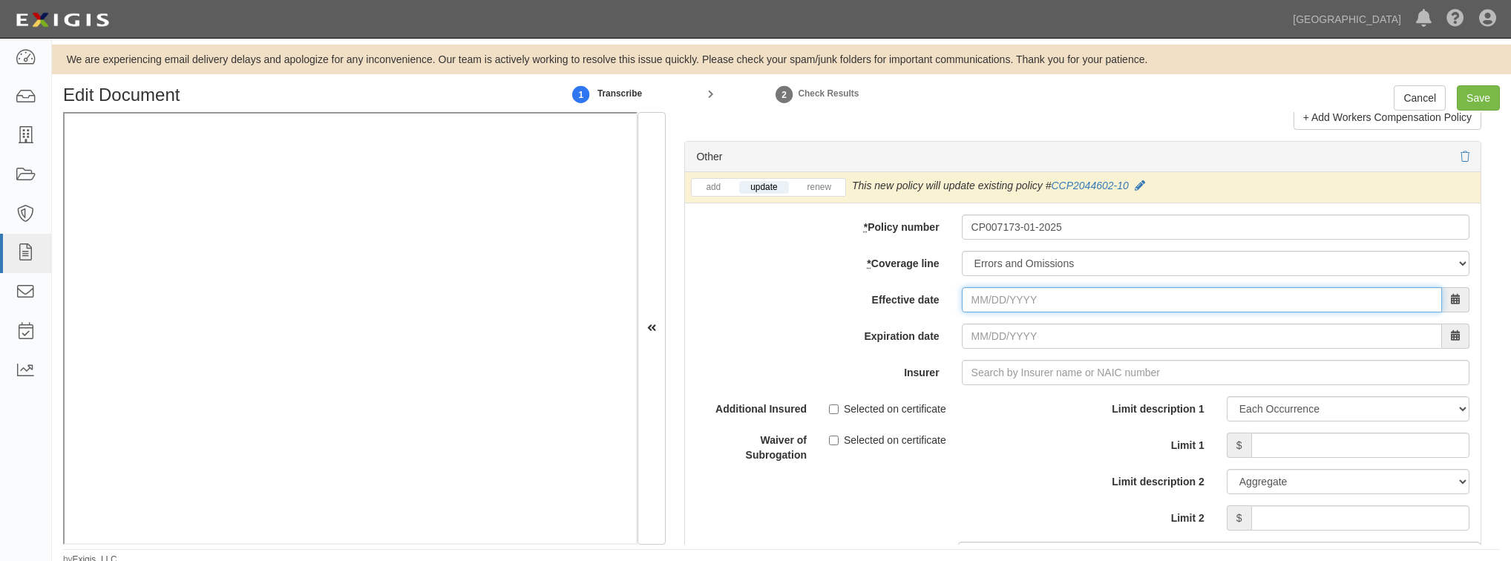
click at [1005, 301] on input "Effective date" at bounding box center [1202, 299] width 480 height 25
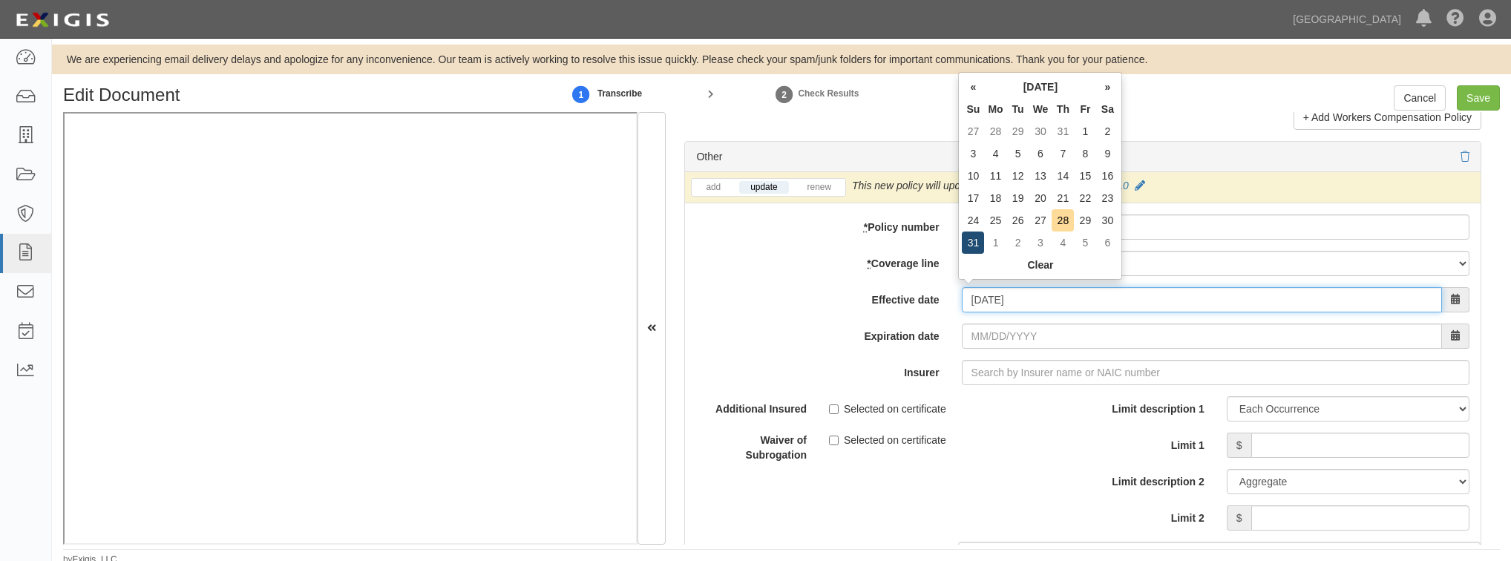
type input "08/31/2025"
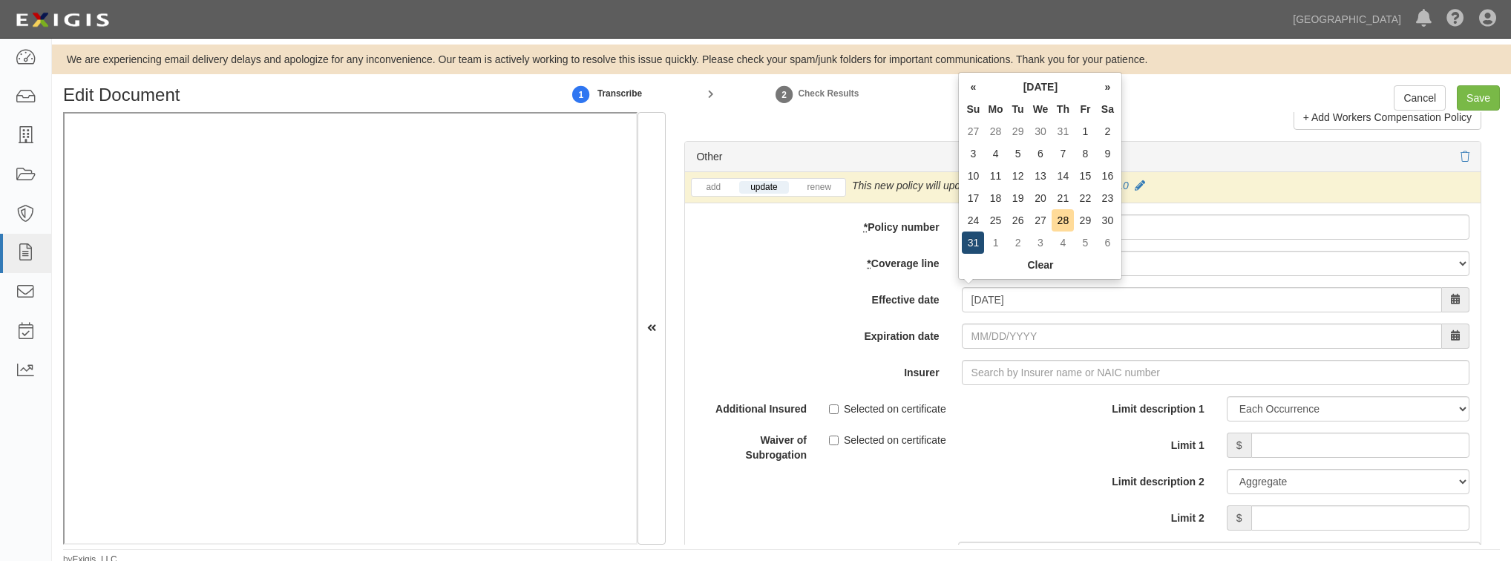
type input "[DATE]"
click at [978, 243] on td "31" at bounding box center [973, 243] width 22 height 22
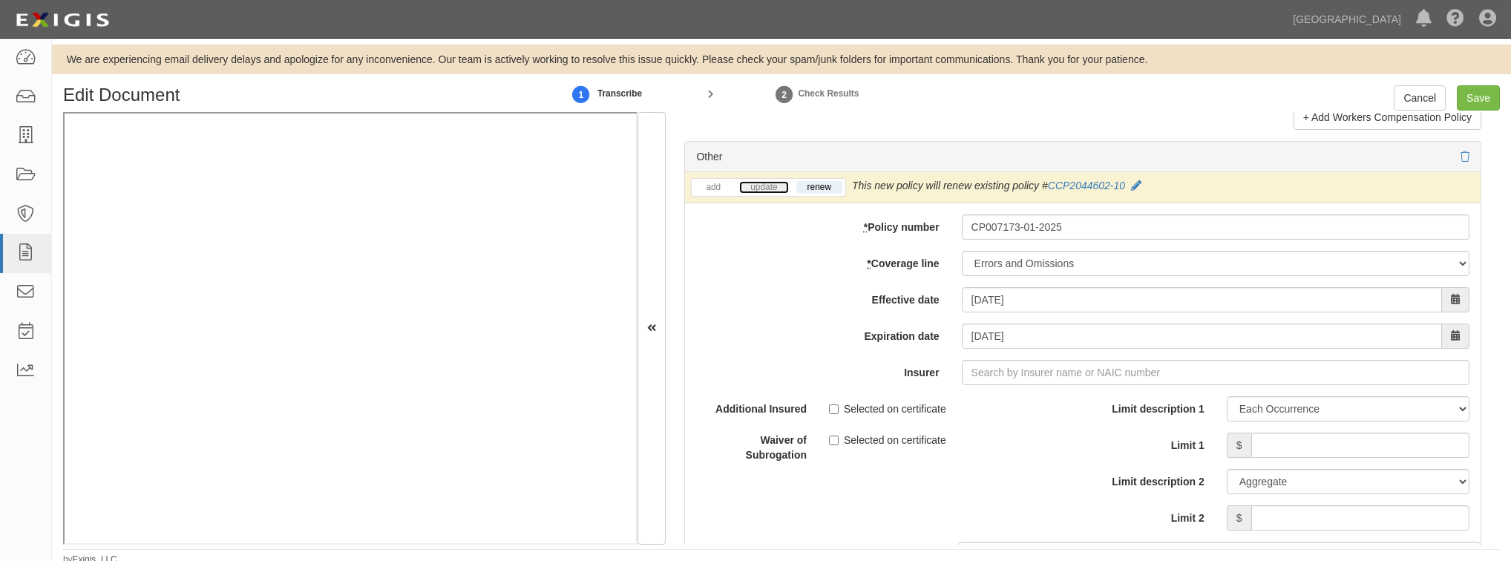
click at [757, 186] on link "update" at bounding box center [763, 187] width 49 height 13
click at [997, 370] on input "Insurer" at bounding box center [1216, 372] width 508 height 25
type input "21st Century Advantage Insurance Company (25232) NR Rating"
type input "2"
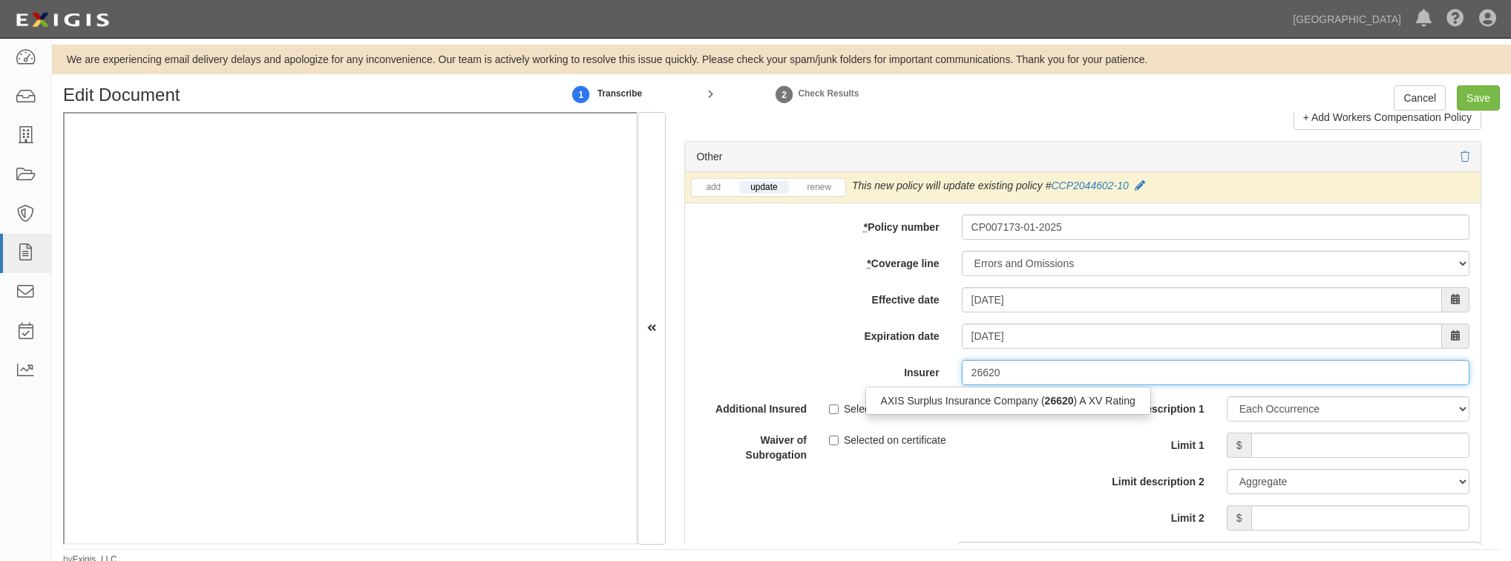
type input "26620"
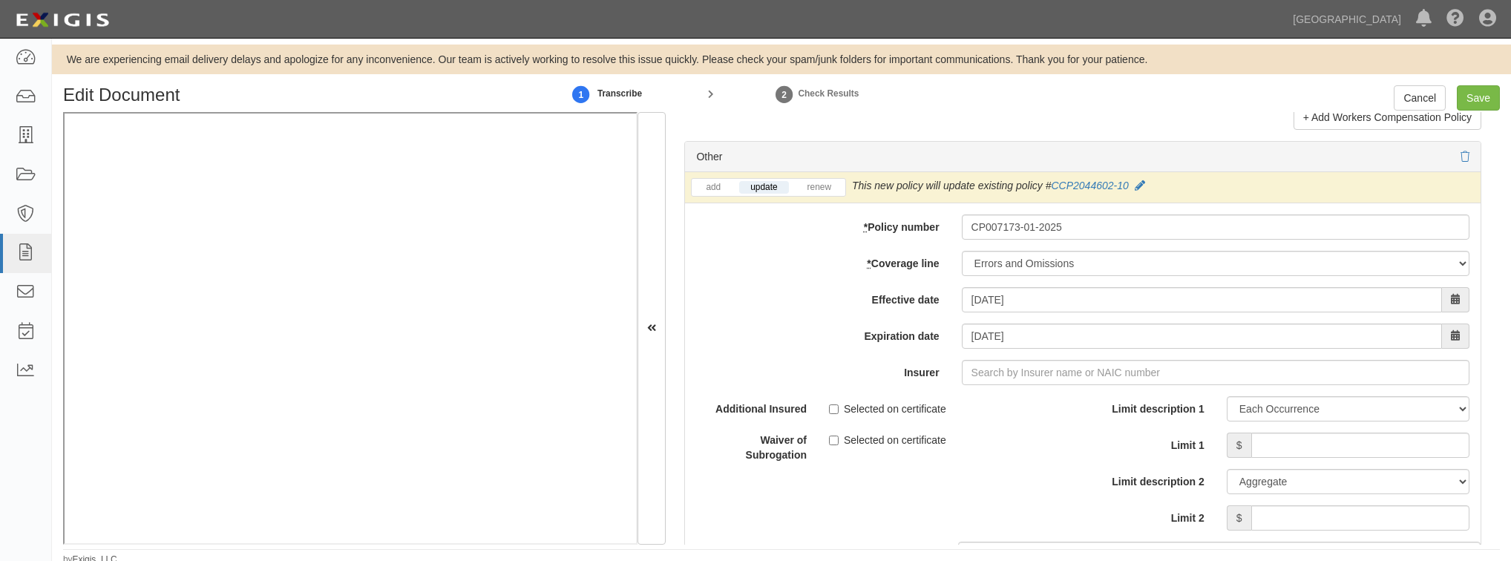
click at [948, 413] on div "Additional Insured Selected on certificate Waiver of Subrogation Selected on ce…" at bounding box center [884, 434] width 398 height 77
click at [993, 373] on input "Insurer" at bounding box center [1216, 372] width 508 height 25
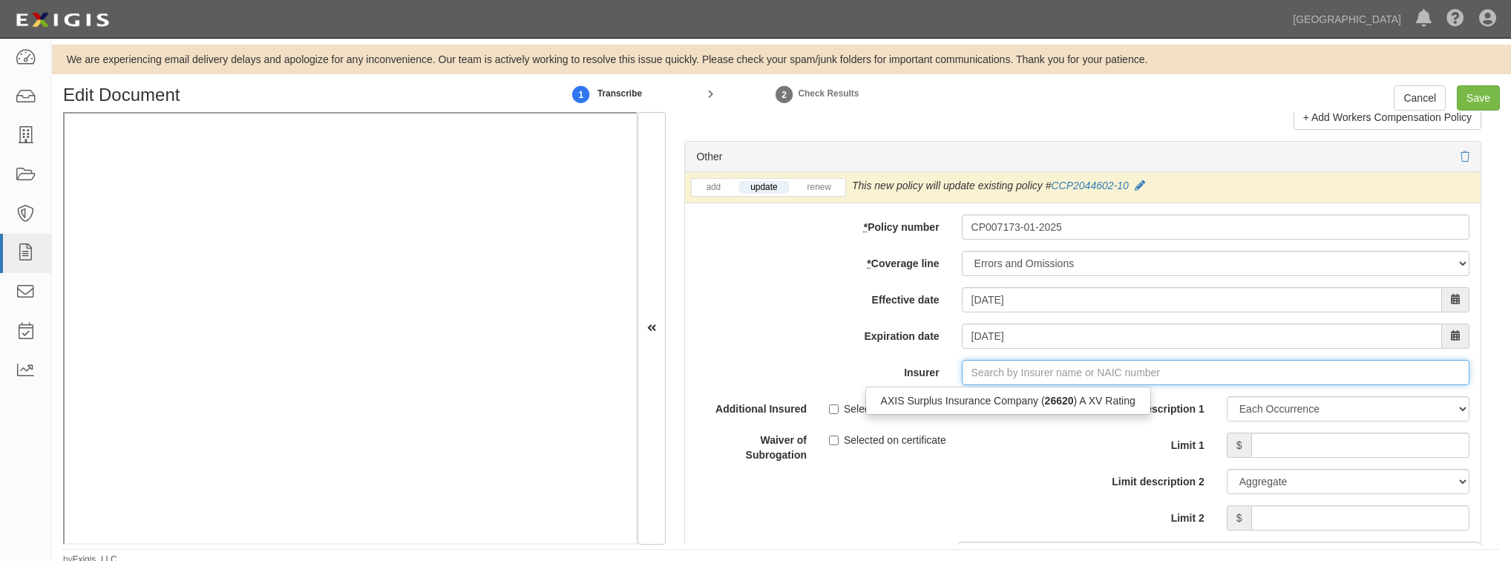
type input "21st Century Advantage Insurance Company (25232) NR Rating"
type input "2"
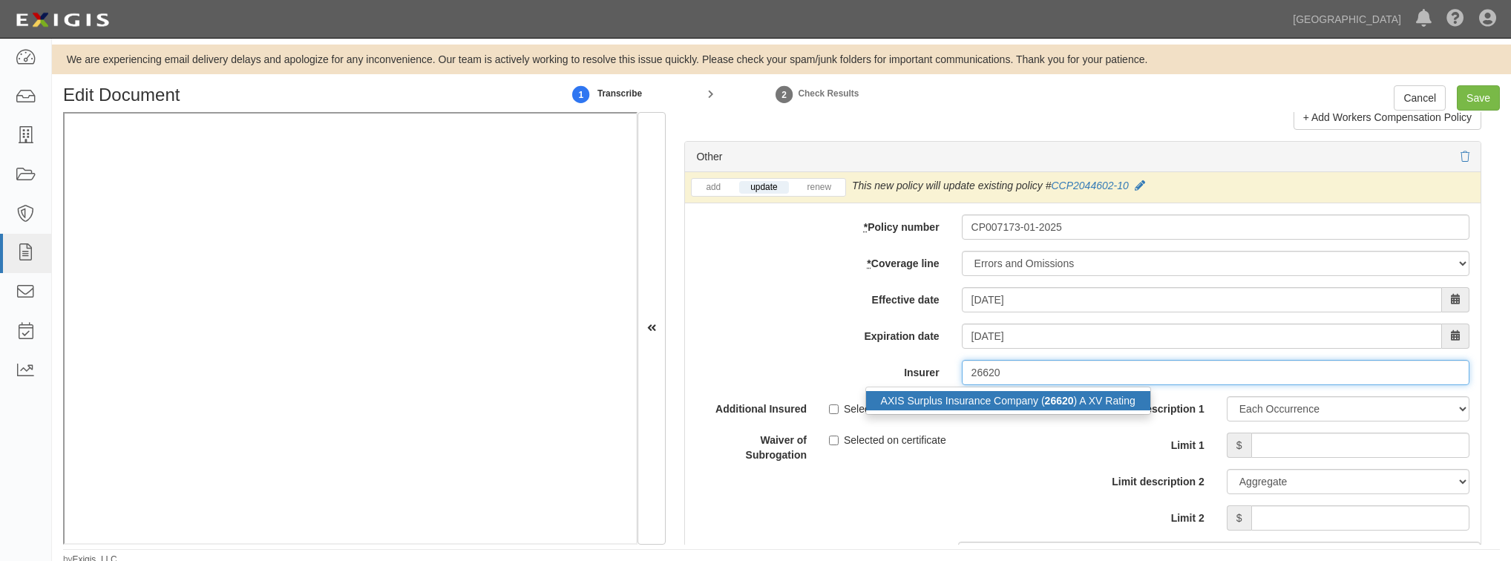
click at [996, 391] on div "AXIS Surplus Insurance Company ( 26620 ) A XV Rating" at bounding box center [1008, 400] width 284 height 19
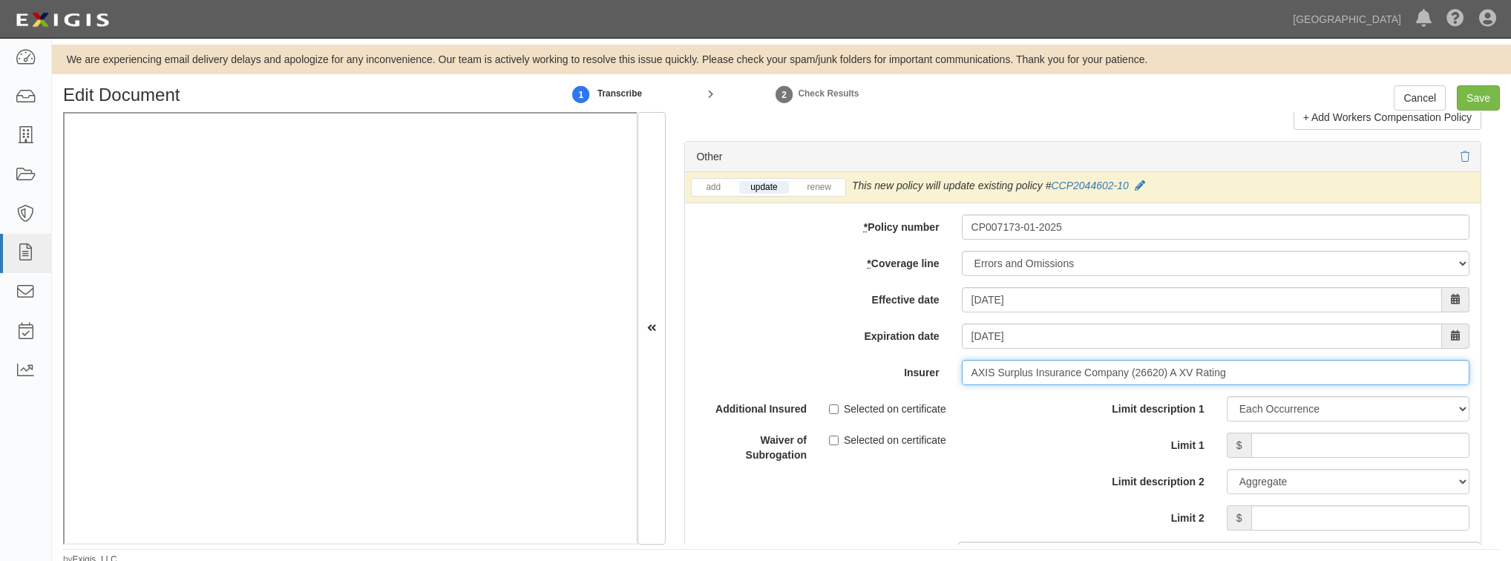
type input "AXIS Surplus Insurance Company (26620) A XV Rating"
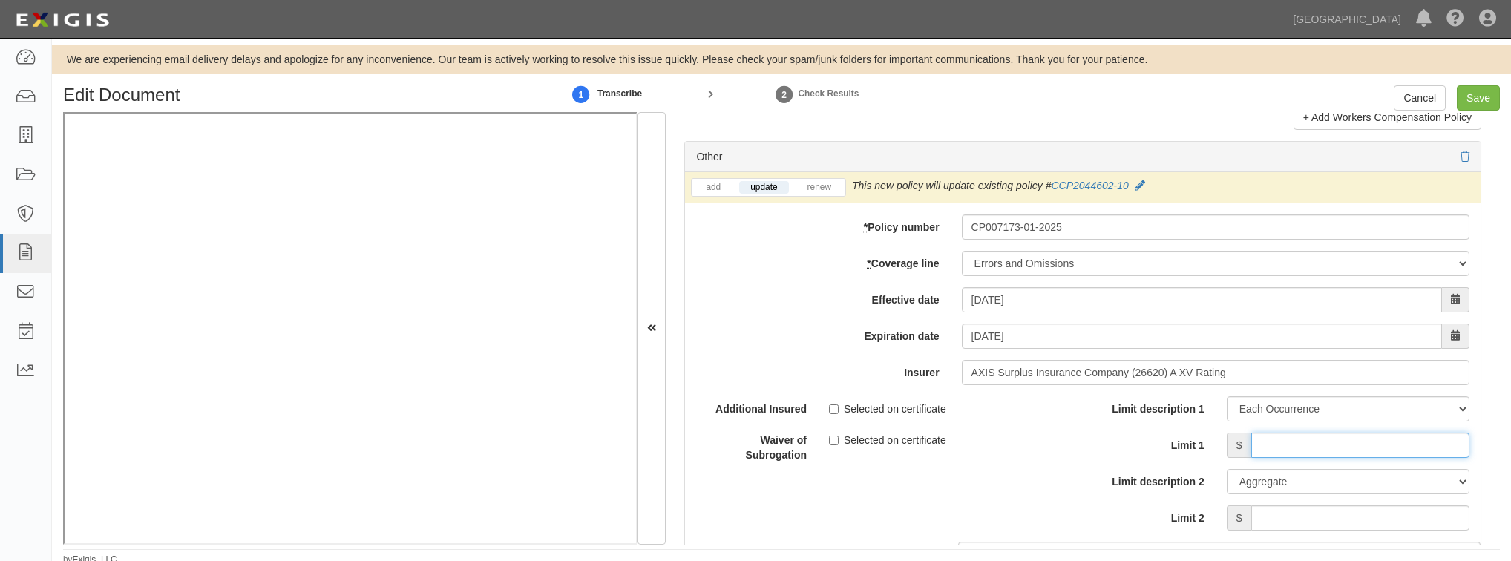
click at [1282, 439] on input "Limit 1" at bounding box center [1360, 445] width 218 height 25
type input "2,000,000"
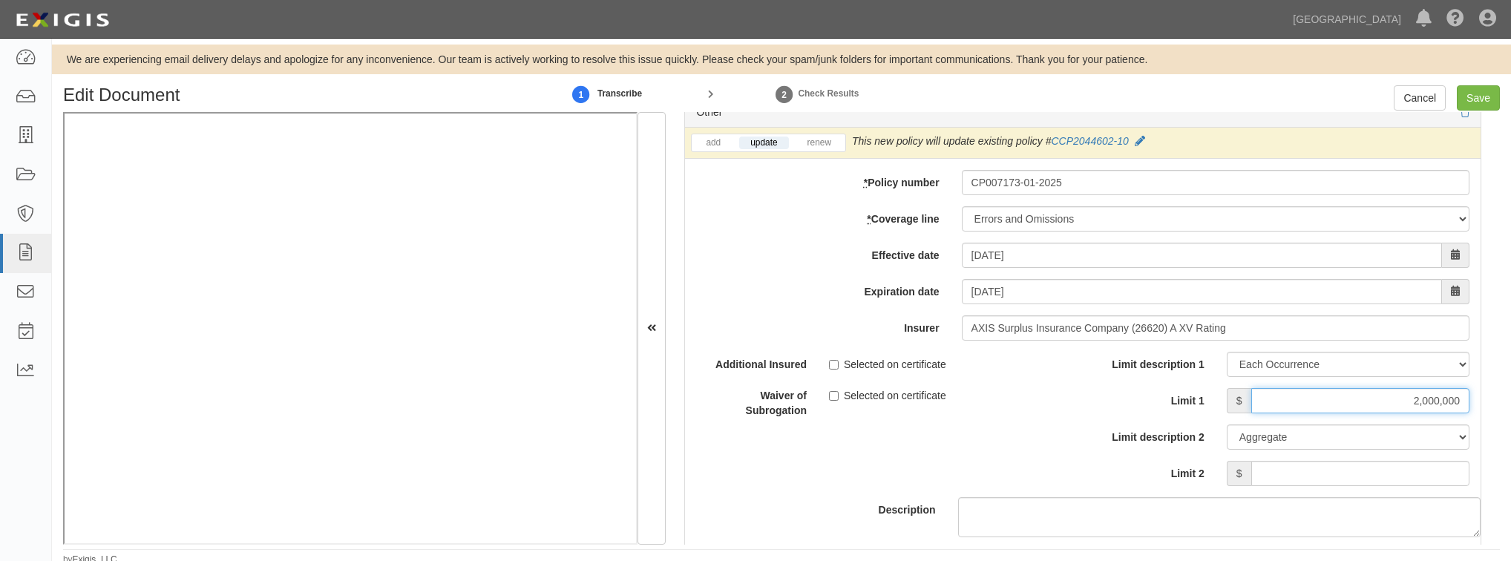
scroll to position [4297, 0]
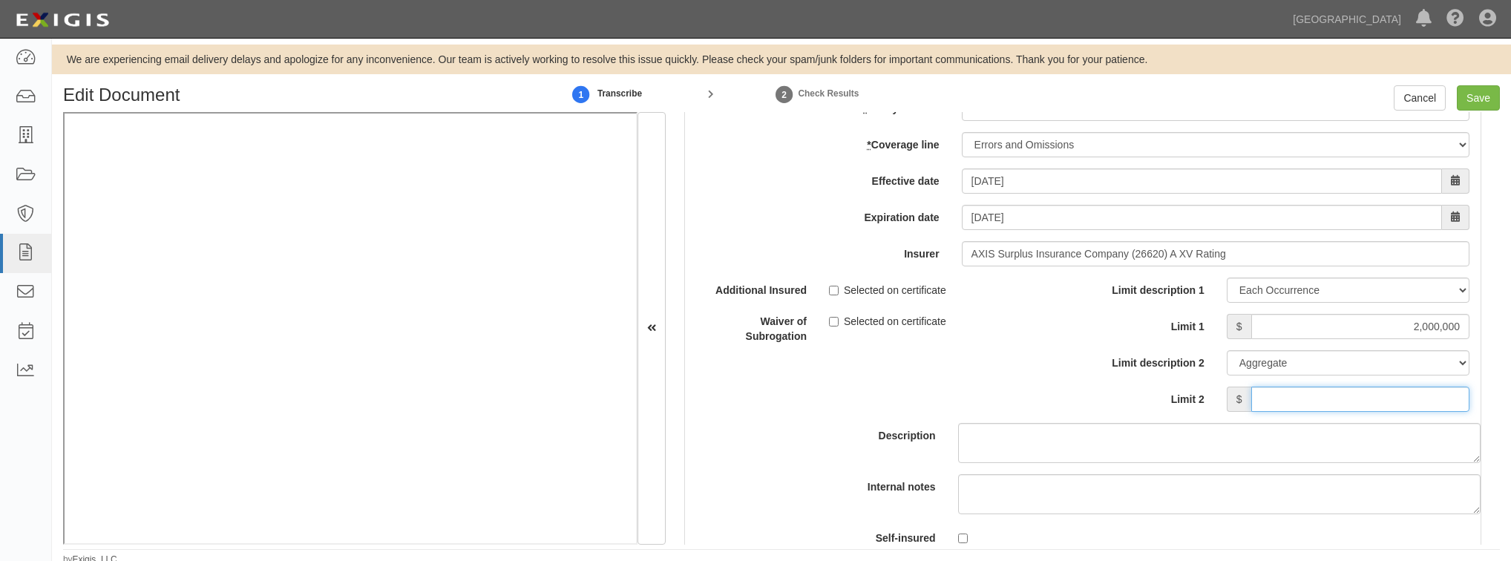
click at [1306, 389] on input "Limit 2" at bounding box center [1360, 399] width 218 height 25
type input "2,000,000"
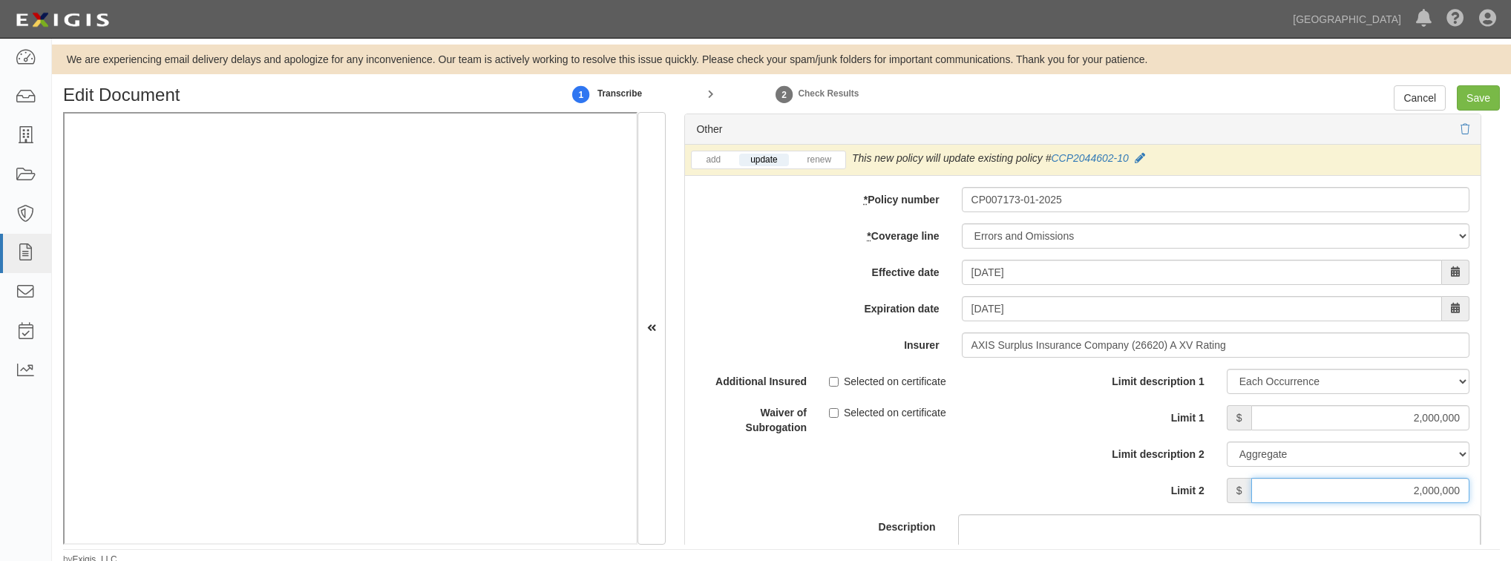
scroll to position [4119, 0]
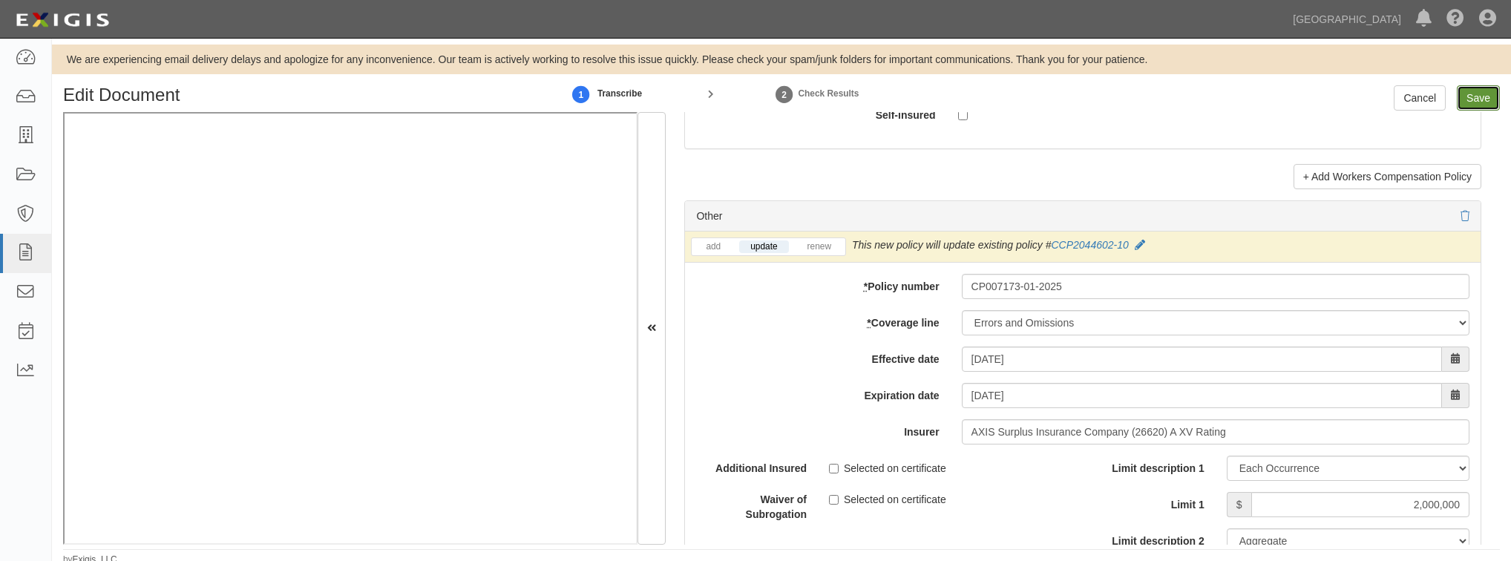
click at [1475, 96] on input "Save" at bounding box center [1478, 97] width 43 height 25
type input "1000000"
type input "100000"
type input "15000"
type input "1000000"
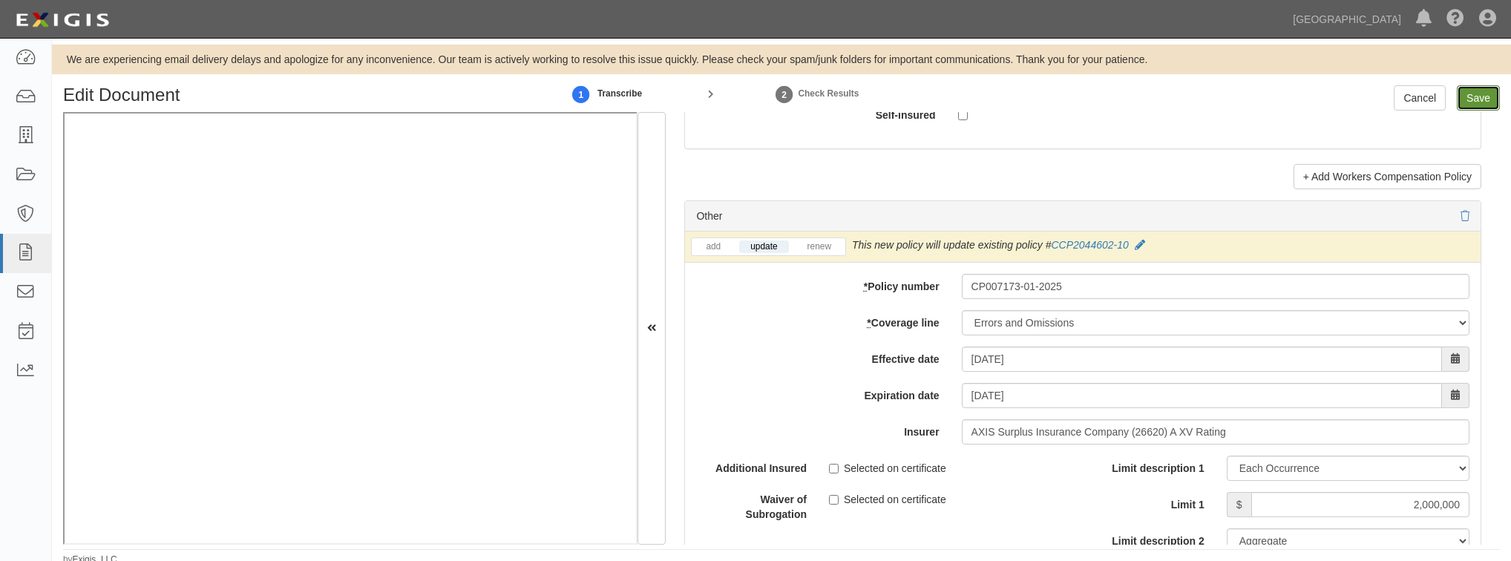
type input "2000000"
type input "1000000"
type input "9000000"
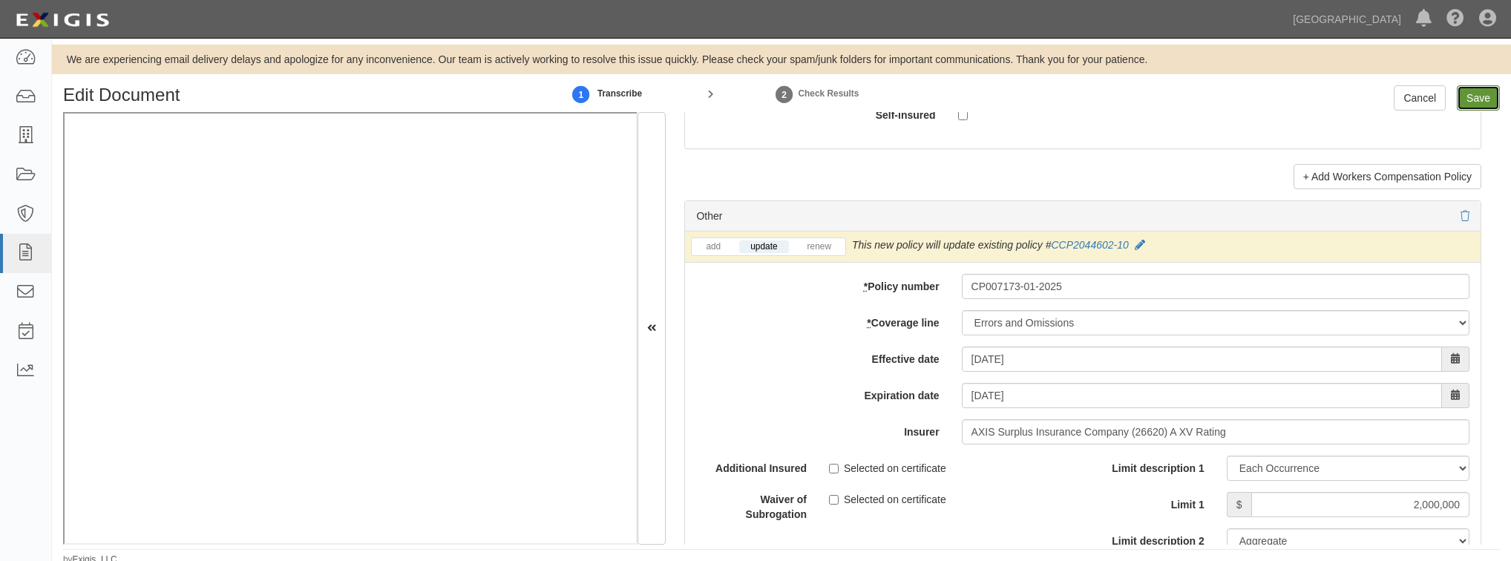
type input "1000000"
type input "2000000"
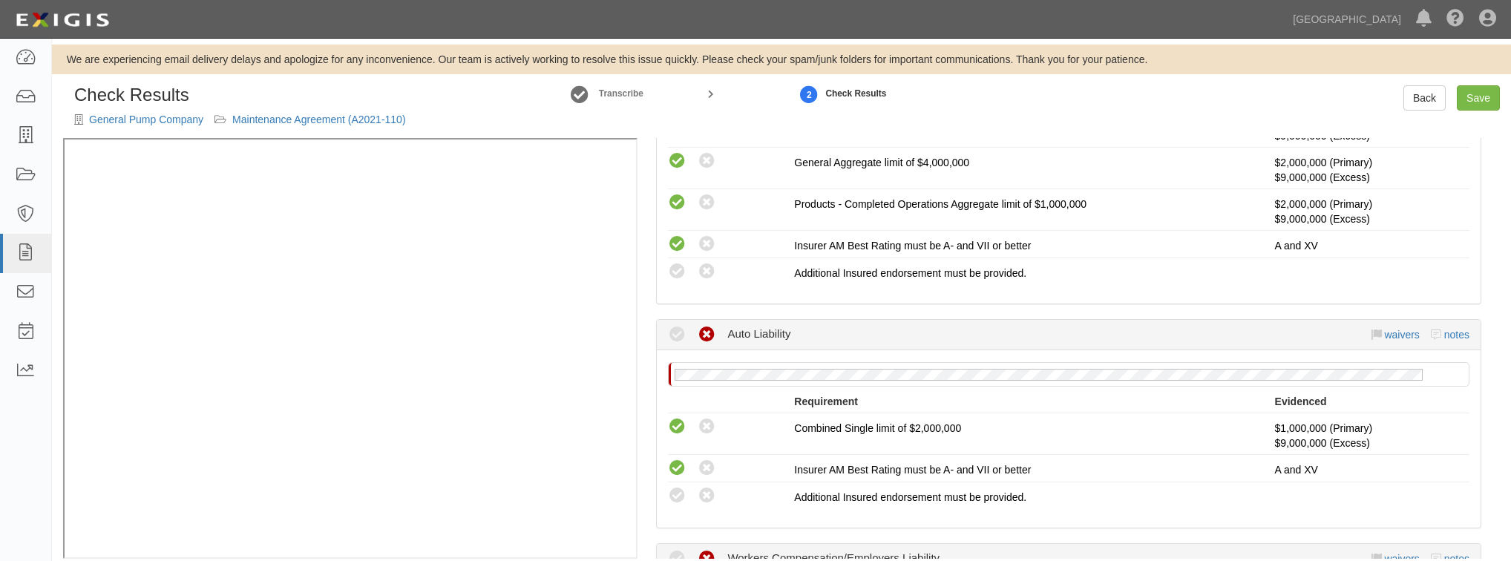
scroll to position [416, 0]
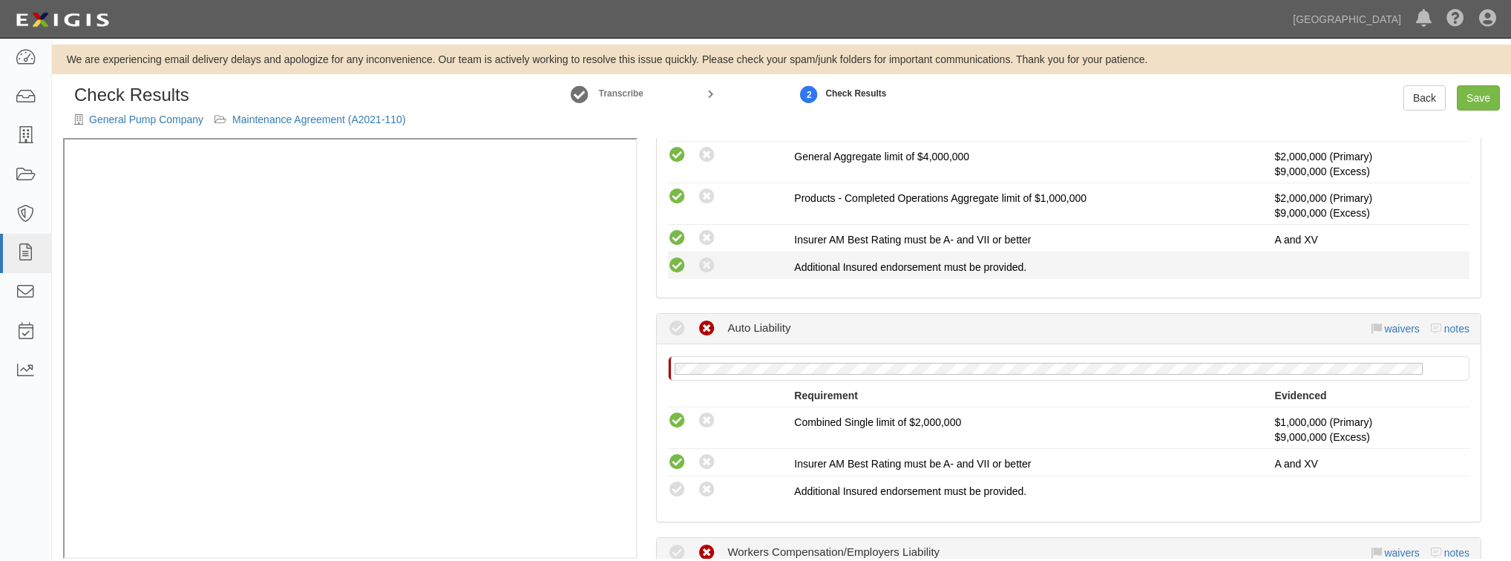
click at [671, 267] on icon at bounding box center [677, 266] width 19 height 19
radio input "true"
click at [677, 494] on icon at bounding box center [677, 490] width 19 height 19
radio input "true"
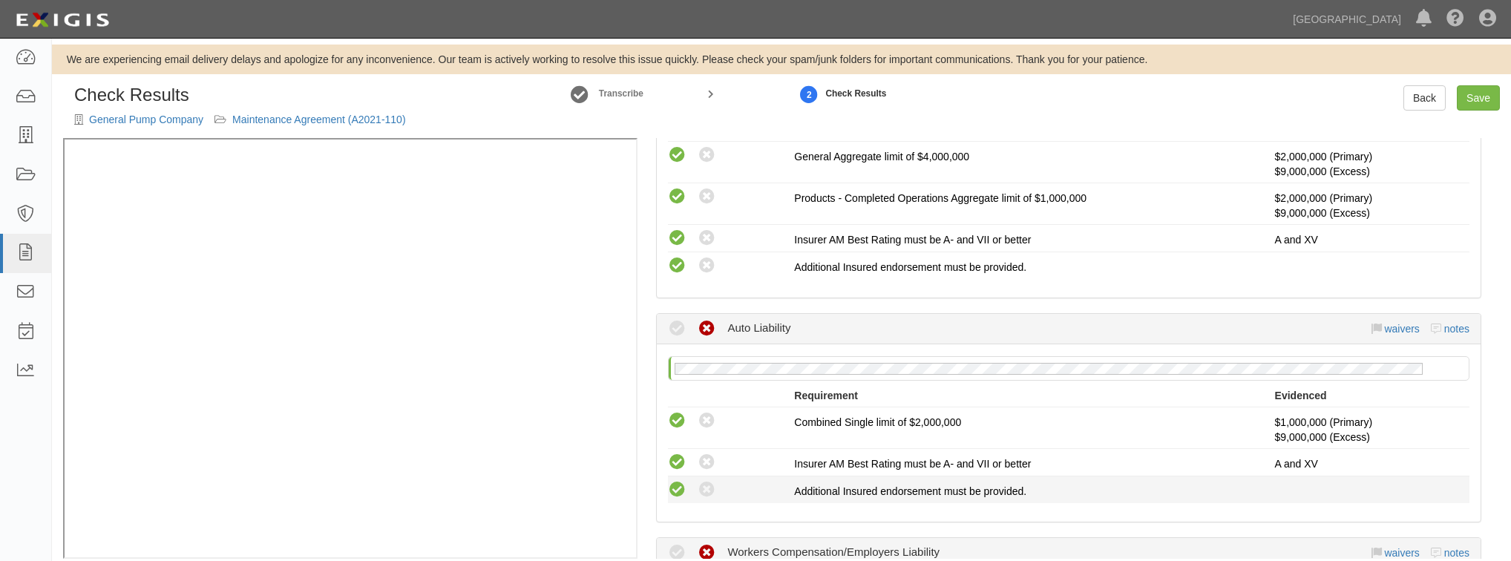
radio input "true"
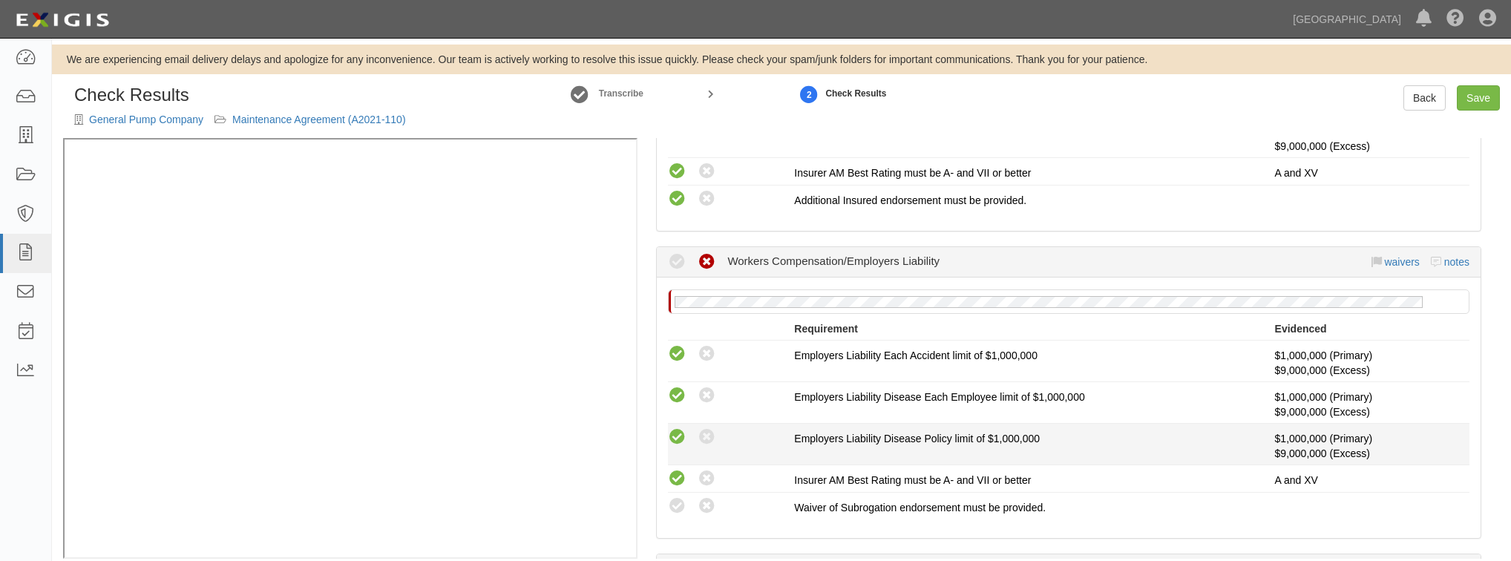
scroll to position [712, 0]
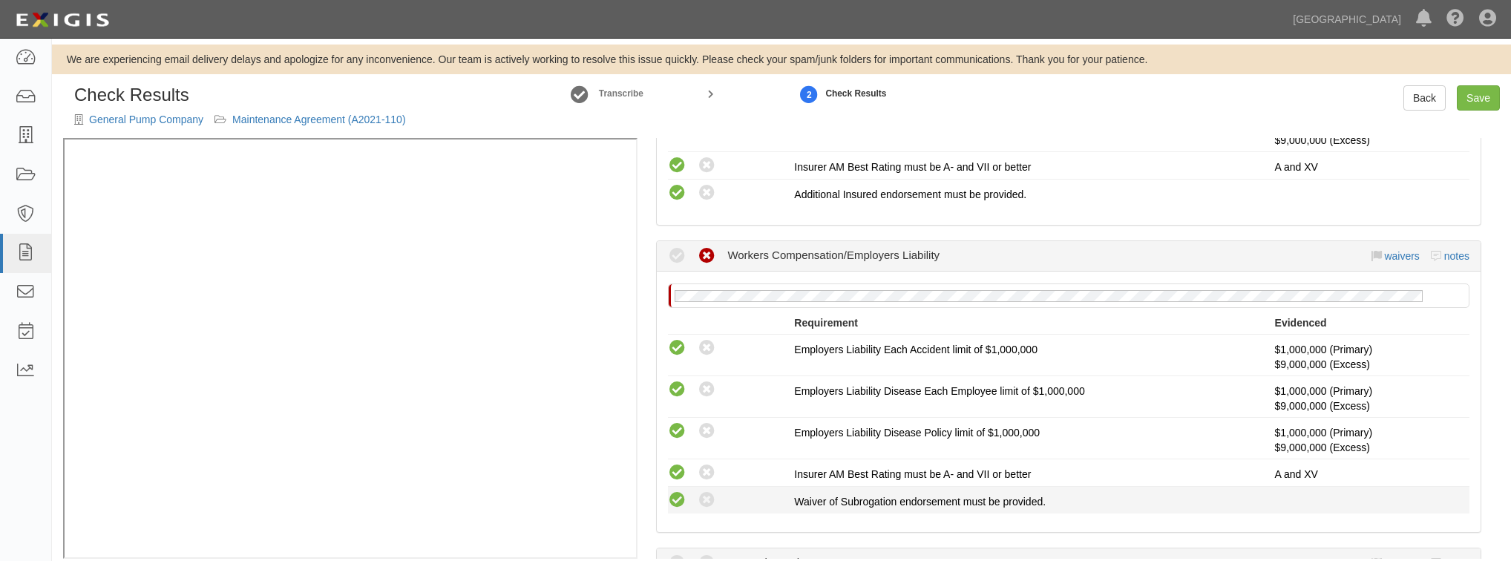
click at [678, 491] on icon at bounding box center [677, 500] width 19 height 19
radio input "true"
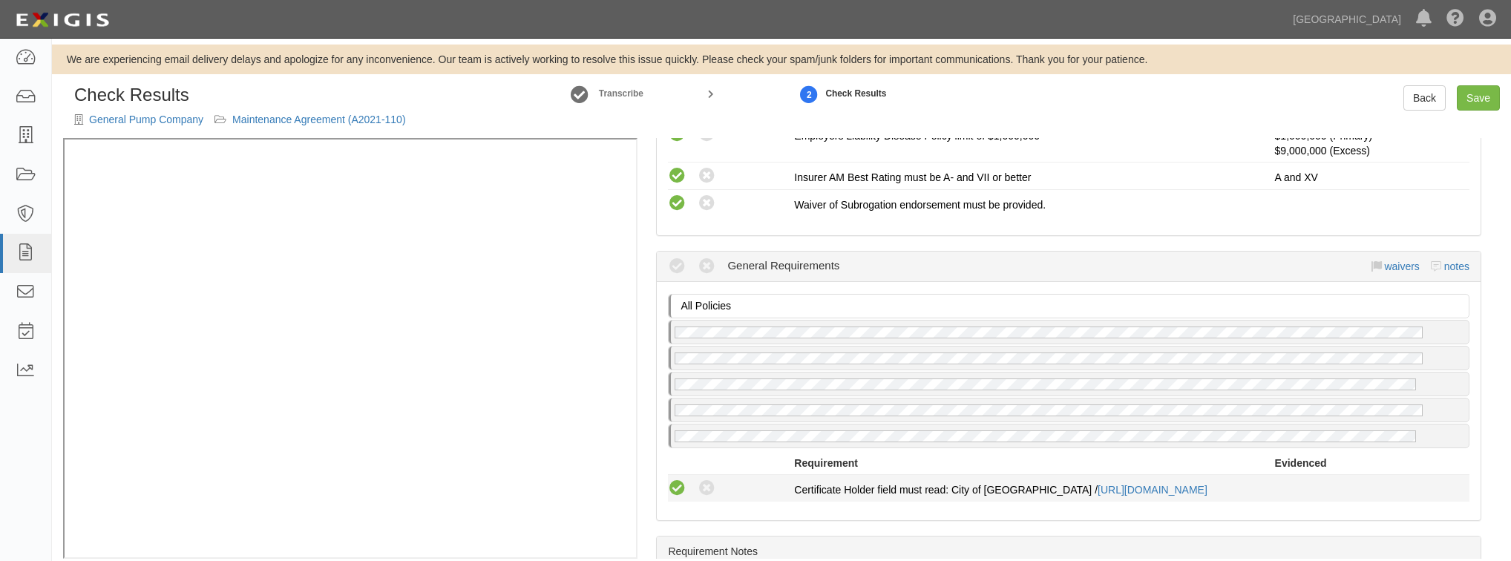
click at [675, 479] on icon at bounding box center [677, 488] width 19 height 19
radio input "true"
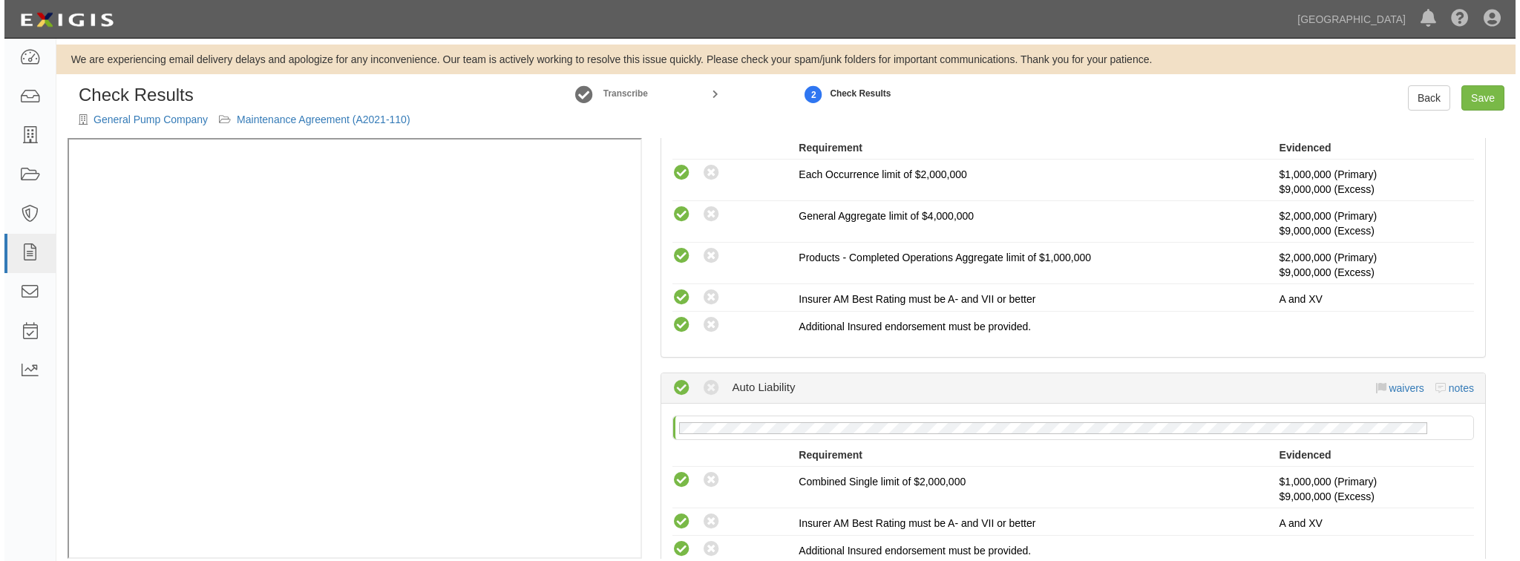
scroll to position [416, 0]
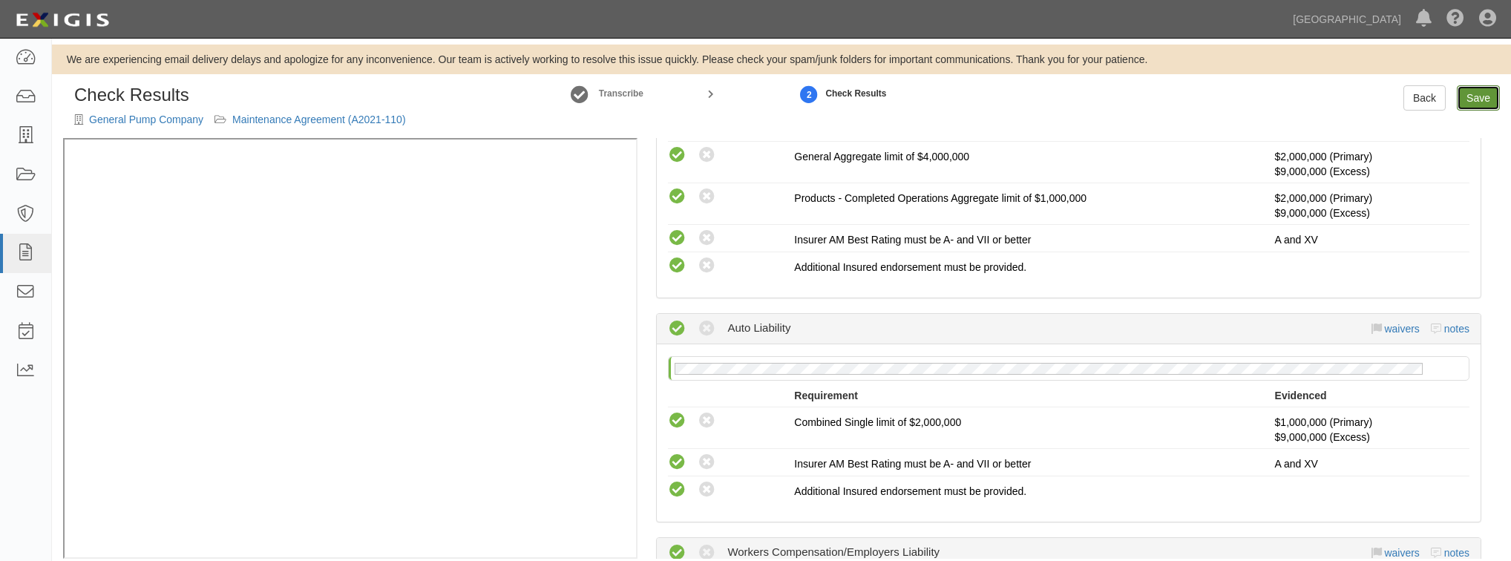
click at [1463, 99] on link "Save" at bounding box center [1478, 97] width 43 height 25
radio input "true"
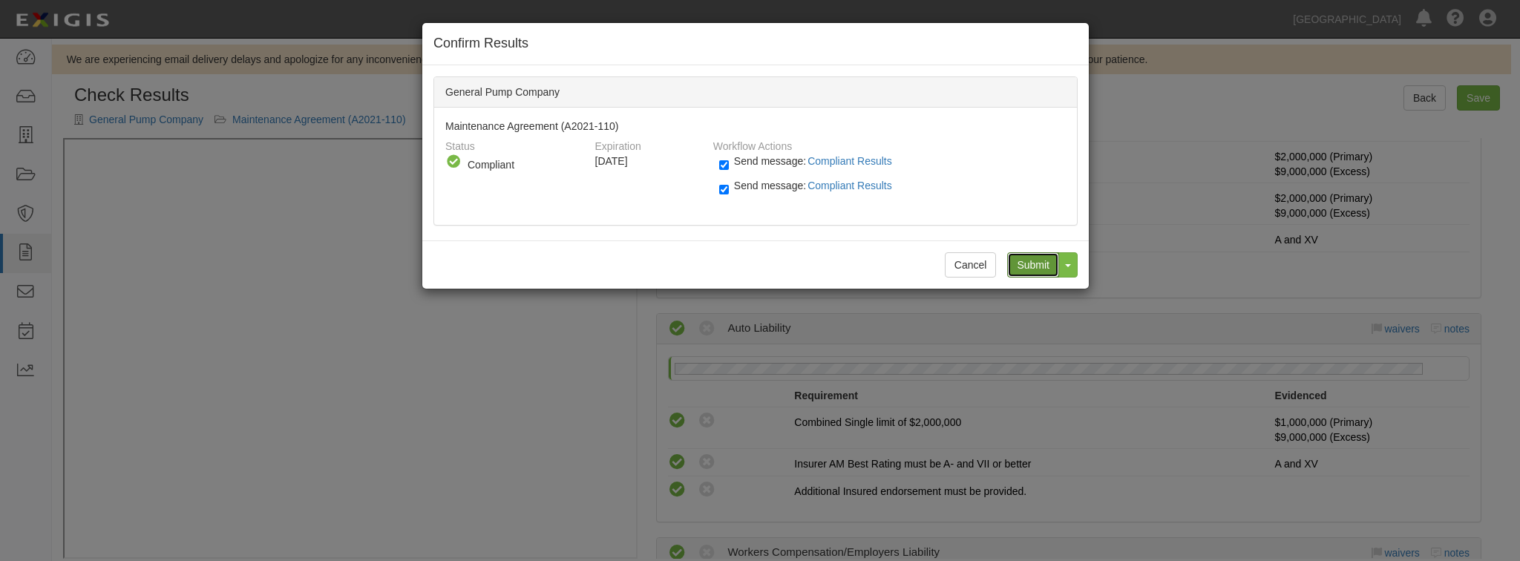
click at [1027, 267] on input "Submit" at bounding box center [1033, 264] width 52 height 25
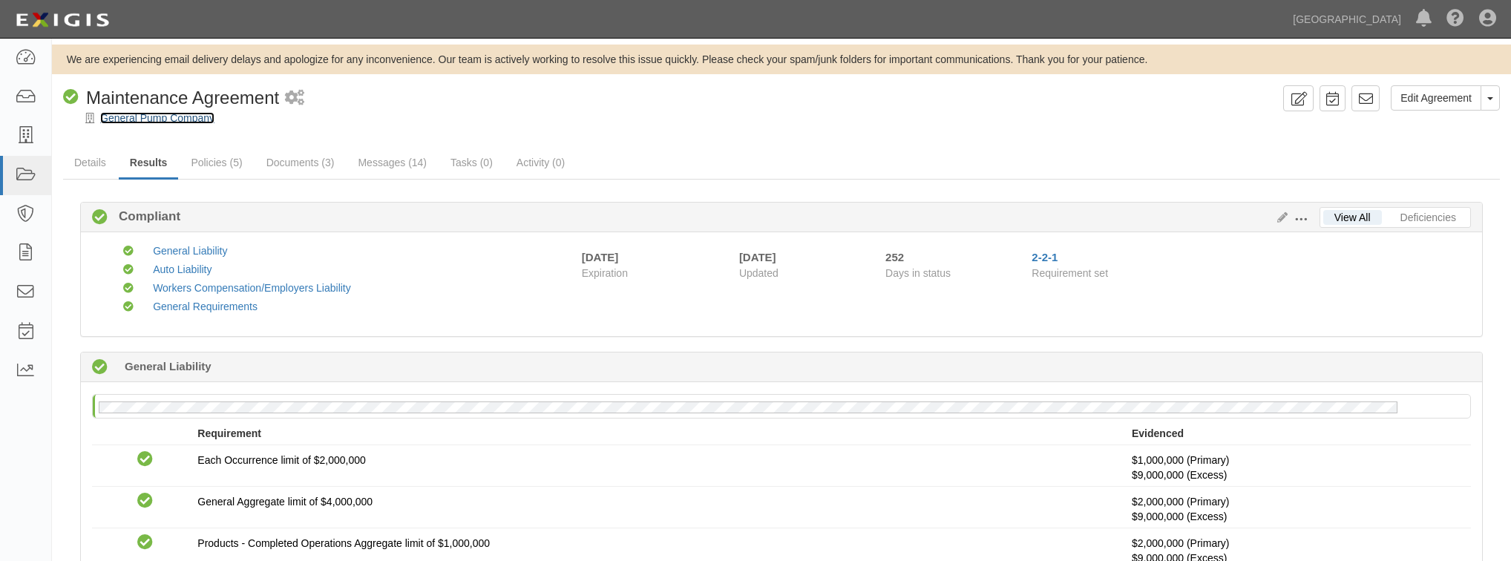
click at [151, 115] on link "General Pump Company" at bounding box center [157, 118] width 114 height 12
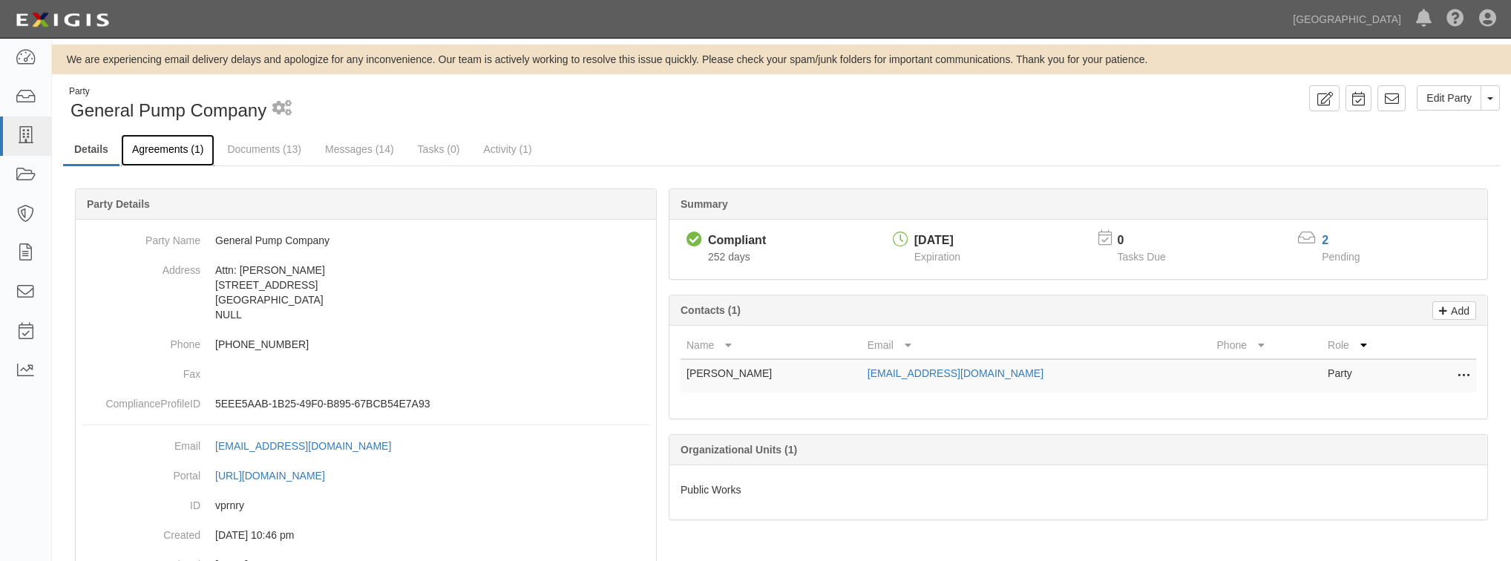
click at [165, 149] on link "Agreements (1)" at bounding box center [168, 150] width 94 height 32
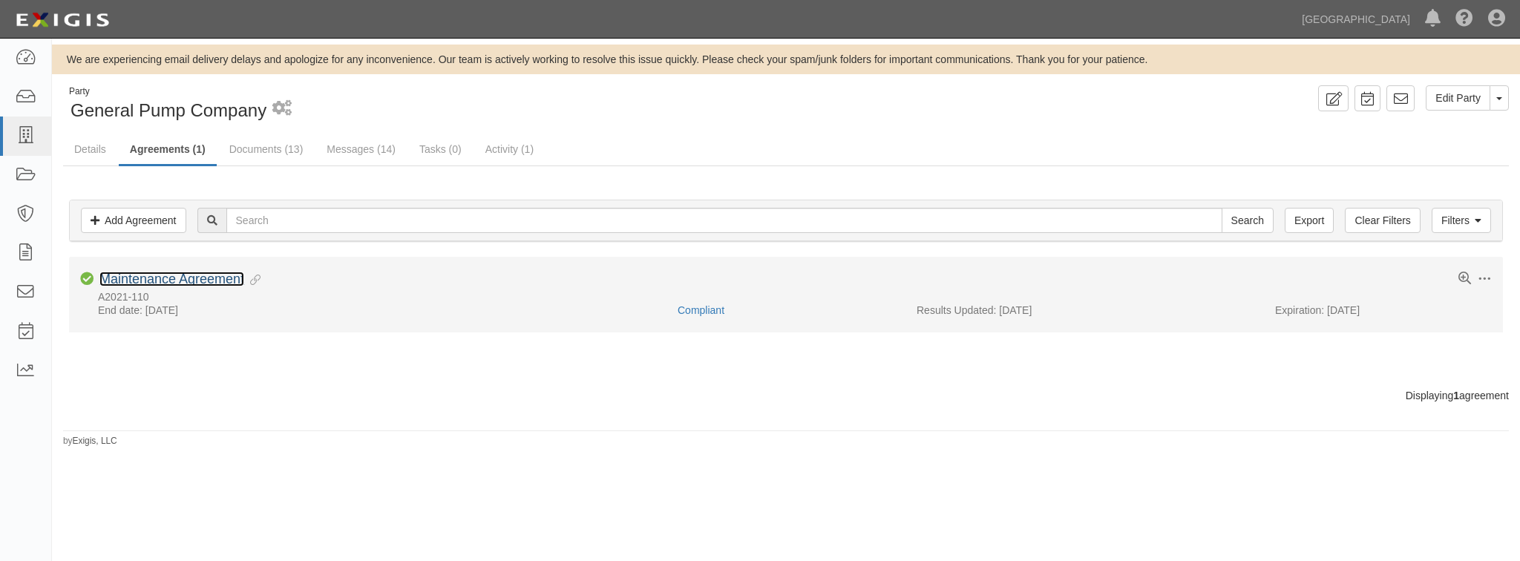
click at [171, 283] on link "Maintenance Agreement" at bounding box center [171, 279] width 145 height 15
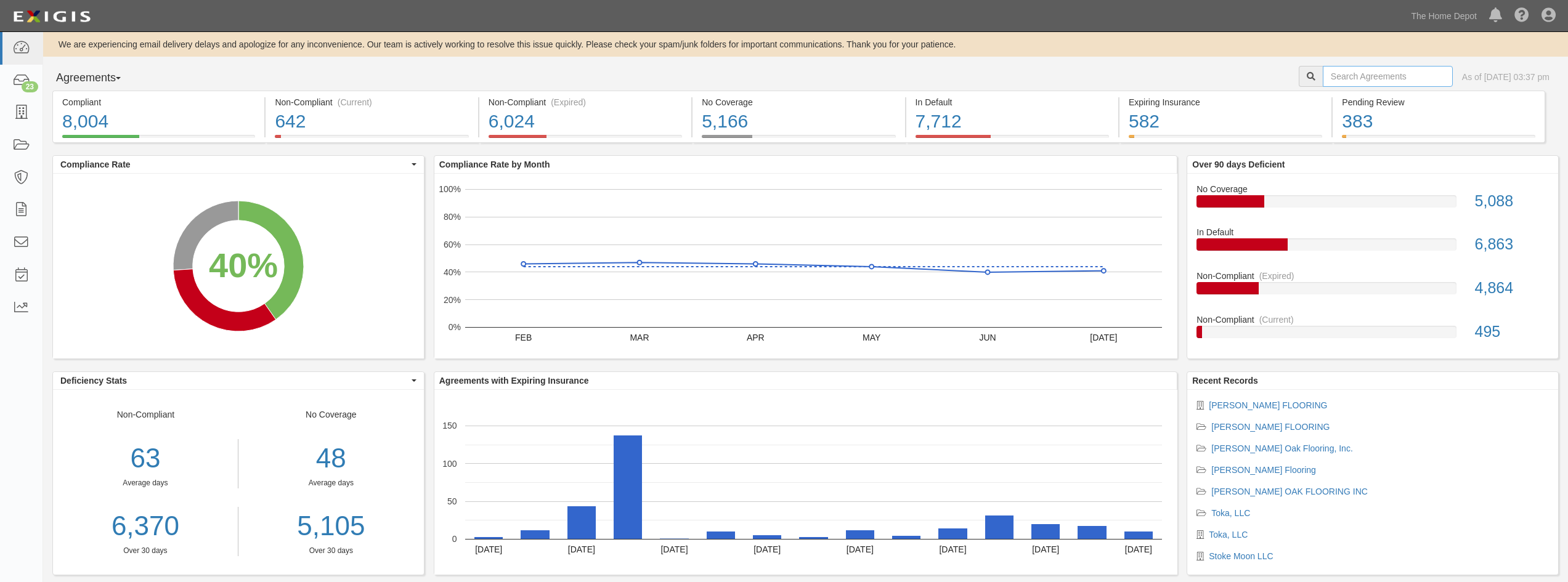
click at [1367, 77] on input "text" at bounding box center [1387, 76] width 130 height 21
paste input "ergoab"
type input "ergoab"
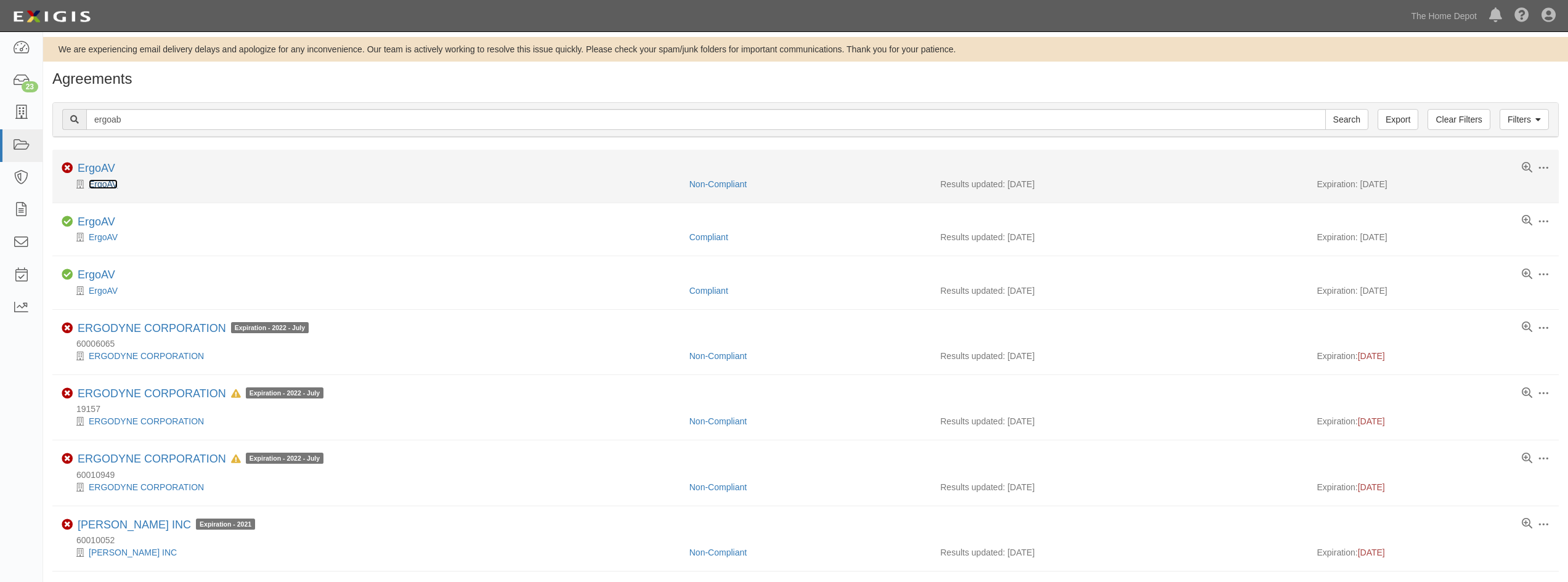
click at [110, 186] on link "ErgoAV" at bounding box center [103, 184] width 29 height 10
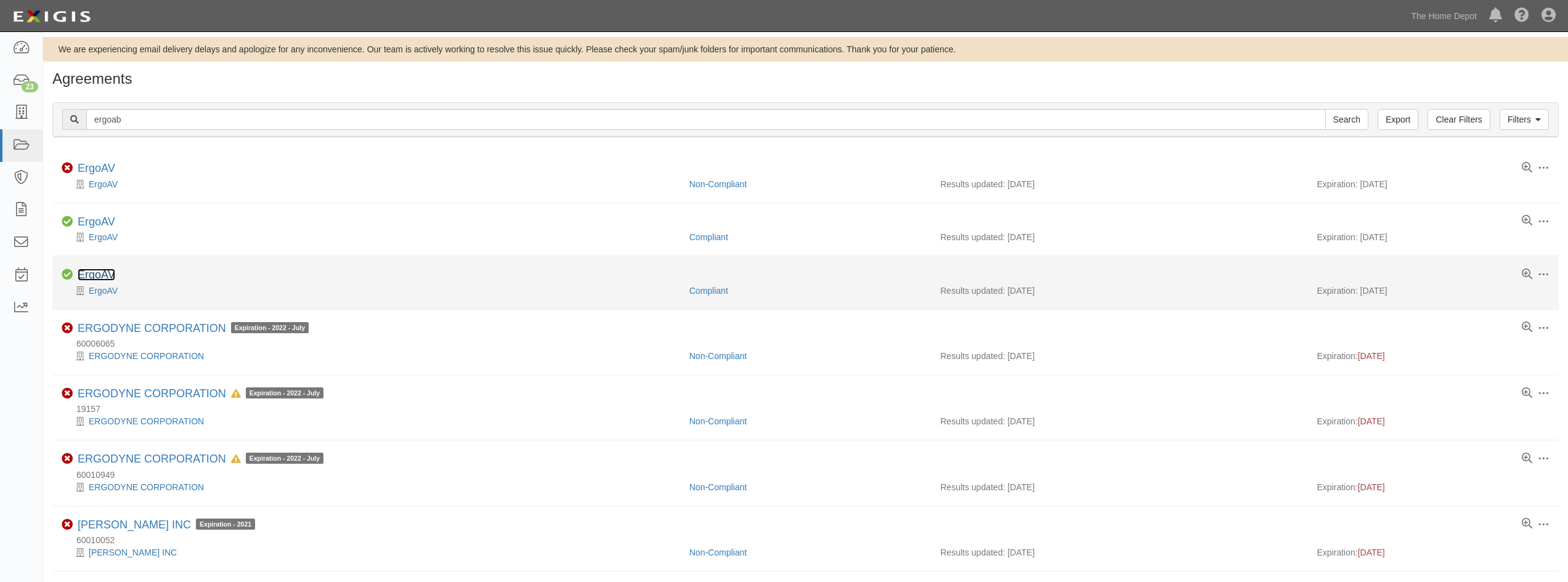
click at [109, 276] on link "ErgoAV" at bounding box center [96, 275] width 37 height 12
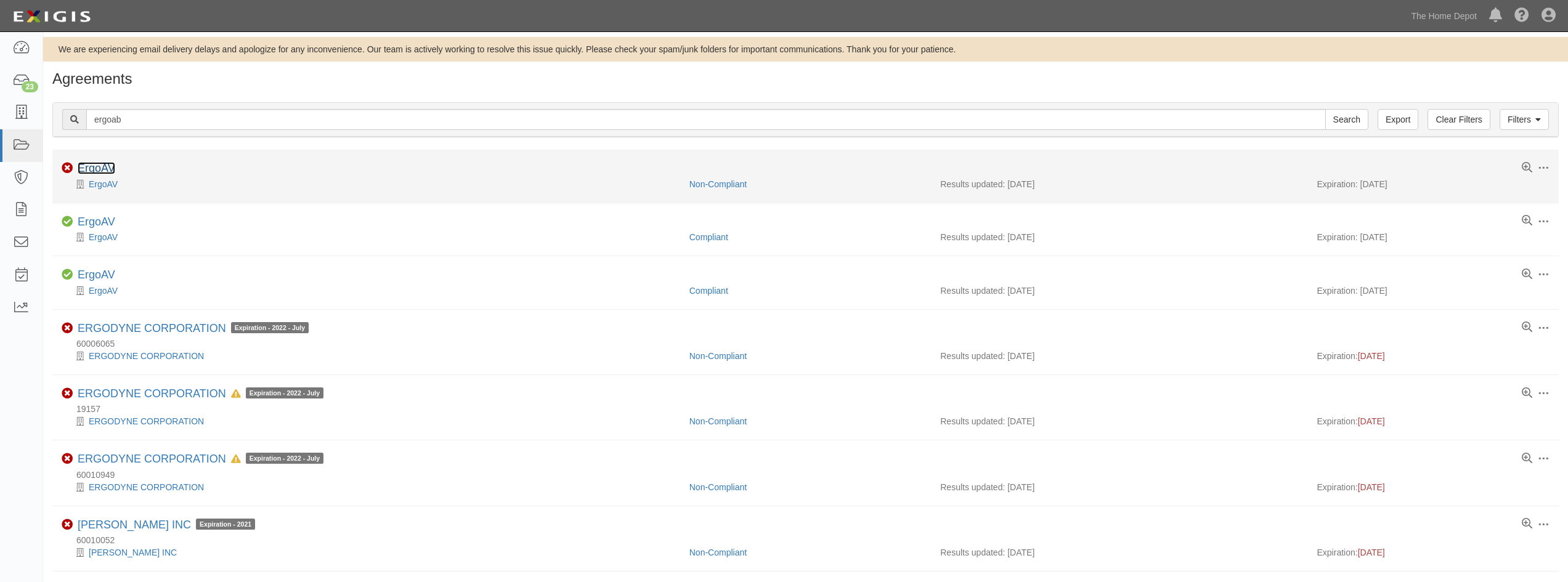
click at [92, 174] on link "ErgoAV" at bounding box center [96, 168] width 37 height 12
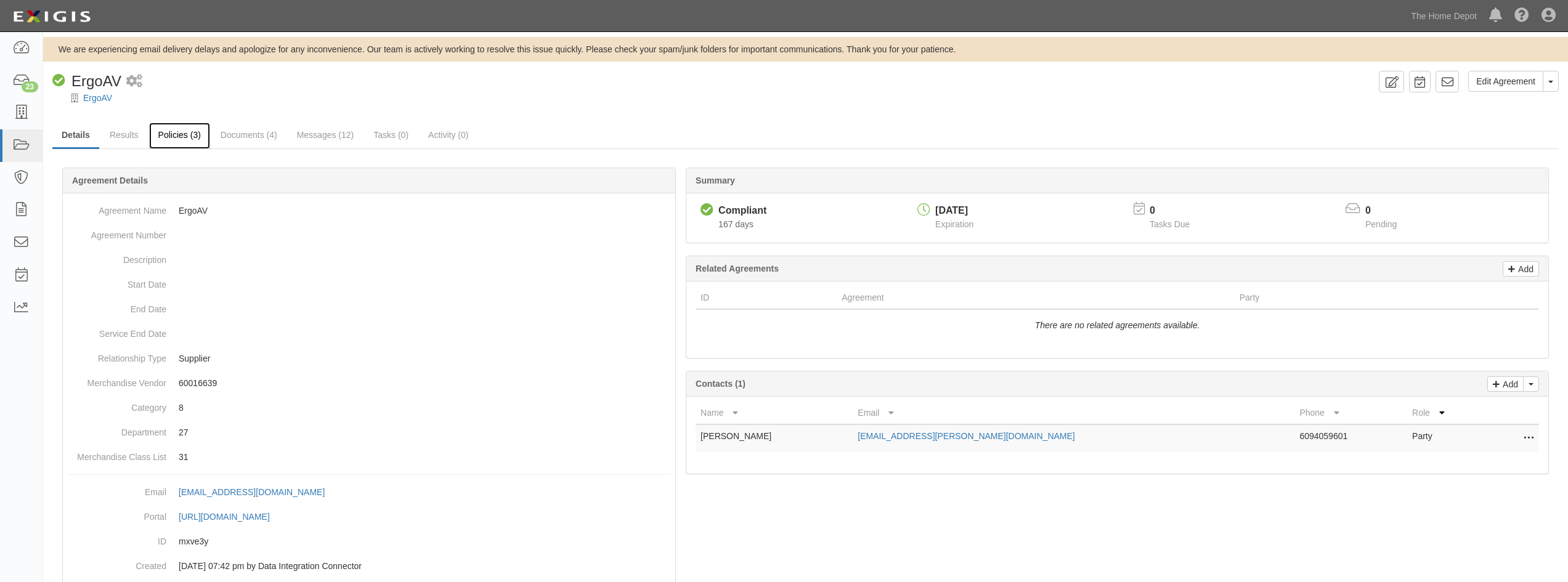
click at [163, 130] on link "Policies (3)" at bounding box center [179, 136] width 61 height 27
click at [175, 142] on link "Policies (3)" at bounding box center [179, 136] width 61 height 27
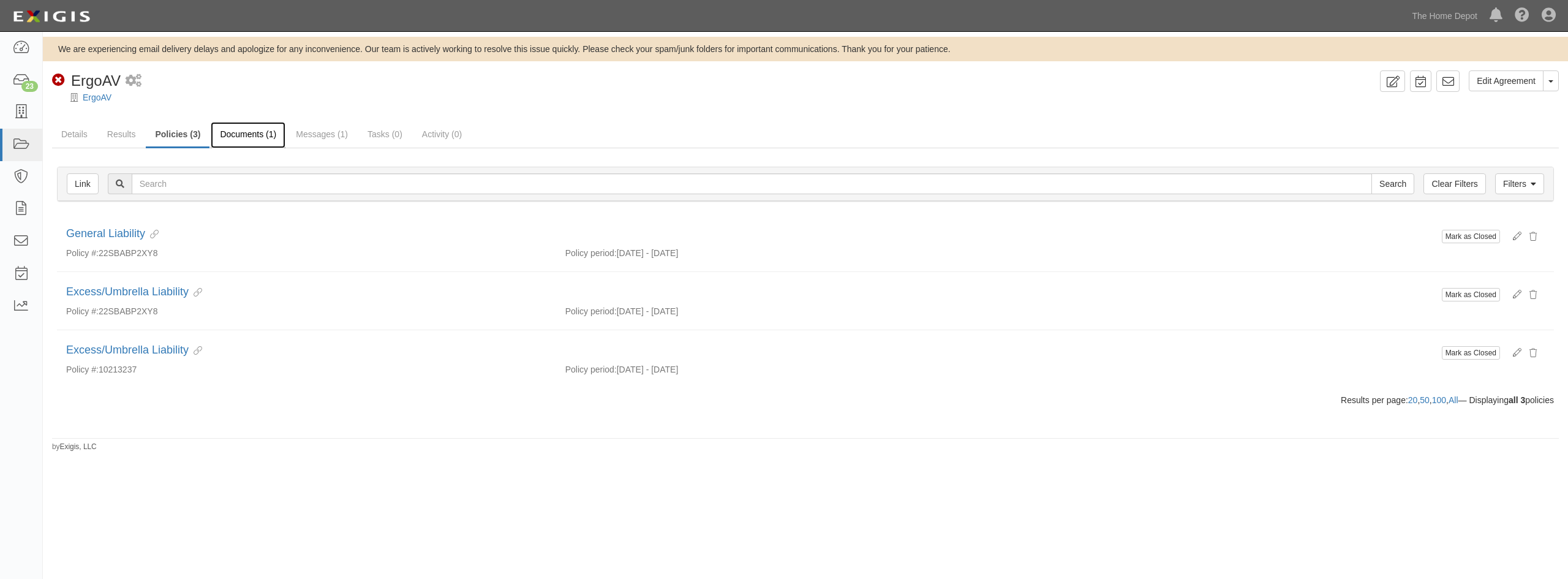
click at [267, 140] on link "Documents (1)" at bounding box center [248, 135] width 75 height 26
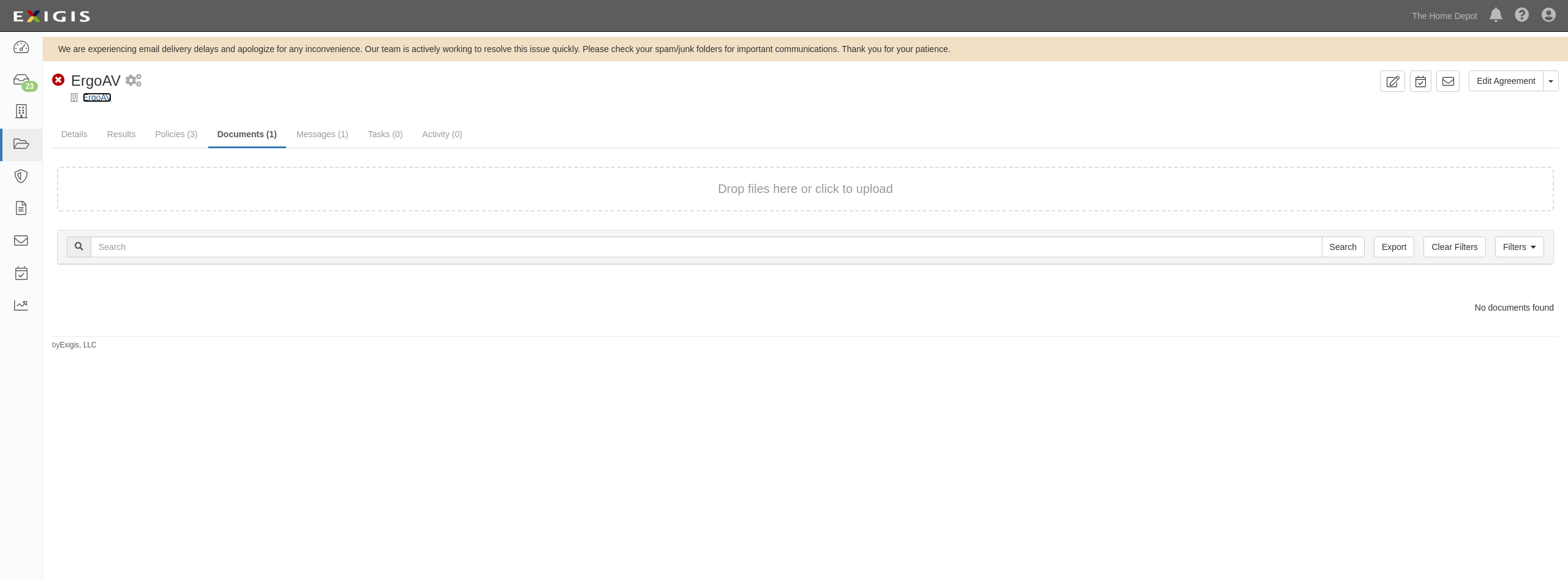
click at [86, 97] on link "ErgoAV" at bounding box center [97, 97] width 29 height 10
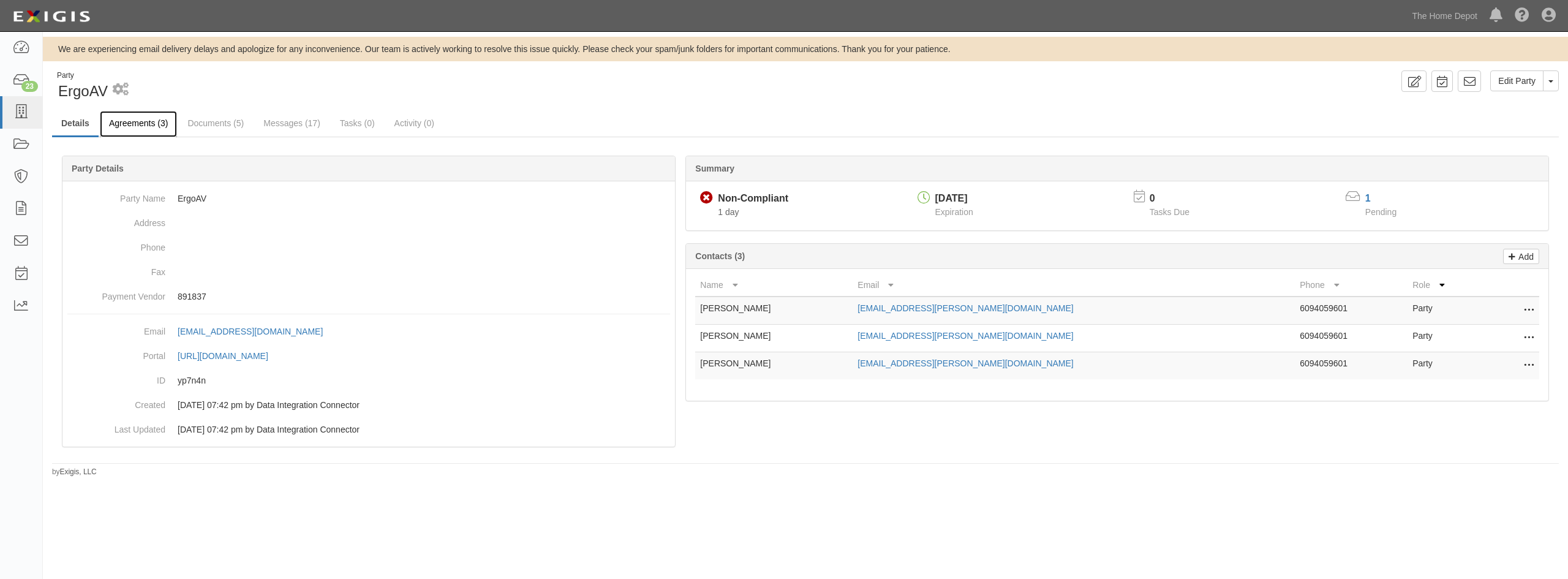
click at [132, 122] on link "Agreements (3)" at bounding box center [139, 124] width 78 height 26
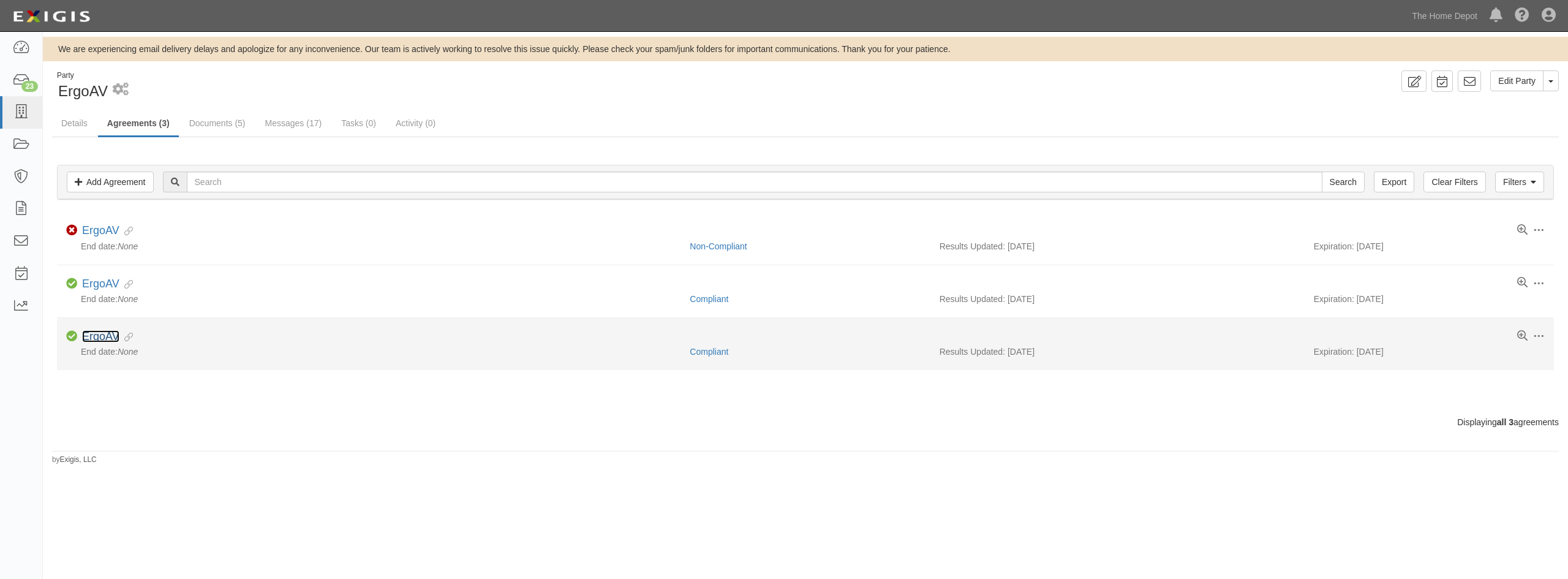
click at [98, 338] on link "ErgoAV" at bounding box center [100, 336] width 37 height 12
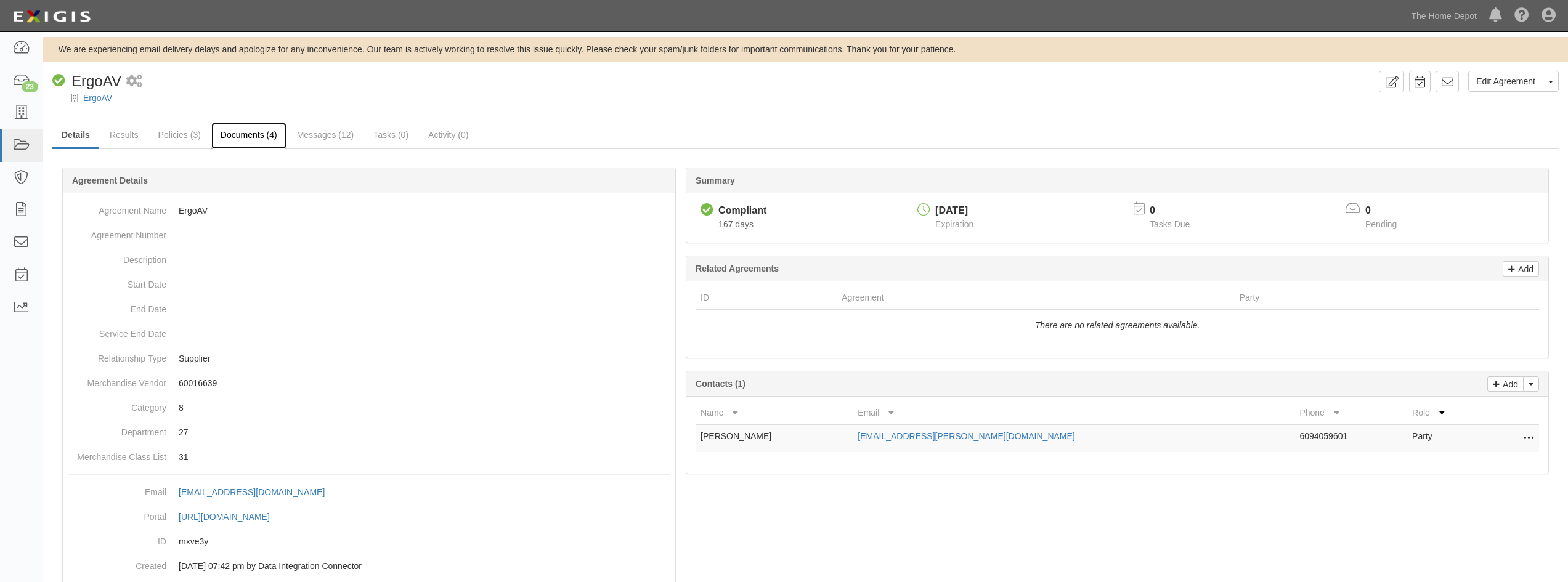
click at [252, 135] on link "Documents (4)" at bounding box center [249, 136] width 76 height 27
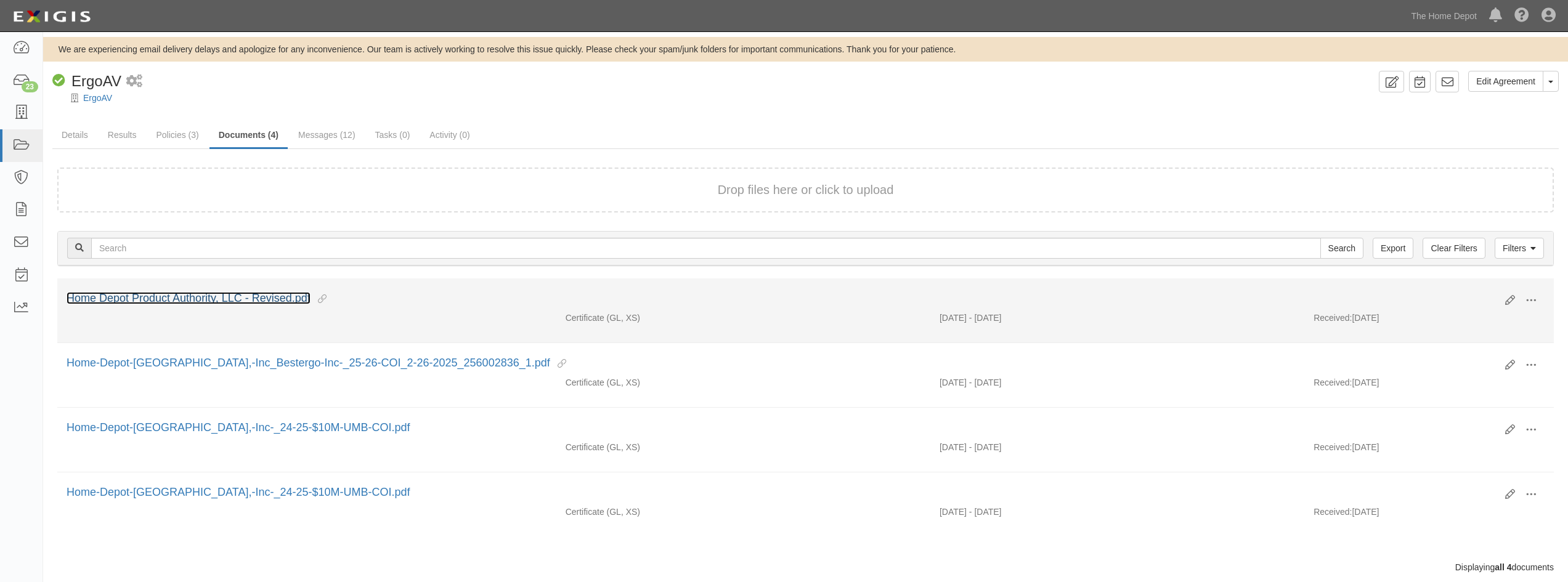
click at [239, 301] on link "Home Depot Product Authority, LLC - Revised.pdf" at bounding box center [188, 298] width 244 height 12
click at [1510, 301] on icon at bounding box center [1510, 301] width 10 height 10
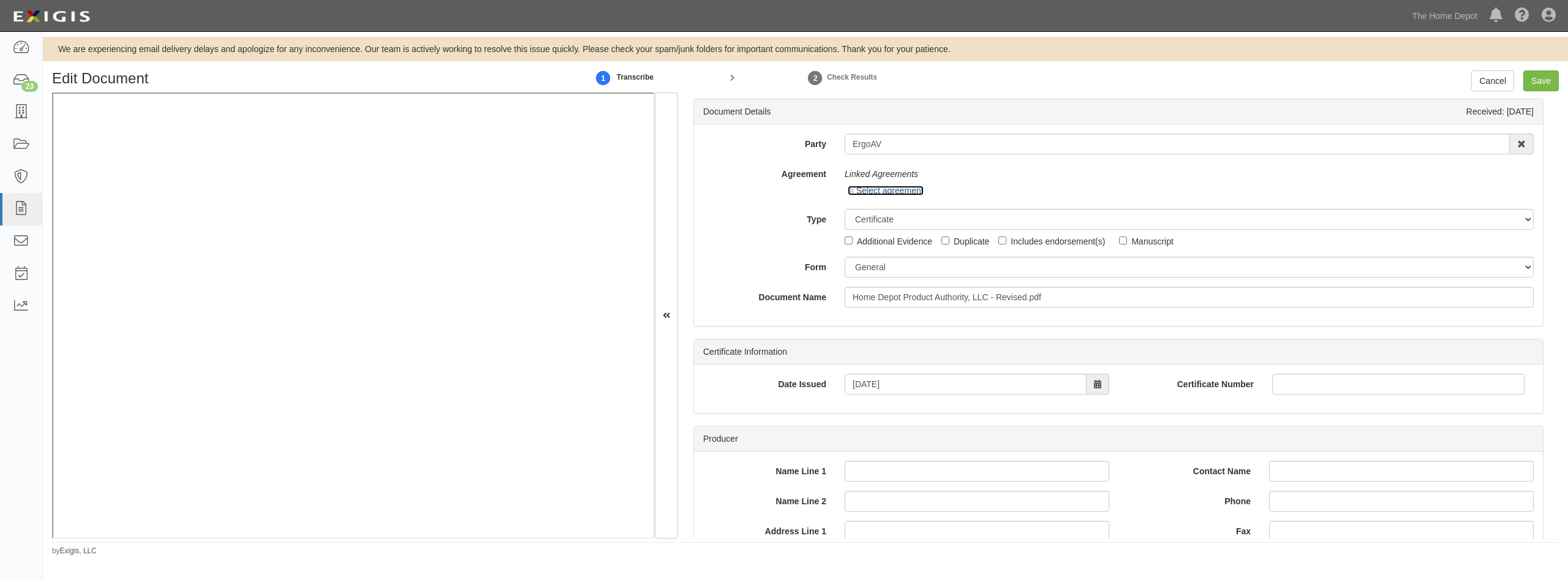
click at [848, 192] on icon at bounding box center [852, 192] width 8 height 6
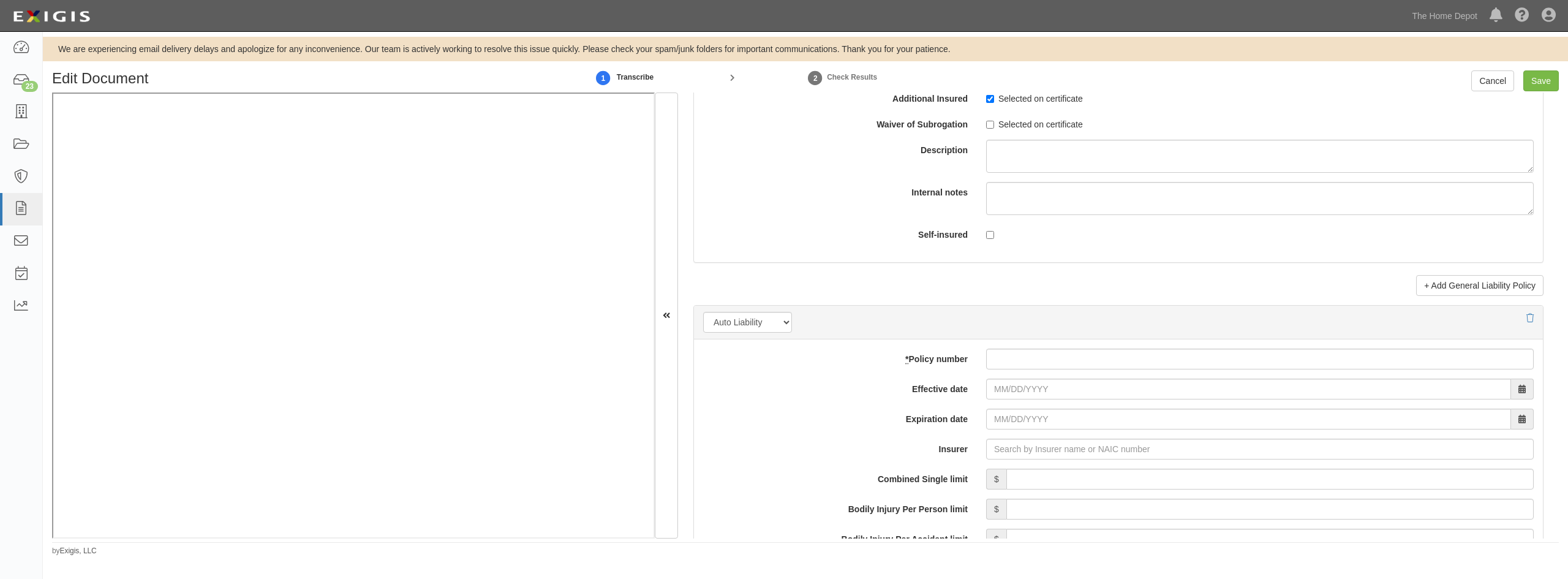
scroll to position [1594, 0]
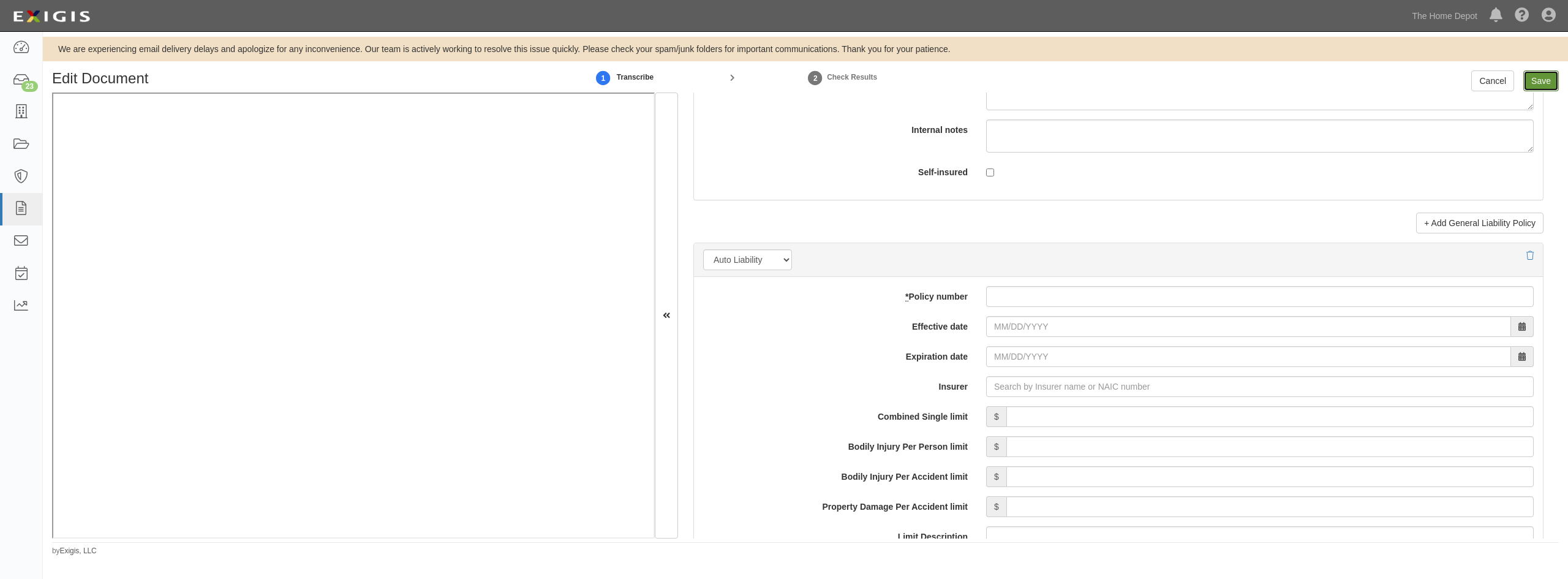
click at [1544, 83] on input "Save" at bounding box center [1541, 80] width 35 height 21
type input "2000000"
type input "4000000"
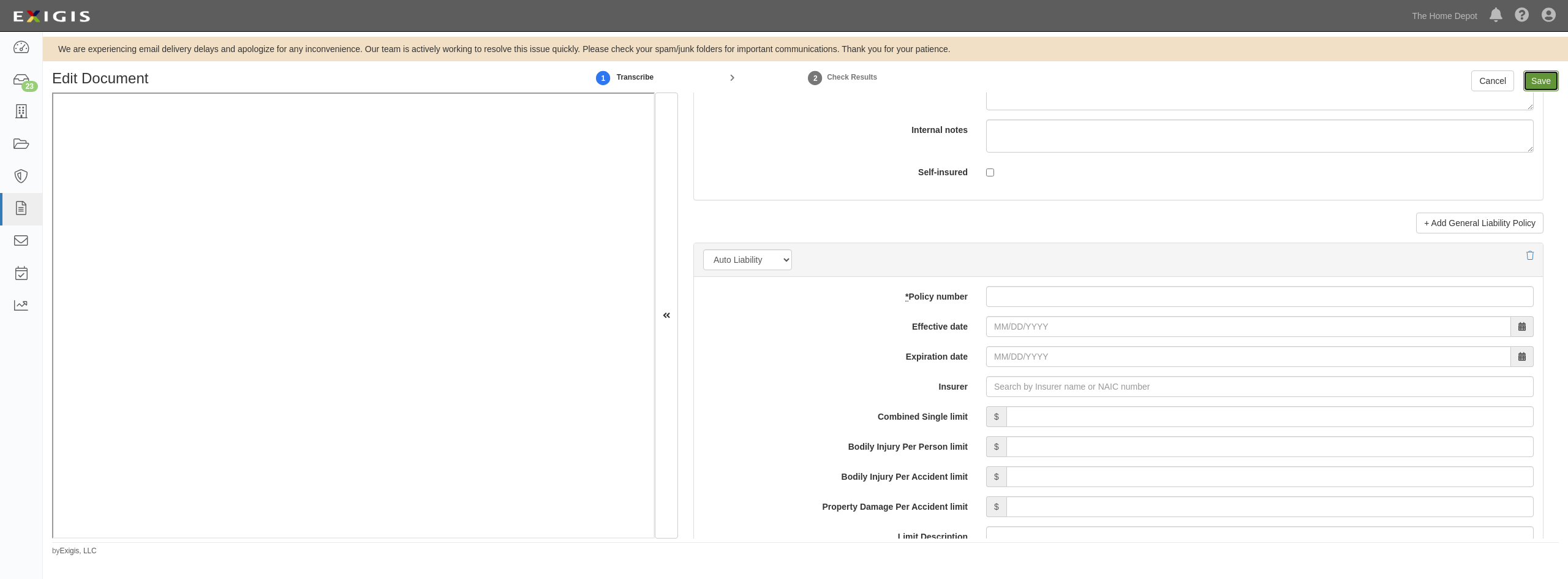
type input "4000000"
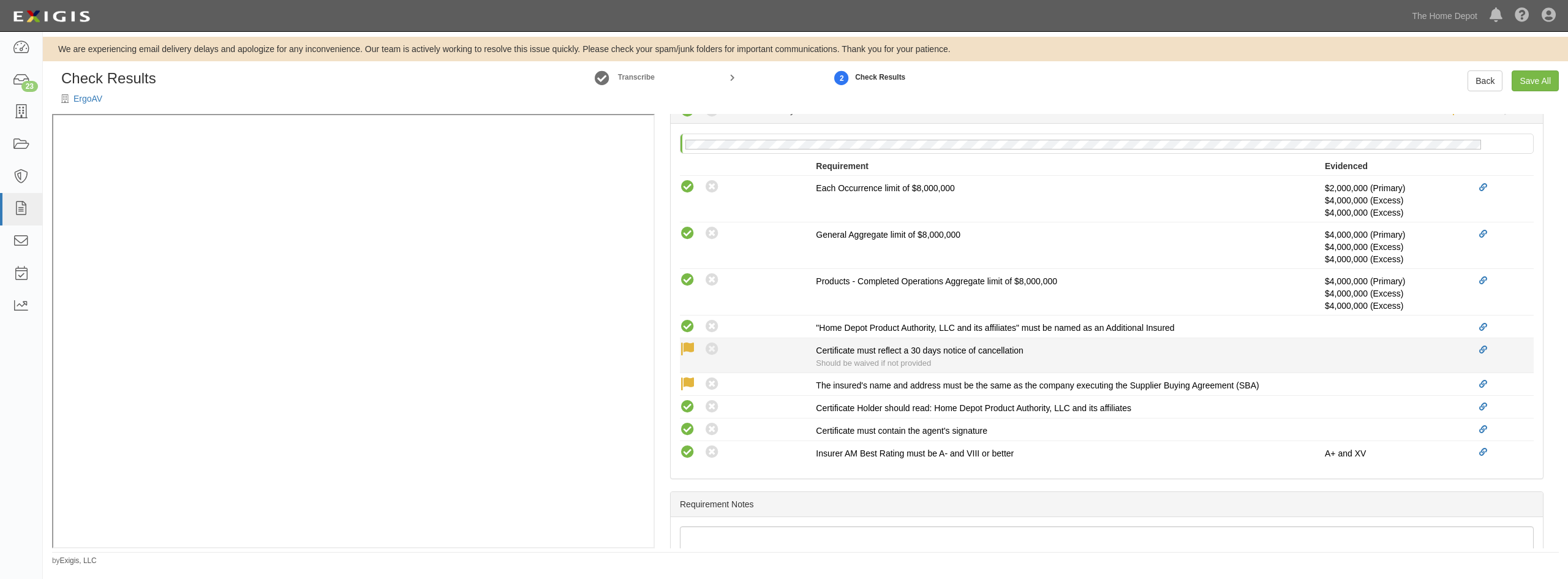
scroll to position [368, 0]
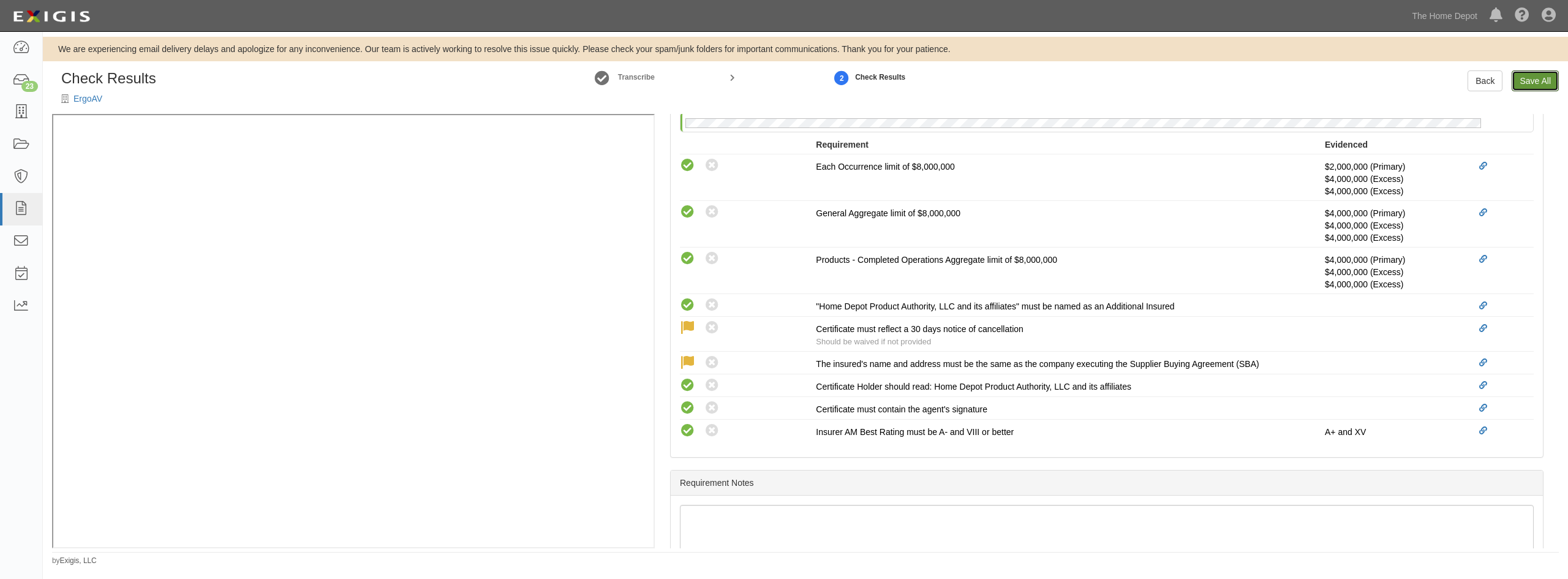
click at [1529, 75] on link "Save All" at bounding box center [1535, 80] width 47 height 21
radio input "false"
radio input "true"
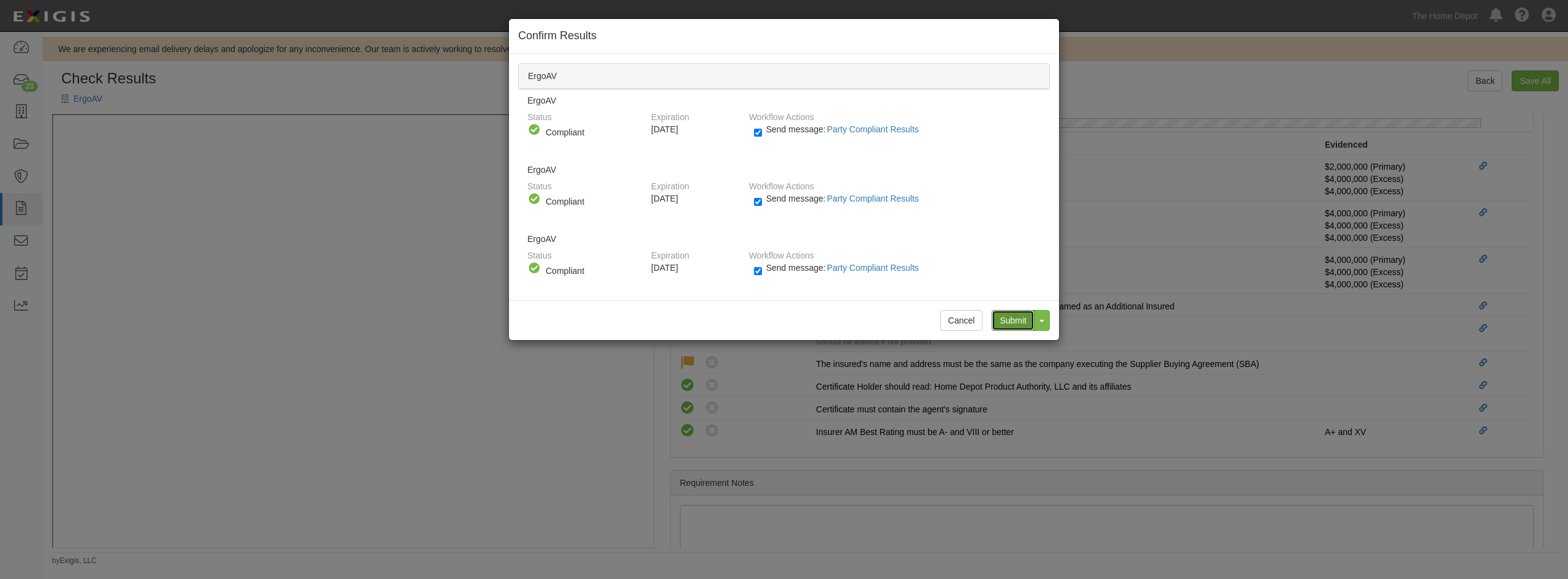
click at [1008, 325] on input "Submit" at bounding box center [1013, 320] width 43 height 21
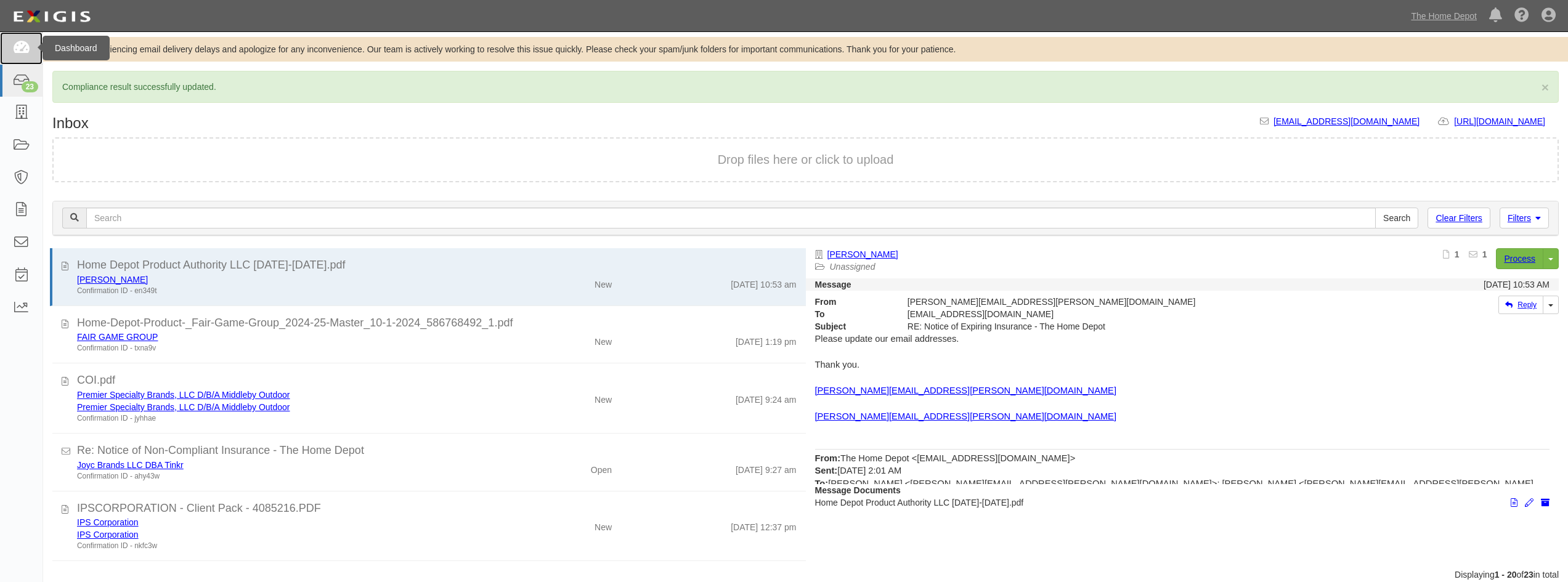
click at [30, 50] on link at bounding box center [21, 48] width 42 height 32
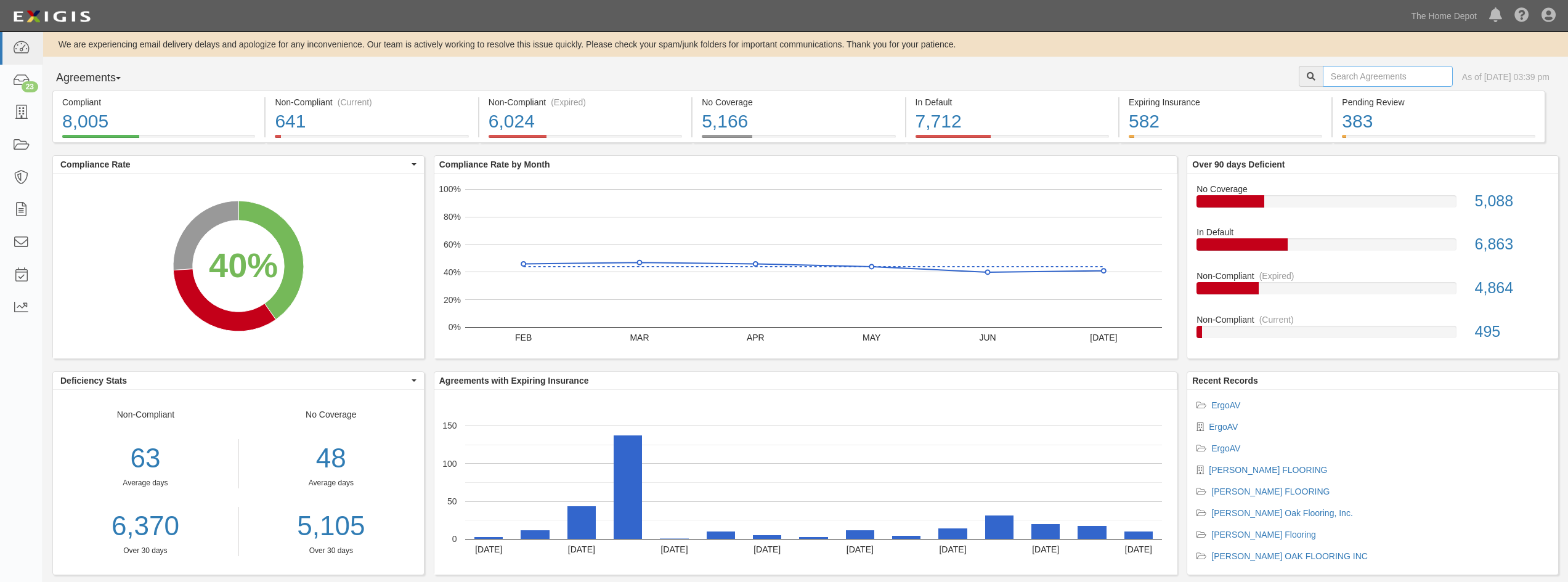
click at [1342, 80] on input "text" at bounding box center [1387, 76] width 130 height 21
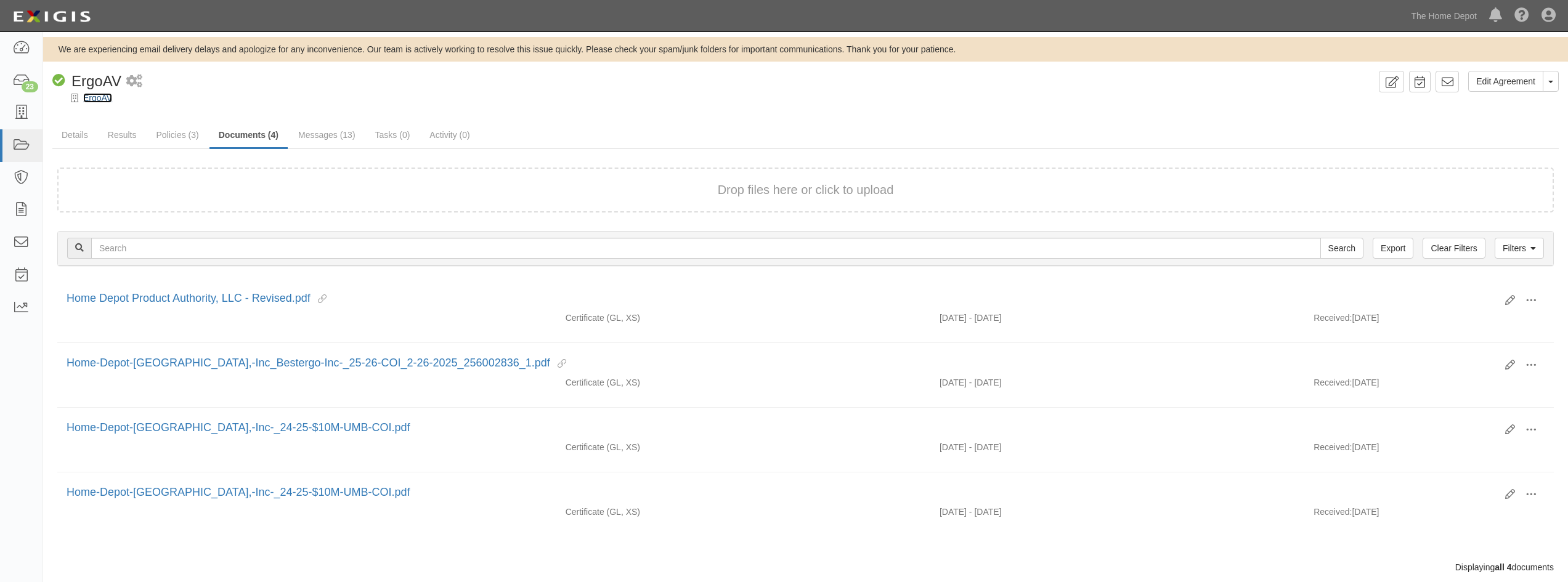
click at [104, 98] on link "ErgoAV" at bounding box center [97, 98] width 29 height 10
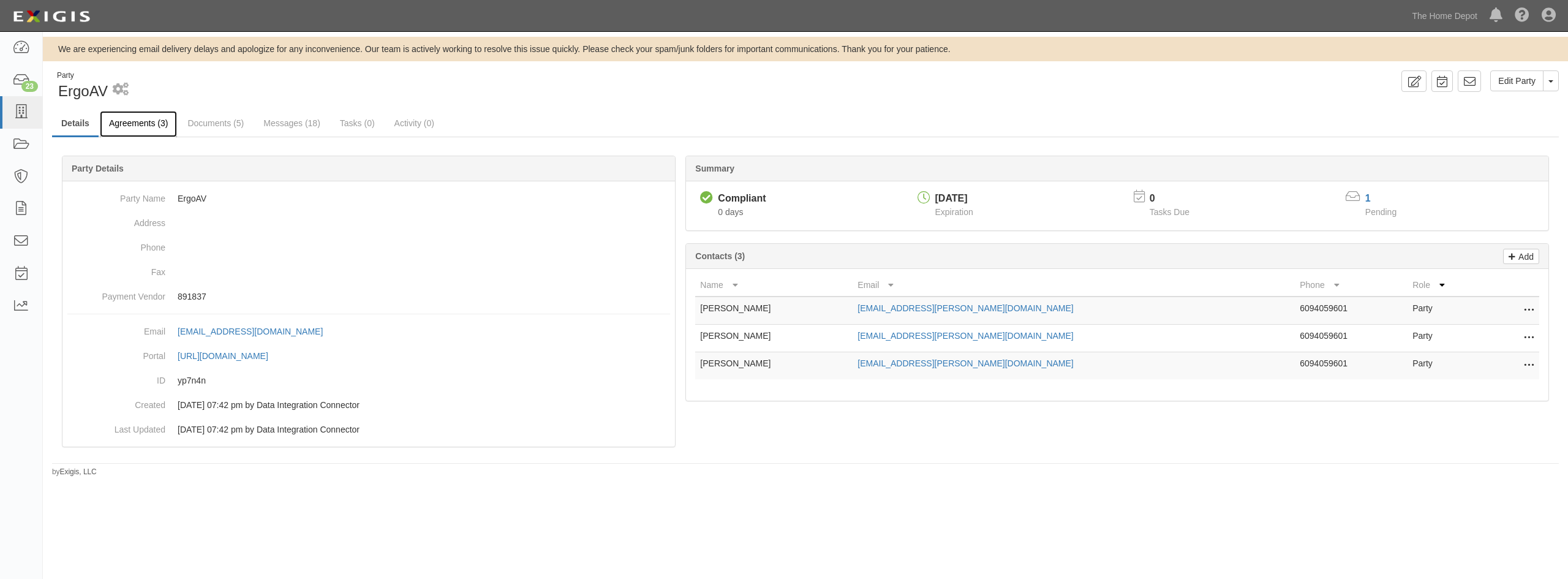
click at [117, 120] on link "Agreements (3)" at bounding box center [139, 124] width 78 height 26
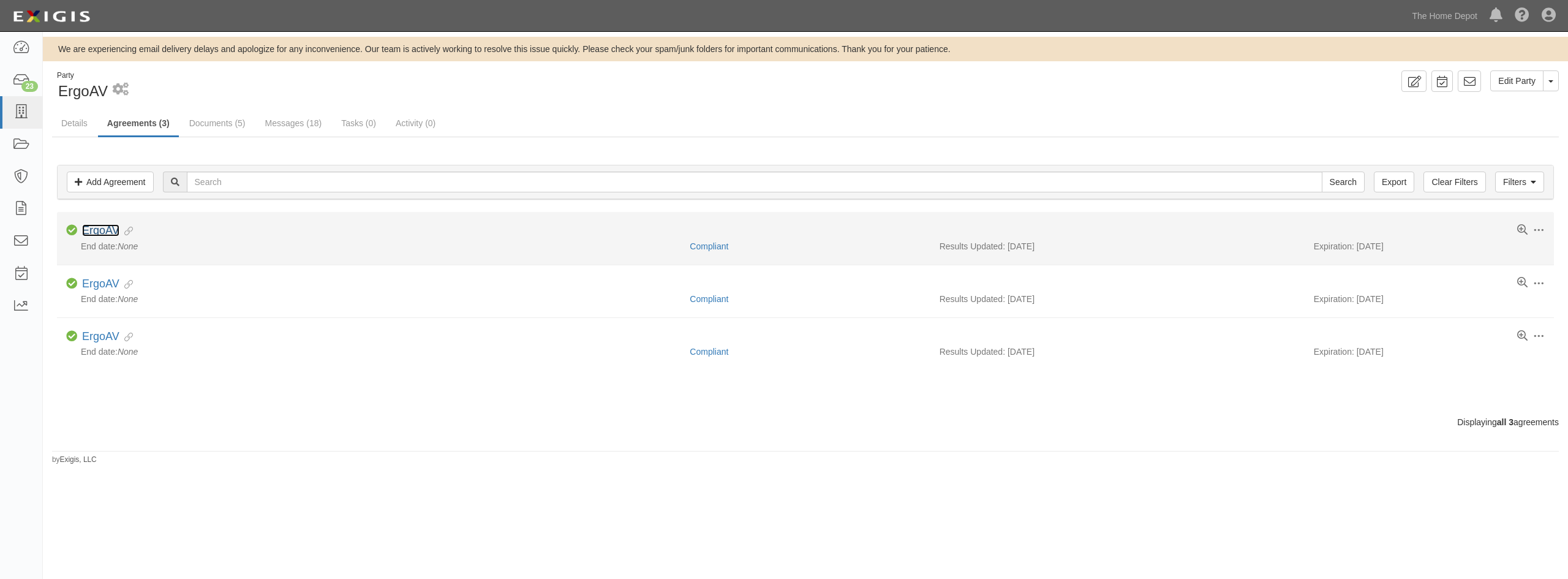
click at [95, 230] on link "ErgoAV" at bounding box center [100, 230] width 37 height 12
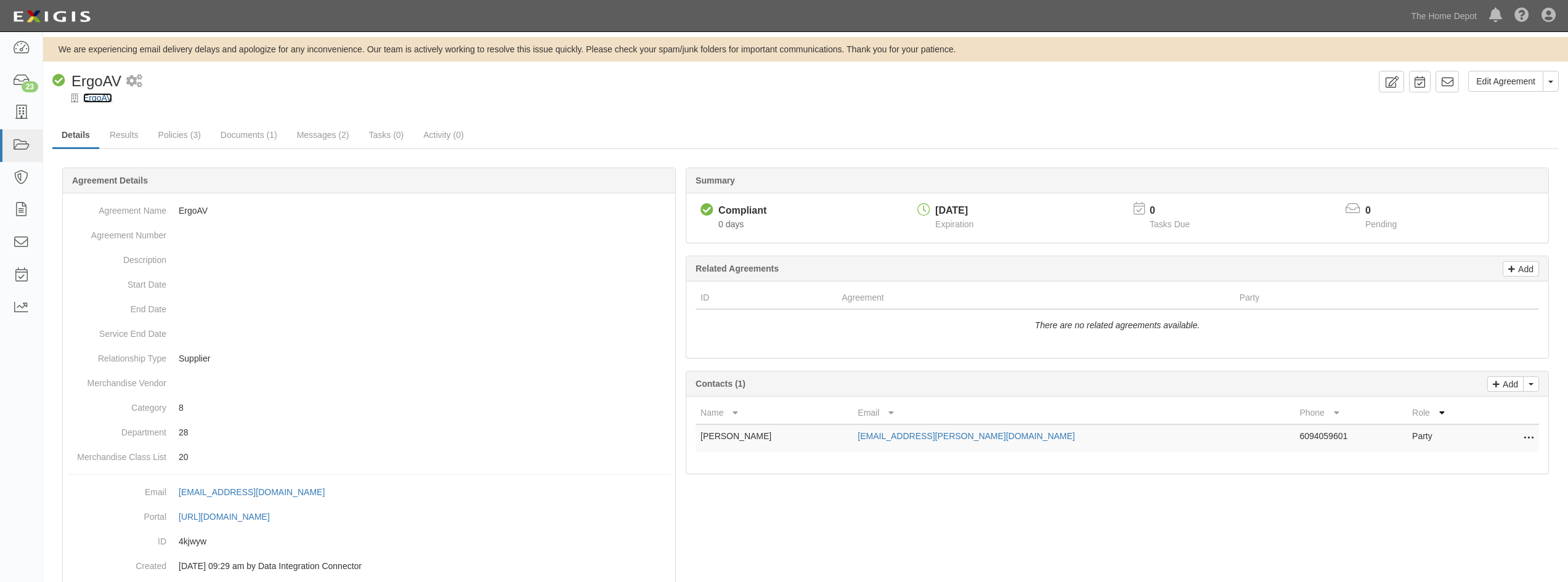
click at [90, 101] on link "ErgoAV" at bounding box center [97, 98] width 29 height 10
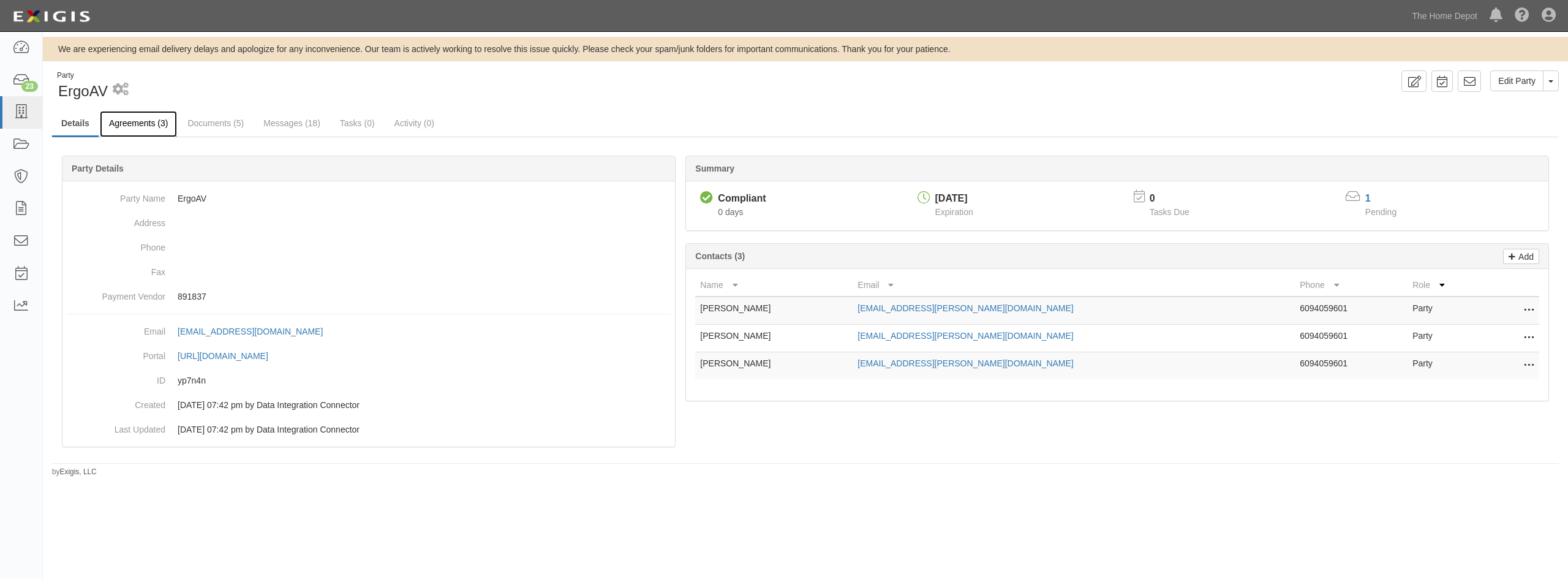
click at [135, 132] on link "Agreements (3)" at bounding box center [139, 124] width 78 height 26
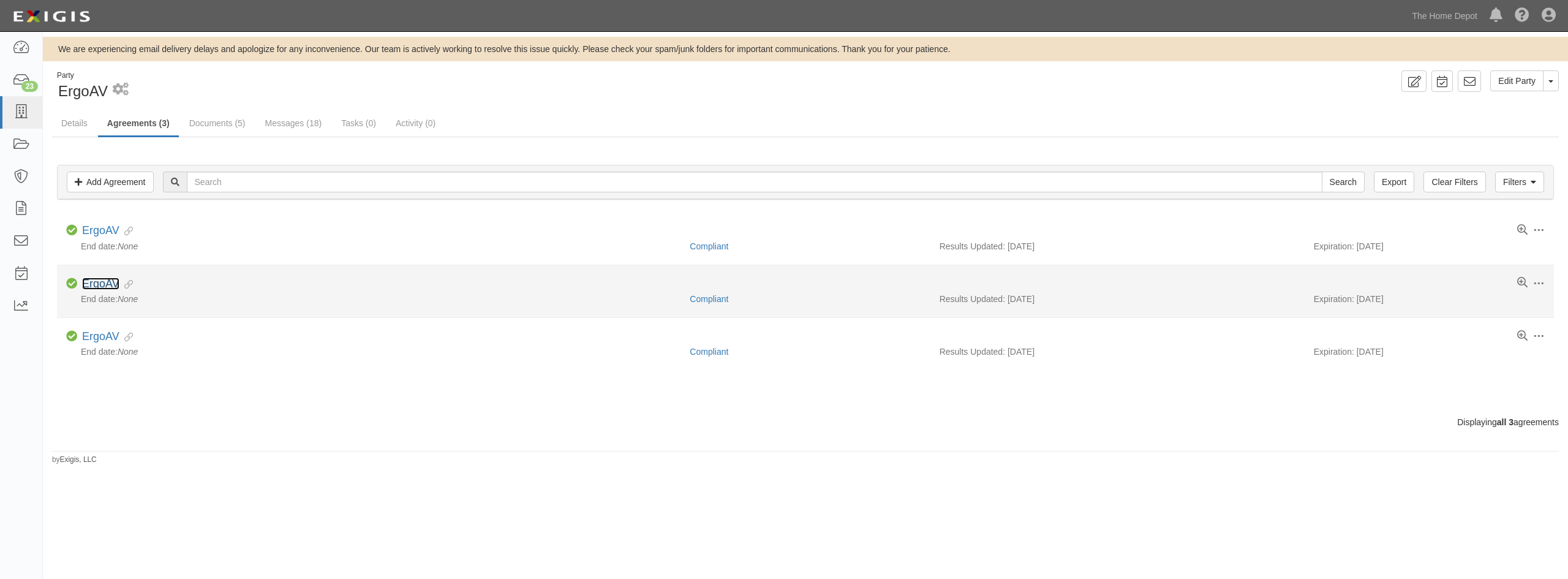
click at [96, 289] on link "ErgoAV" at bounding box center [100, 283] width 37 height 12
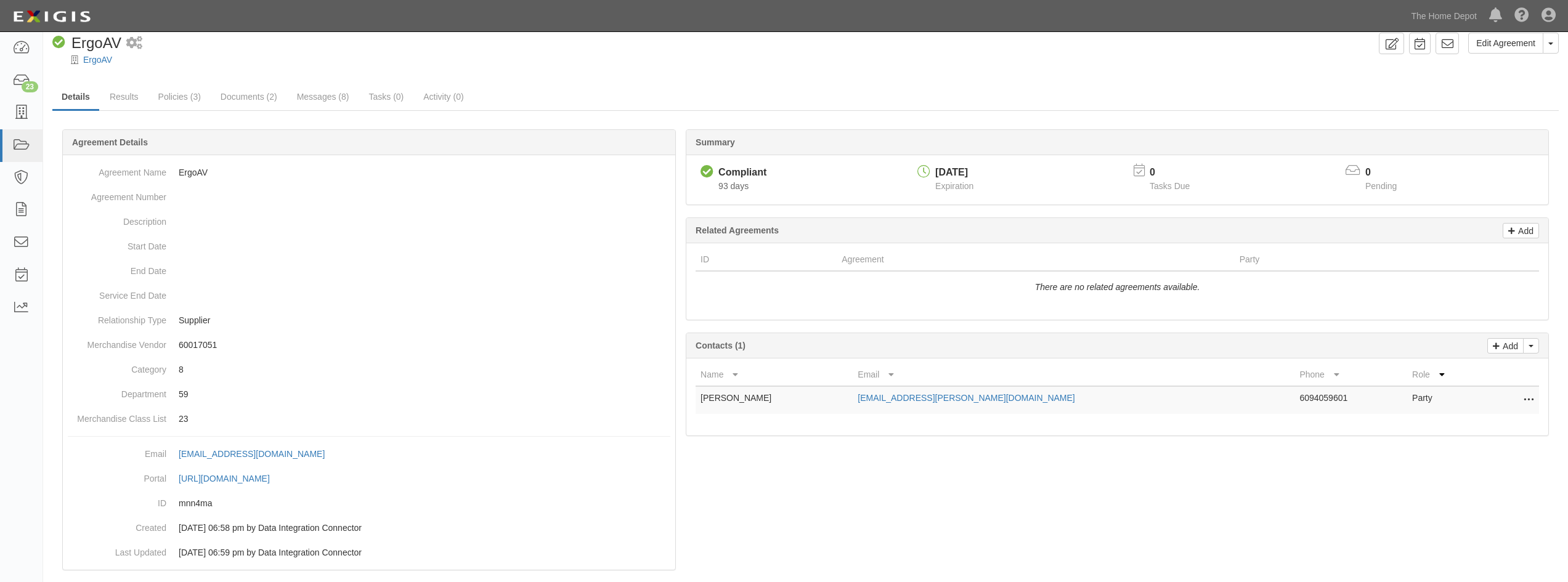
scroll to position [56, 0]
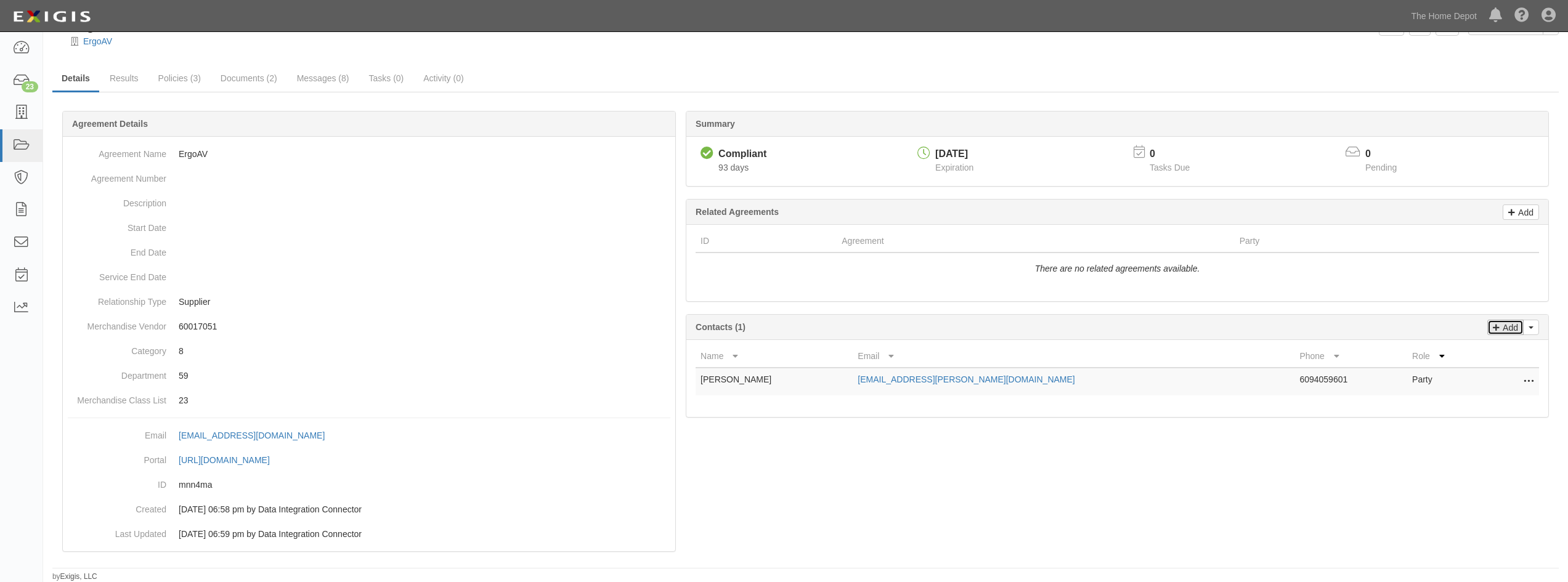
click at [1514, 333] on p "Add" at bounding box center [1508, 327] width 18 height 14
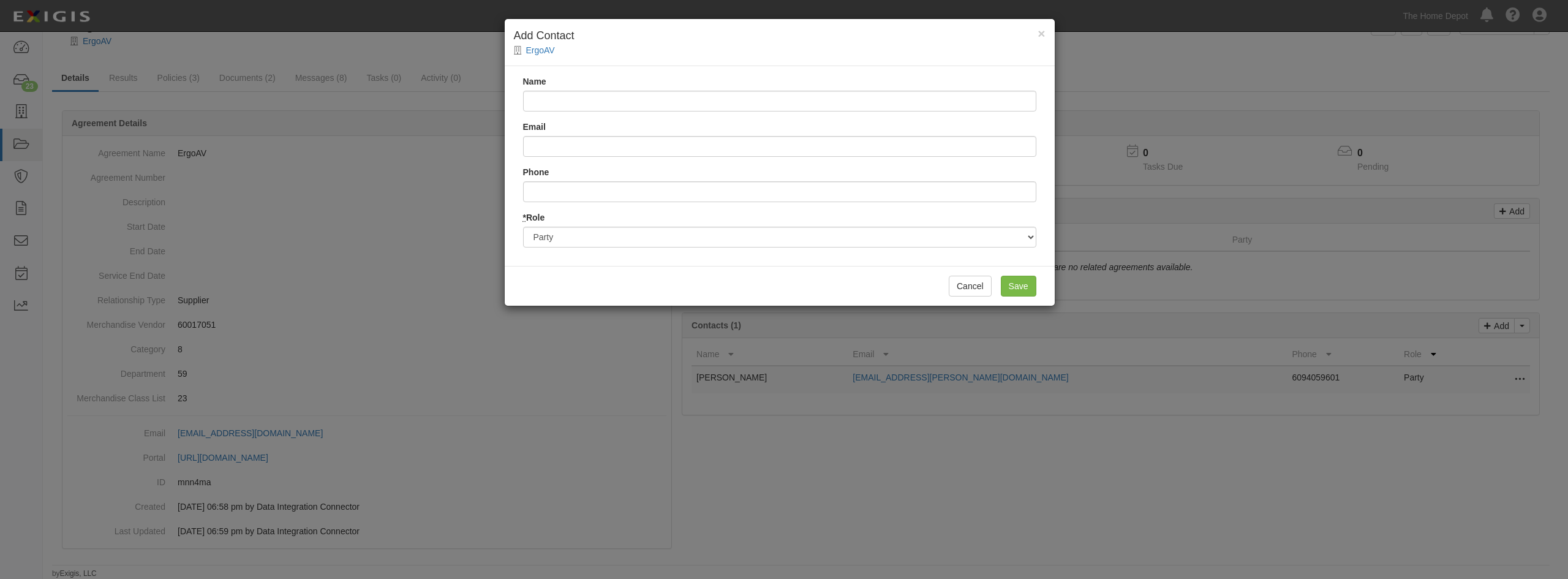
click at [595, 100] on input "Name" at bounding box center [780, 101] width 513 height 21
click at [562, 105] on input "Name" at bounding box center [780, 101] width 513 height 21
type input "Eliba"
click at [557, 148] on input "Email" at bounding box center [780, 146] width 513 height 21
drag, startPoint x: 690, startPoint y: 144, endPoint x: 500, endPoint y: 149, distance: 190.1
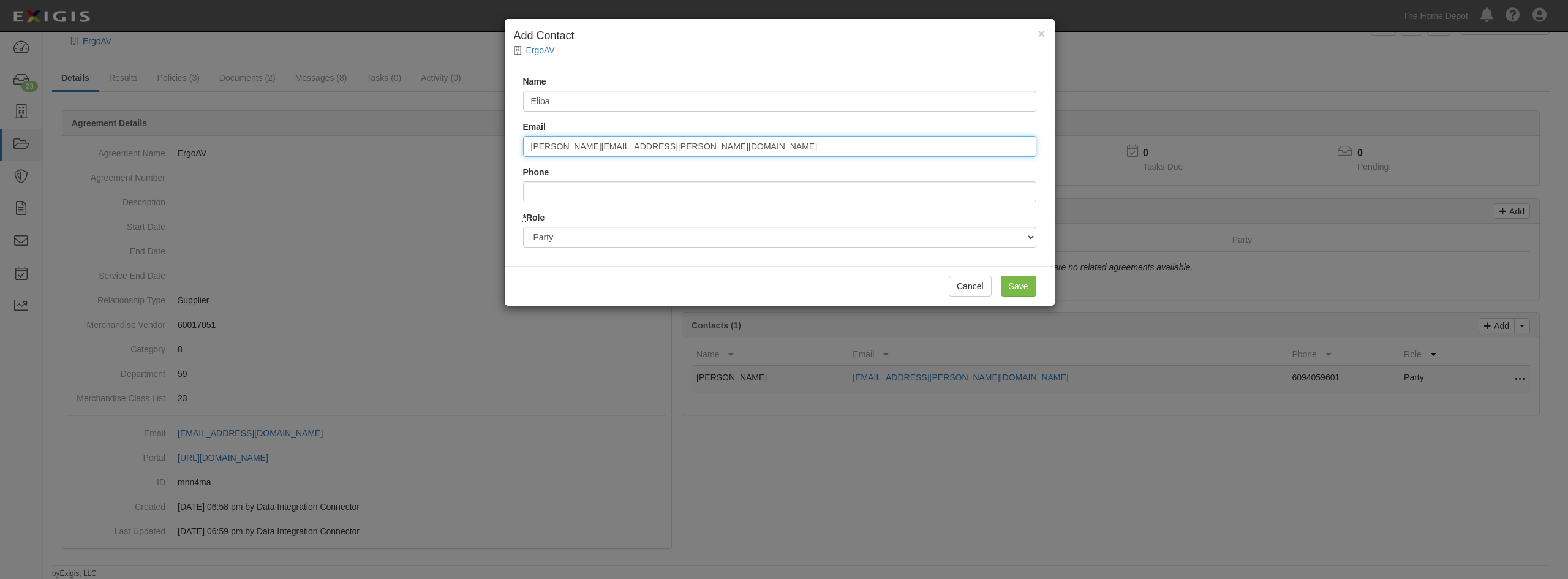
click at [500, 149] on div "× Add Contact ErgoAV Name Eliba Email elizabeth.gallimore@marshmma.com Phone * …" at bounding box center [784, 289] width 1568 height 579
type input "elizabeth.gallimore@marshmma.com"
click at [695, 151] on input "elizabeth.gallimore@marshmma.com" at bounding box center [780, 146] width 513 height 21
drag, startPoint x: 697, startPoint y: 147, endPoint x: 496, endPoint y: 178, distance: 203.4
click at [496, 178] on div "× Add Contact ErgoAV Name Eliba Email elizabeth.gallimore@marshmma.com Phone * …" at bounding box center [784, 289] width 1568 height 579
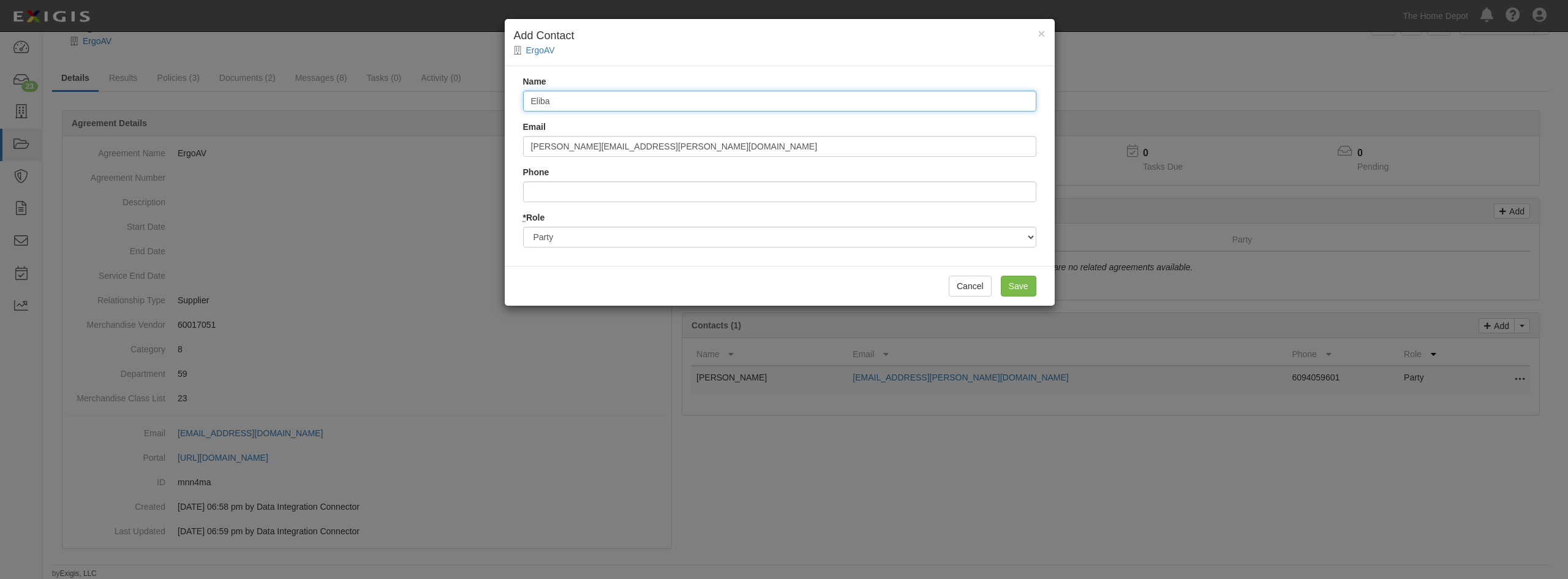
drag, startPoint x: 560, startPoint y: 104, endPoint x: 477, endPoint y: 100, distance: 83.1
click at [476, 105] on div "× Add Contact ErgoAV Name Eliba Email elizabeth.gallimore@marshmma.com Phone * …" at bounding box center [784, 289] width 1568 height 579
type input "Elizabeth Gallimore"
click at [1021, 289] on input "Save" at bounding box center [1018, 286] width 35 height 21
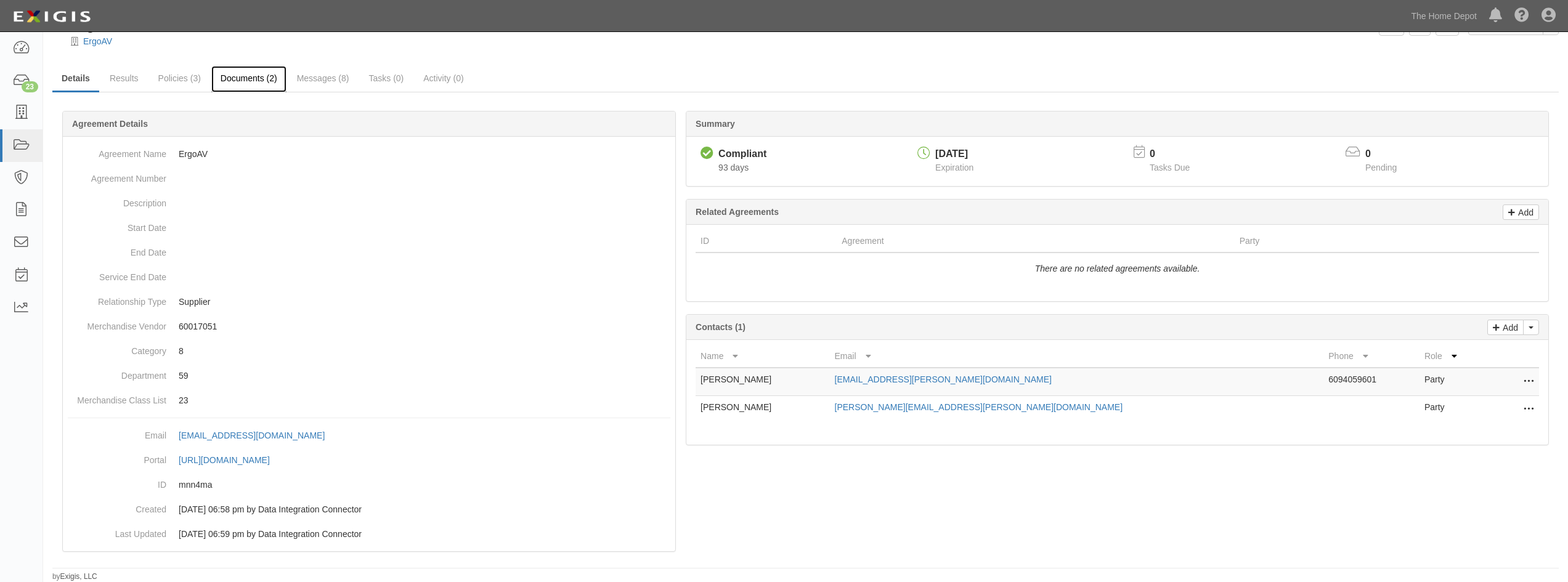
click at [264, 80] on link "Documents (2)" at bounding box center [249, 79] width 76 height 27
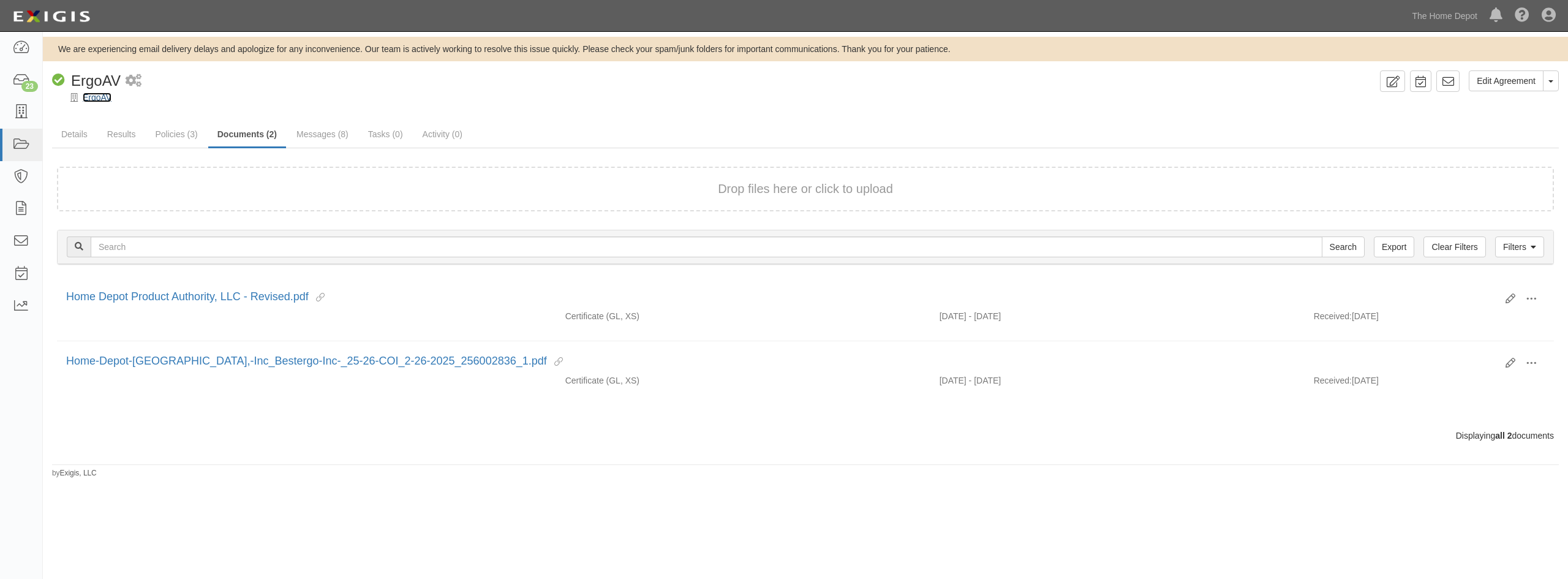
click at [87, 98] on link "ErgoAV" at bounding box center [97, 97] width 29 height 10
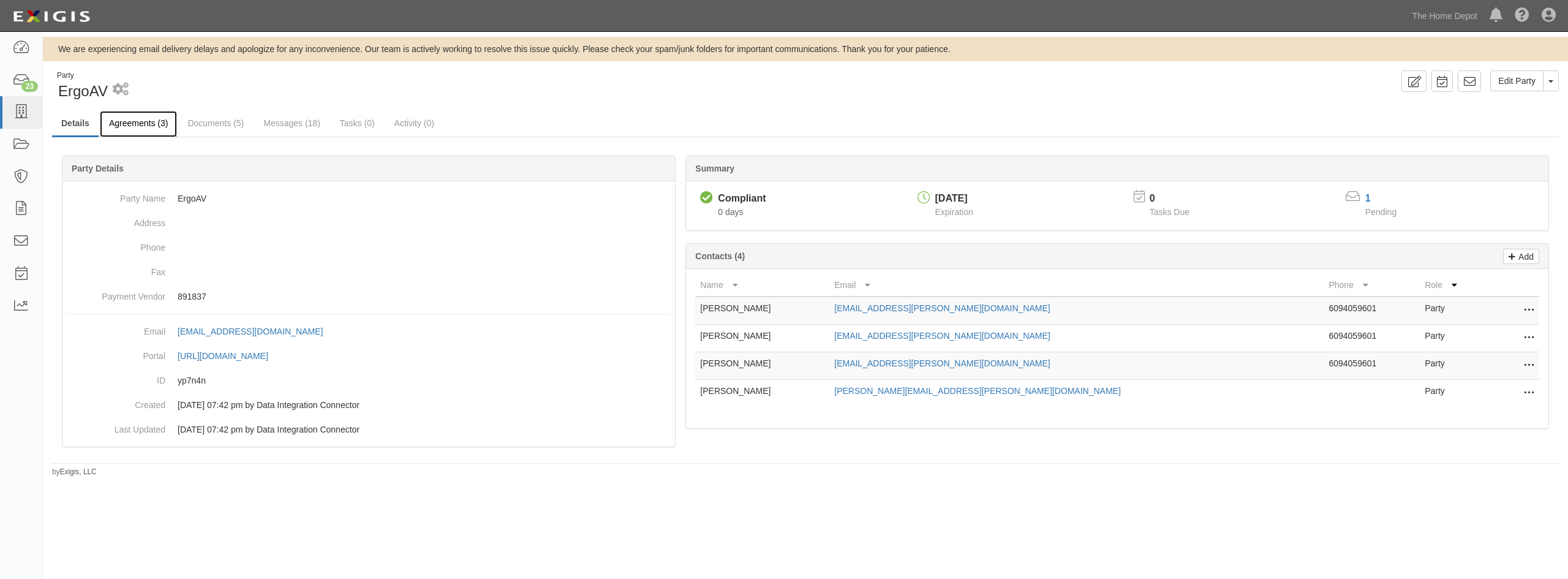
click at [163, 131] on link "Agreements (3)" at bounding box center [139, 124] width 78 height 26
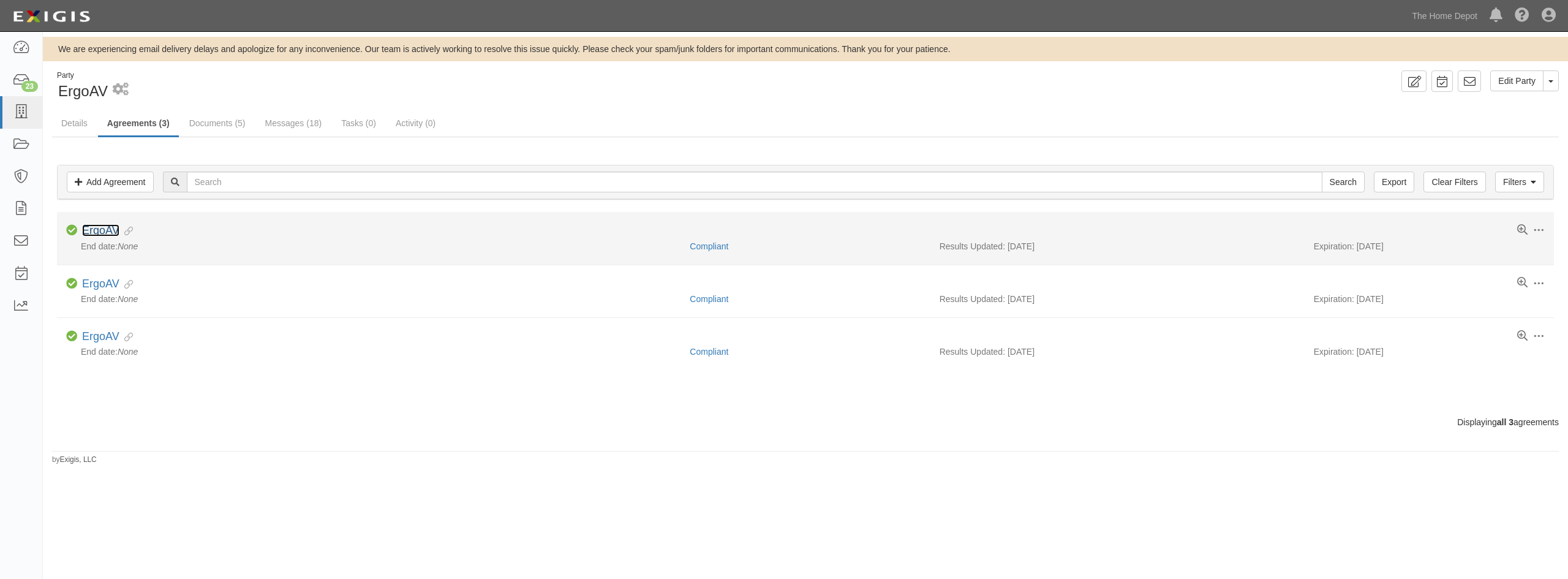
click at [107, 236] on link "ErgoAV" at bounding box center [100, 230] width 37 height 12
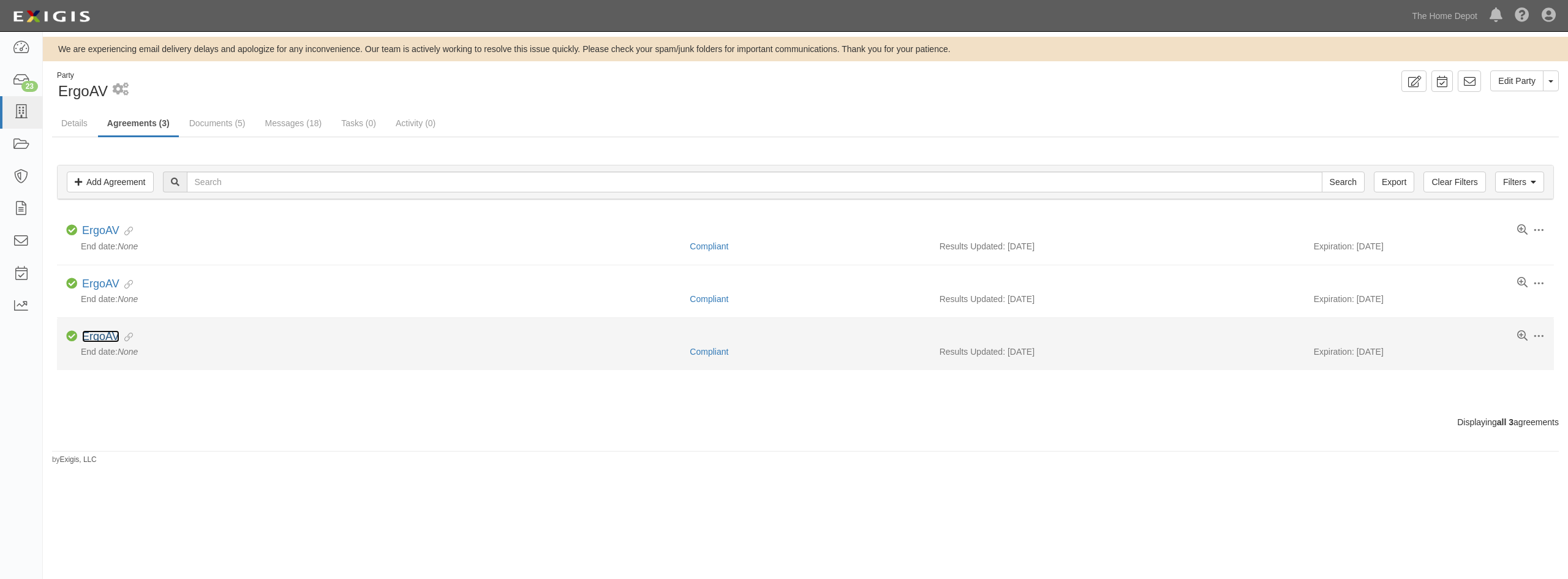
click at [92, 339] on link "ErgoAV" at bounding box center [100, 336] width 37 height 12
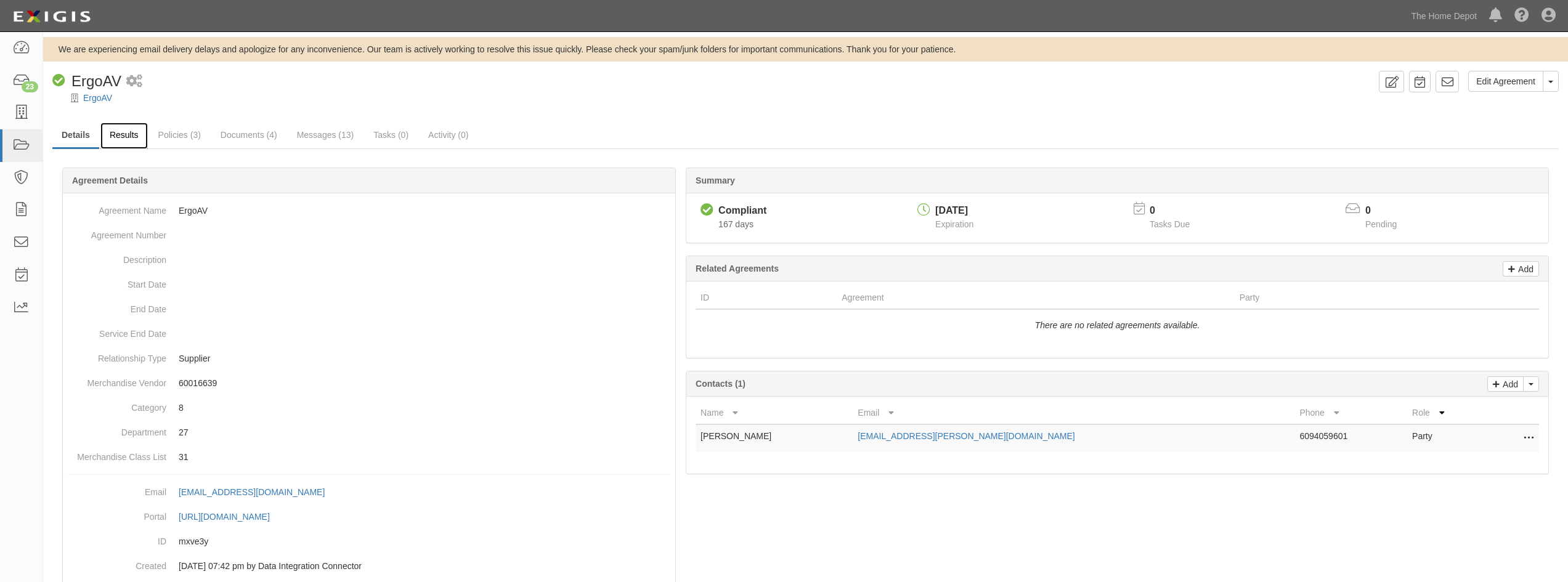
click at [125, 131] on link "Results" at bounding box center [124, 136] width 47 height 27
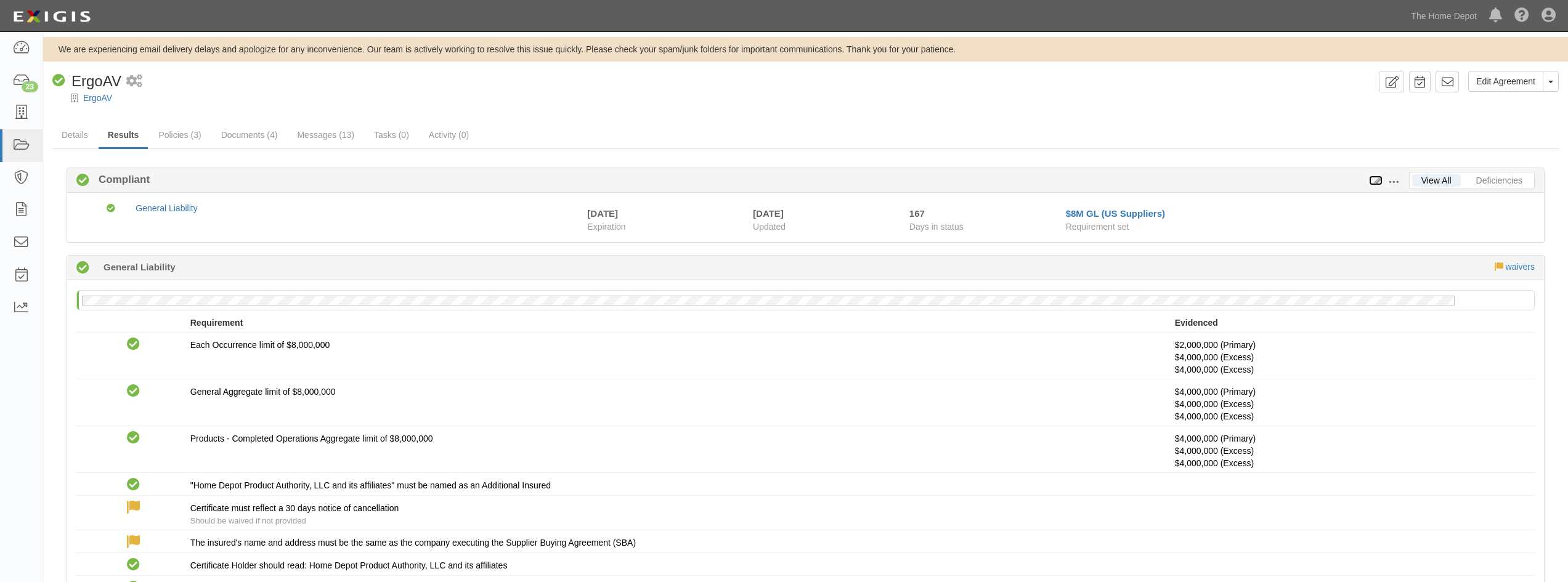
click at [1376, 185] on icon at bounding box center [1375, 181] width 13 height 8
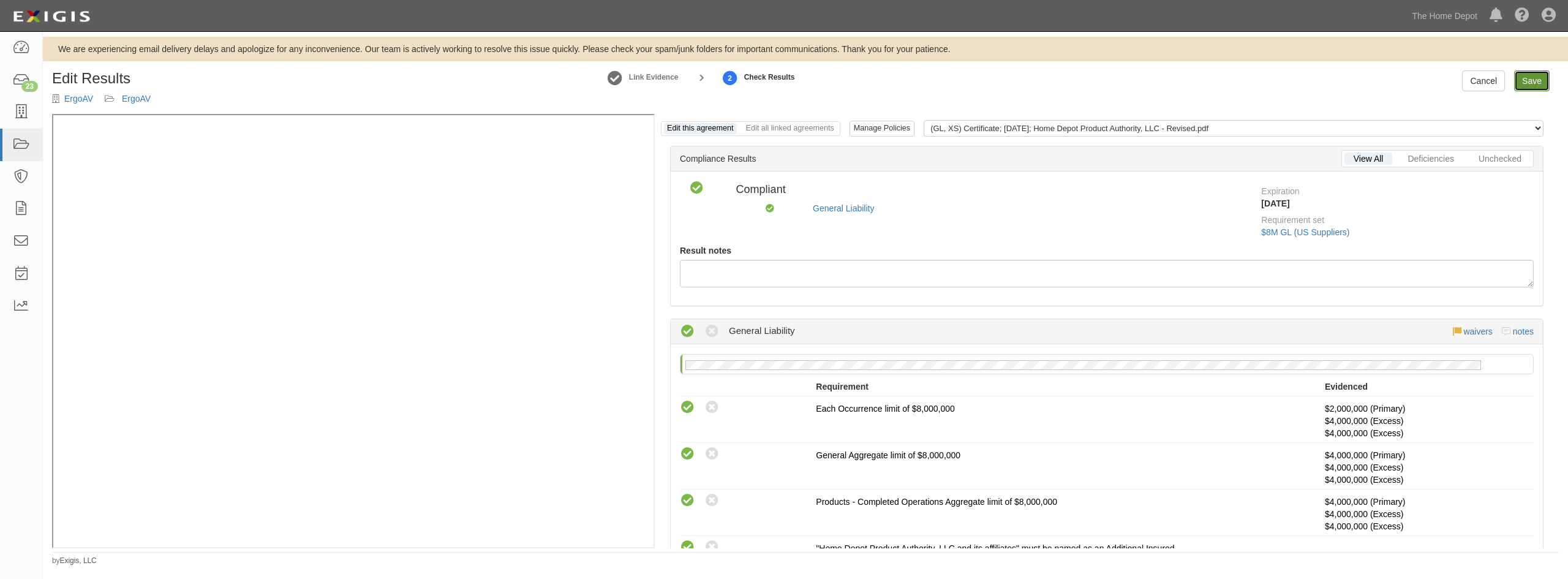
click at [1524, 78] on link "Save" at bounding box center [1532, 80] width 35 height 21
radio input "true"
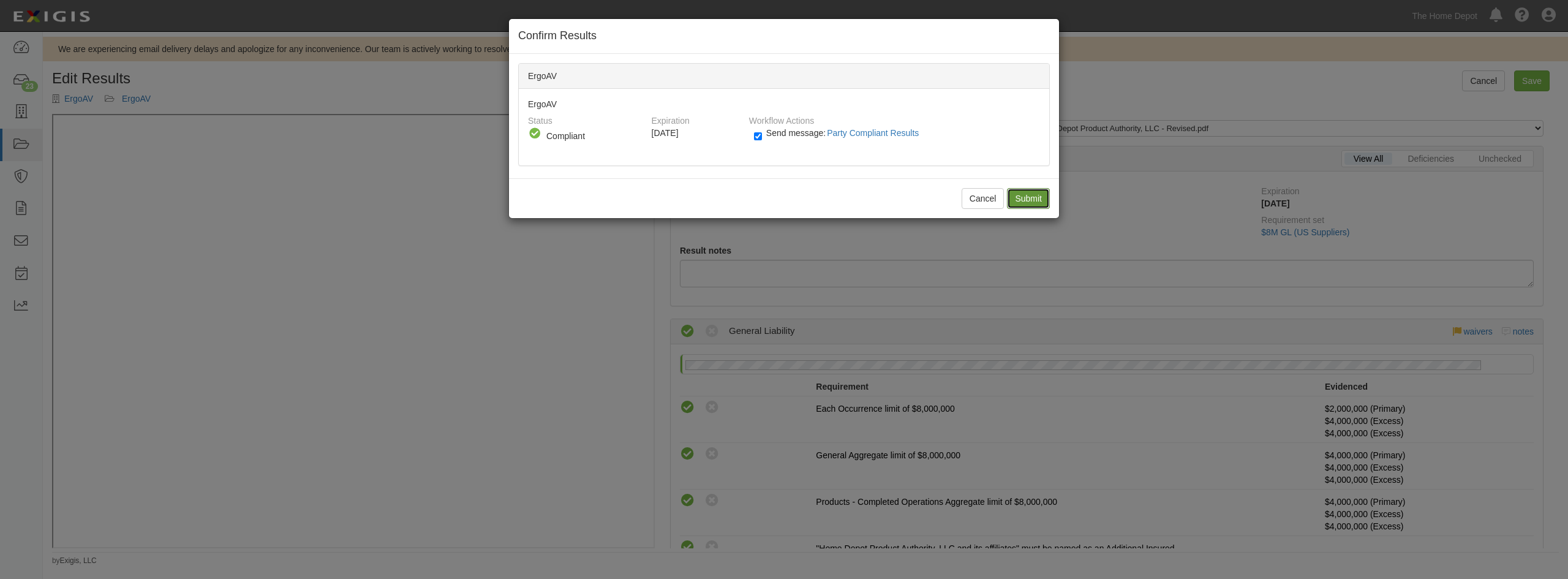
click at [1017, 202] on input "Submit" at bounding box center [1028, 198] width 43 height 21
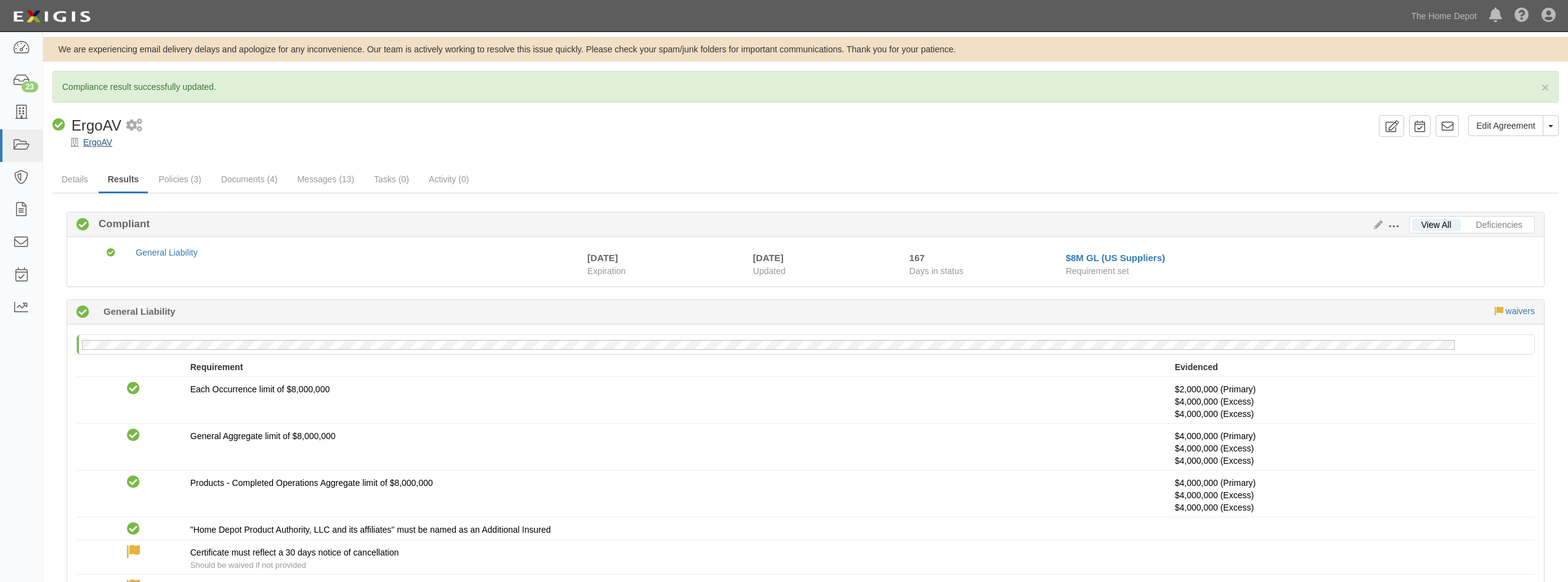
click at [105, 149] on div at bounding box center [805, 153] width 1525 height 9
click at [102, 142] on link "ErgoAV" at bounding box center [97, 142] width 29 height 10
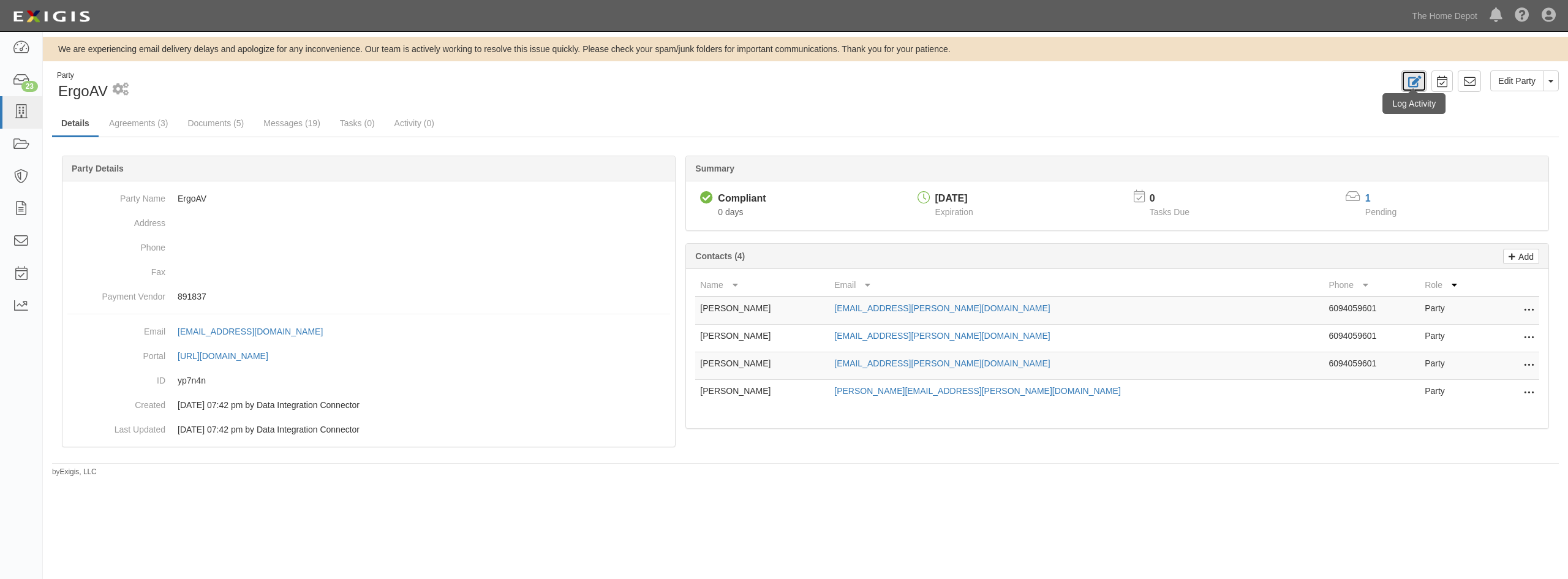
click at [1420, 87] on icon at bounding box center [1414, 82] width 14 height 12
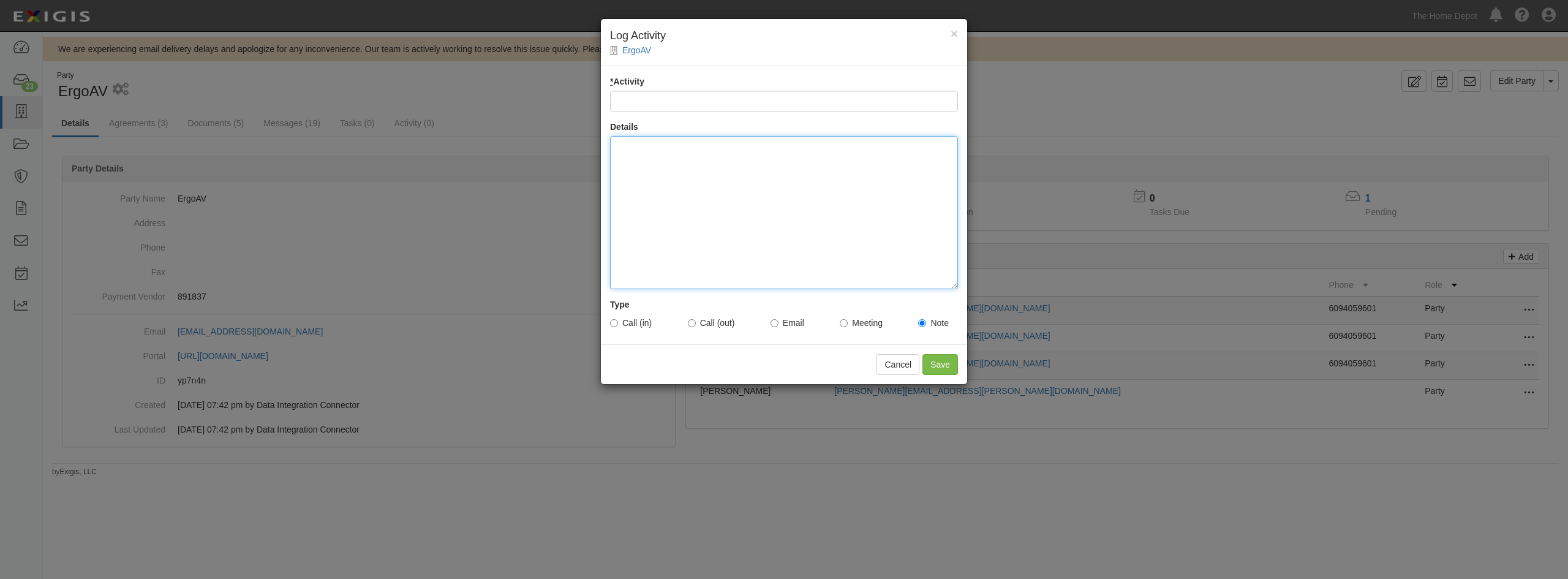
click at [843, 180] on div at bounding box center [784, 213] width 348 height 154
click at [618, 325] on label "Call (in)" at bounding box center [631, 323] width 41 height 12
click at [618, 325] on input "Call (in)" at bounding box center [614, 324] width 8 height 8
radio input "true"
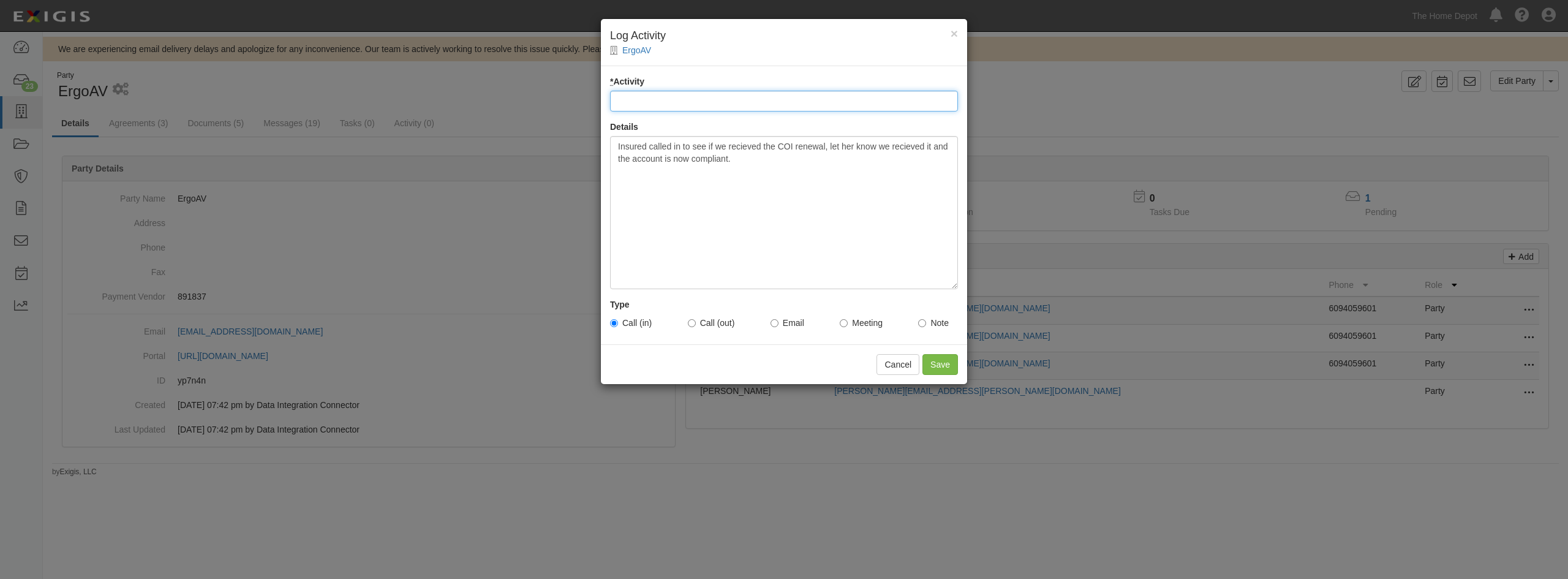
click at [706, 96] on input "* Activity" at bounding box center [784, 101] width 348 height 21
type input "Compliance Status"
click at [810, 242] on div "Insured called in to see if we recieved the COI renewal, let her know we reciev…" at bounding box center [784, 213] width 348 height 154
click at [941, 372] on input "Save" at bounding box center [940, 364] width 35 height 21
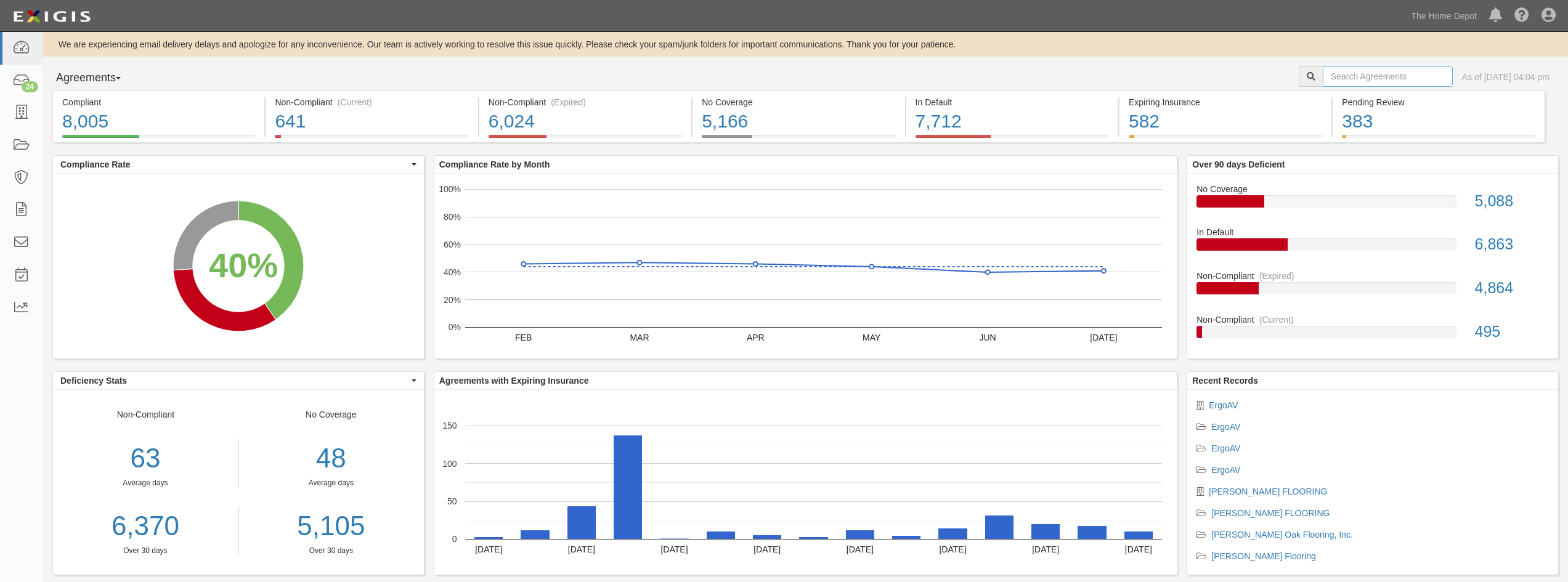
click at [1322, 80] on input "text" at bounding box center [1387, 76] width 130 height 21
